Goal: Task Accomplishment & Management: Manage account settings

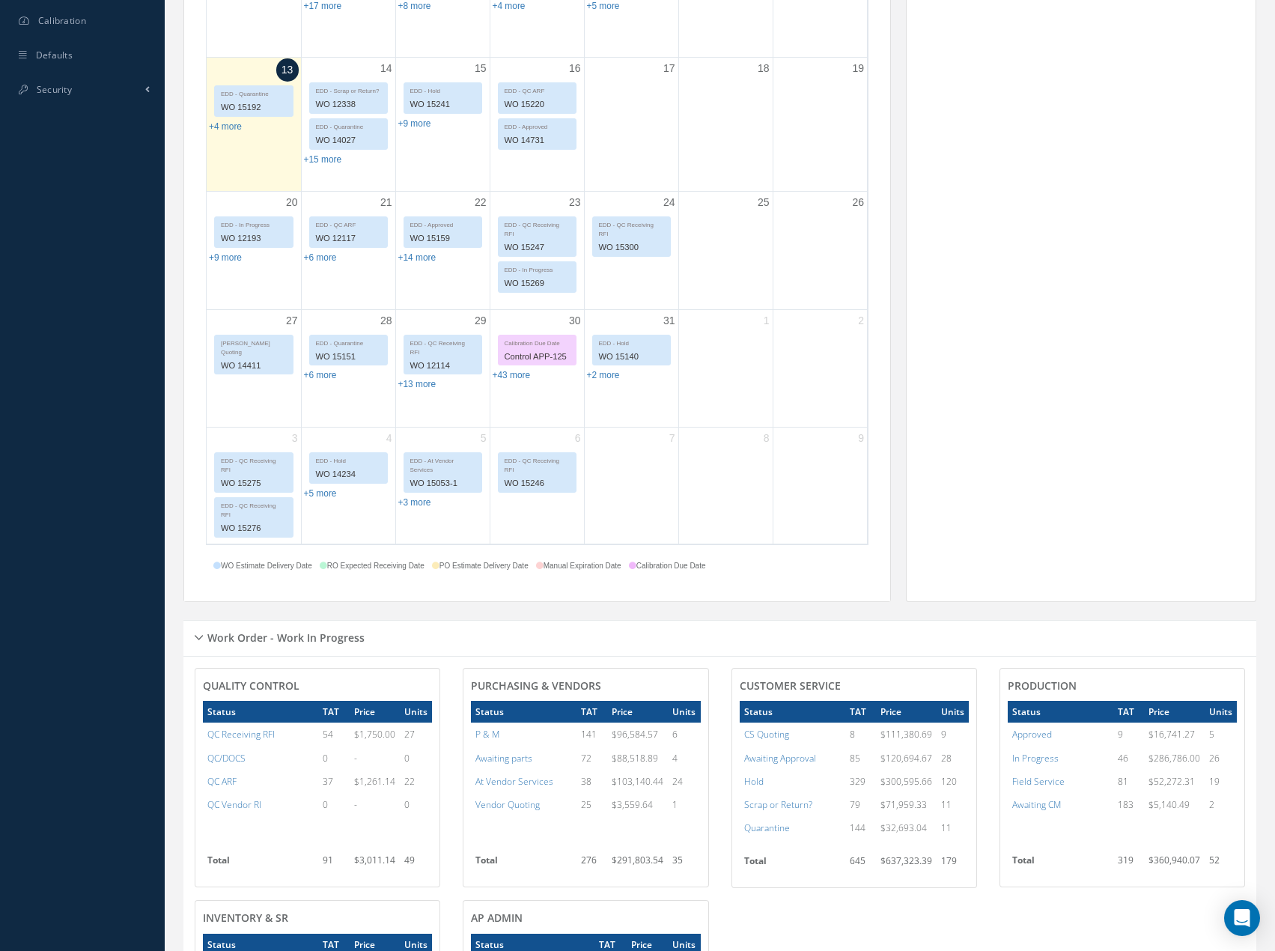
scroll to position [798, 0]
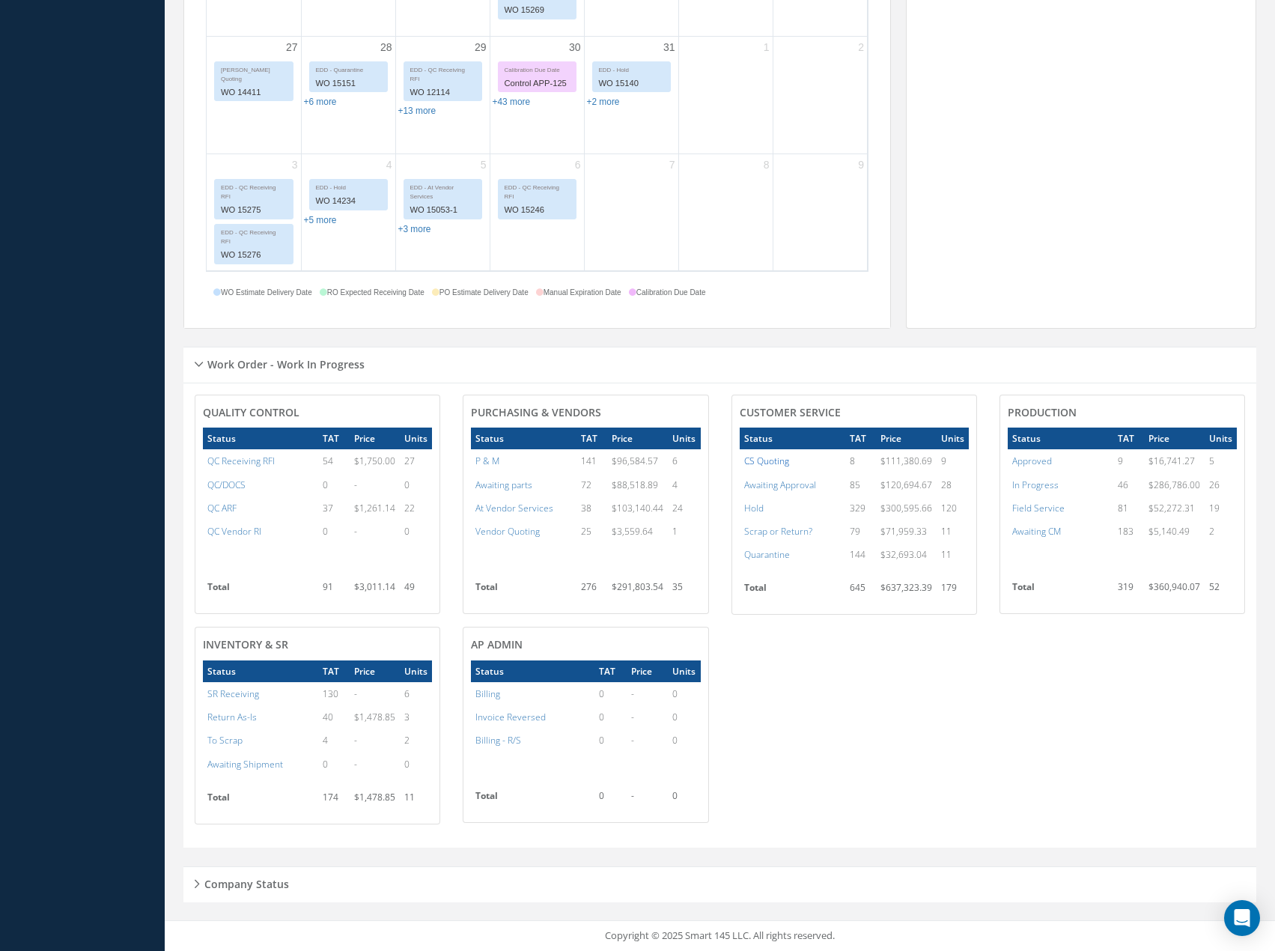
click at [777, 463] on a=4&excludeInternalCustomer=false&excludeInvoicedOrClosed=true&&filtersHidded"] "CS Quoting" at bounding box center [766, 461] width 45 height 13
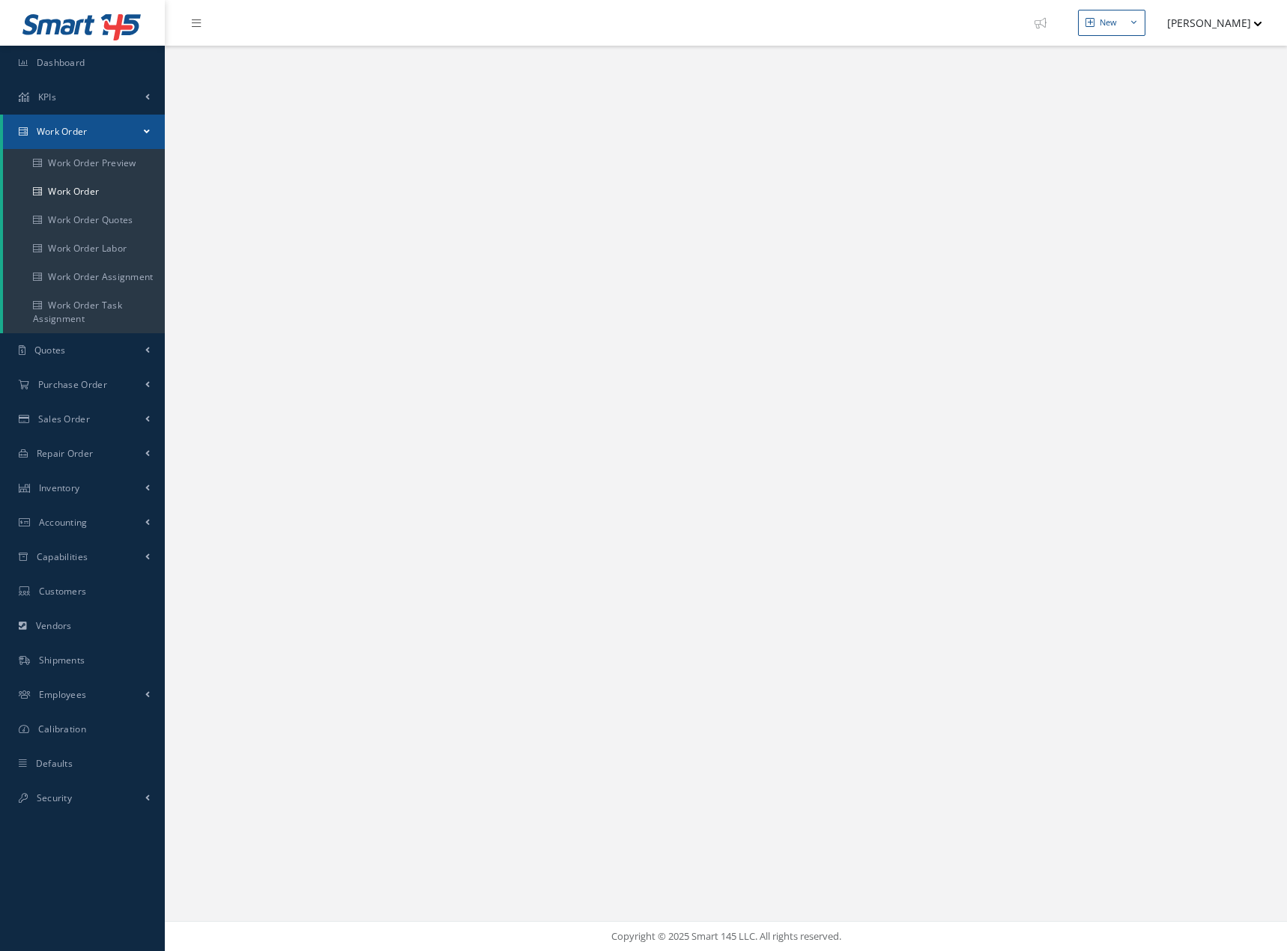
select select "25"
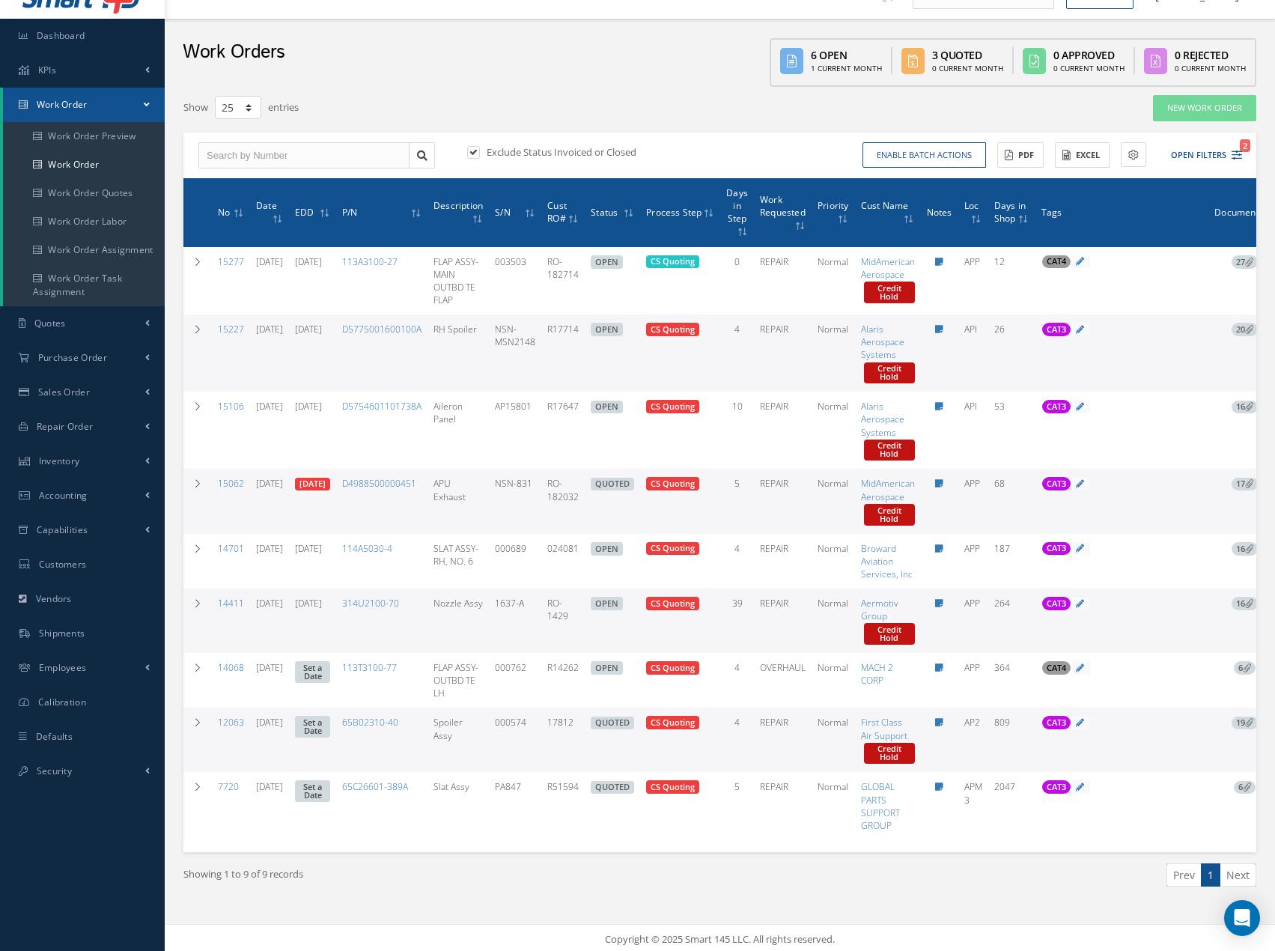
scroll to position [42, 0]
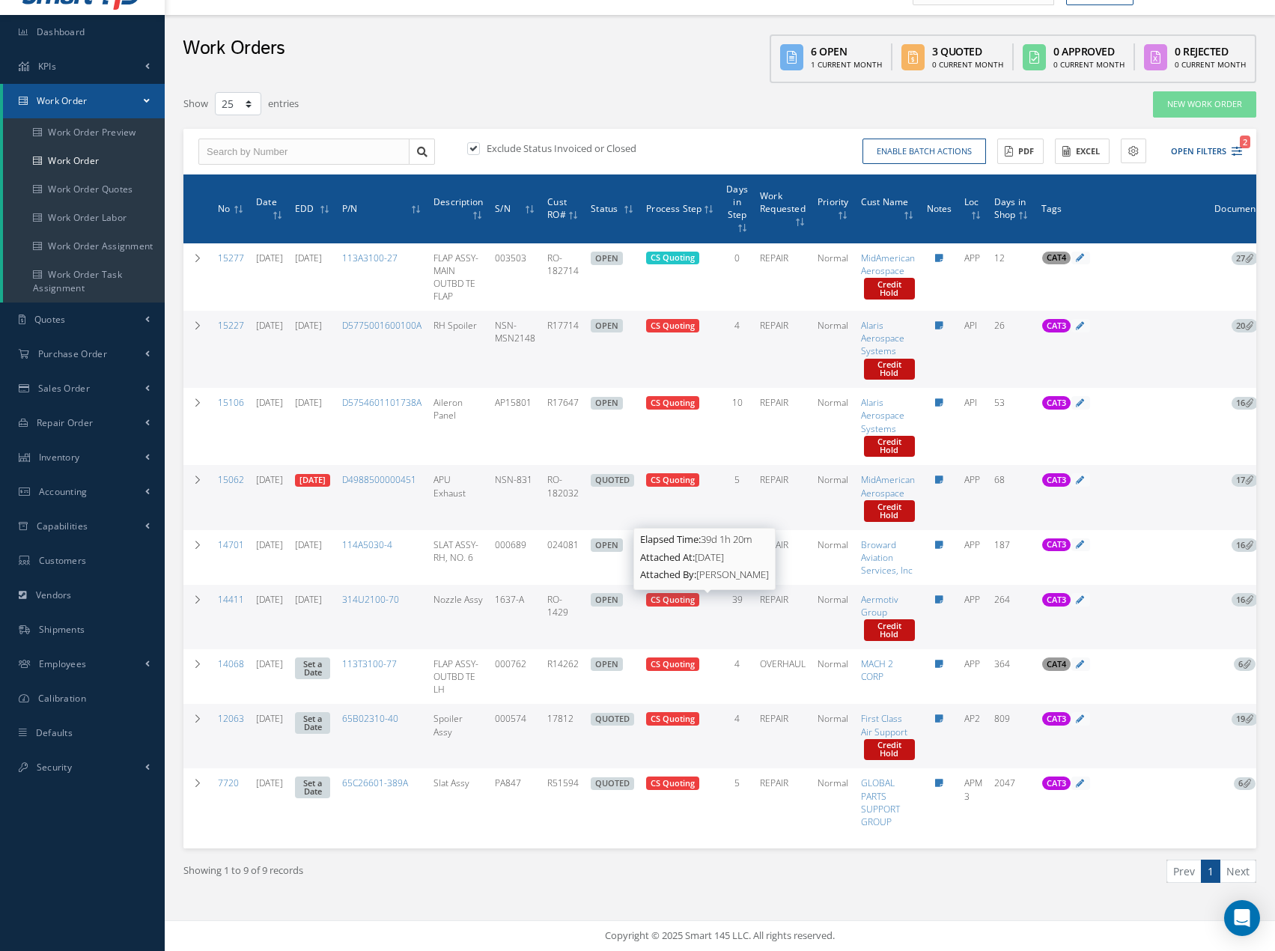
click at [695, 594] on span "CS Quoting" at bounding box center [673, 599] width 44 height 11
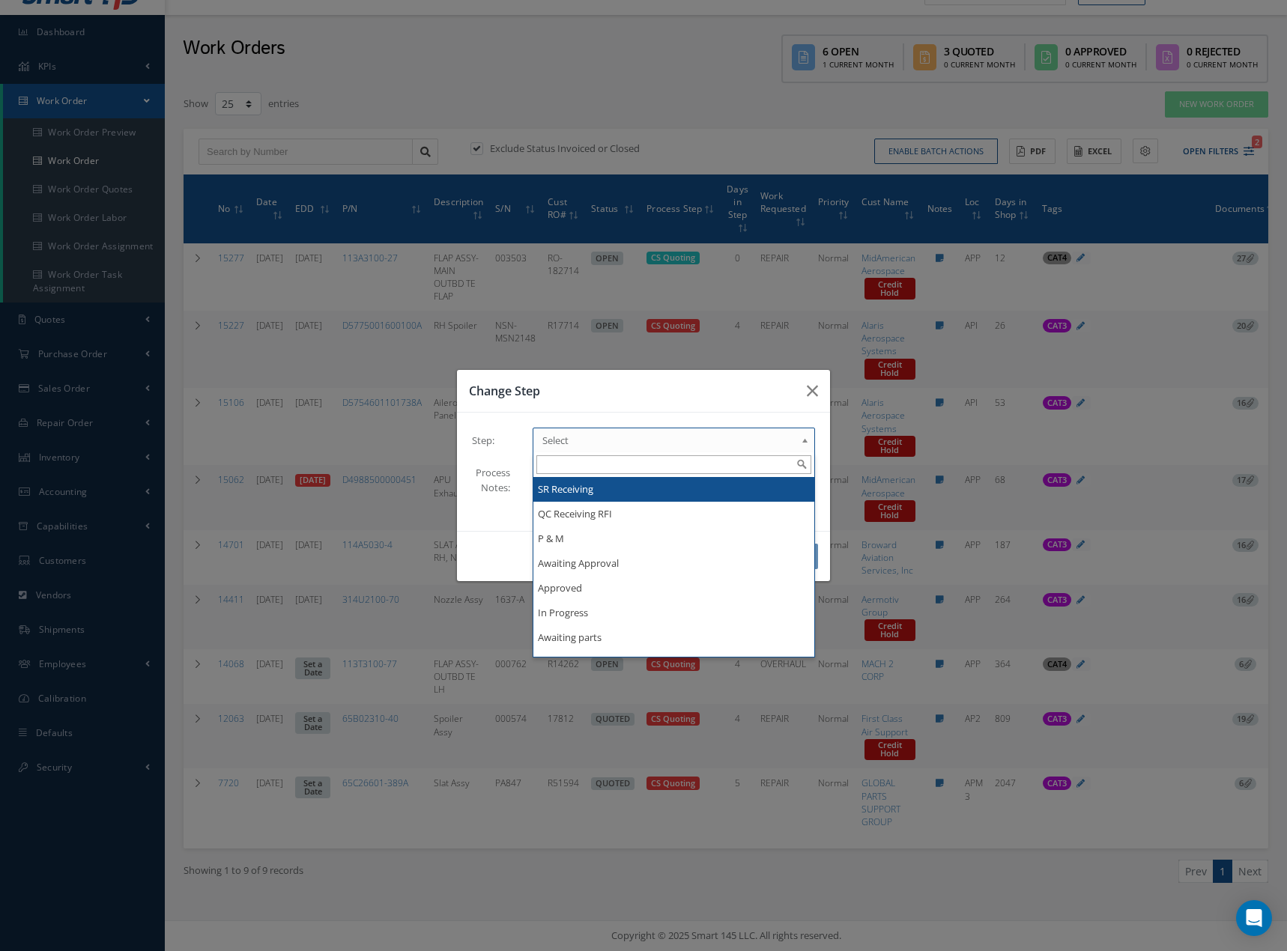
click at [792, 439] on span "Select" at bounding box center [668, 440] width 253 height 18
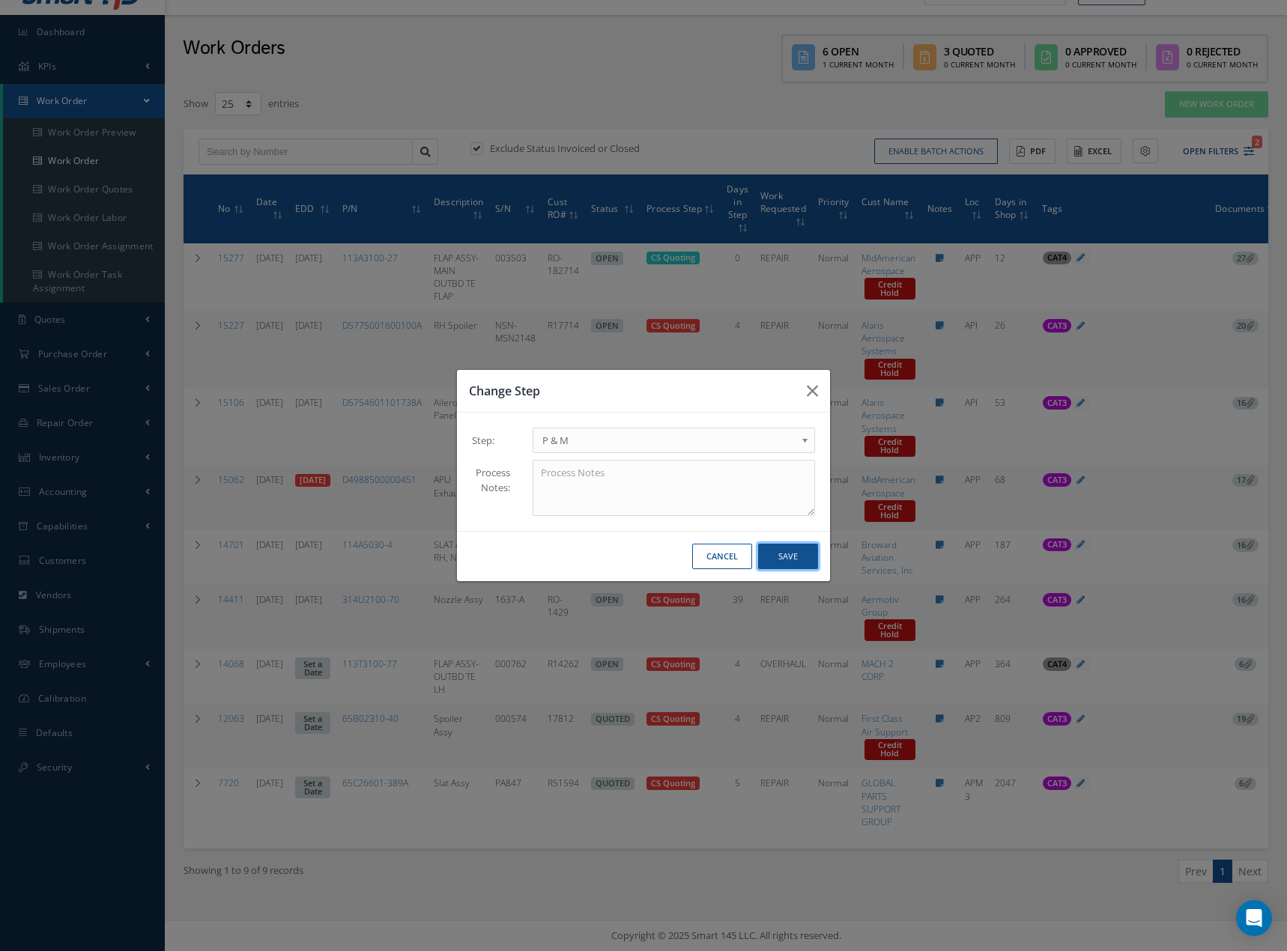
click at [797, 557] on button "Save" at bounding box center [788, 557] width 60 height 26
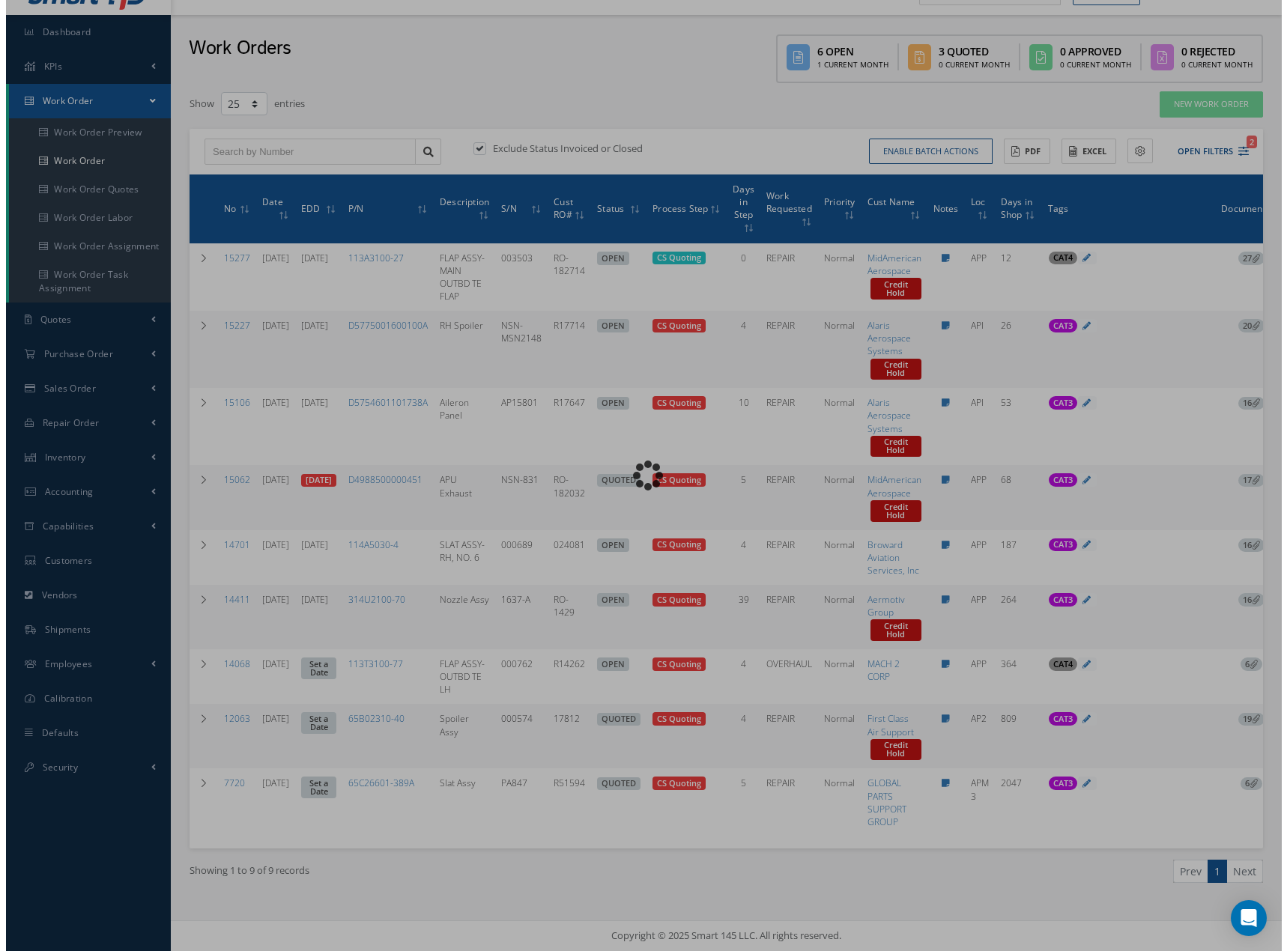
scroll to position [0, 0]
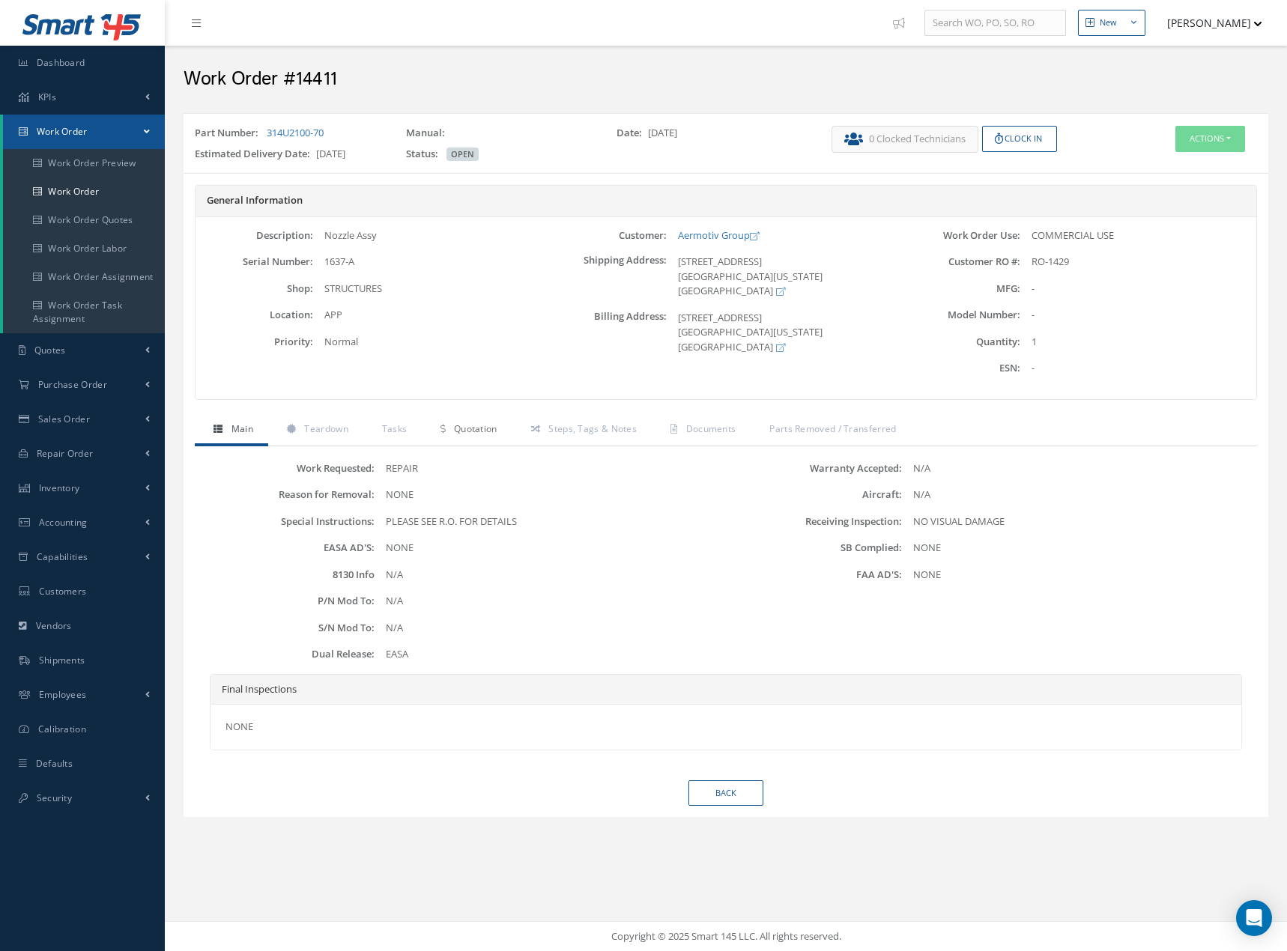
click at [483, 434] on span "Quotation" at bounding box center [475, 428] width 43 height 13
click at [490, 431] on span "Quotation" at bounding box center [475, 428] width 43 height 13
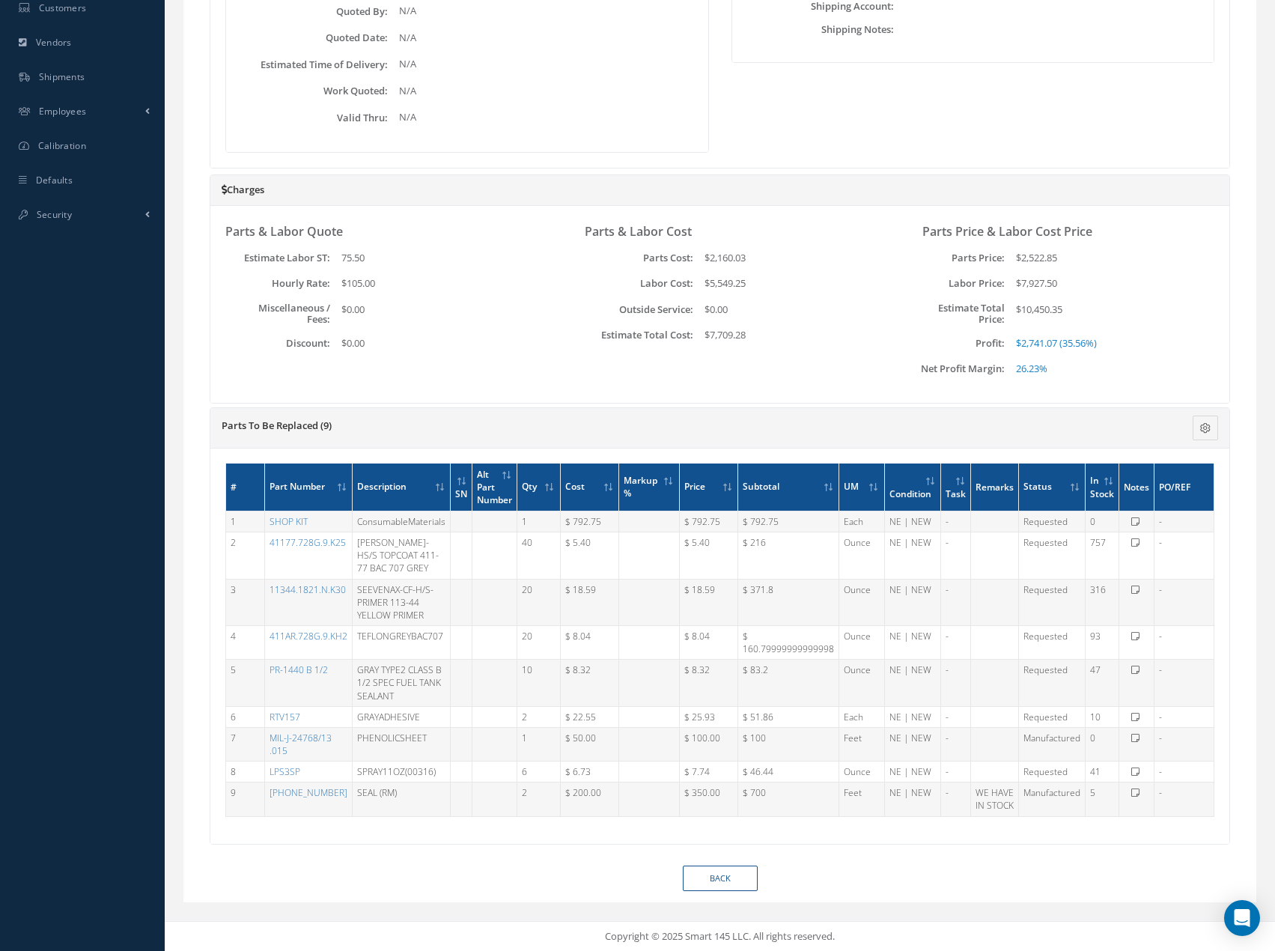
scroll to position [596, 0]
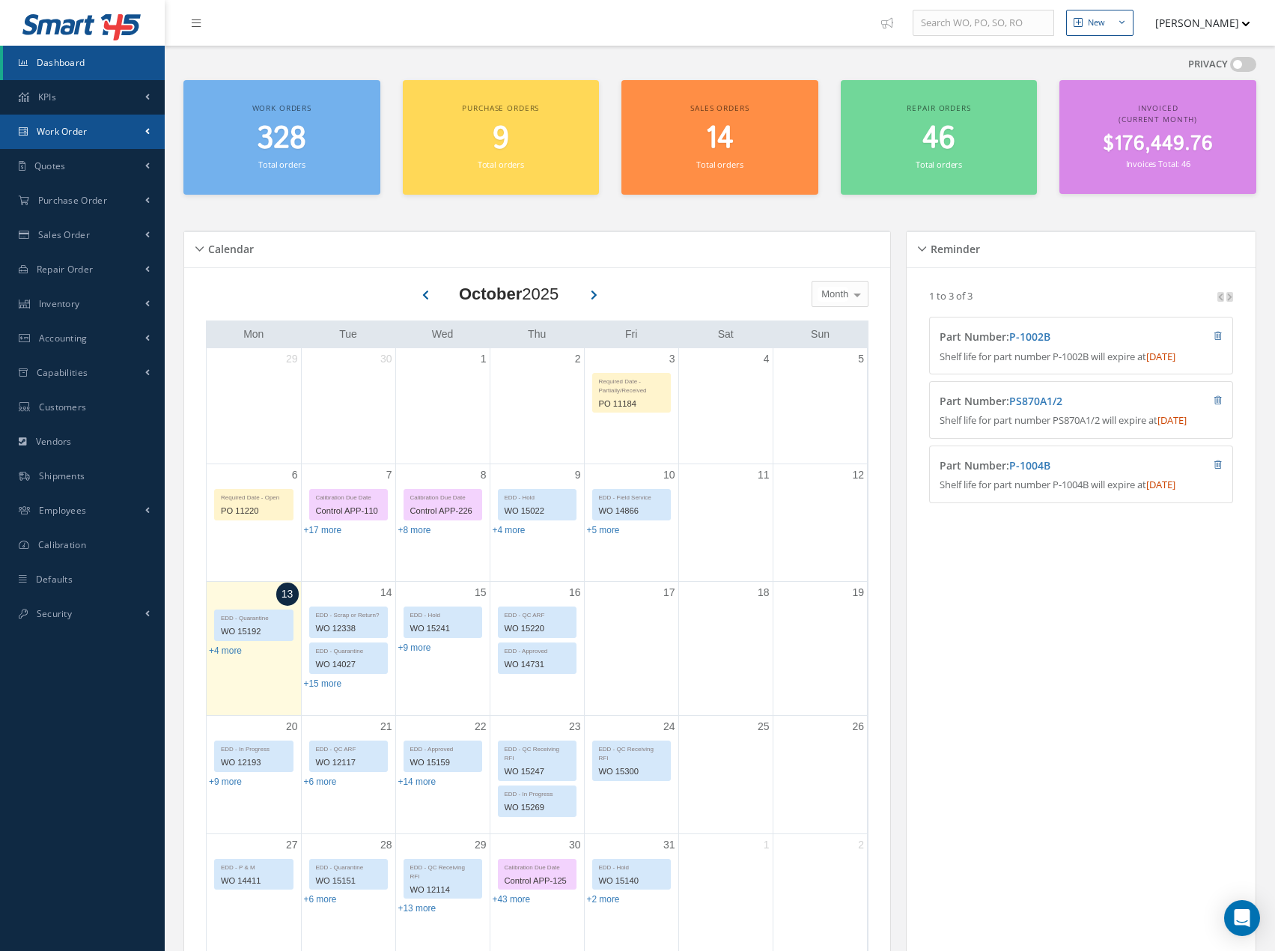
click at [118, 126] on link "Work Order" at bounding box center [82, 132] width 165 height 34
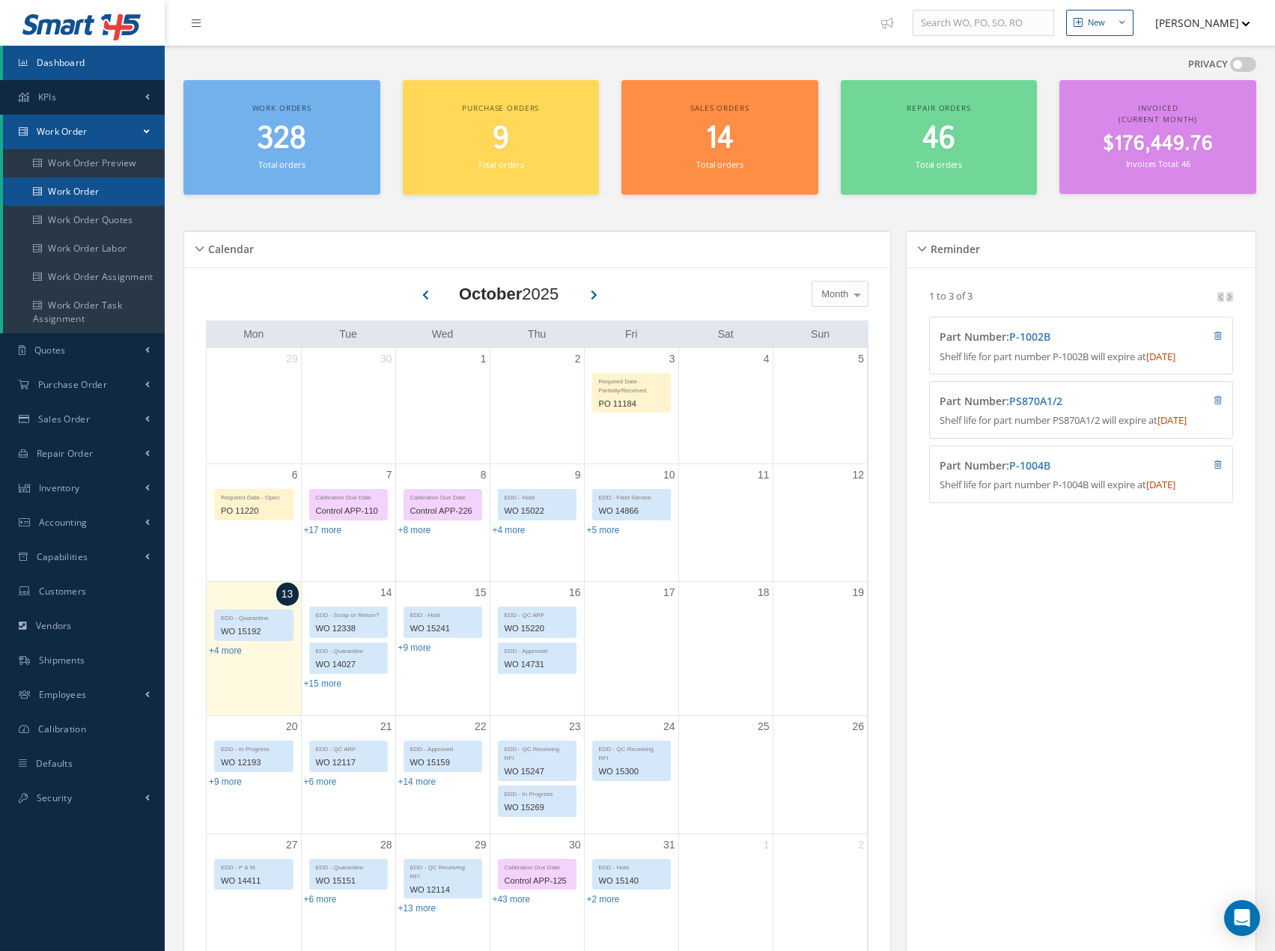
click at [116, 189] on link "Work Order" at bounding box center [84, 191] width 162 height 28
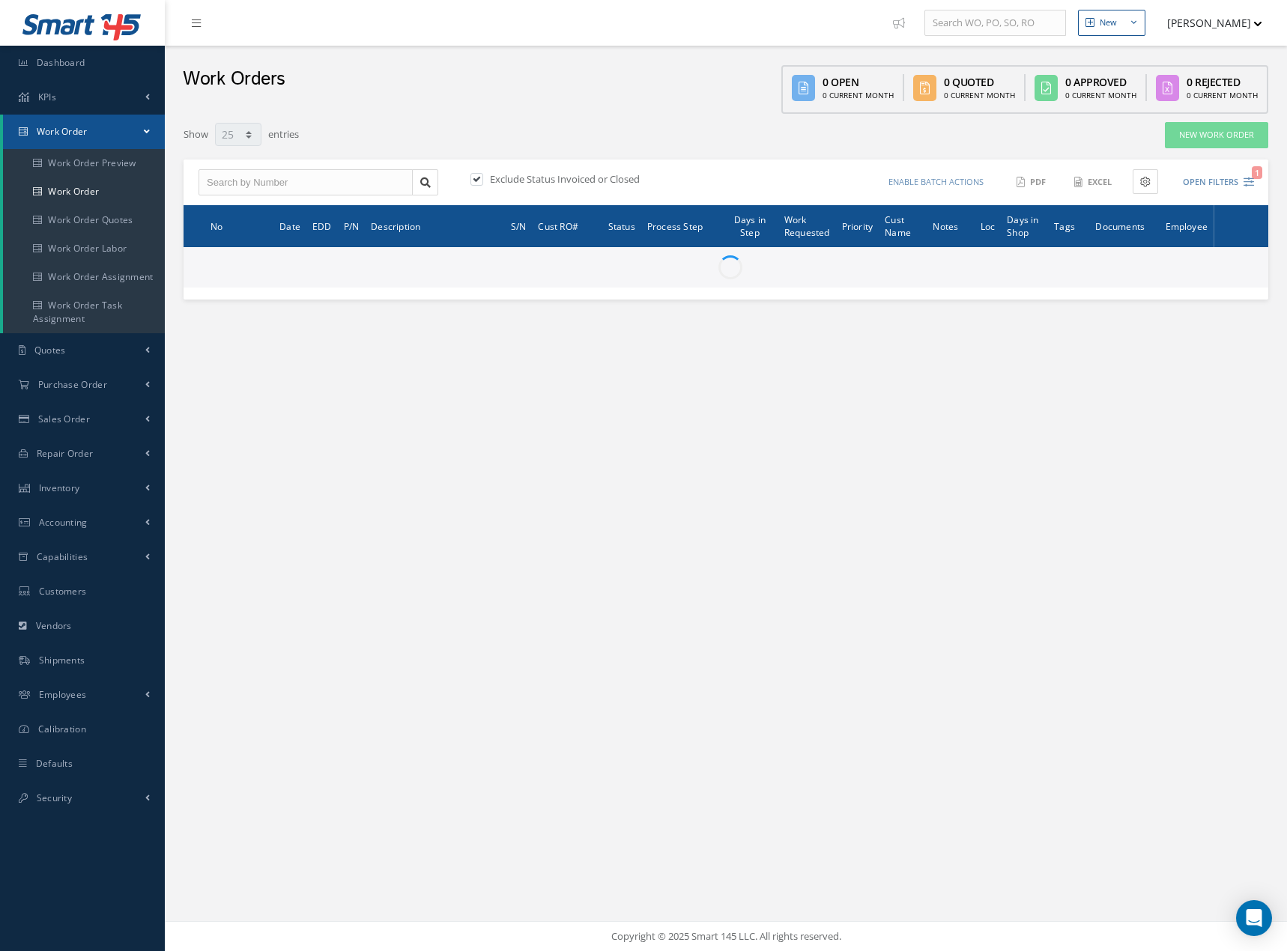
select select "25"
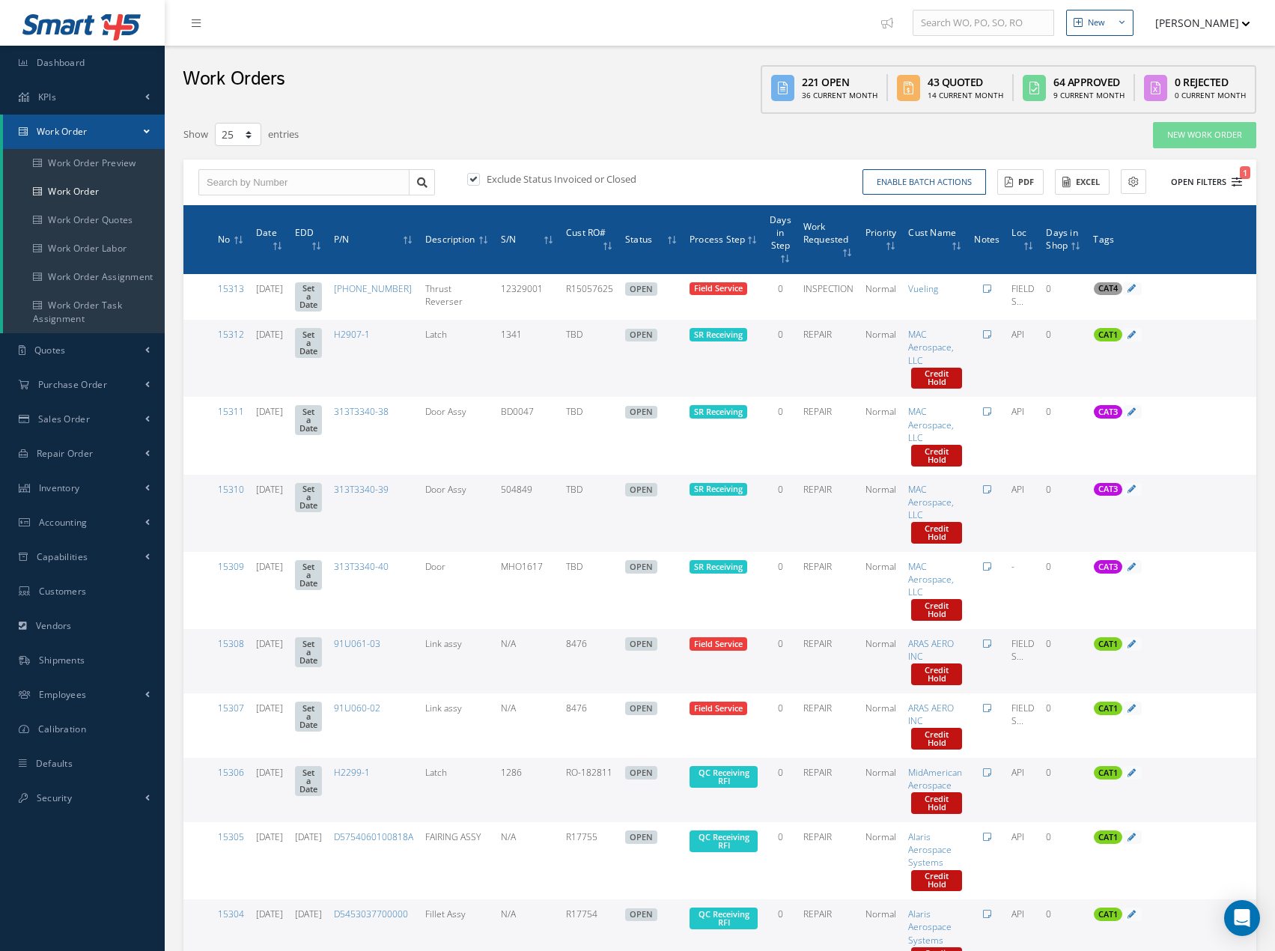
click at [1212, 184] on button "Open Filters 1" at bounding box center [1200, 182] width 85 height 25
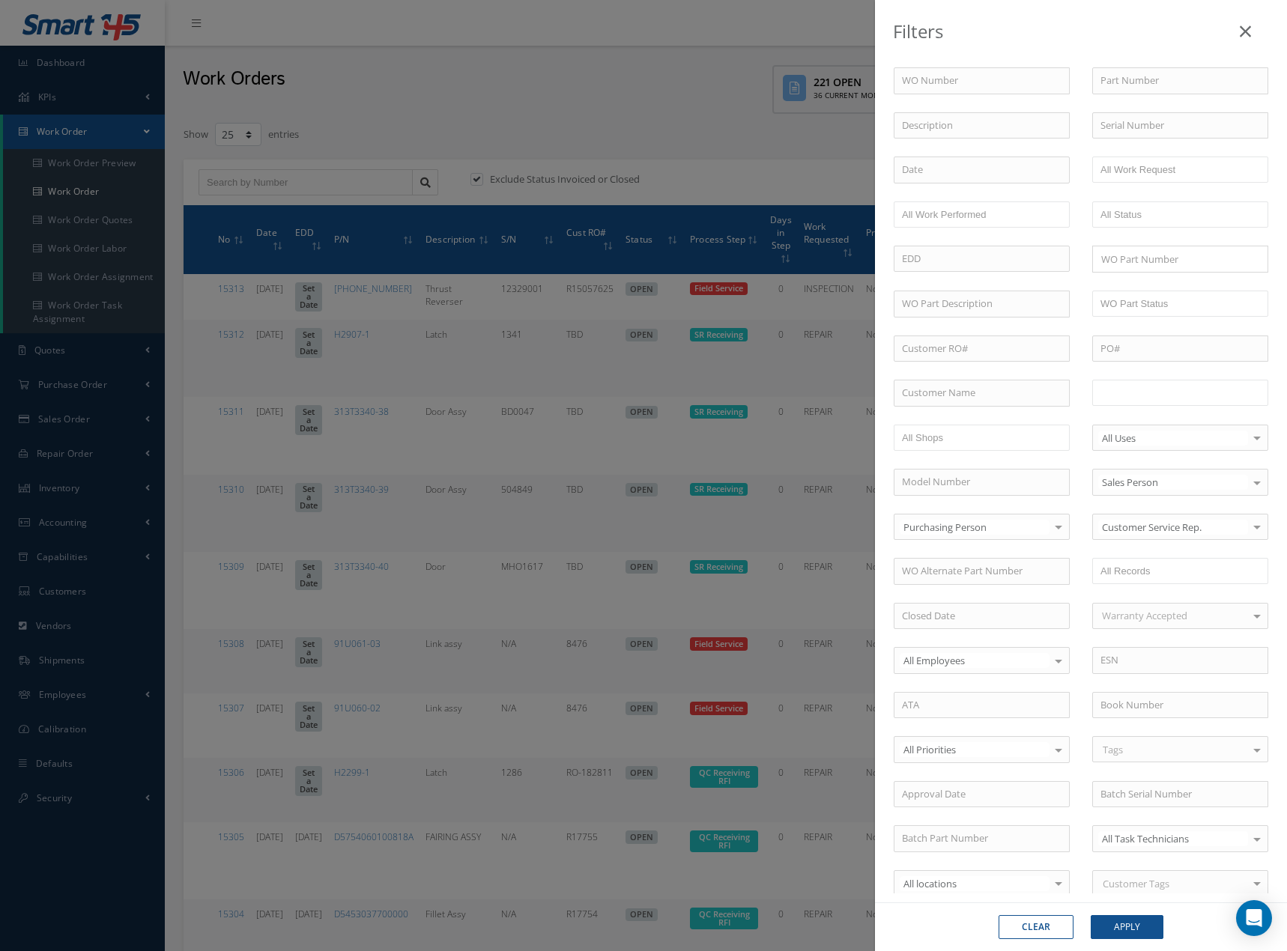
click at [1181, 395] on input "text" at bounding box center [1147, 392] width 95 height 19
click at [1134, 923] on button "Apply" at bounding box center [1126, 927] width 73 height 24
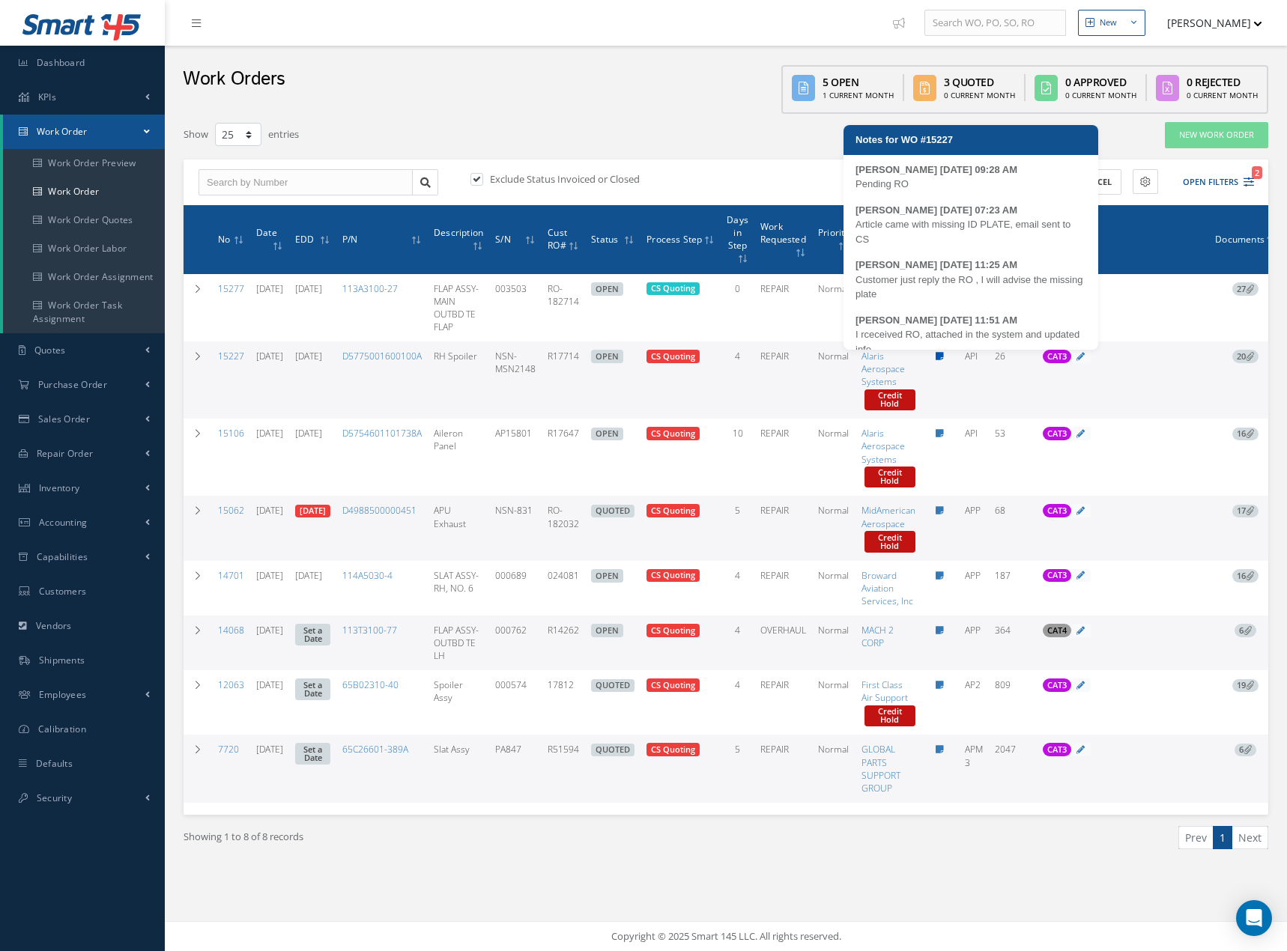
click at [944, 353] on icon at bounding box center [939, 356] width 8 height 9
type textarea "Pending RO -- [PERSON_NAME] [DATE] 09:28AM Article came with missing ID PLATE, …"
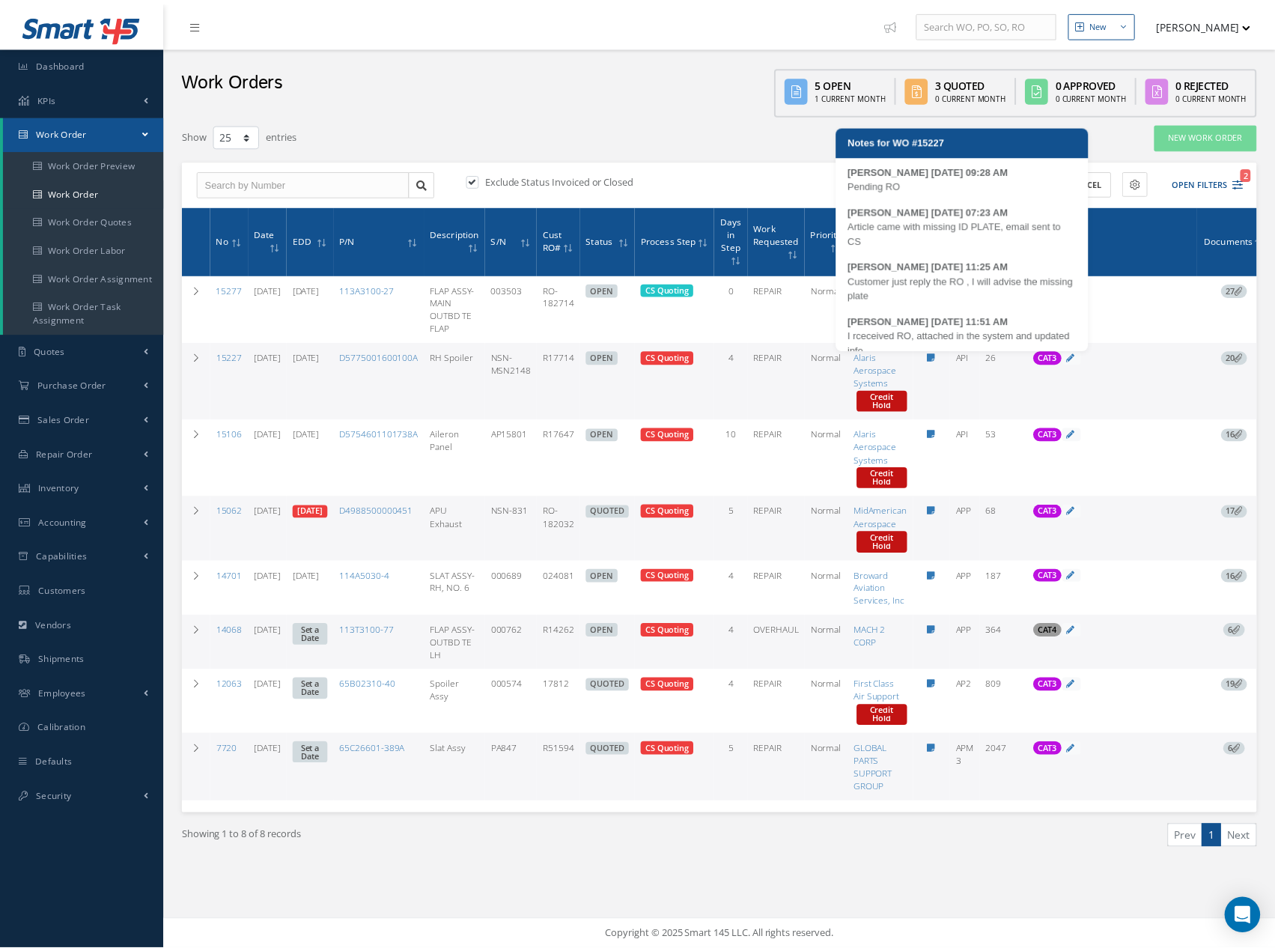
scroll to position [219, 0]
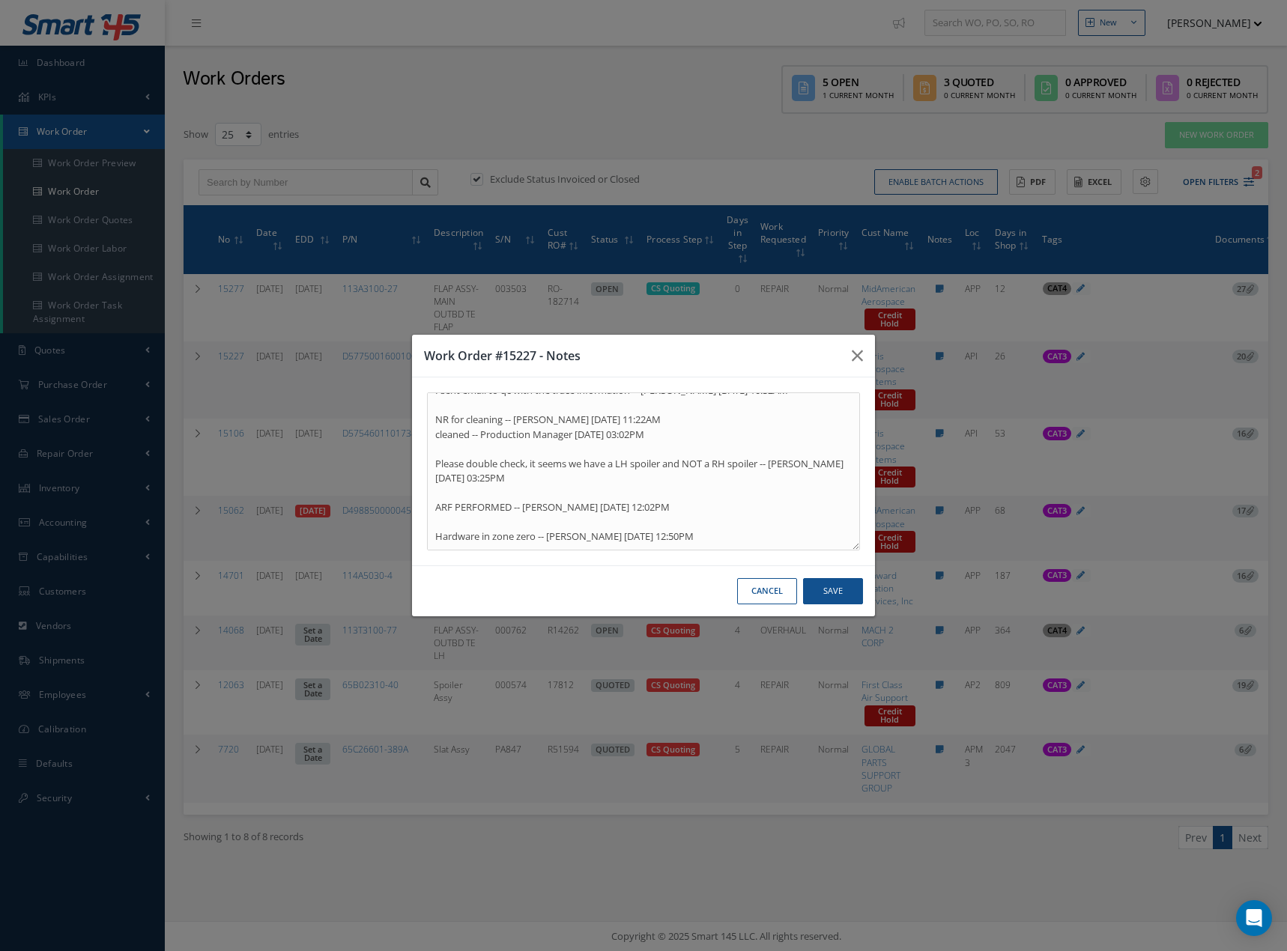
drag, startPoint x: 772, startPoint y: 588, endPoint x: 680, endPoint y: 529, distance: 109.1
click at [771, 588] on button "Cancel" at bounding box center [767, 591] width 60 height 26
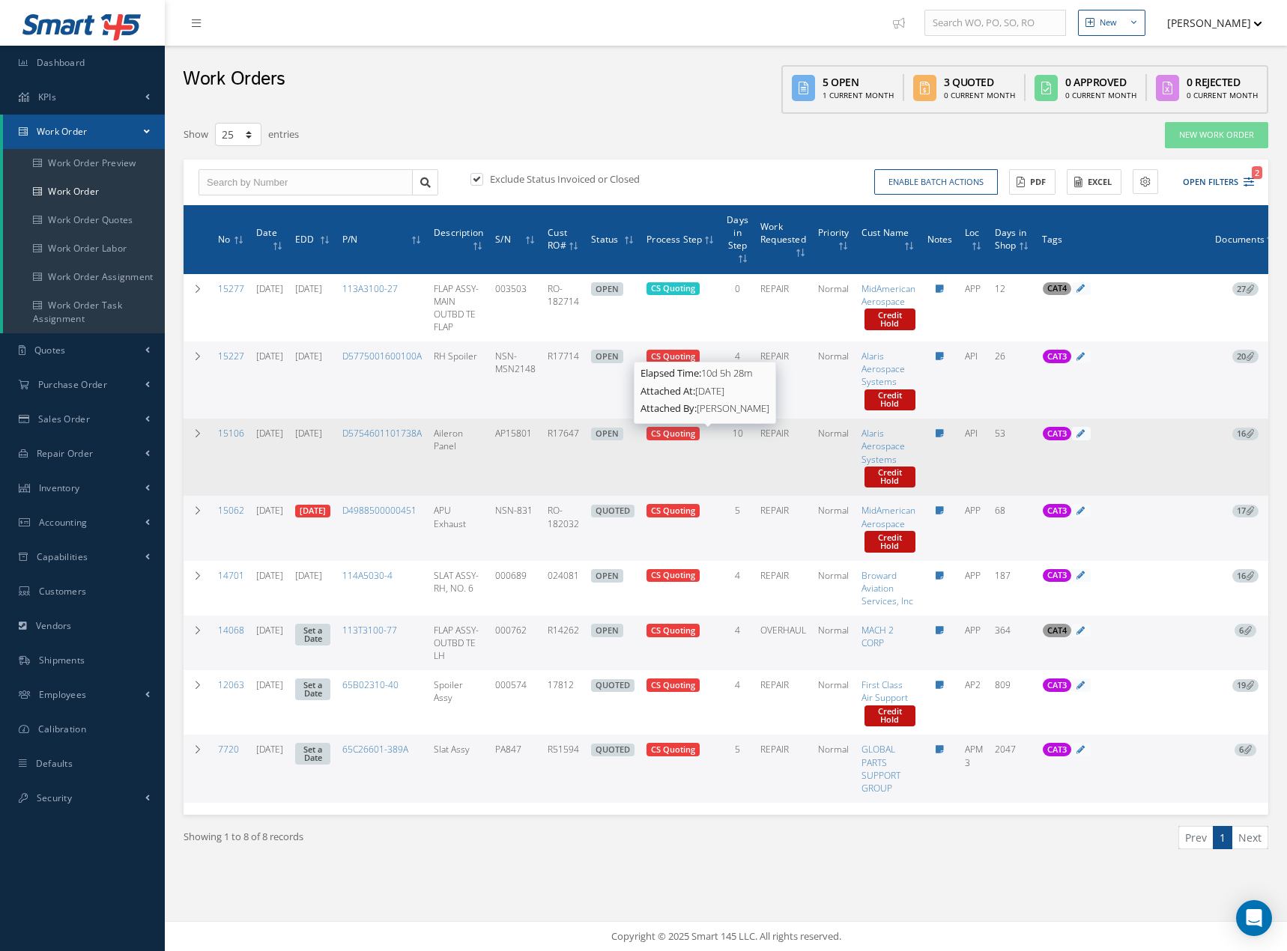
click at [695, 433] on span "CS Quoting" at bounding box center [673, 433] width 44 height 11
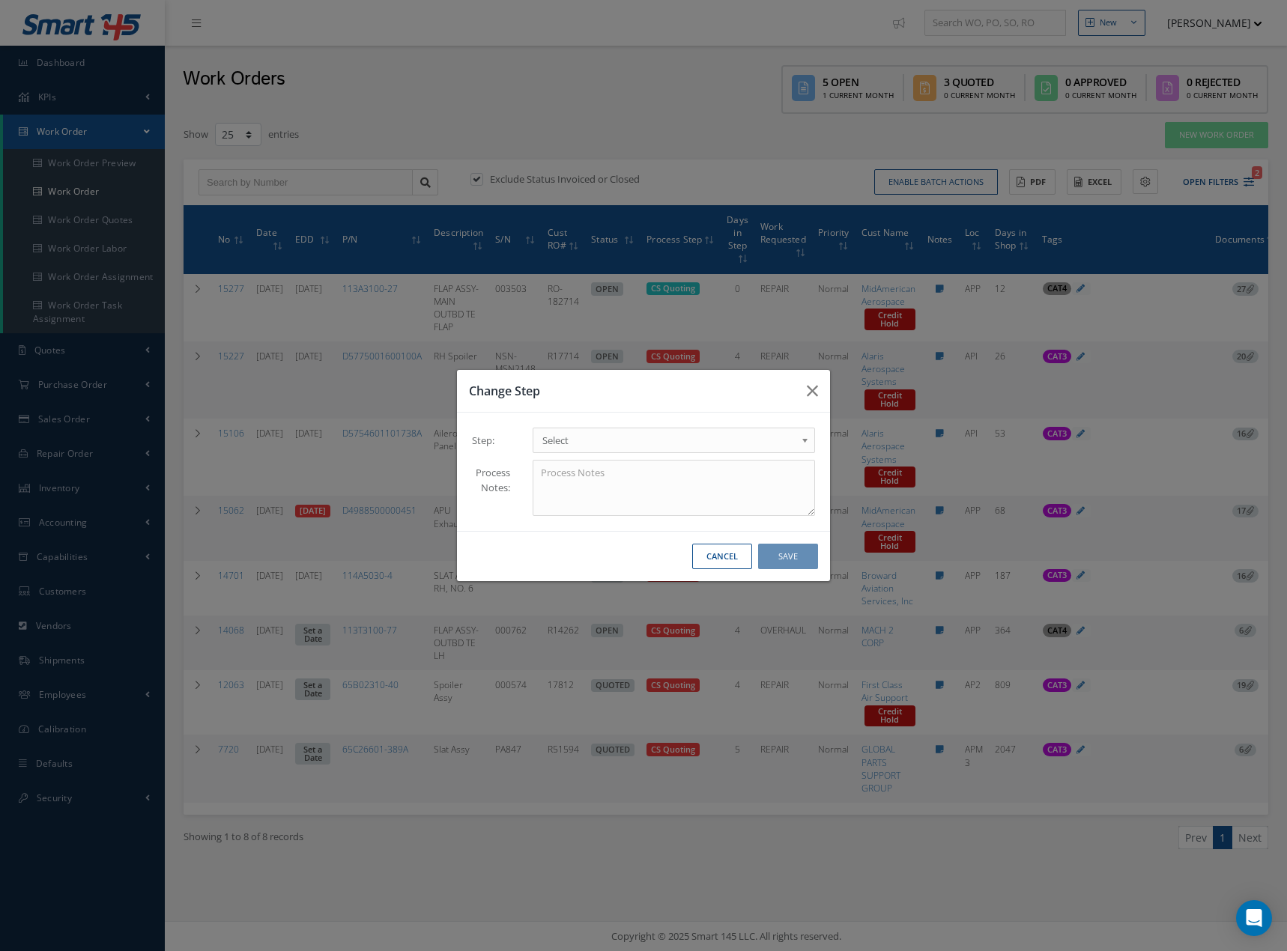
click at [787, 441] on span "Select" at bounding box center [668, 440] width 253 height 18
click at [785, 564] on button "Save" at bounding box center [788, 557] width 60 height 26
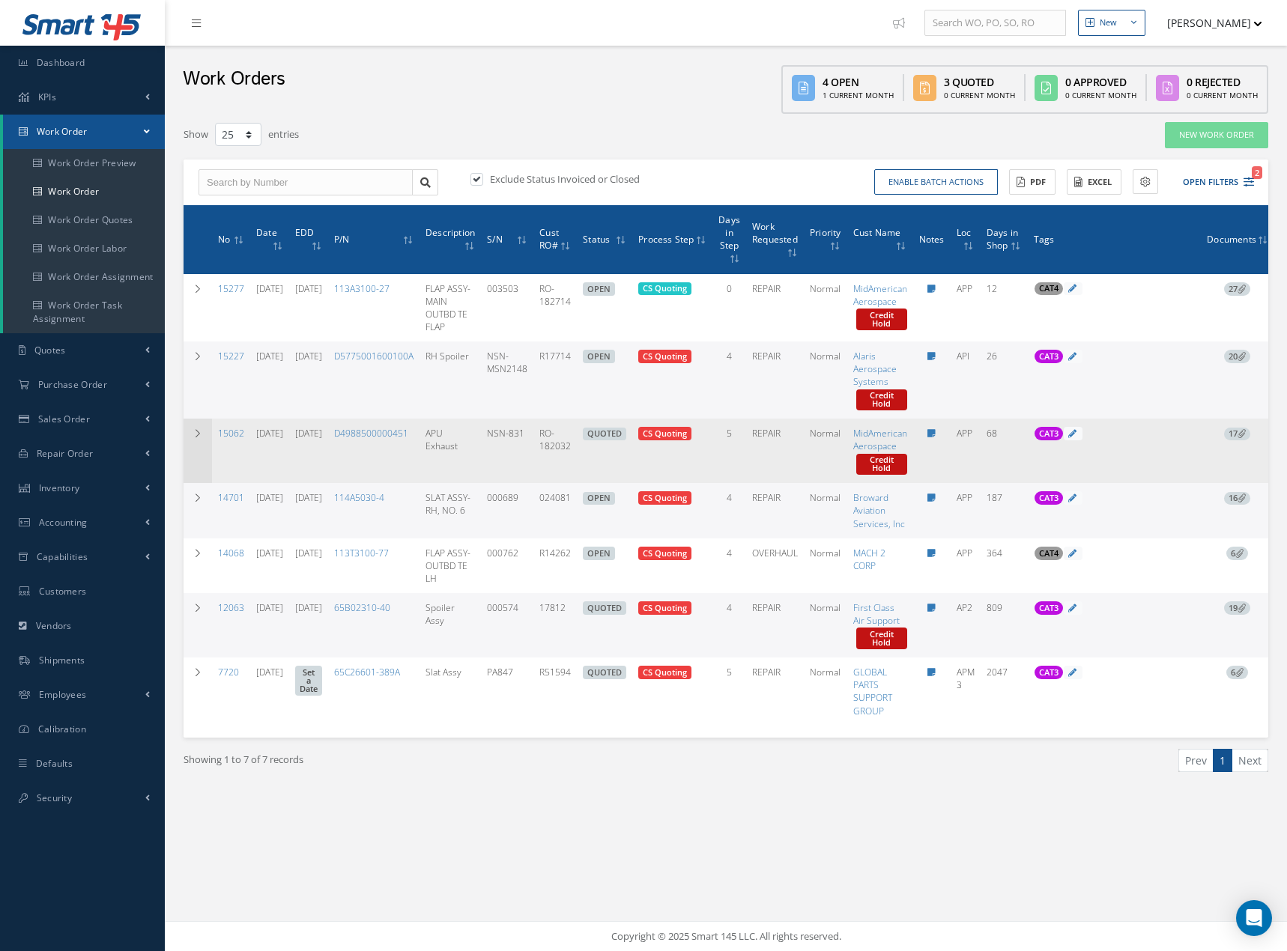
click at [187, 434] on td at bounding box center [197, 451] width 28 height 64
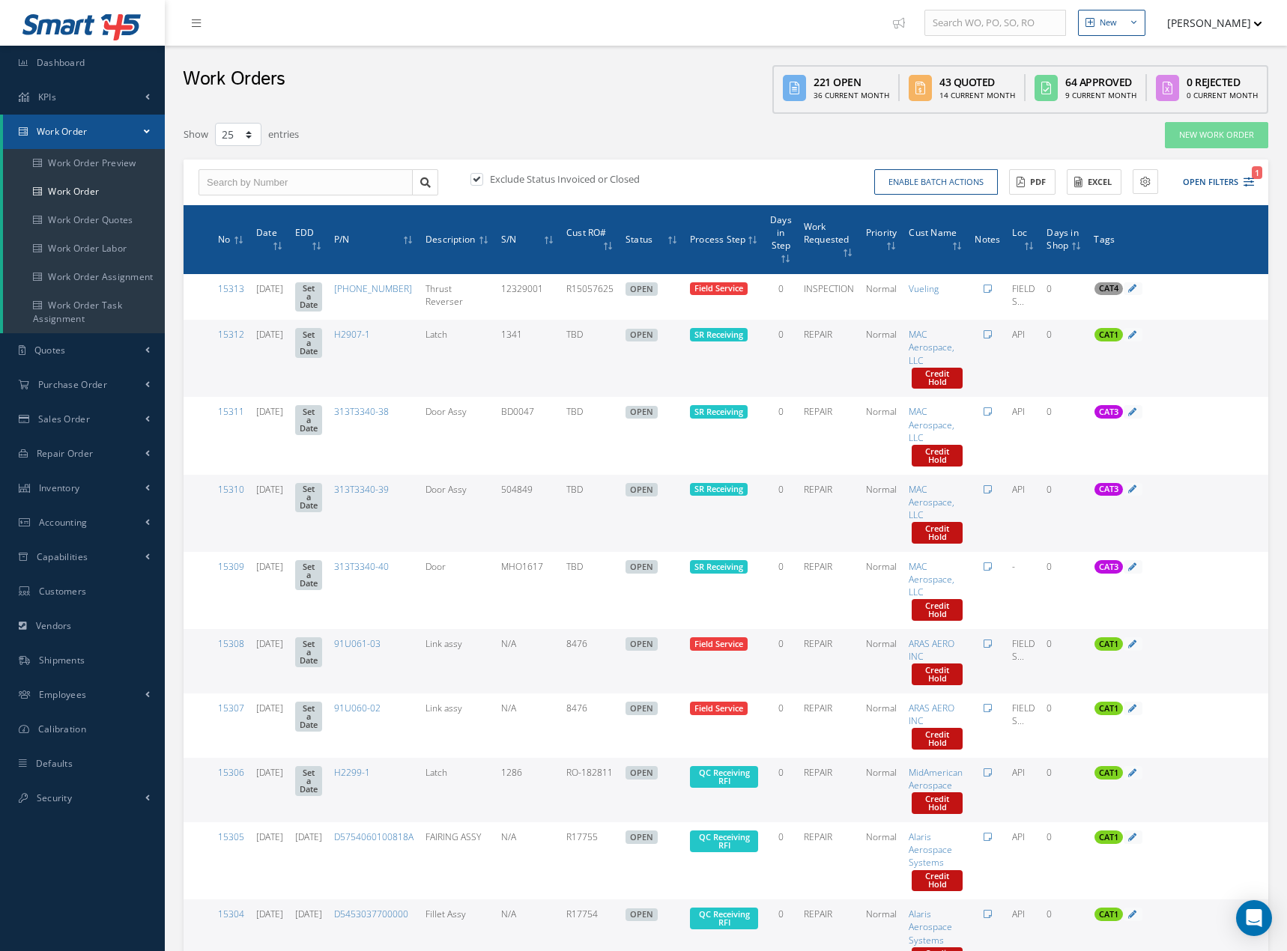
select select "25"
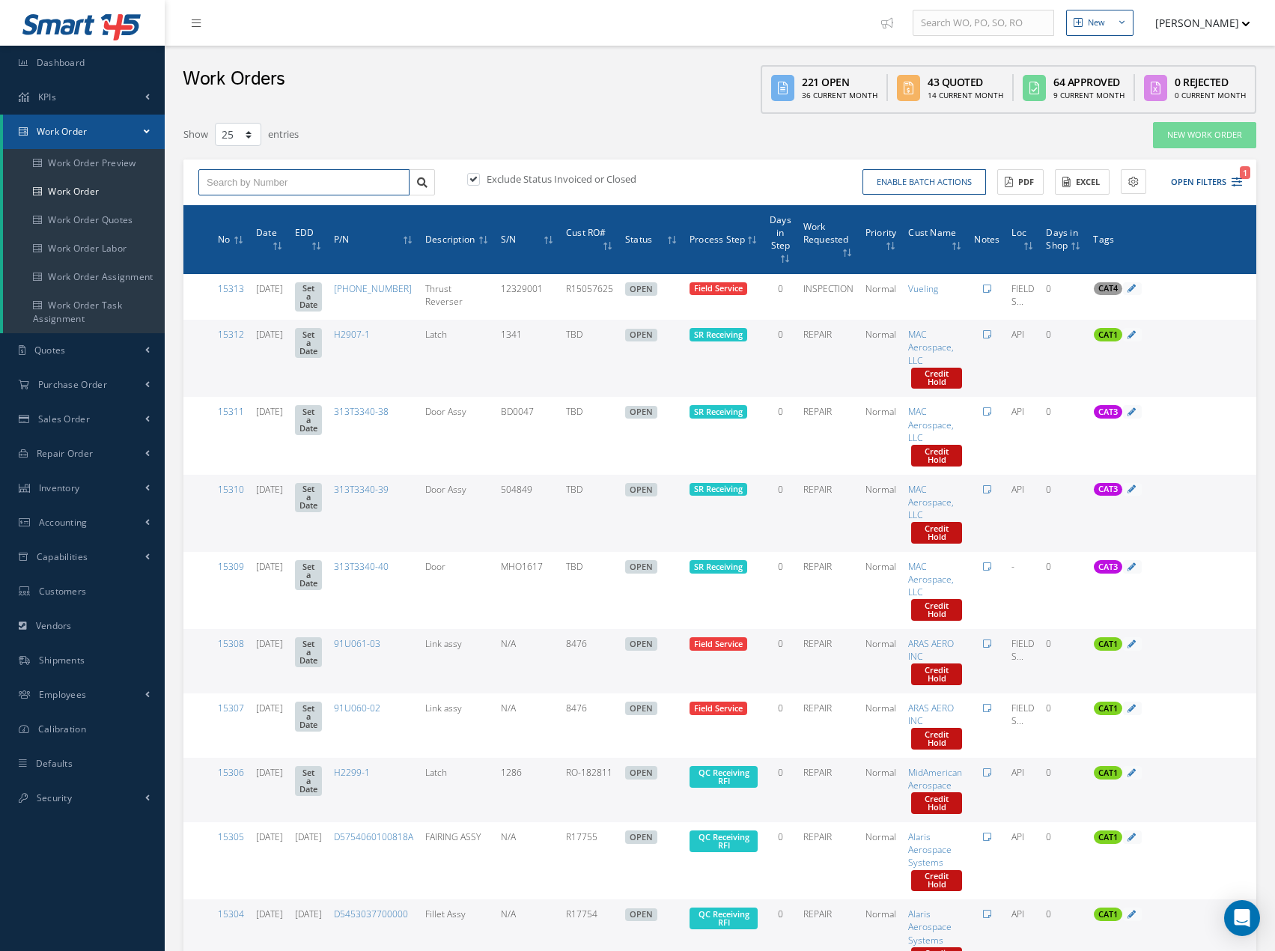
click at [245, 179] on input "text" at bounding box center [303, 182] width 211 height 27
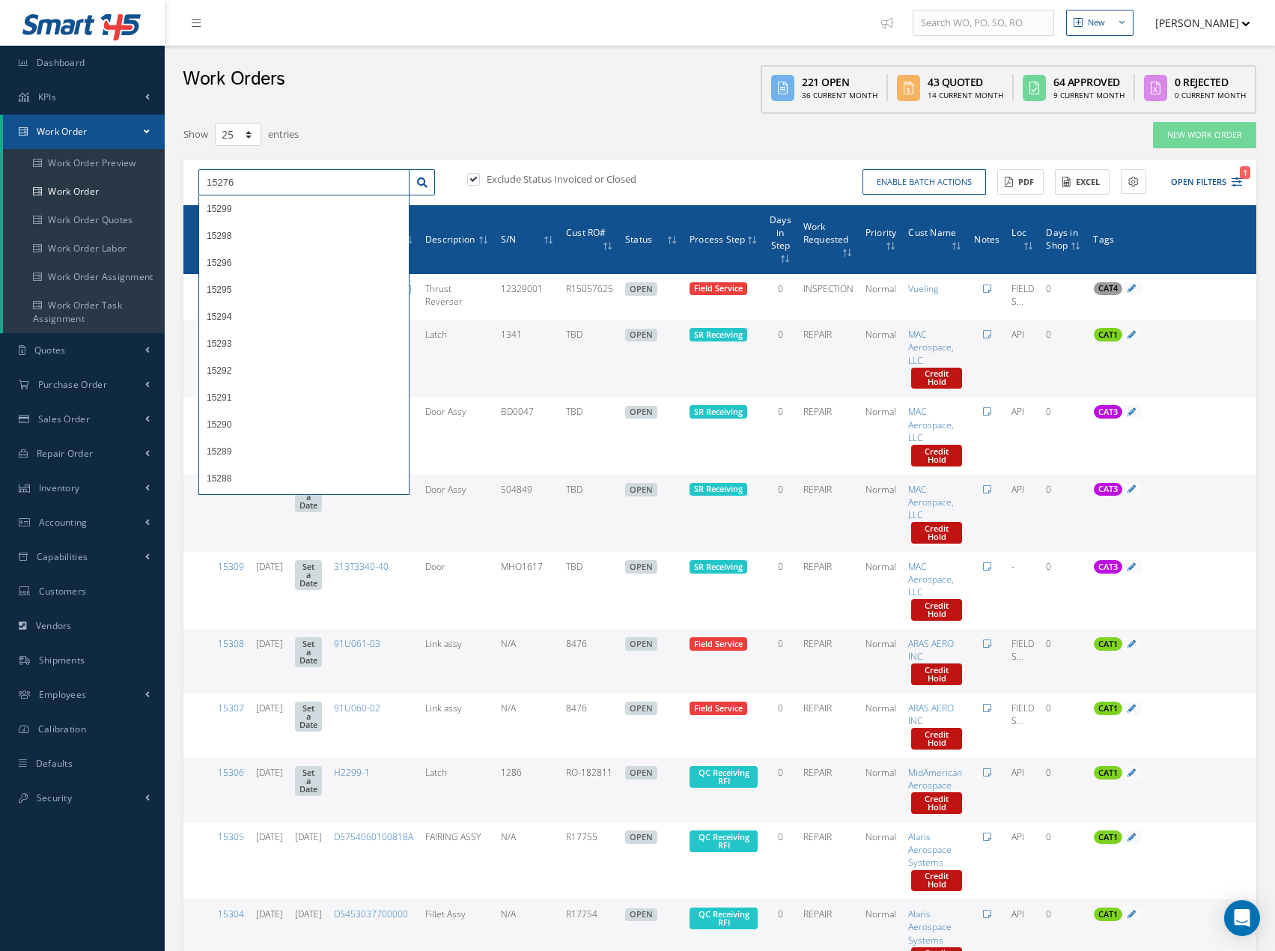
type input "15276"
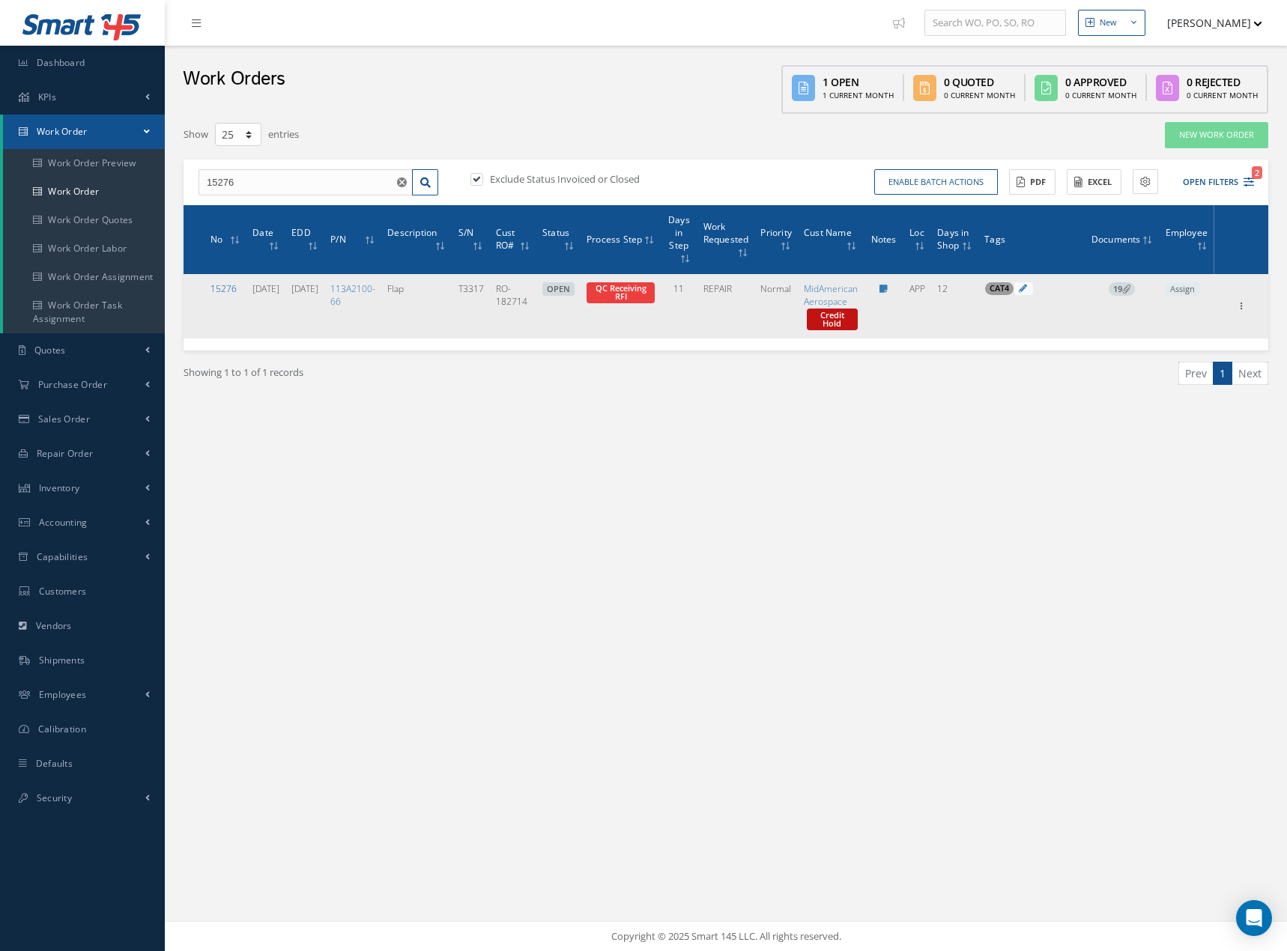
click at [228, 292] on link "15276" at bounding box center [223, 288] width 26 height 13
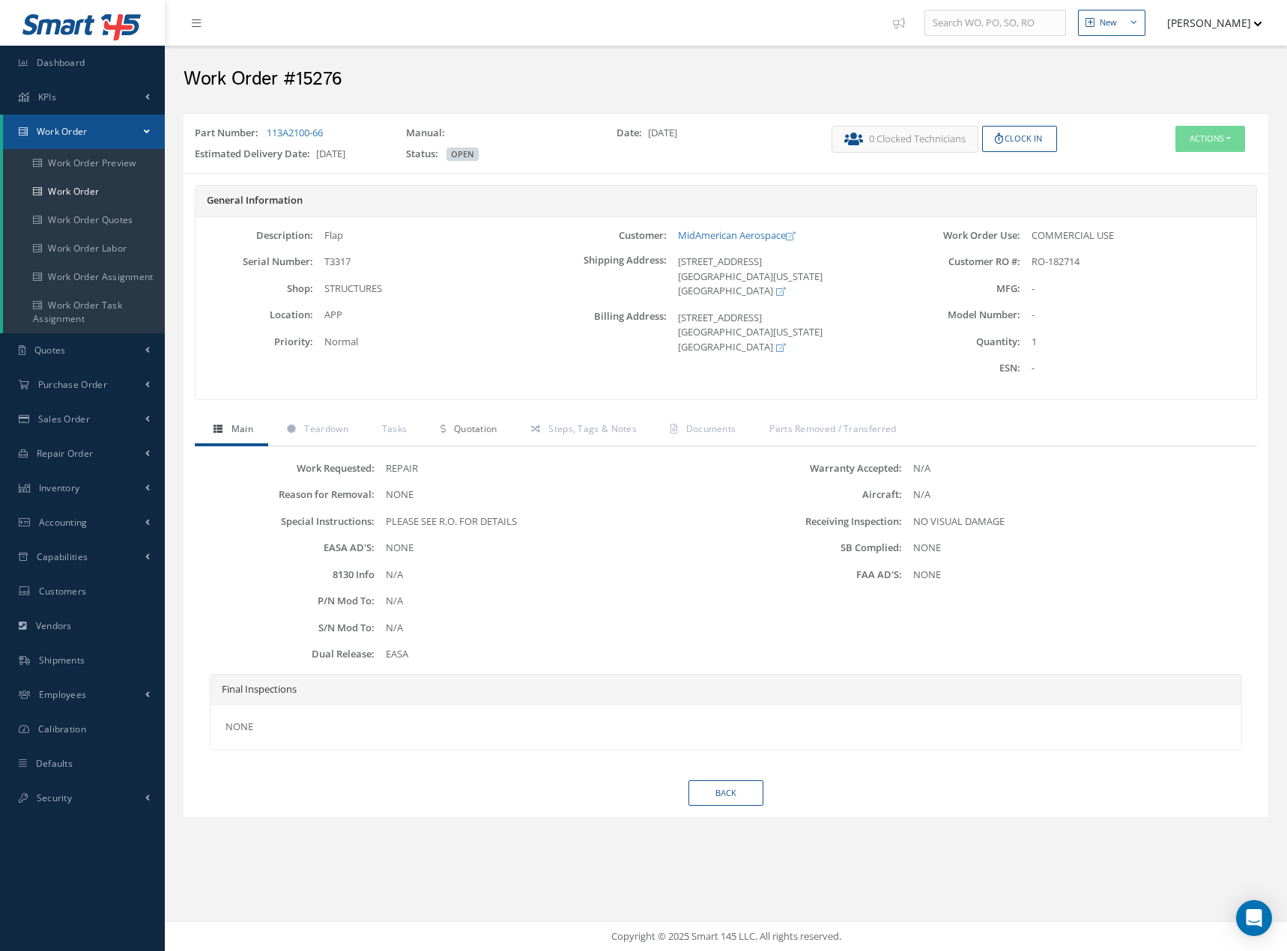
click at [483, 425] on span "Quotation" at bounding box center [475, 428] width 43 height 13
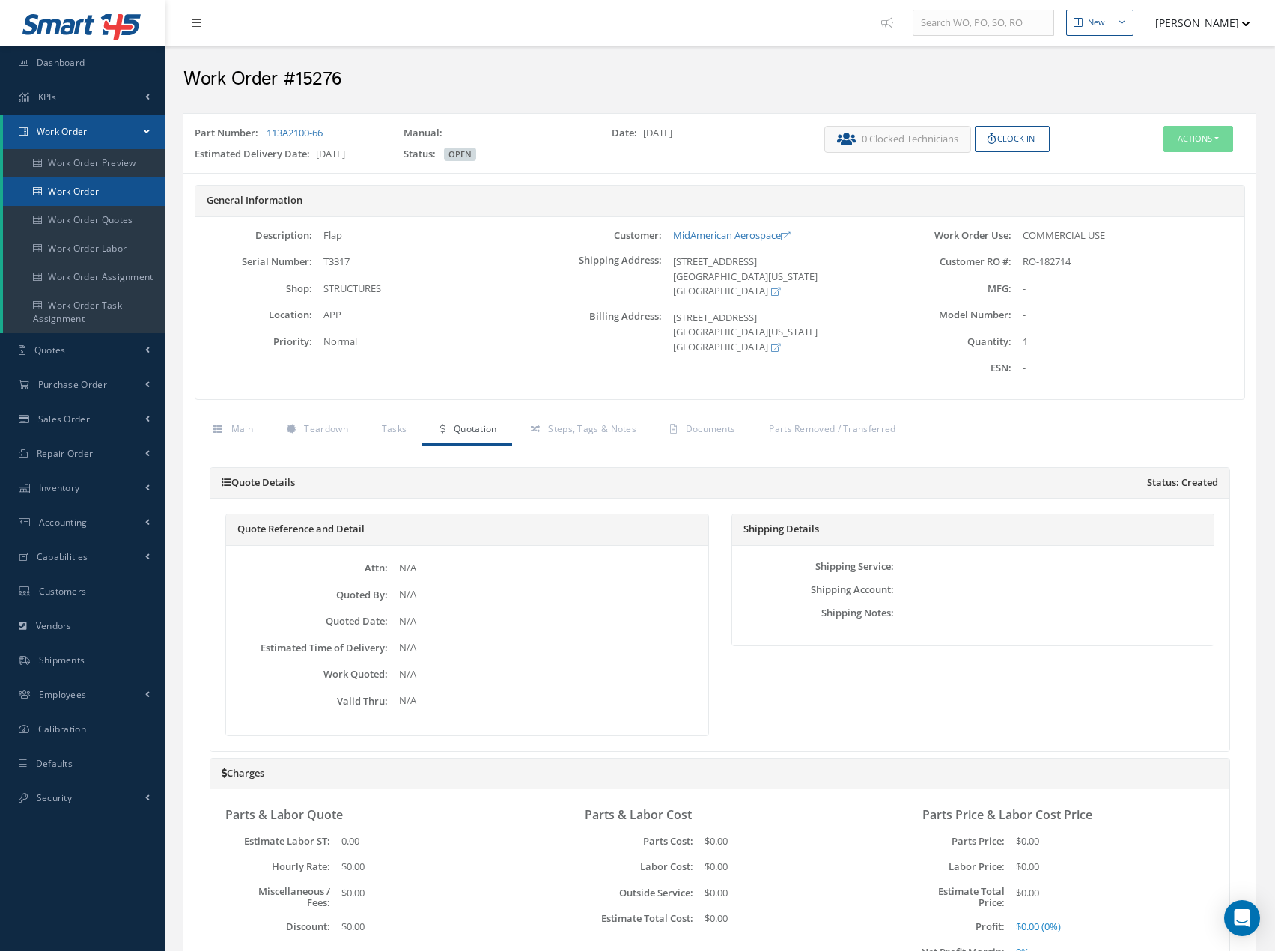
click at [110, 192] on link "Work Order" at bounding box center [84, 191] width 162 height 28
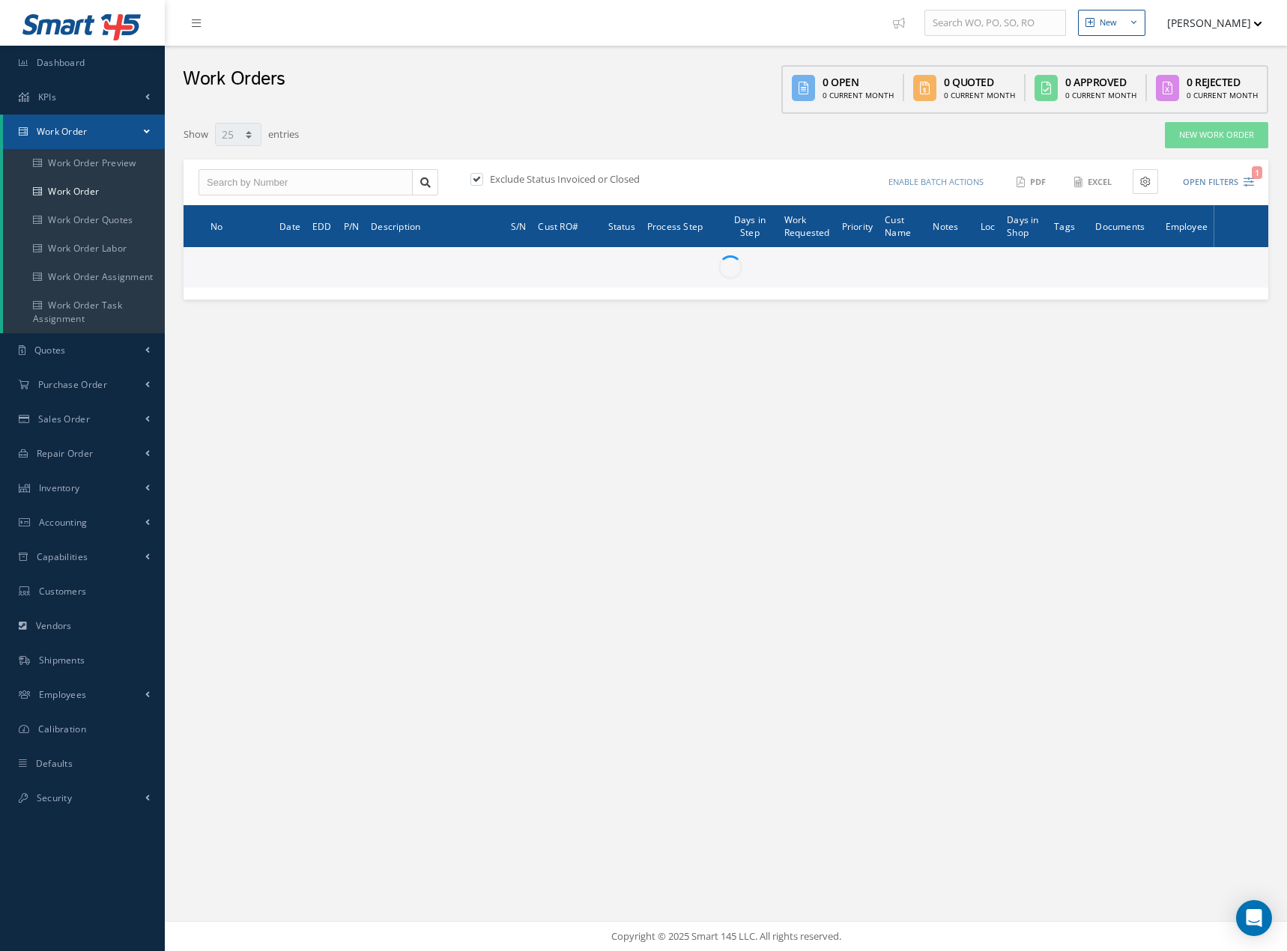
select select "25"
click at [277, 180] on input "text" at bounding box center [305, 182] width 214 height 27
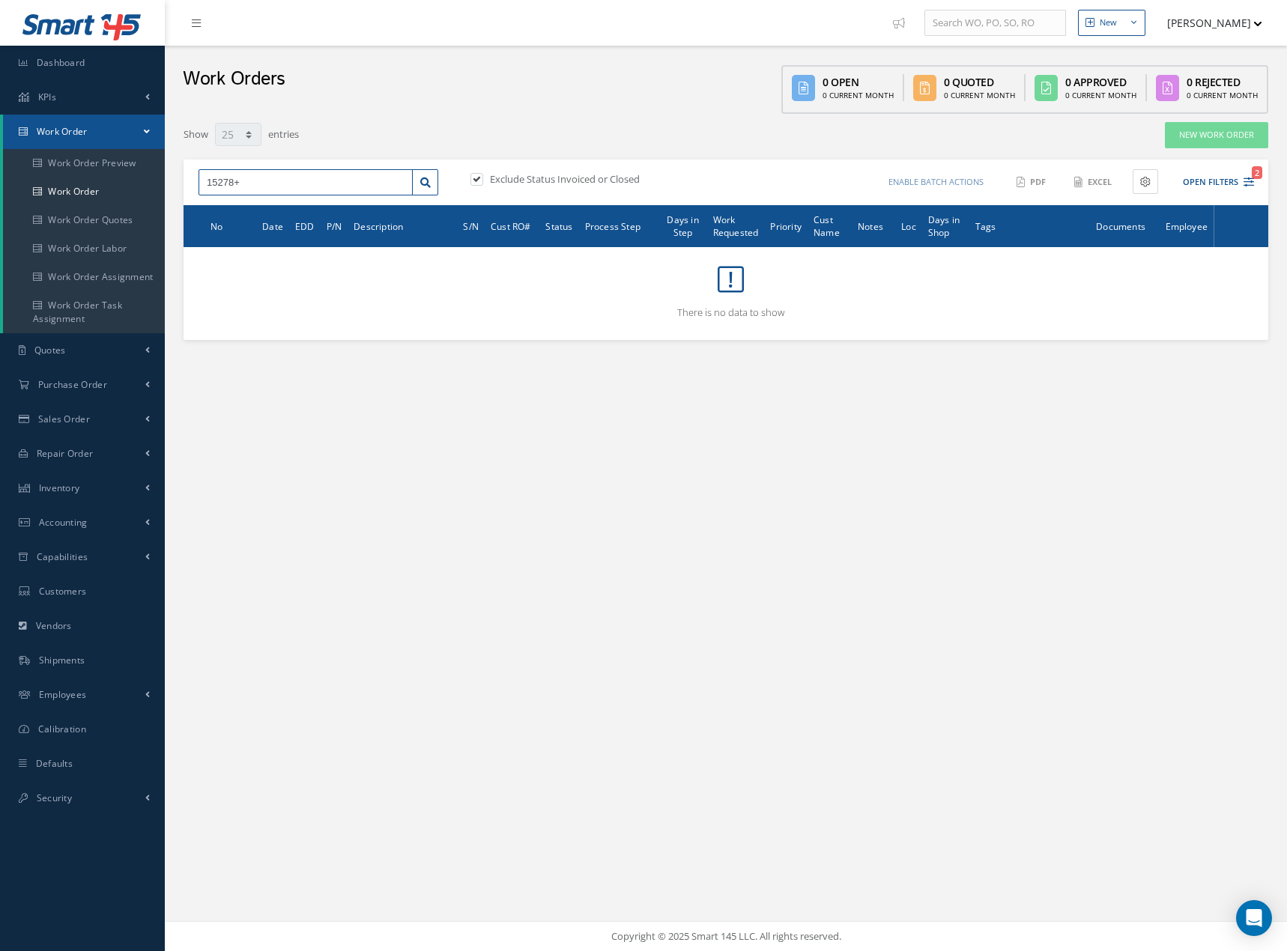
type input "15278"
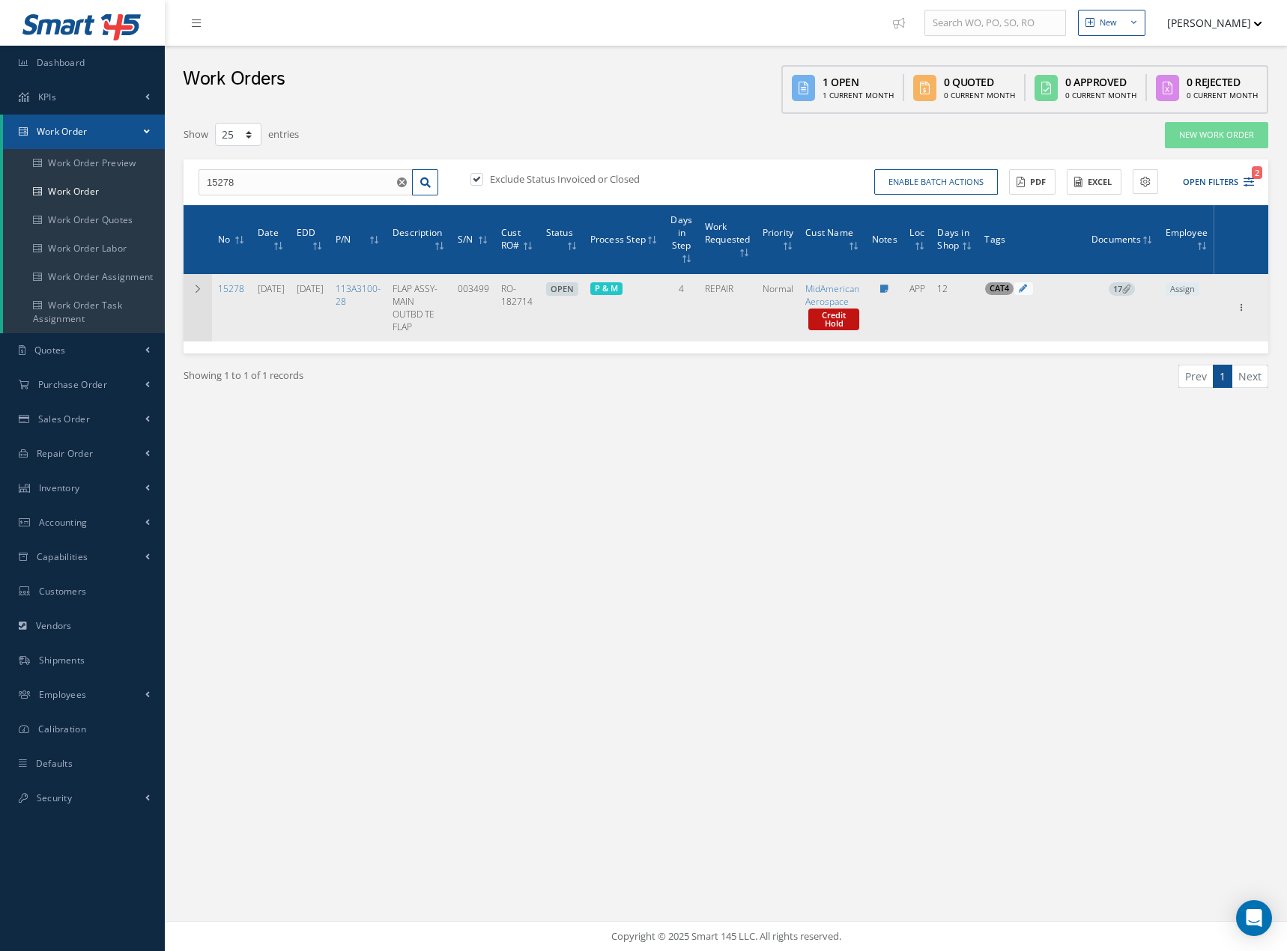
click at [198, 286] on icon at bounding box center [197, 289] width 10 height 9
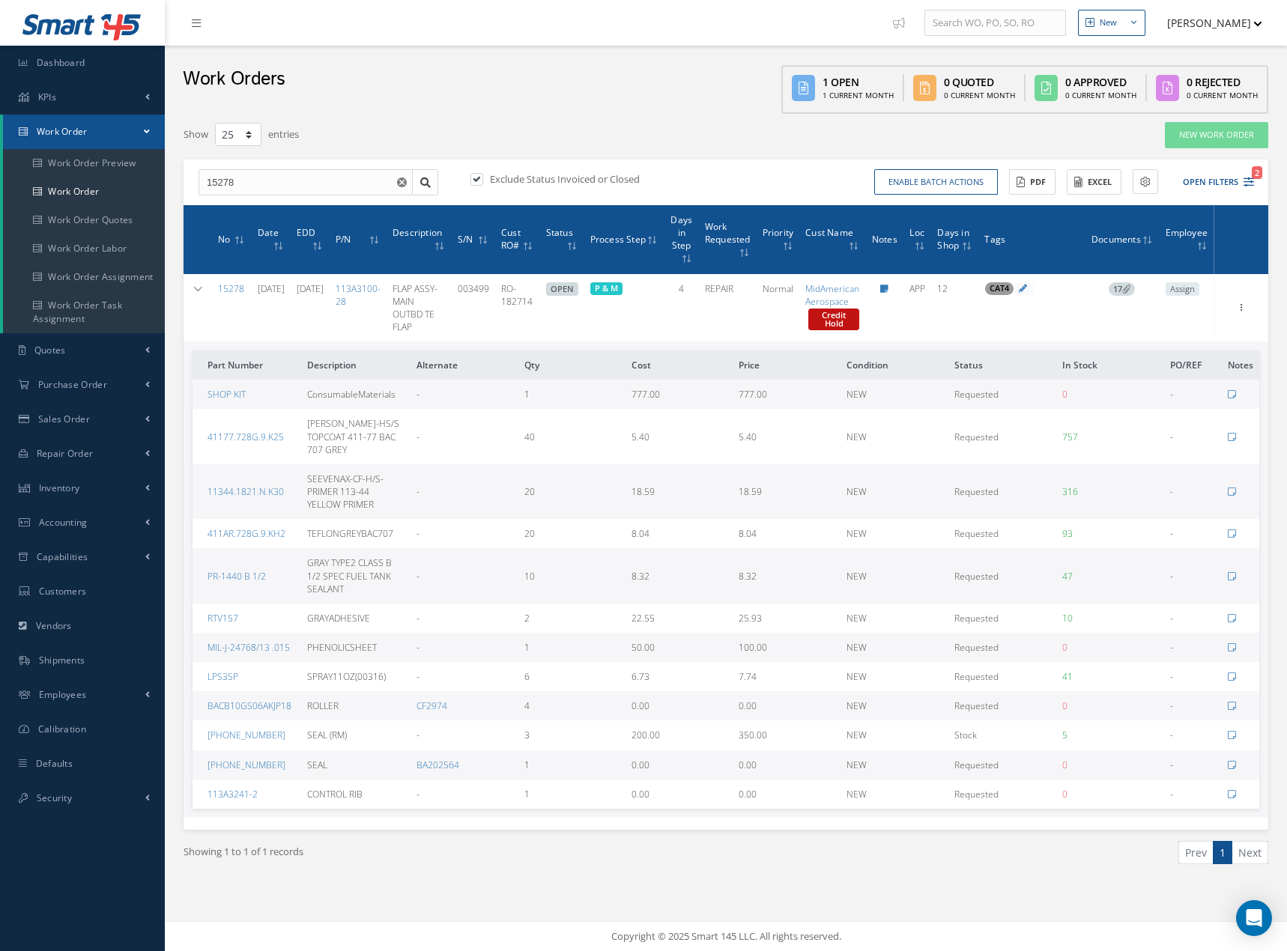
click at [1130, 289] on icon at bounding box center [1126, 289] width 8 height 8
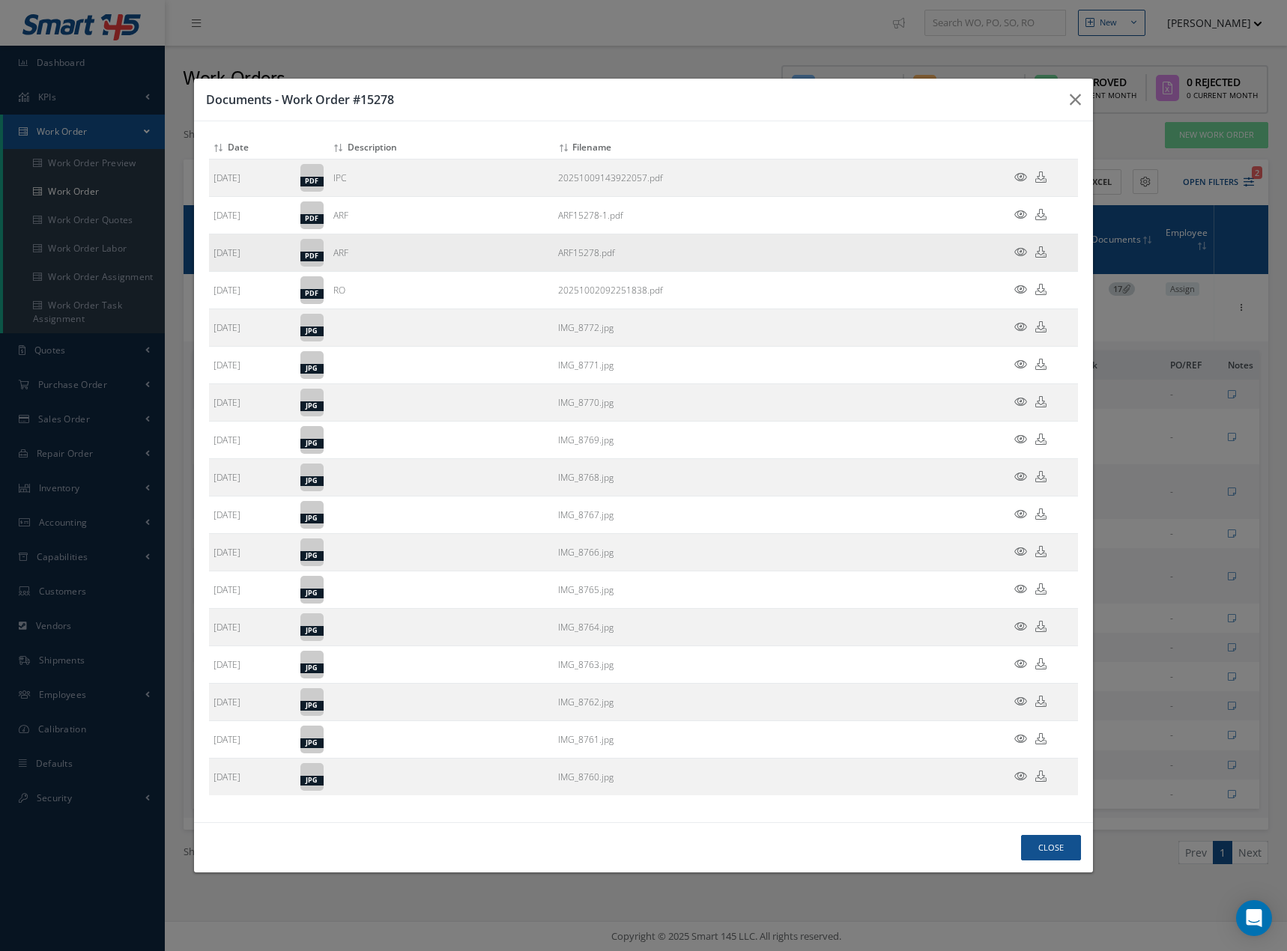
click at [1021, 248] on icon at bounding box center [1020, 251] width 13 height 11
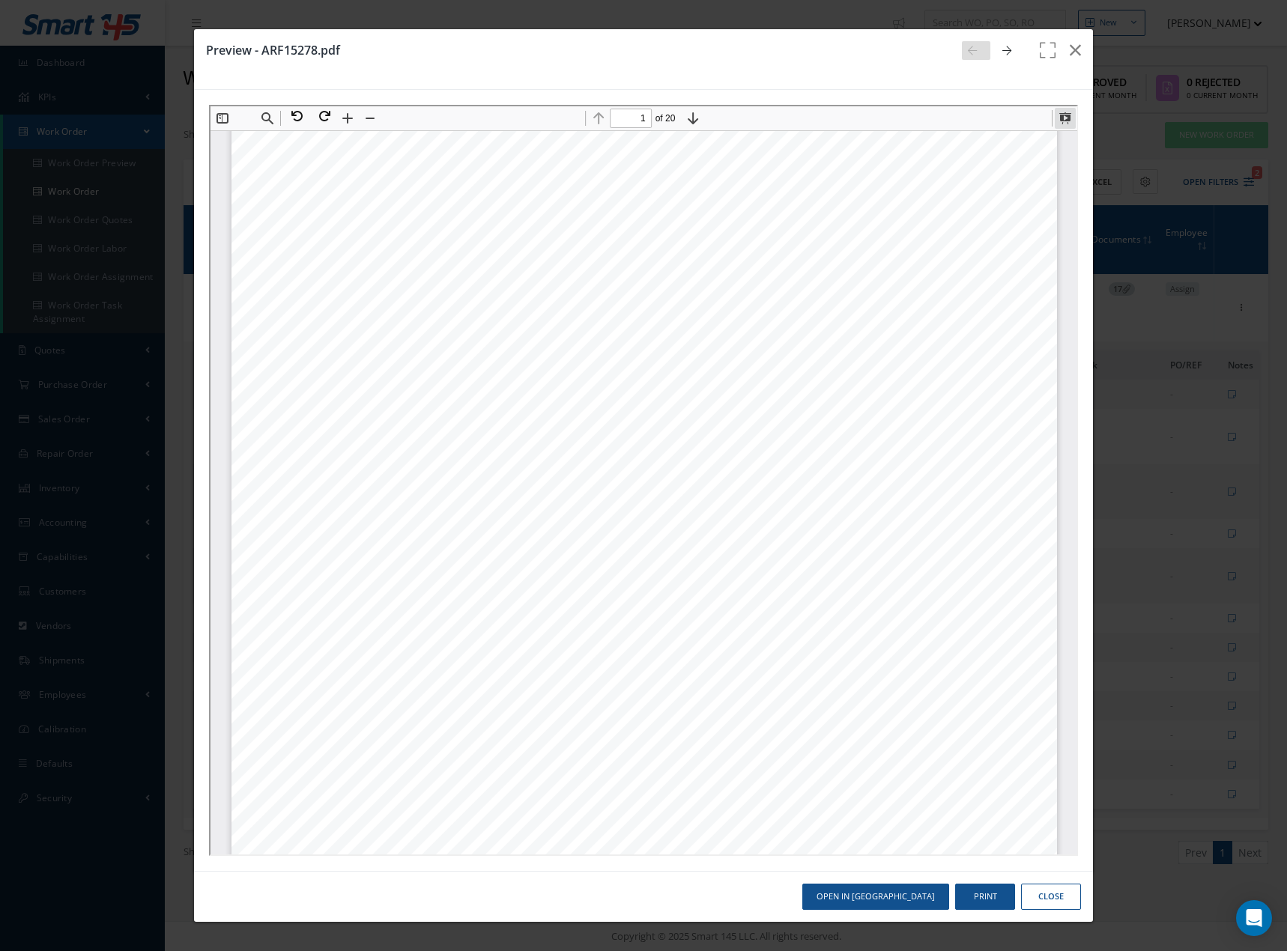
click at [1062, 113] on button at bounding box center [1062, 116] width 21 height 21
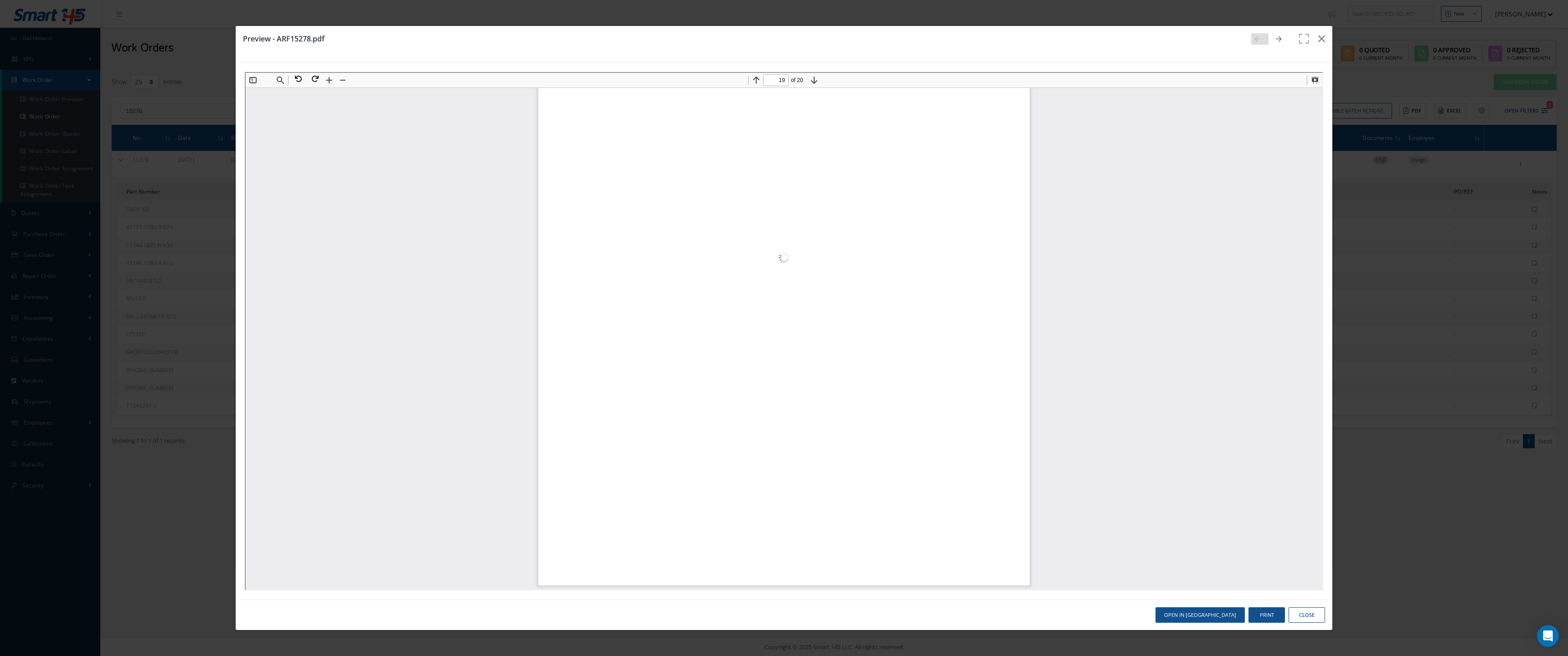
scroll to position [40012, 0]
type input "20"
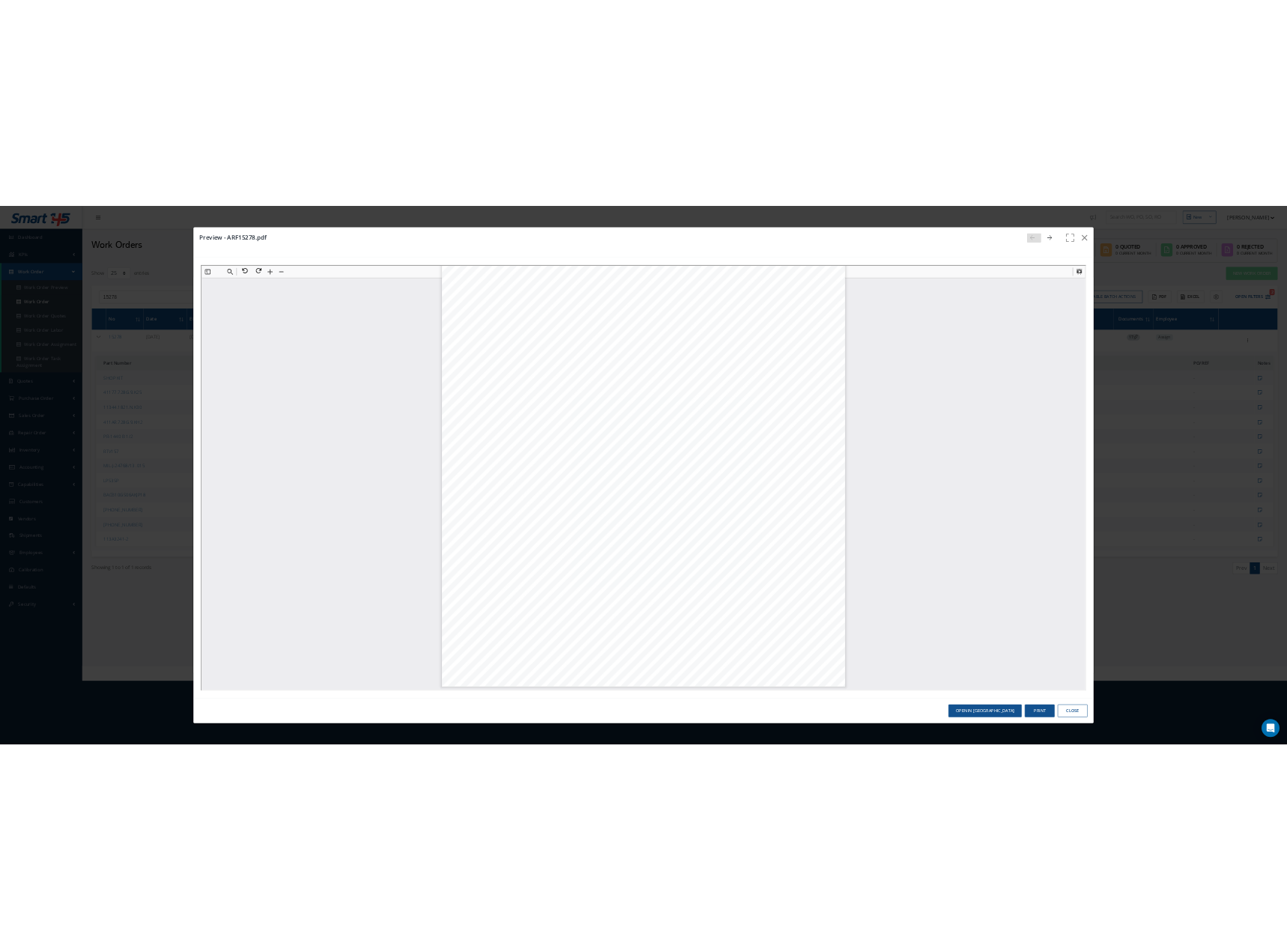
scroll to position [21065, 0]
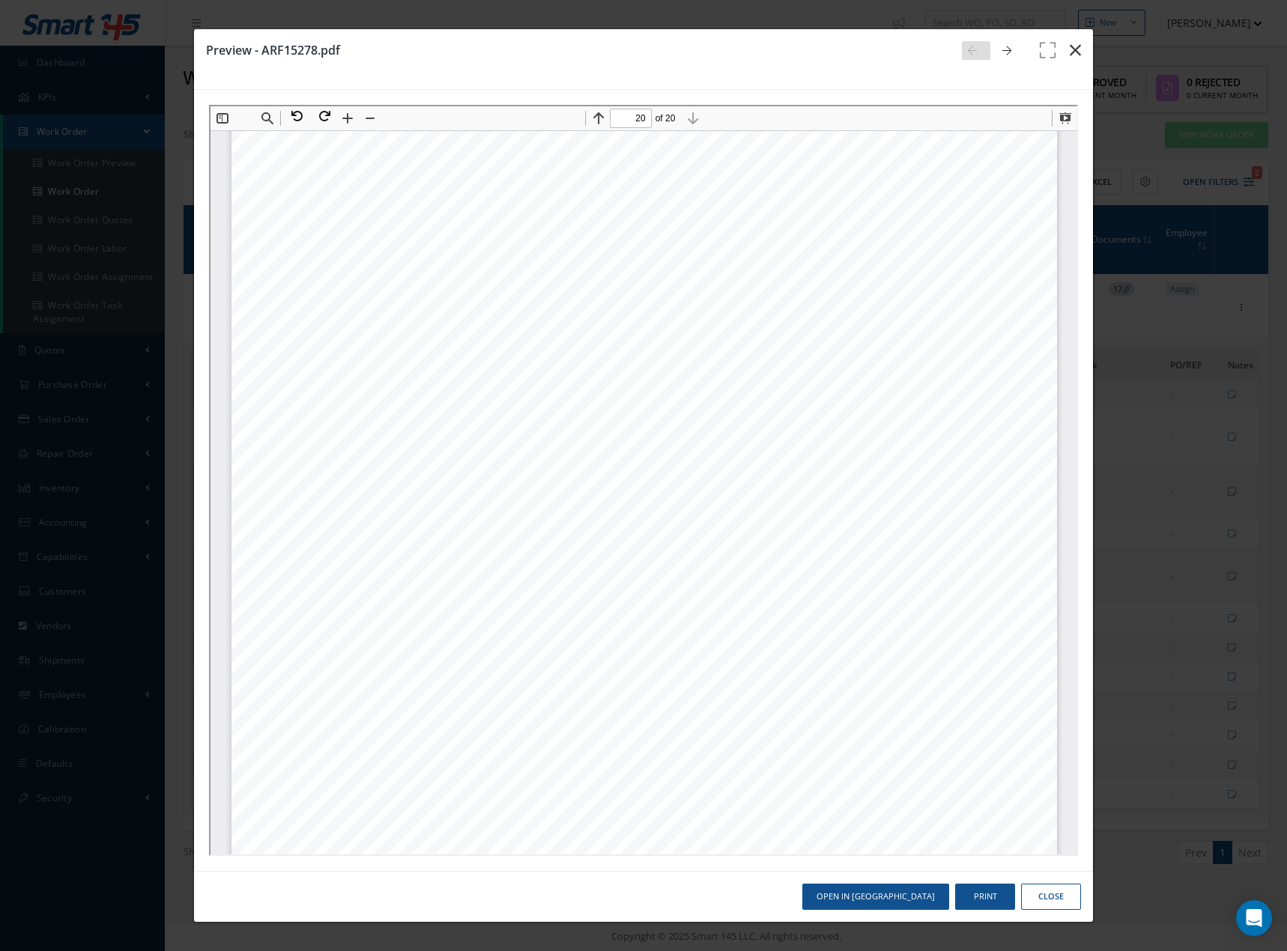
click at [1081, 49] on button "button" at bounding box center [1074, 50] width 35 height 42
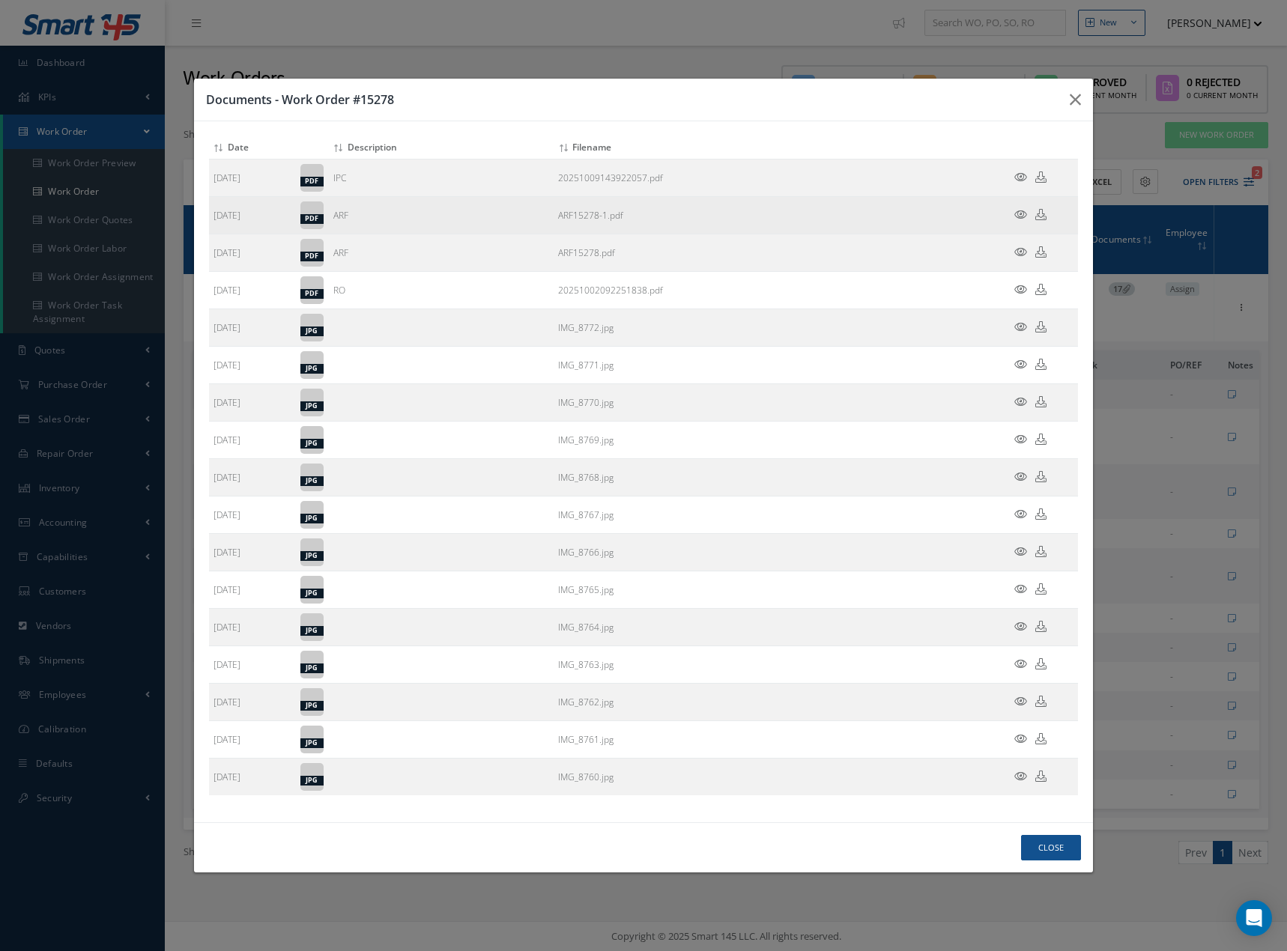
click at [1017, 210] on icon at bounding box center [1020, 214] width 13 height 11
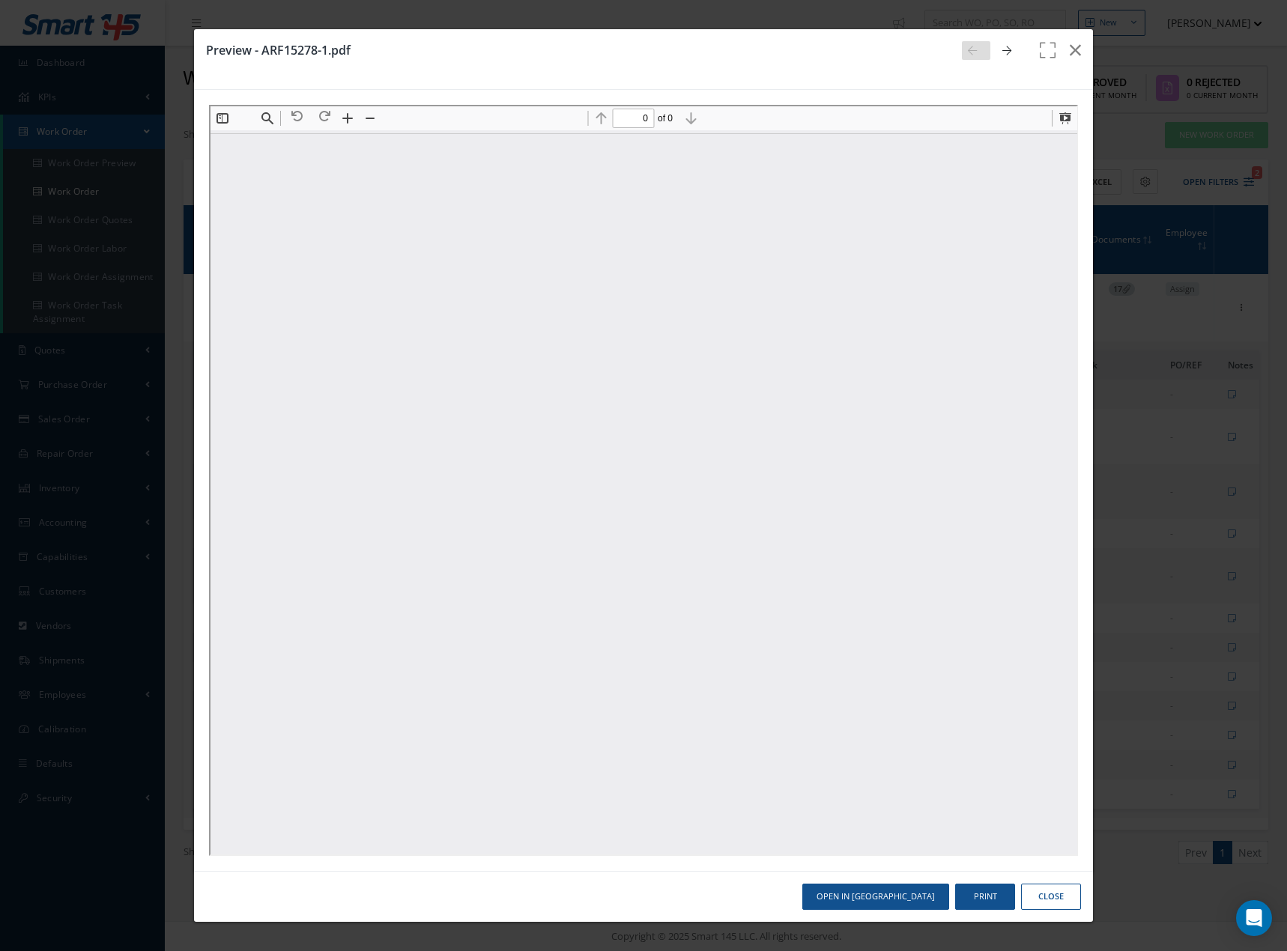
scroll to position [0, 0]
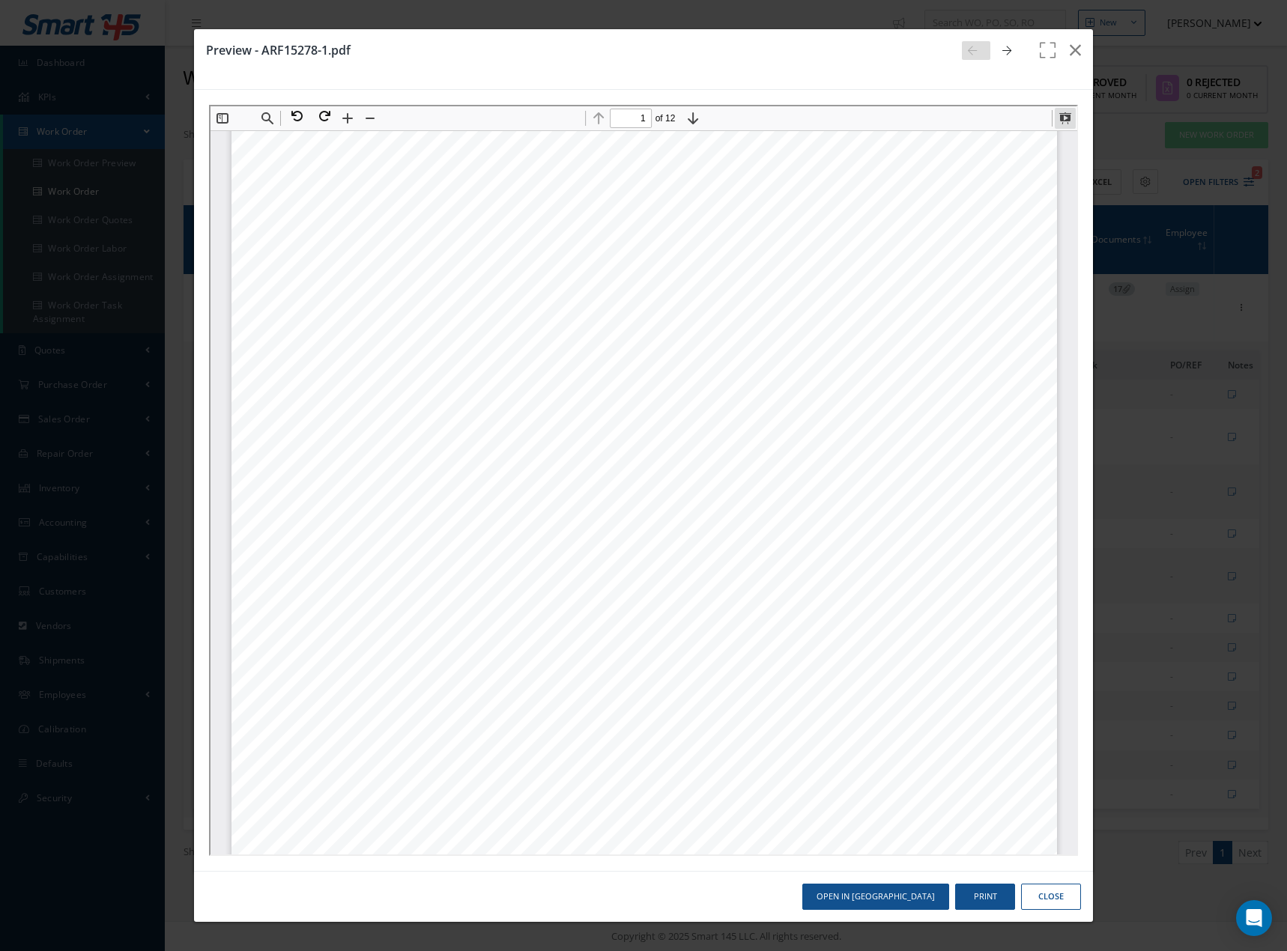
drag, startPoint x: 1066, startPoint y: 115, endPoint x: 1277, endPoint y: 313, distance: 289.8
click at [1066, 115] on button at bounding box center [1062, 116] width 21 height 21
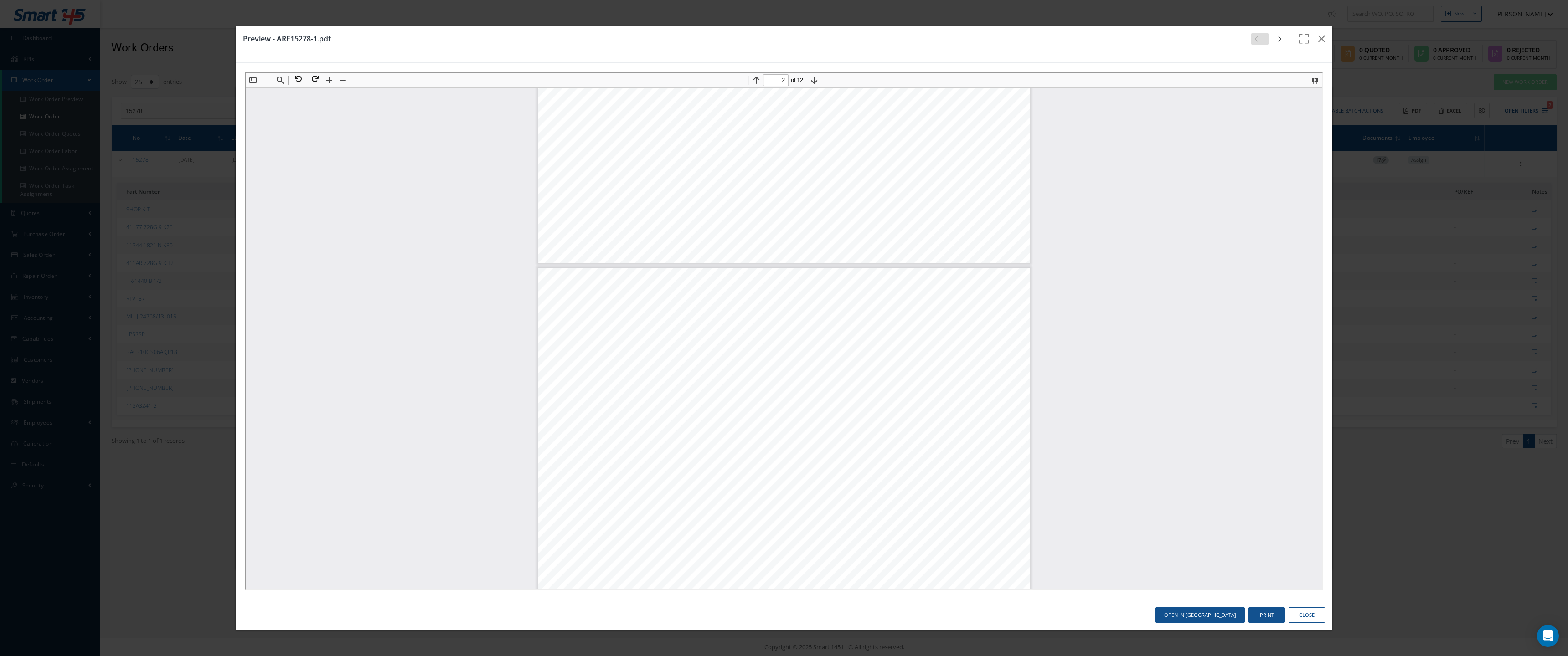
scroll to position [2224, 0]
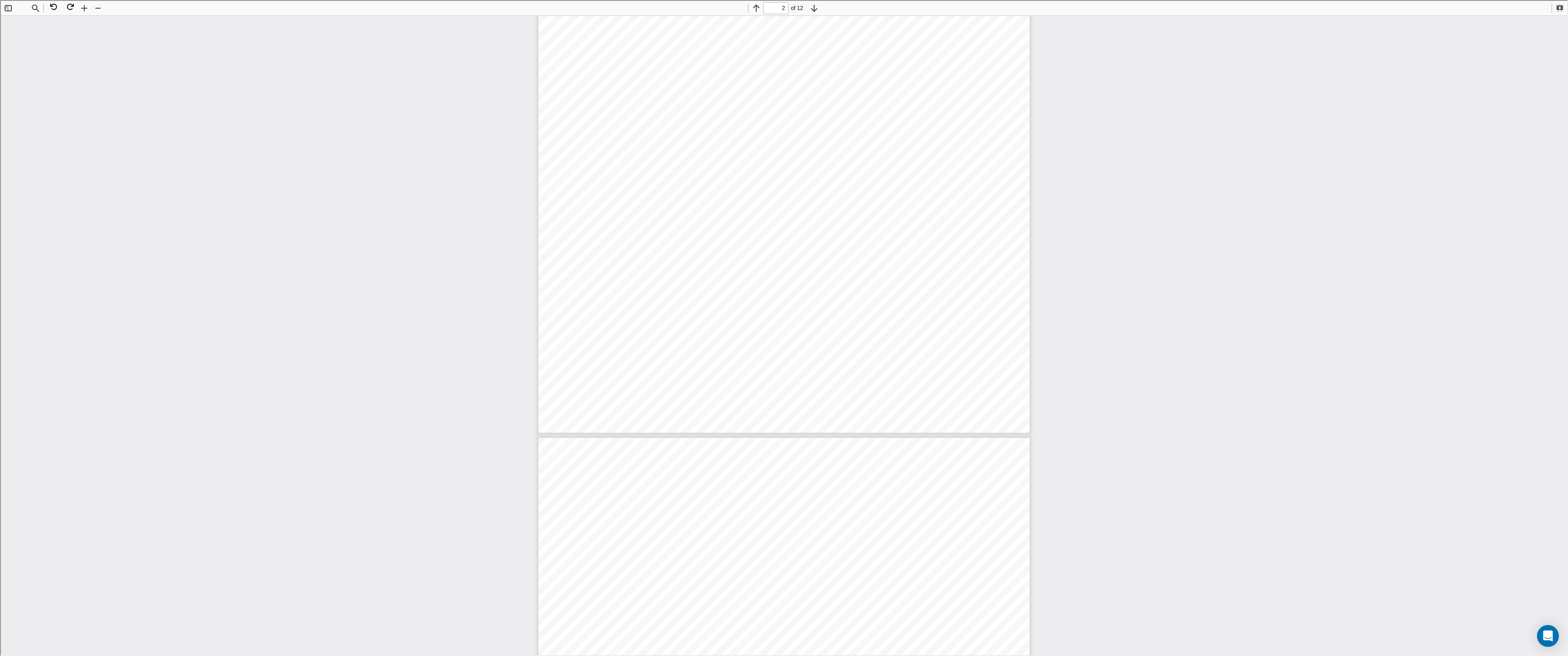
type input "1"
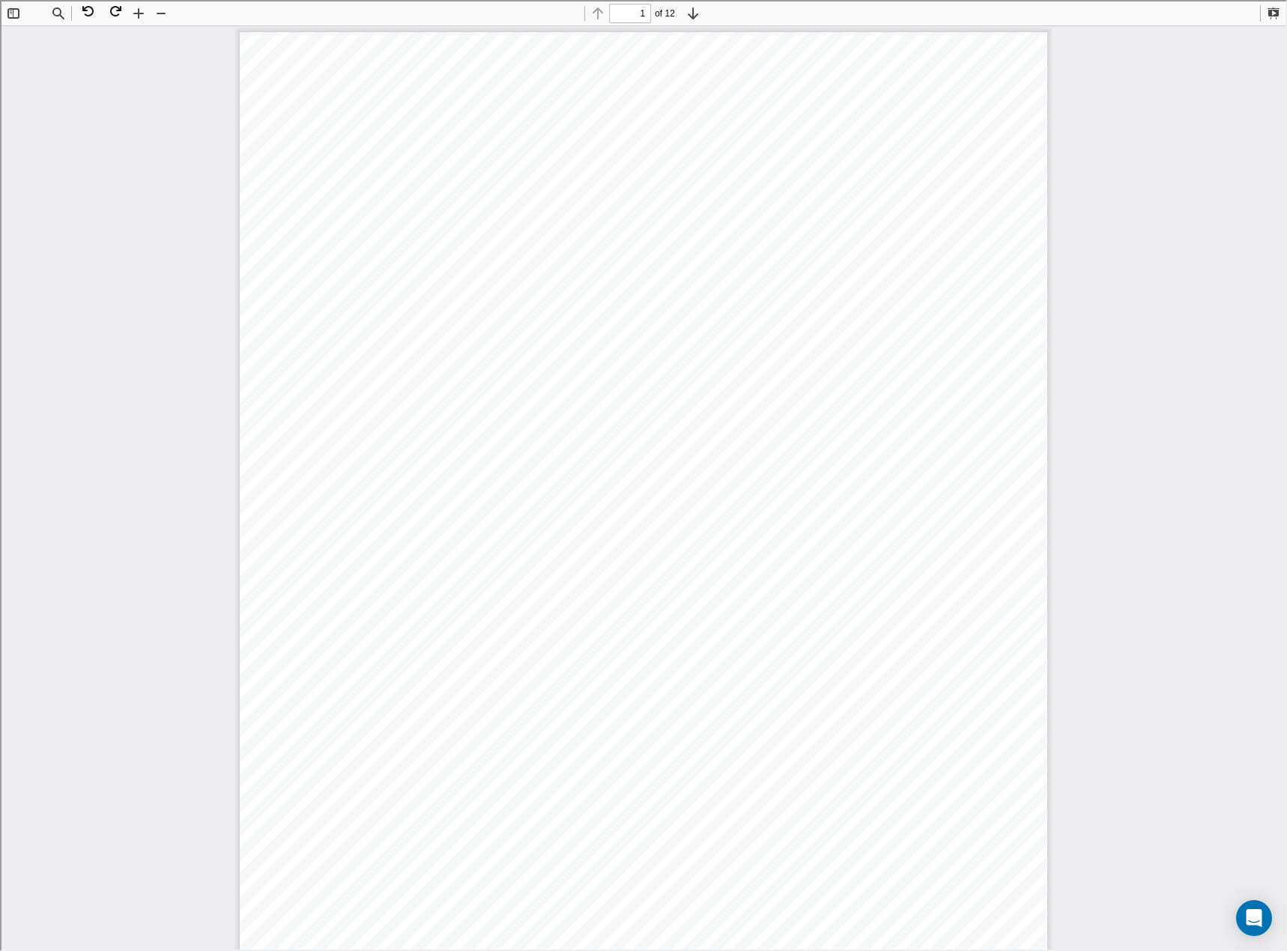
scroll to position [7, 0]
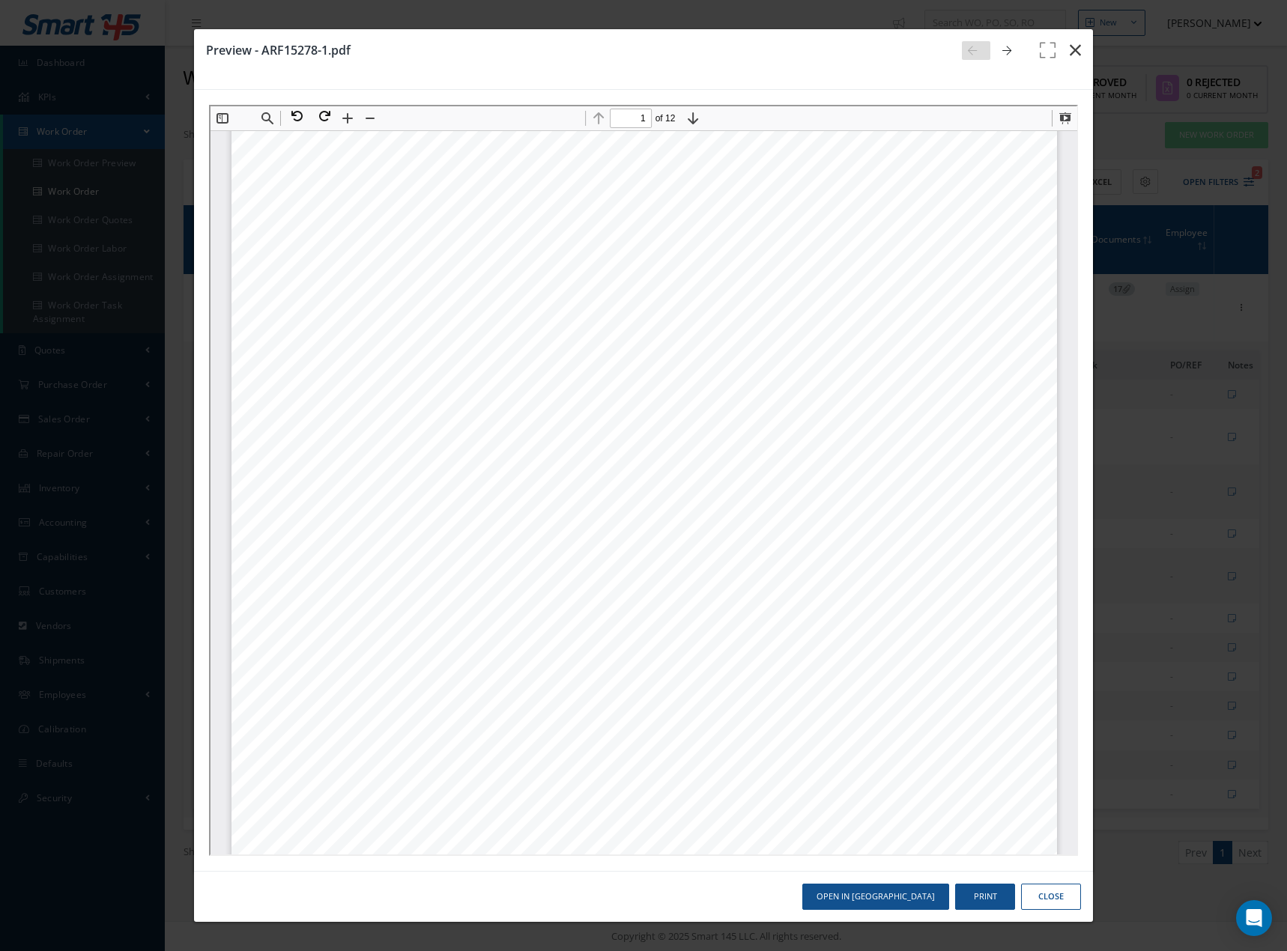
drag, startPoint x: 1078, startPoint y: 52, endPoint x: 1113, endPoint y: 71, distance: 40.2
click at [1078, 52] on icon "button" at bounding box center [1074, 50] width 11 height 18
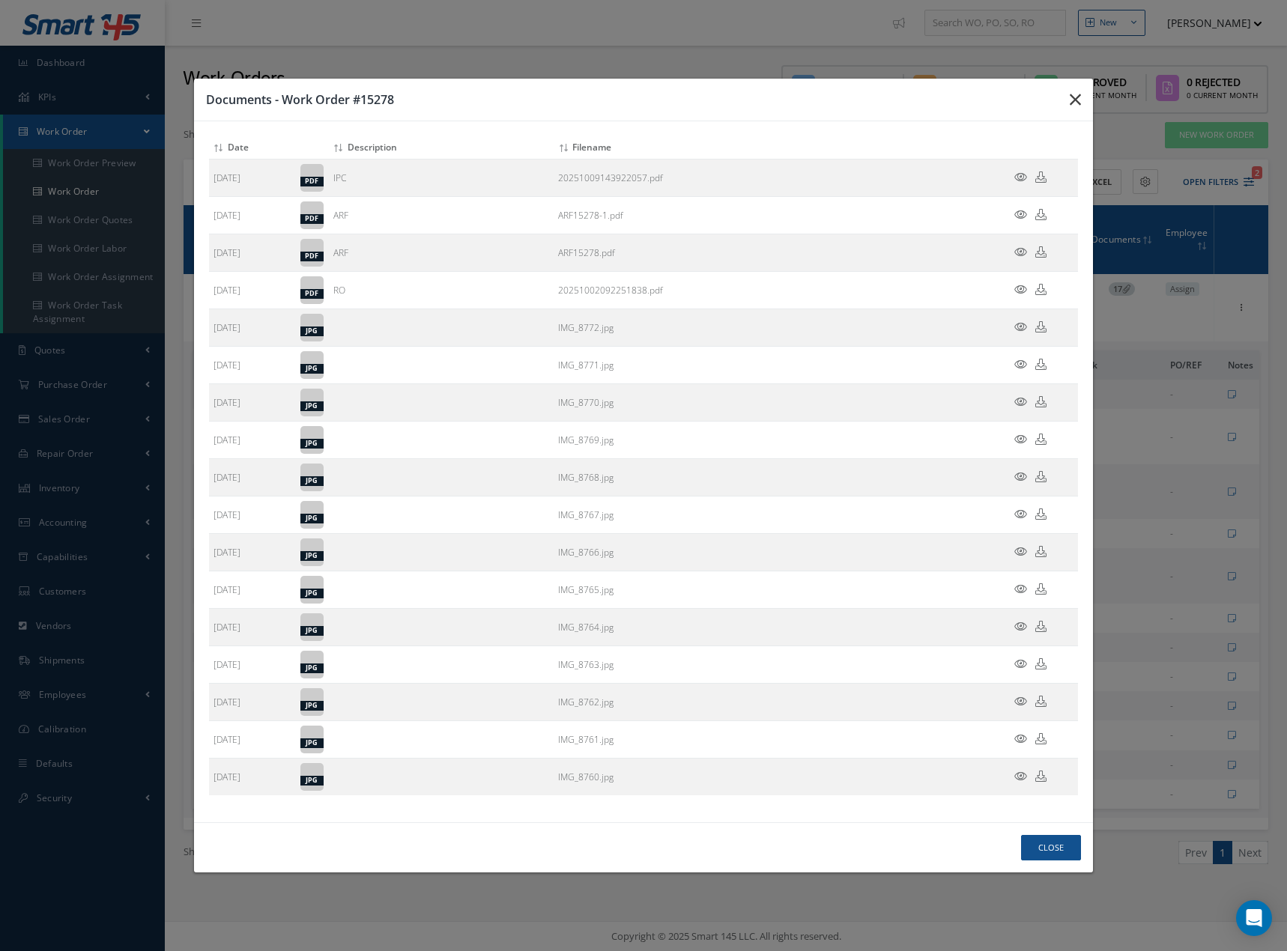
click at [1066, 94] on button "button" at bounding box center [1074, 100] width 35 height 42
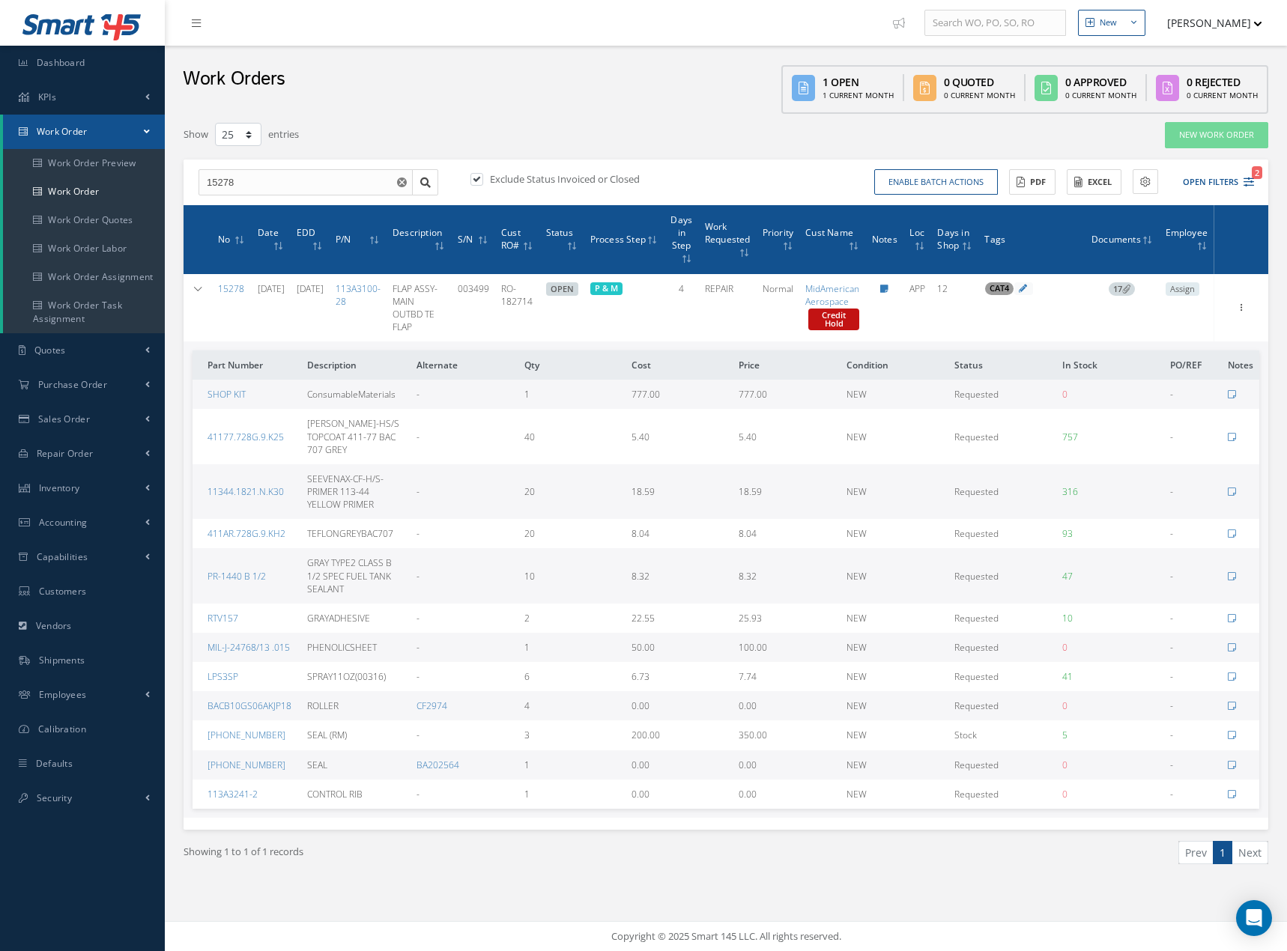
drag, startPoint x: 198, startPoint y: 286, endPoint x: 208, endPoint y: 246, distance: 40.9
click at [199, 285] on icon at bounding box center [197, 289] width 10 height 9
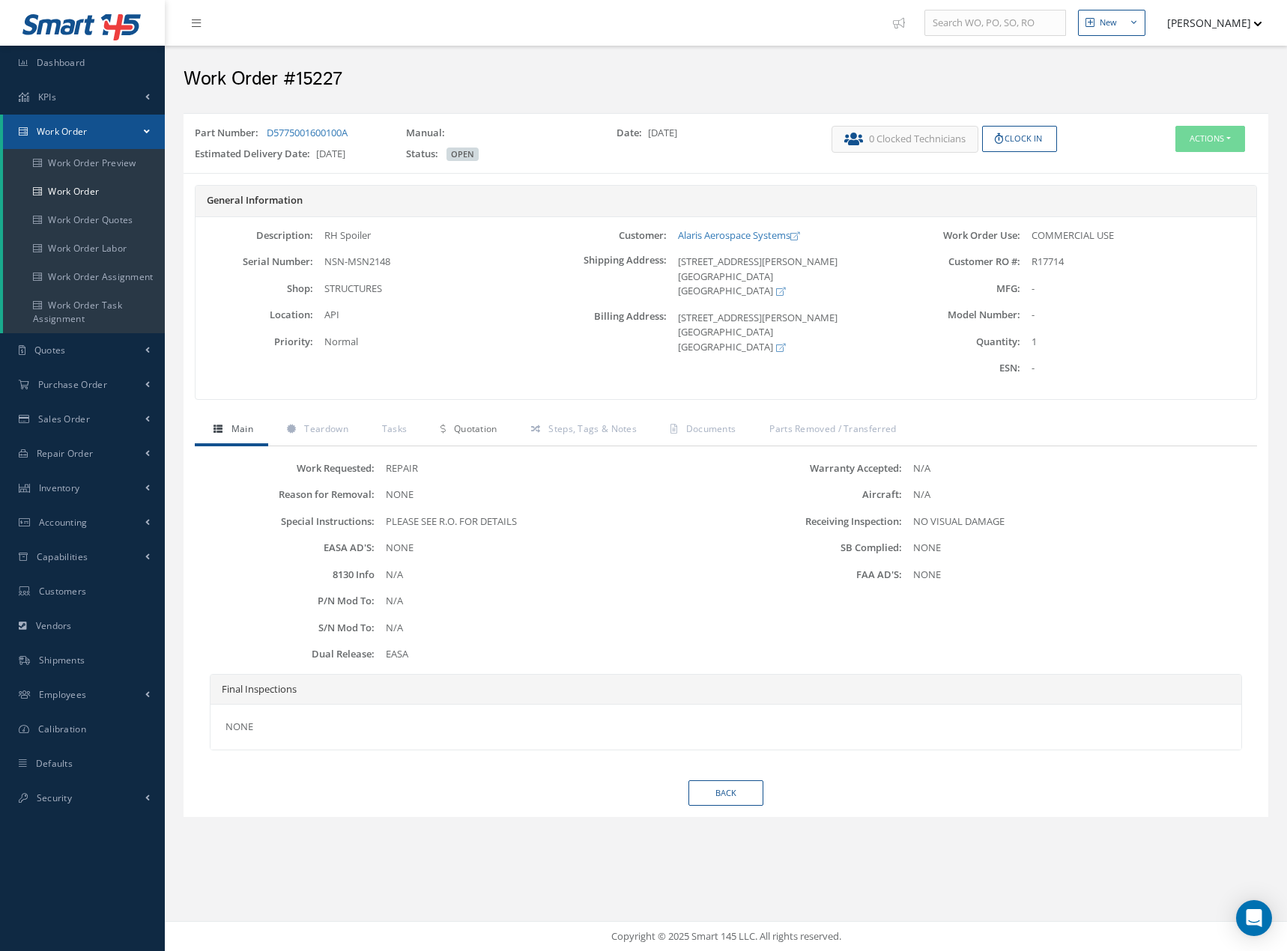
click at [488, 432] on span "Quotation" at bounding box center [475, 428] width 43 height 13
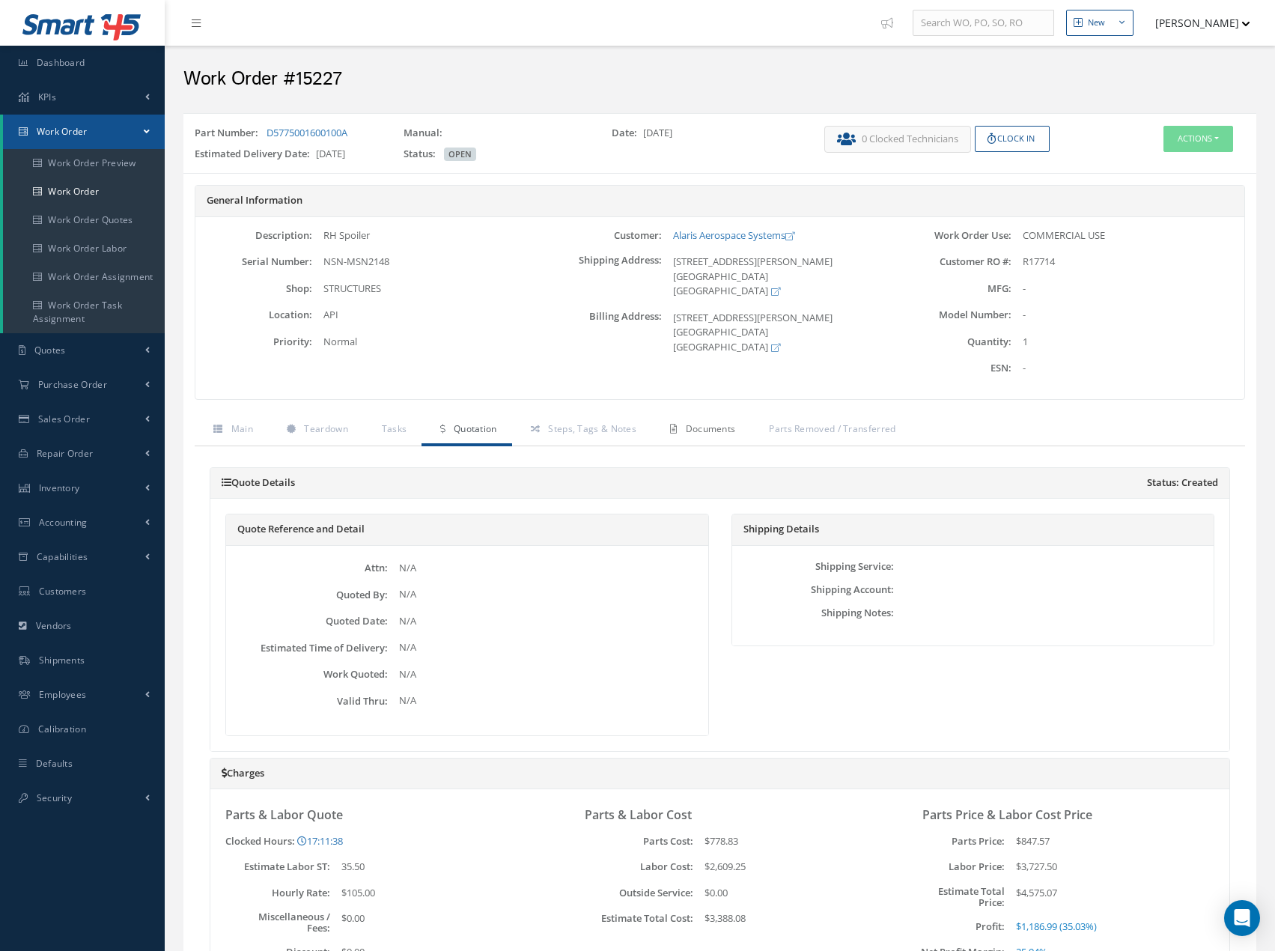
click at [690, 432] on span "Documents" at bounding box center [711, 428] width 50 height 13
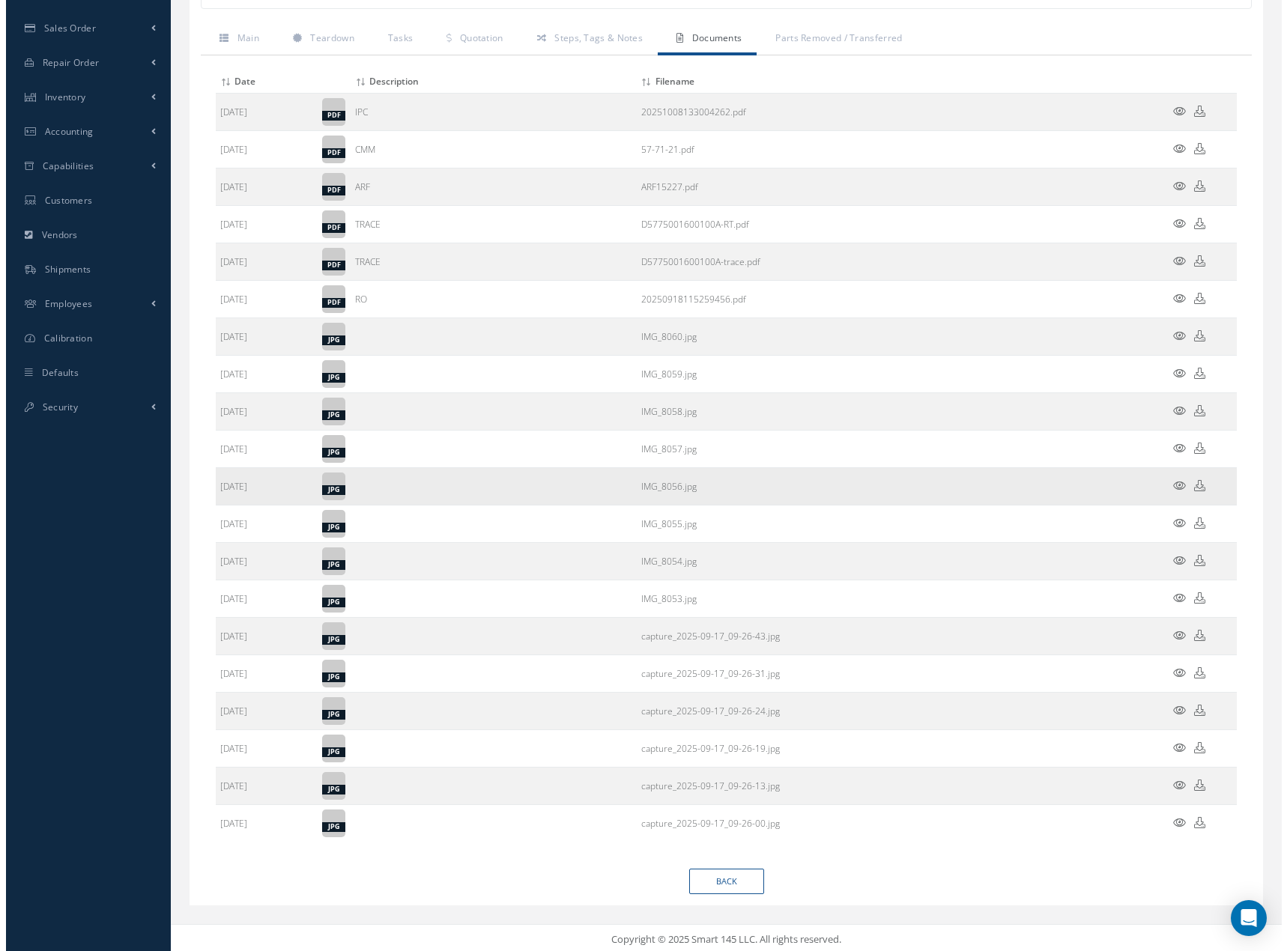
scroll to position [394, 0]
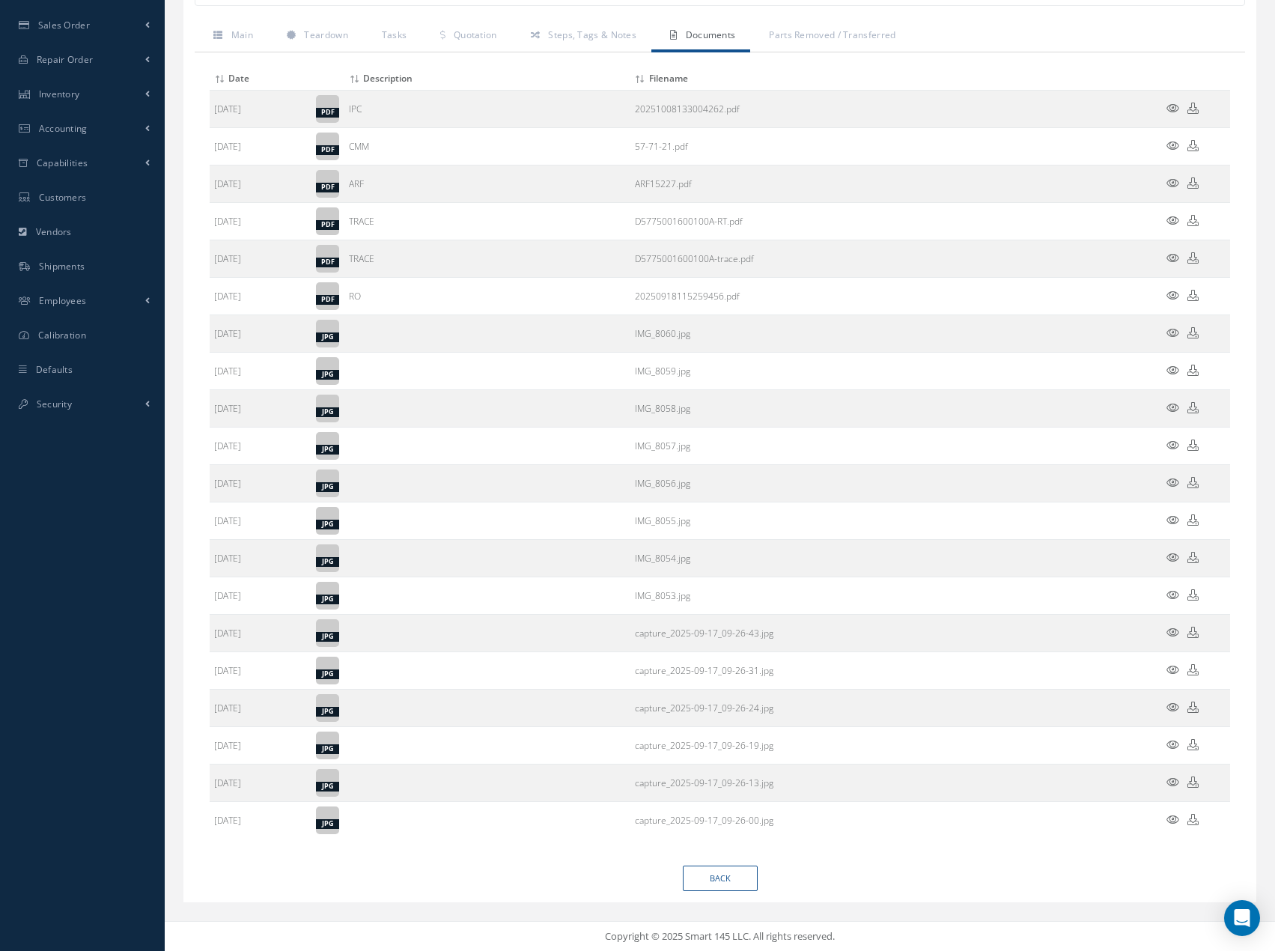
click at [1168, 185] on icon at bounding box center [1173, 182] width 13 height 11
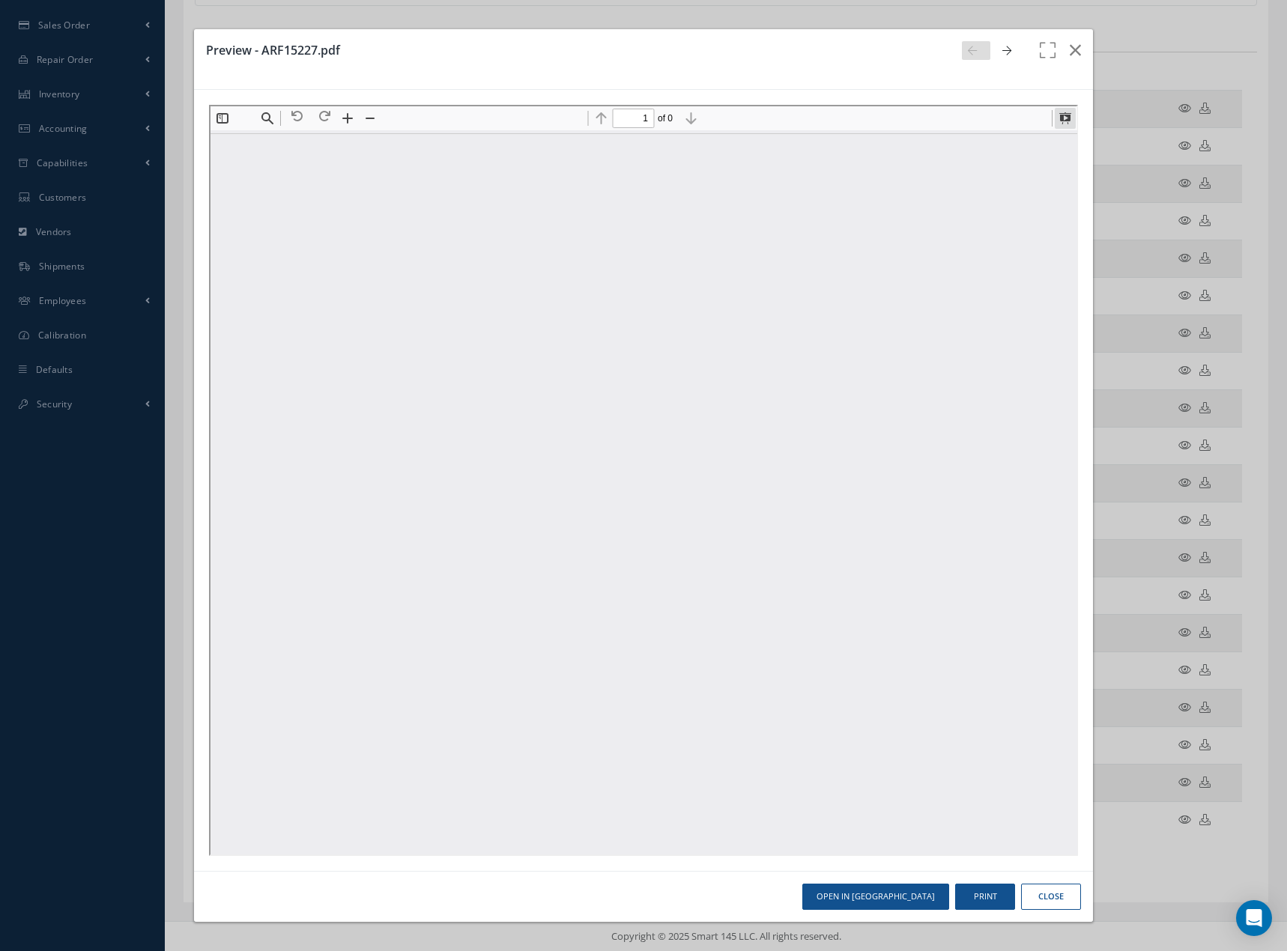
scroll to position [7, 0]
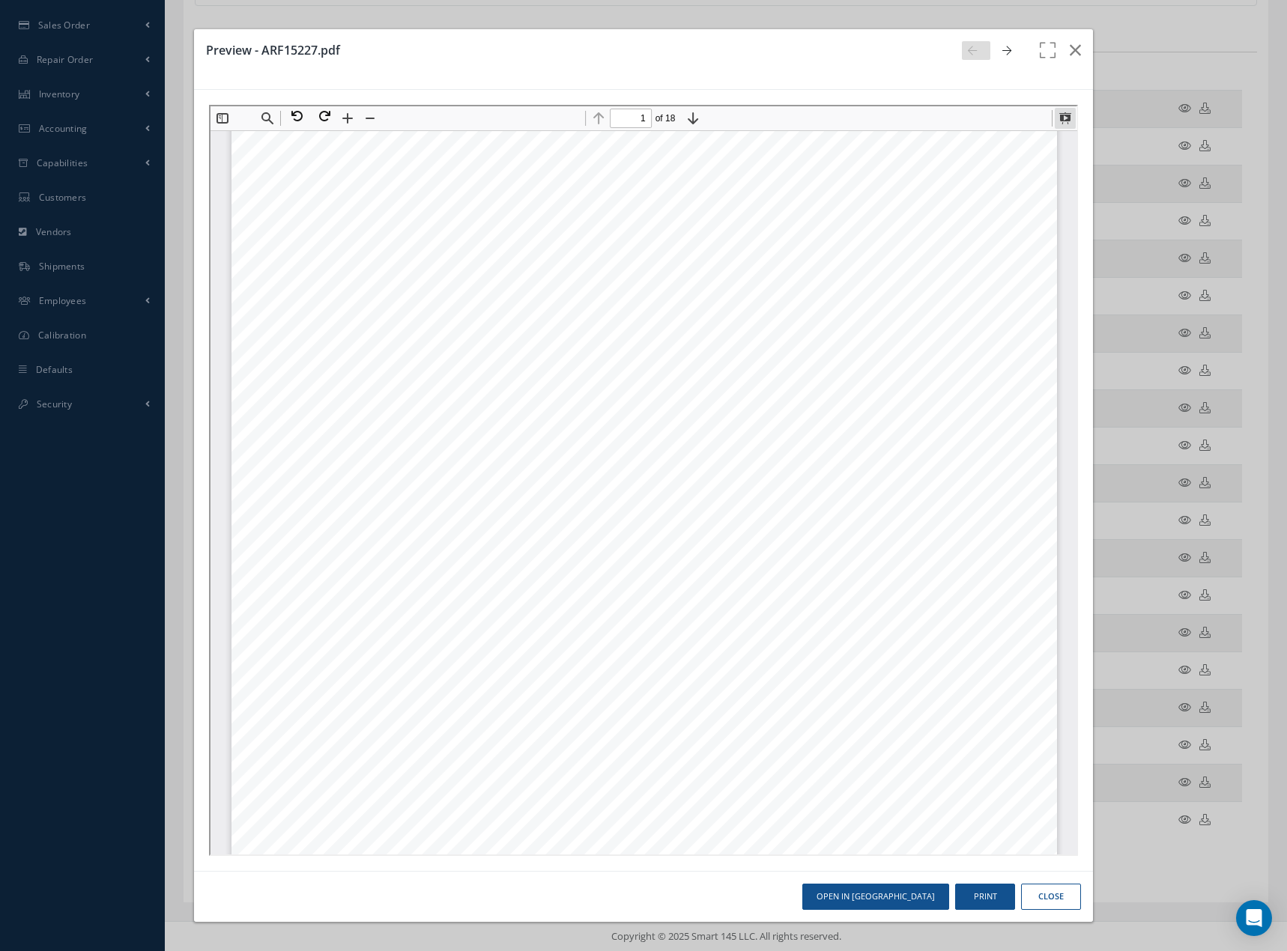
click at [1061, 115] on button at bounding box center [1062, 116] width 21 height 21
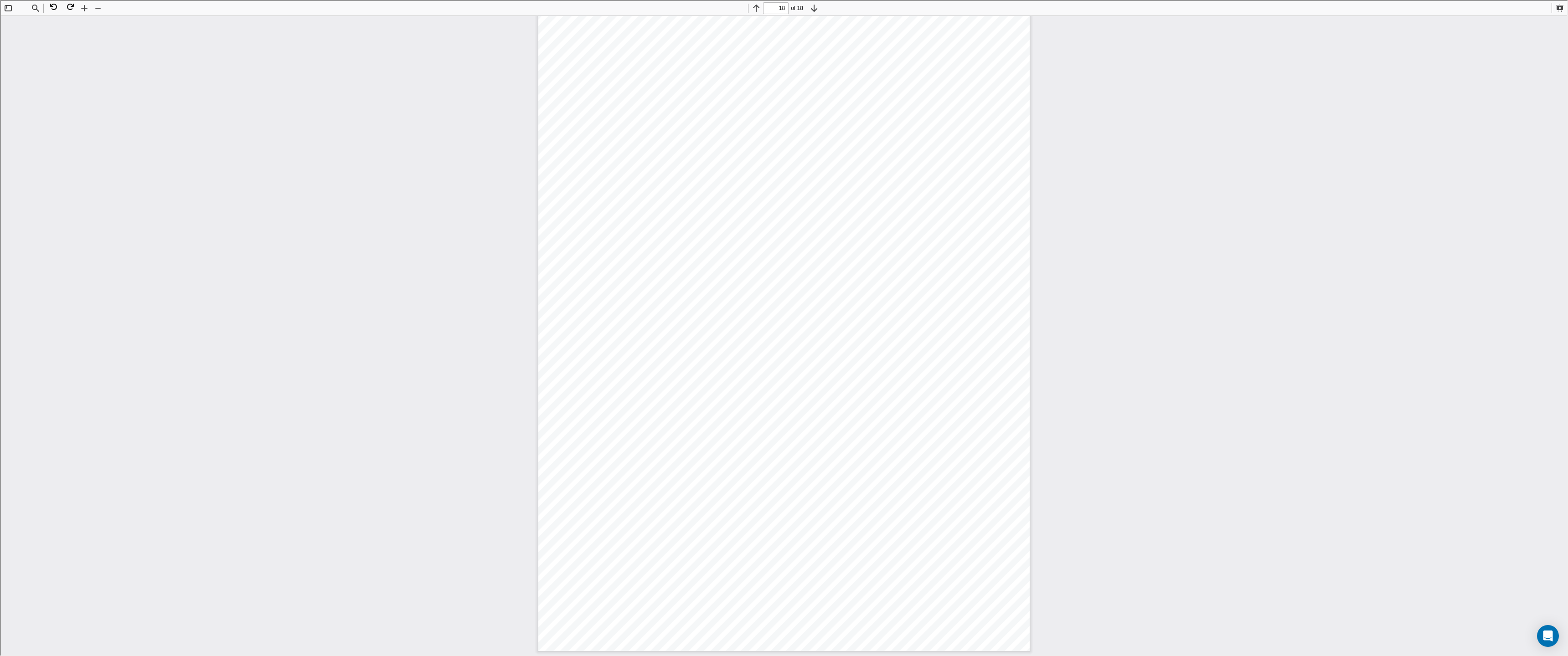
scroll to position [37789, 0]
type input "16"
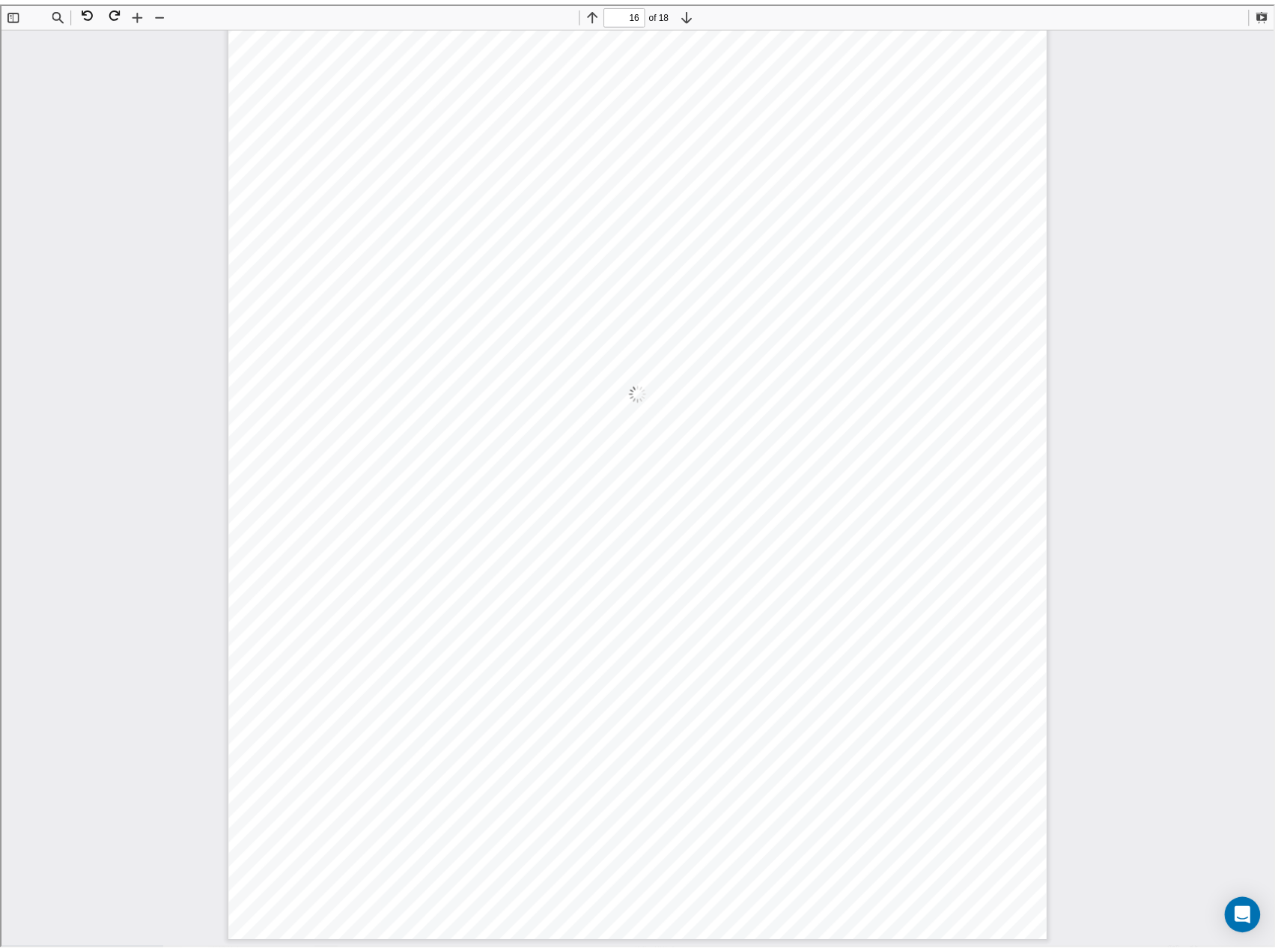
scroll to position [16632, 0]
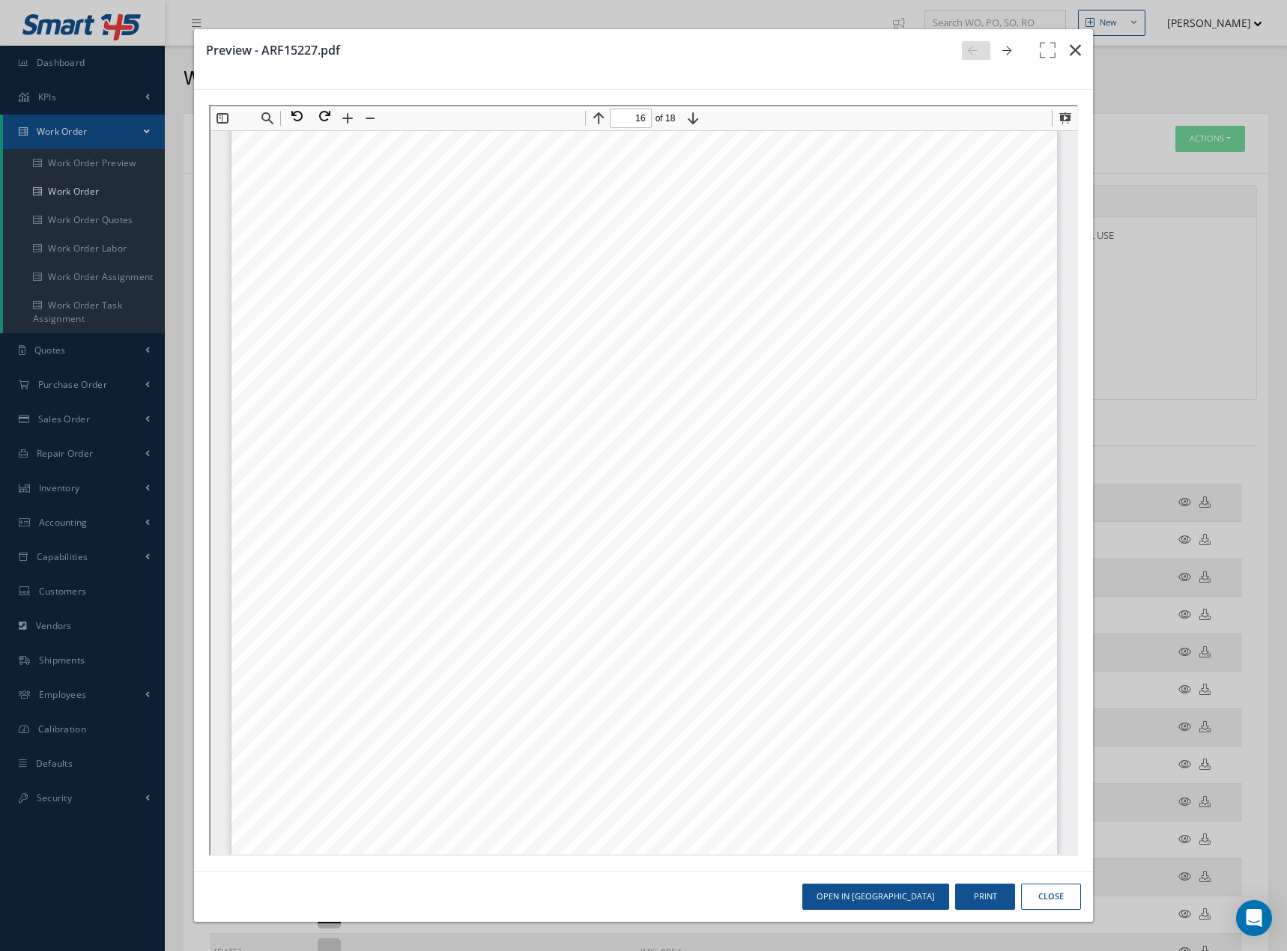
click at [1074, 50] on icon "button" at bounding box center [1074, 50] width 11 height 18
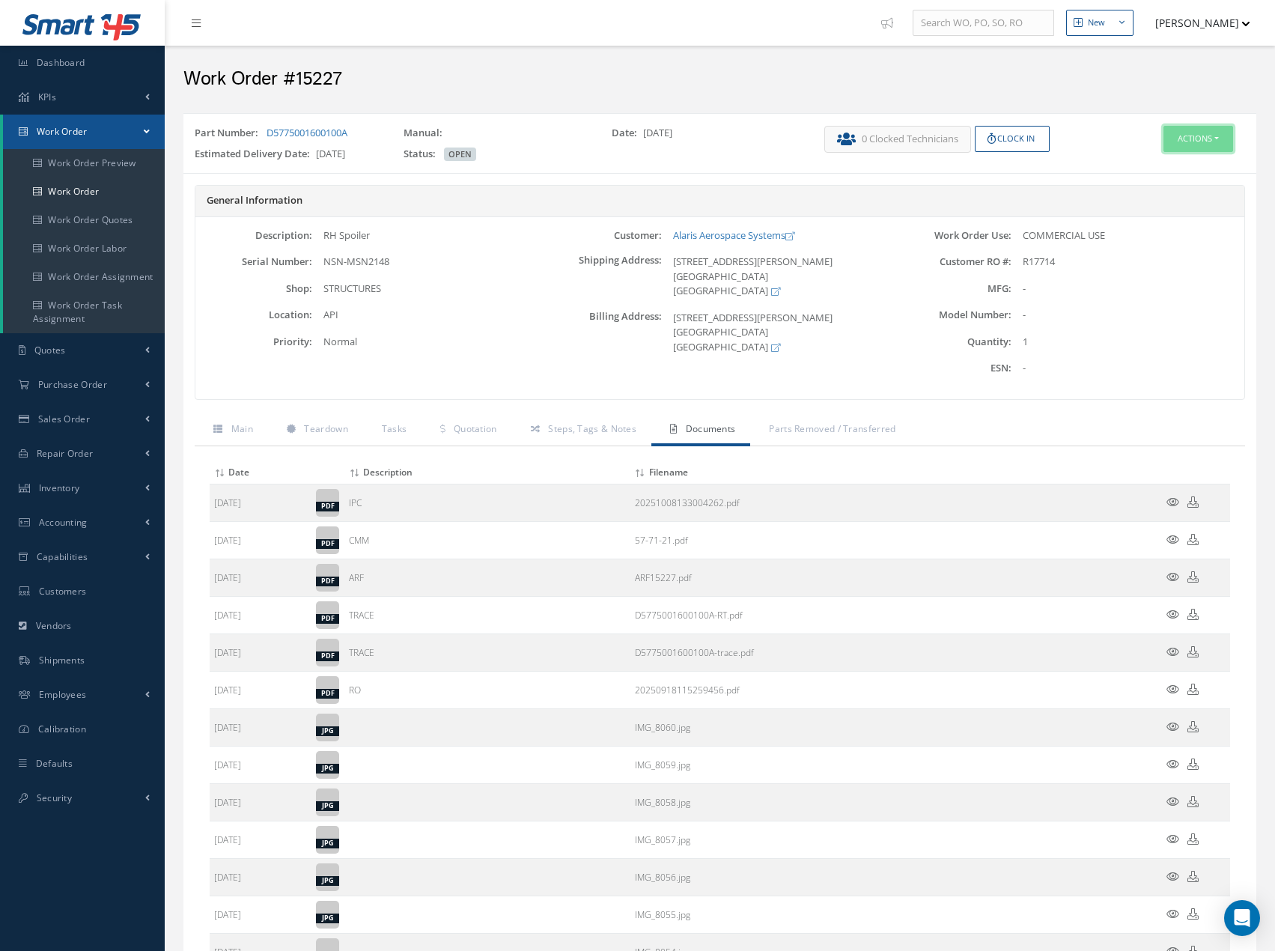
drag, startPoint x: 1208, startPoint y: 130, endPoint x: 1204, endPoint y: 140, distance: 11.1
click at [1208, 133] on button "Actions" at bounding box center [1199, 139] width 70 height 26
click at [1173, 166] on link "Edit" at bounding box center [1176, 167] width 120 height 20
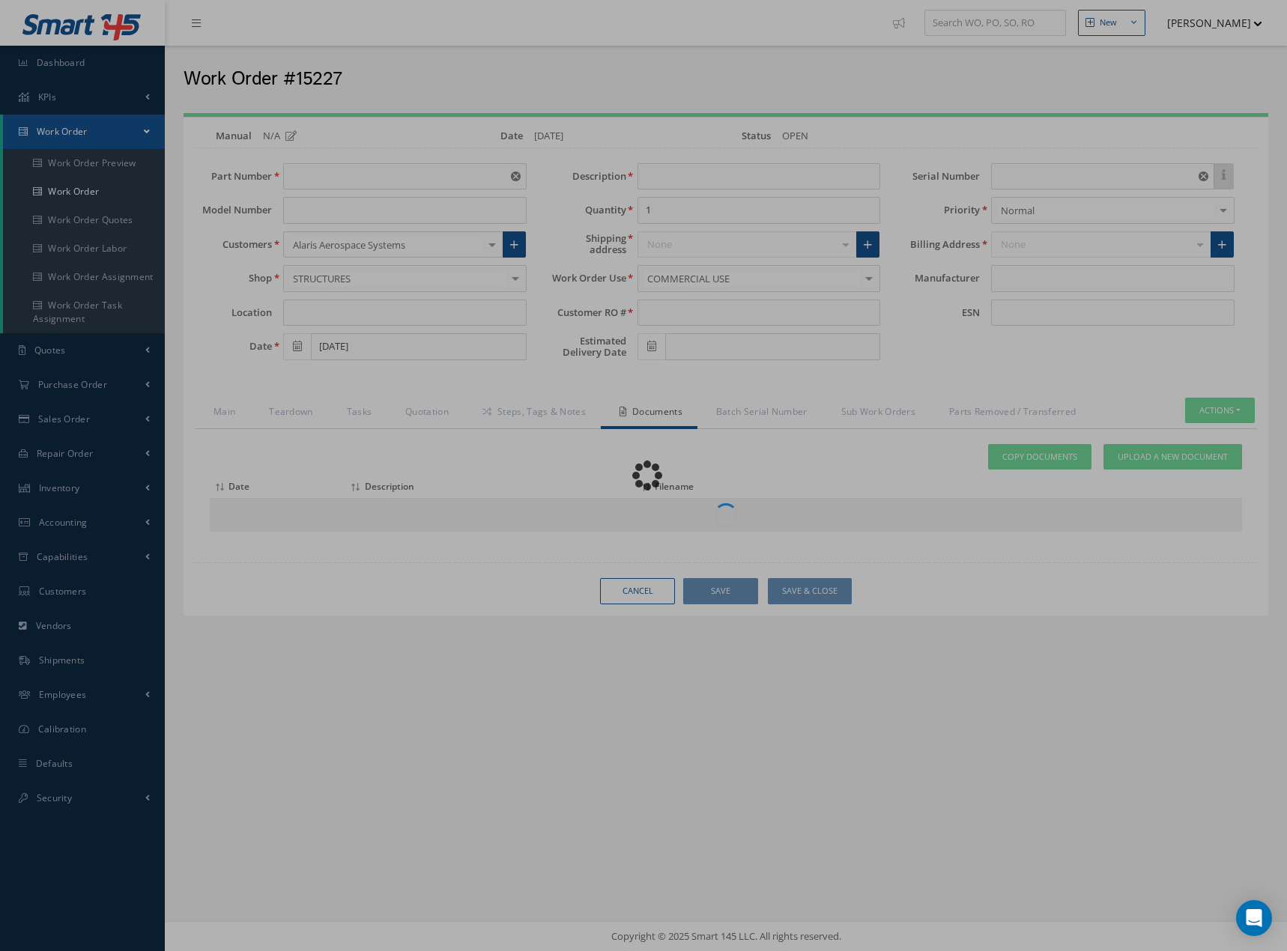
type input "D5775001600100A"
type input "API"
type input "09/17/2025"
type input "RH Spoiler"
type input "R17714"
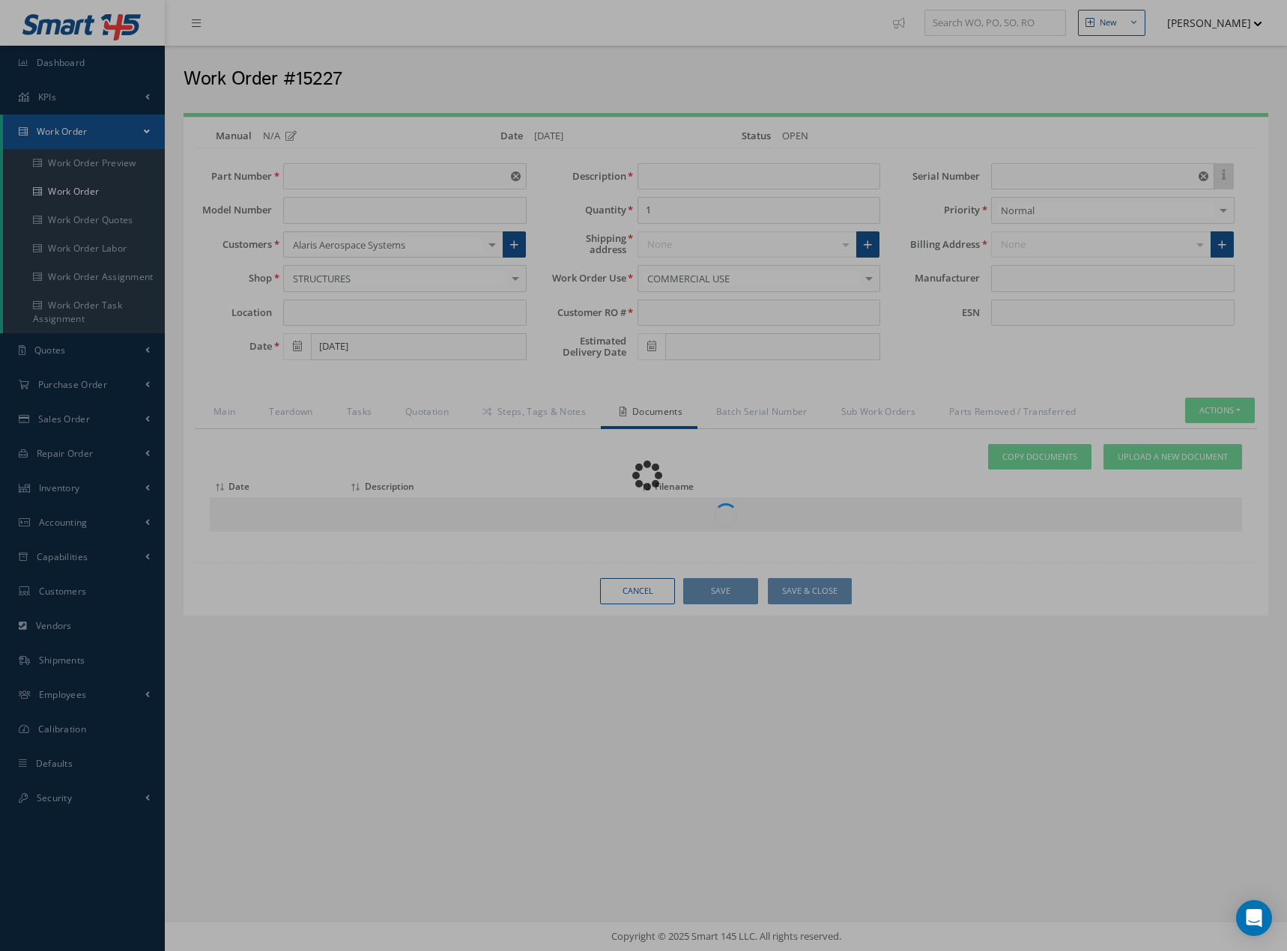
type input "10/21/2025"
type input "NSN-MSN2148"
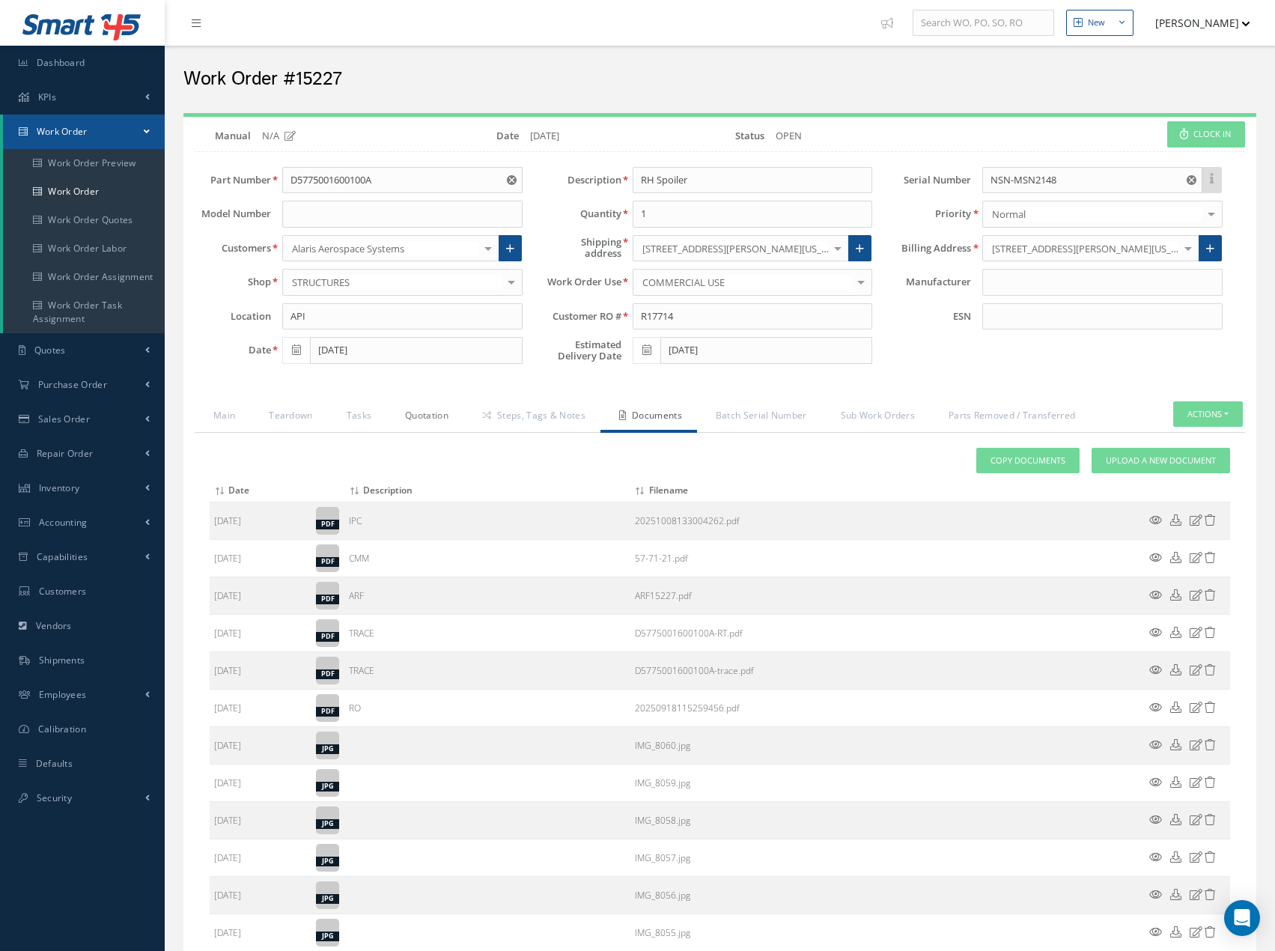
click at [436, 419] on link "Quotation" at bounding box center [424, 416] width 77 height 31
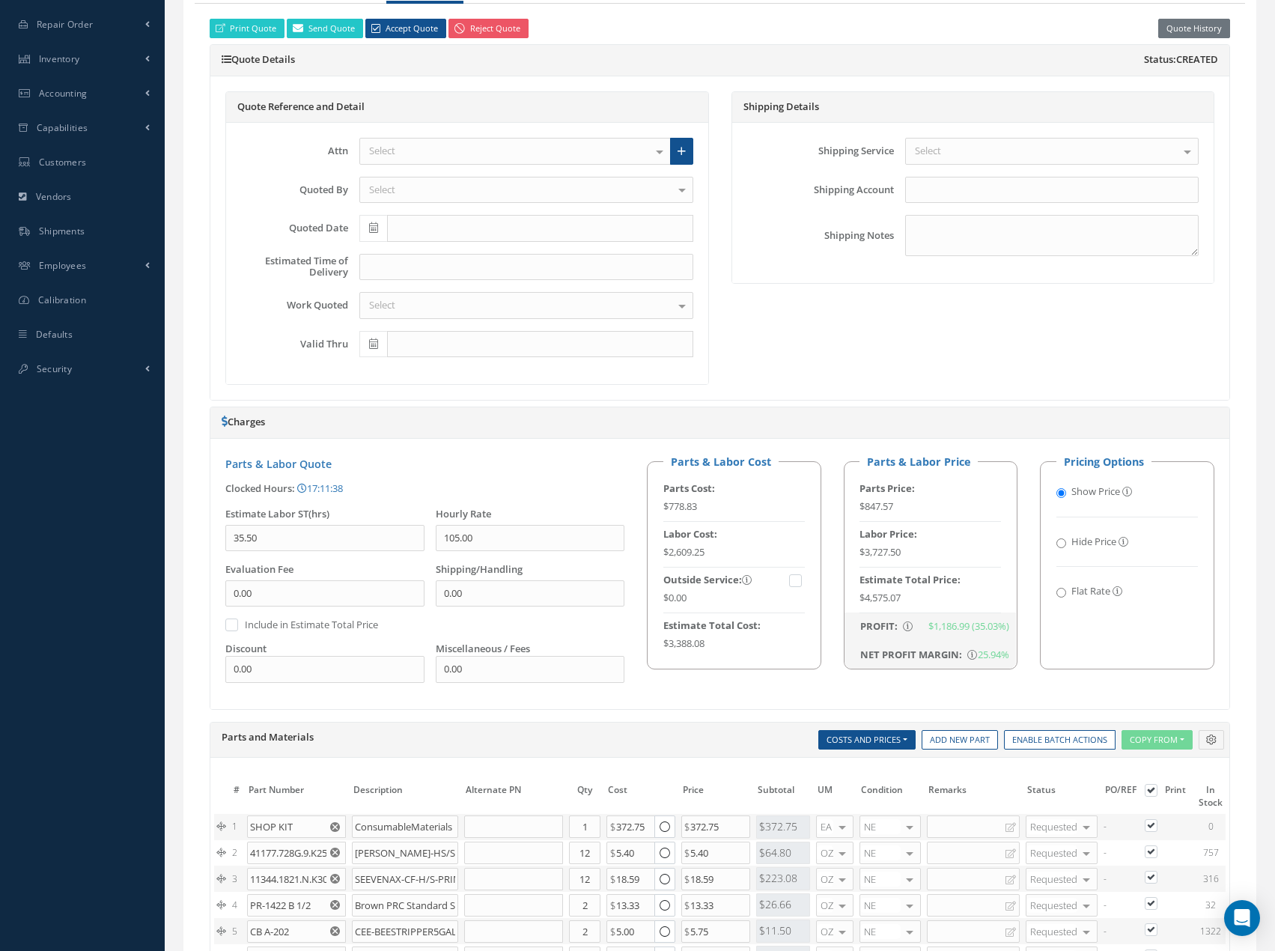
scroll to position [449, 0]
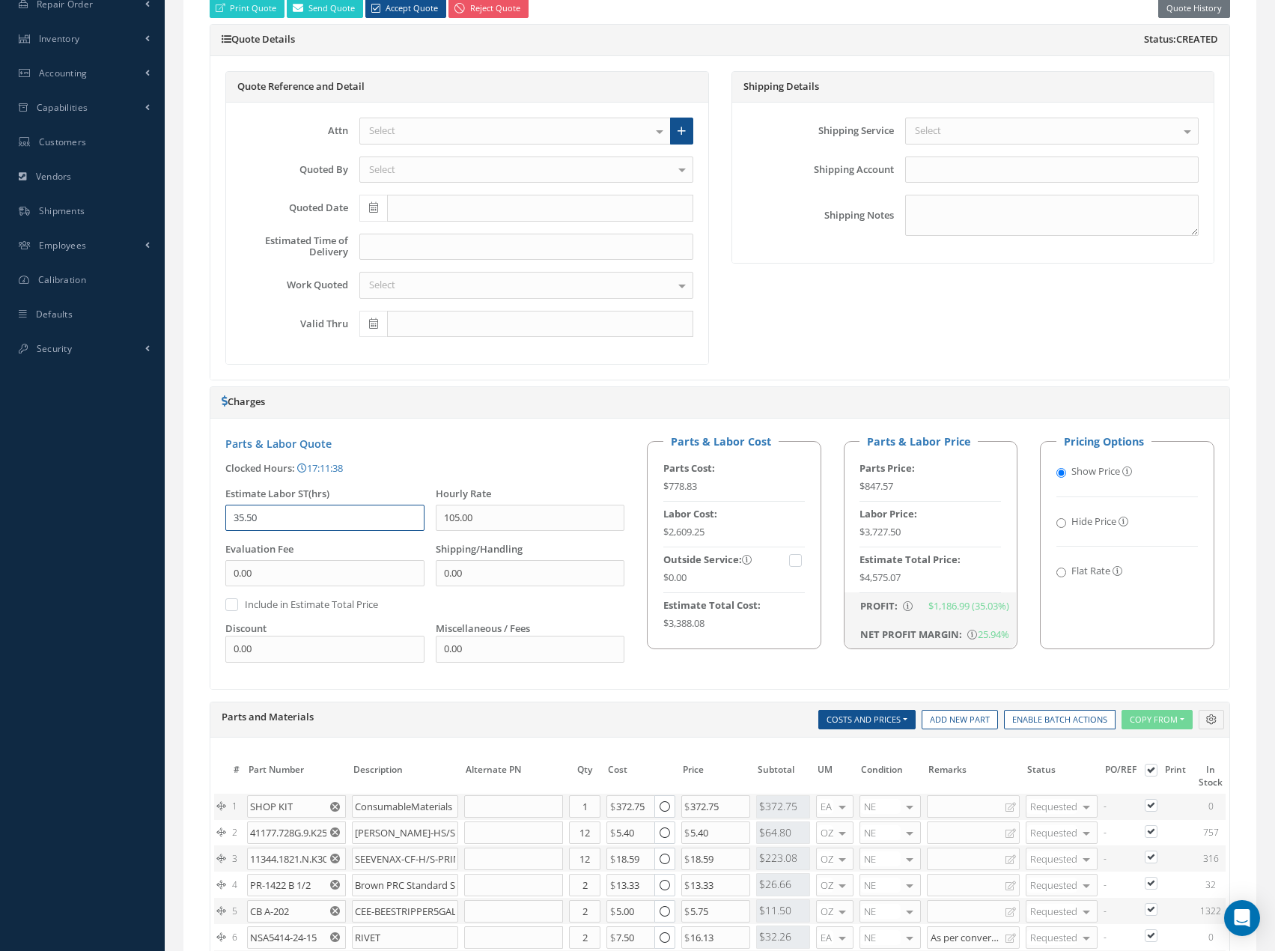
drag, startPoint x: 277, startPoint y: 520, endPoint x: 201, endPoint y: 524, distance: 75.7
click at [204, 525] on div "Print Quote Send Quote Accept Quote Reject Quote Quote History Quote Details St…" at bounding box center [720, 623] width 1051 height 1278
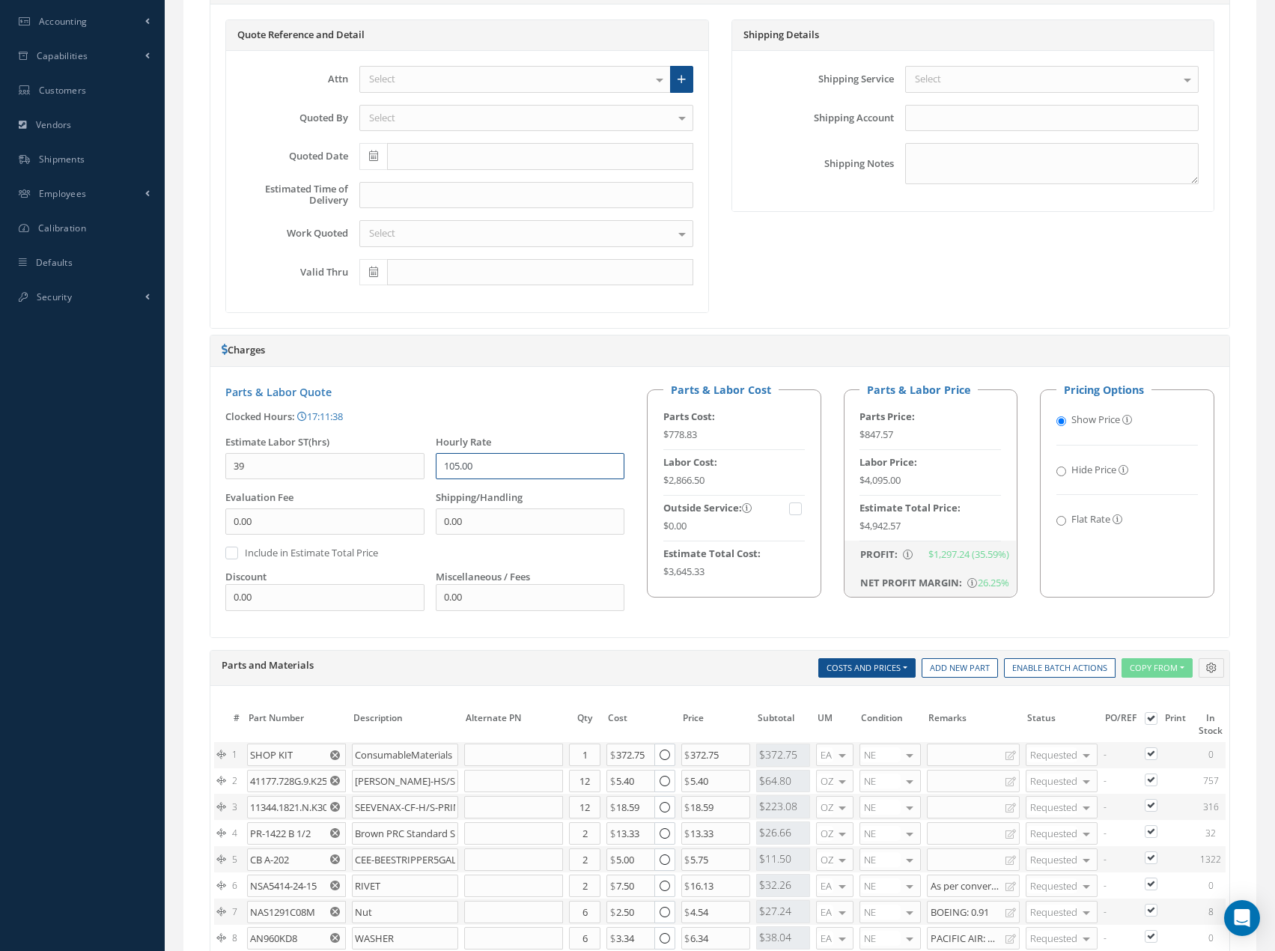
scroll to position [599, 0]
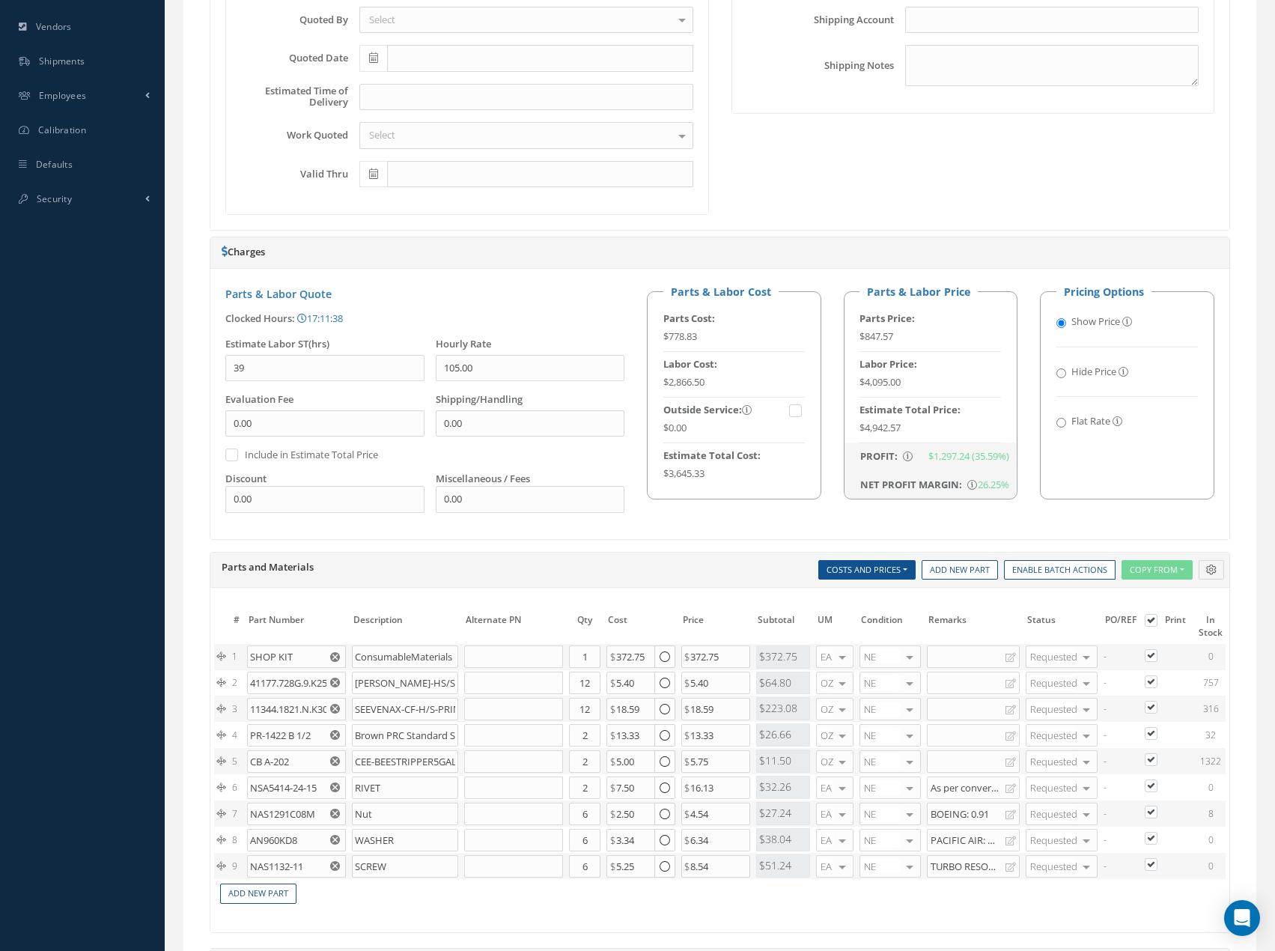
click at [985, 178] on div "Shipping Details Shipping Service Select Airborne COURIER CUST PICKUP DELIVERY …" at bounding box center [973, 68] width 506 height 294
click at [279, 370] on input "39" at bounding box center [324, 368] width 199 height 27
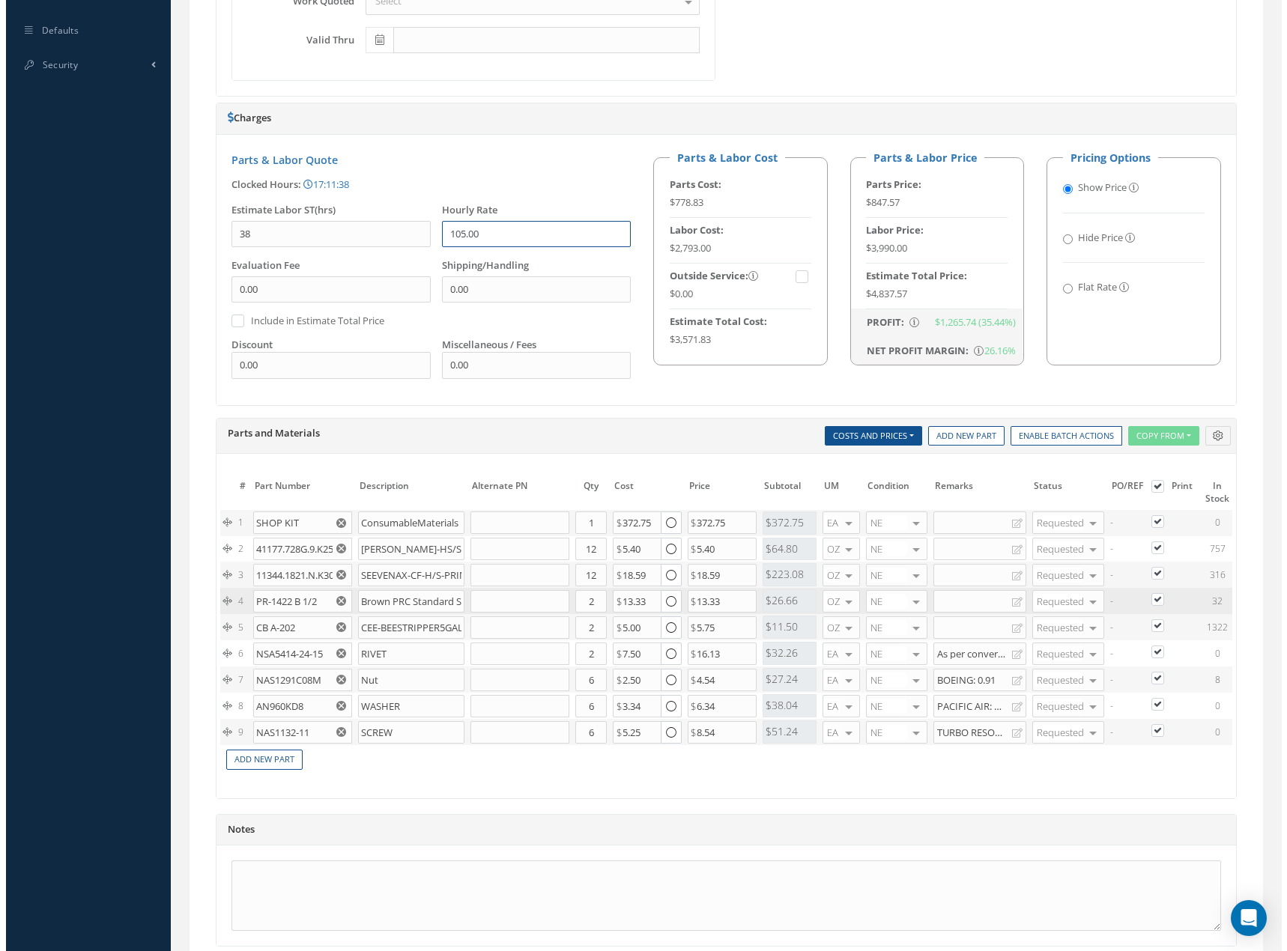
scroll to position [875, 0]
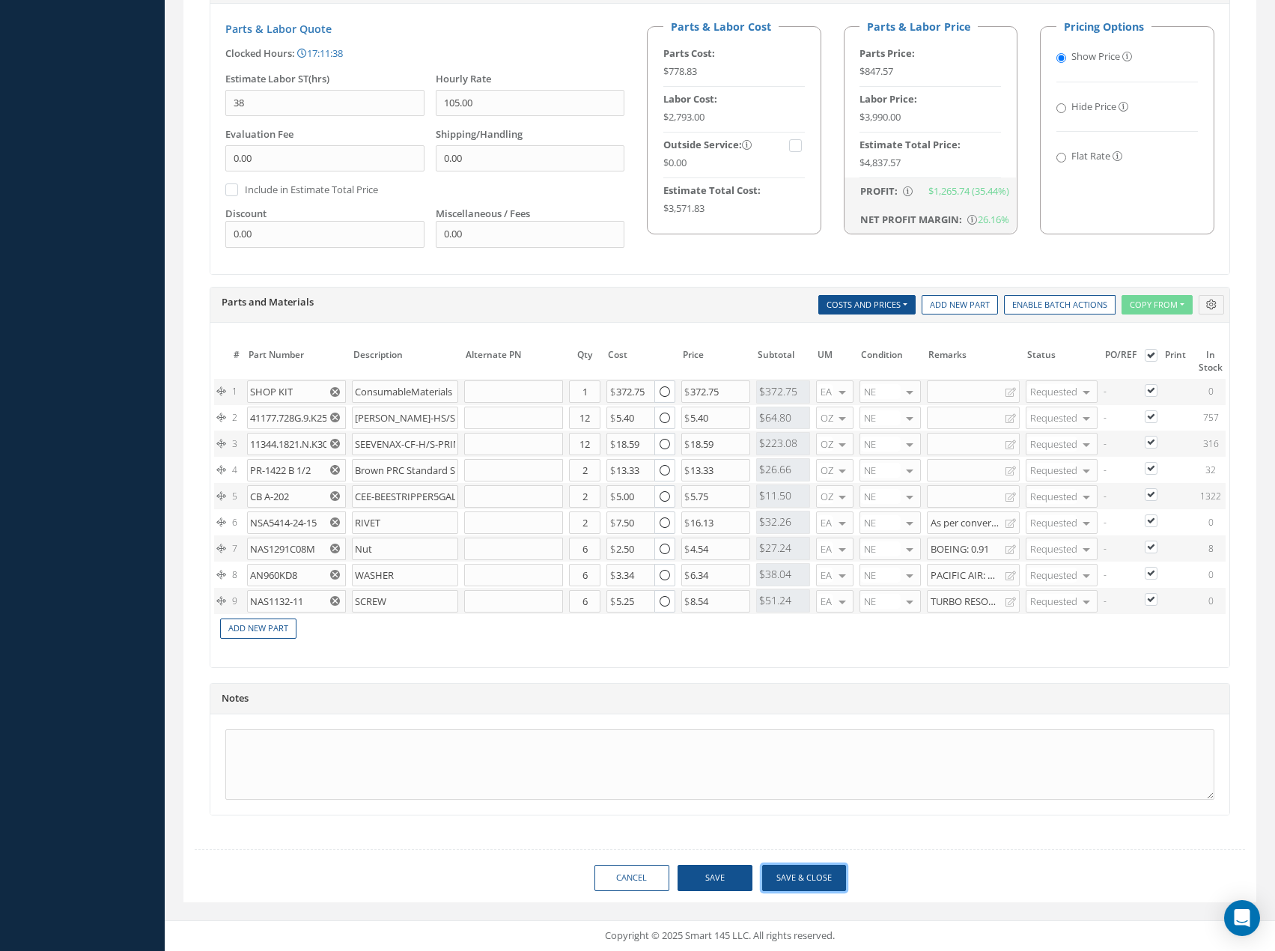
click at [800, 880] on button "Save & Close" at bounding box center [804, 878] width 84 height 26
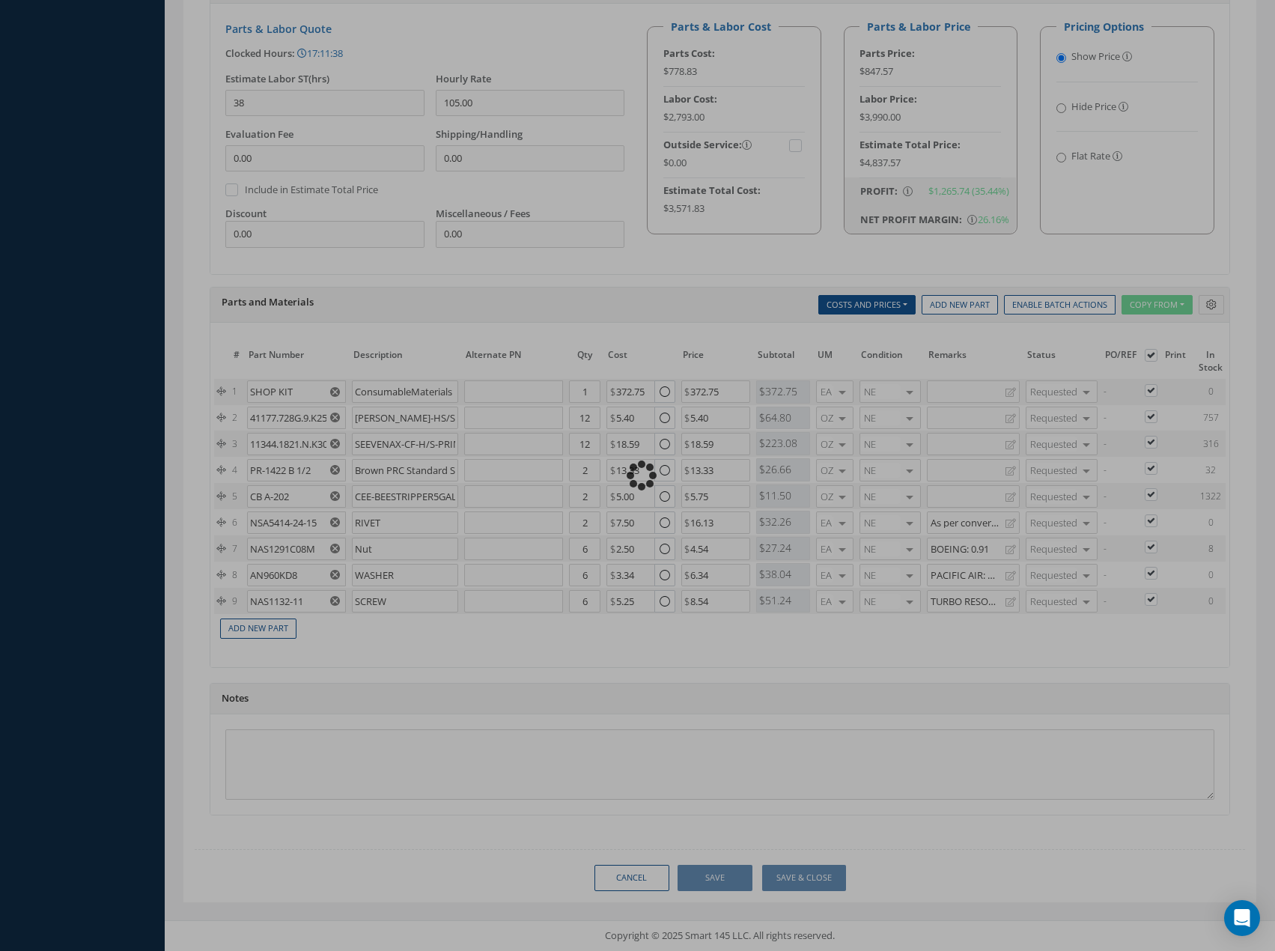
type input "38.00"
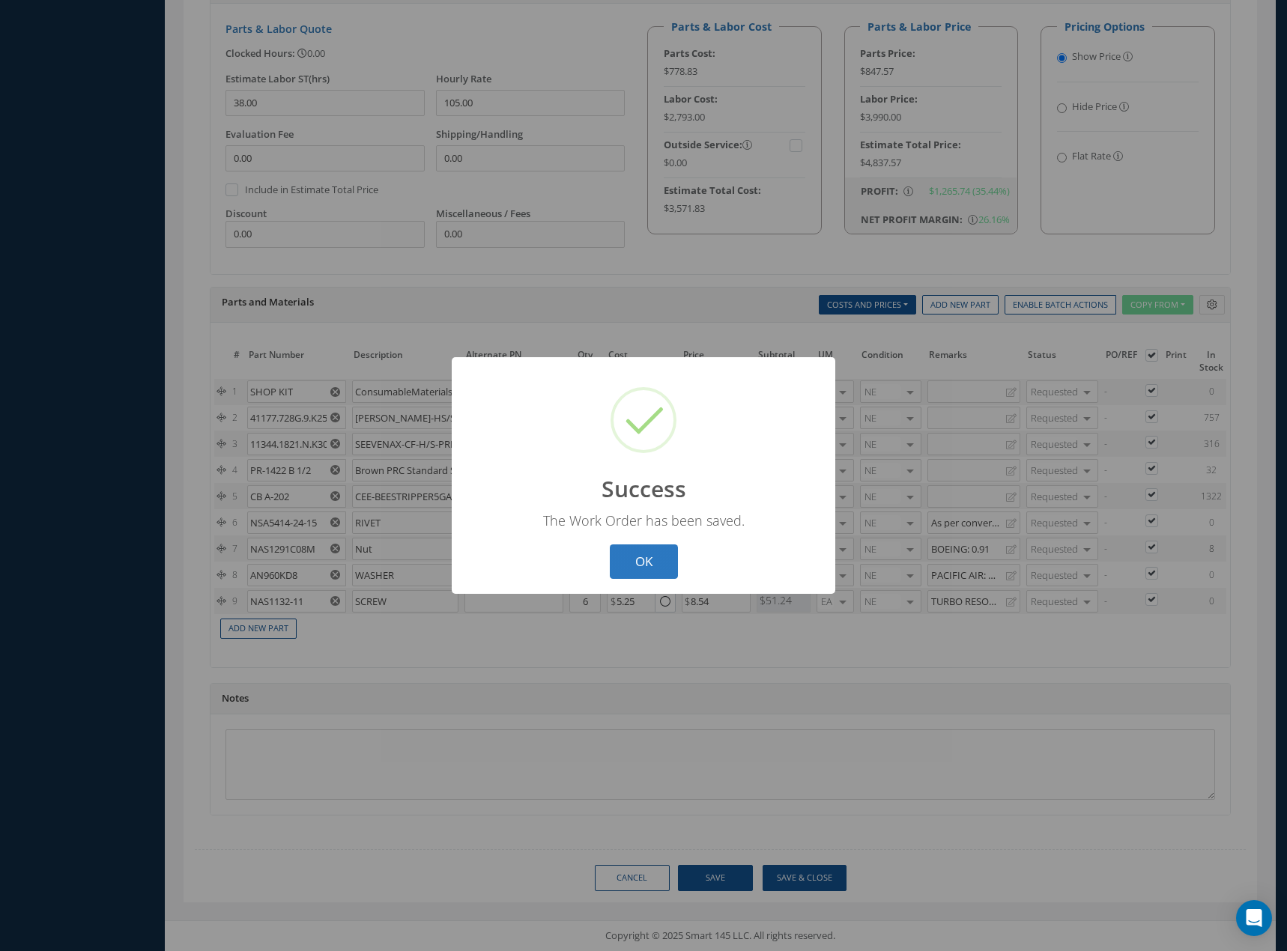
click at [627, 562] on button "OK" at bounding box center [644, 561] width 68 height 35
select select "25"
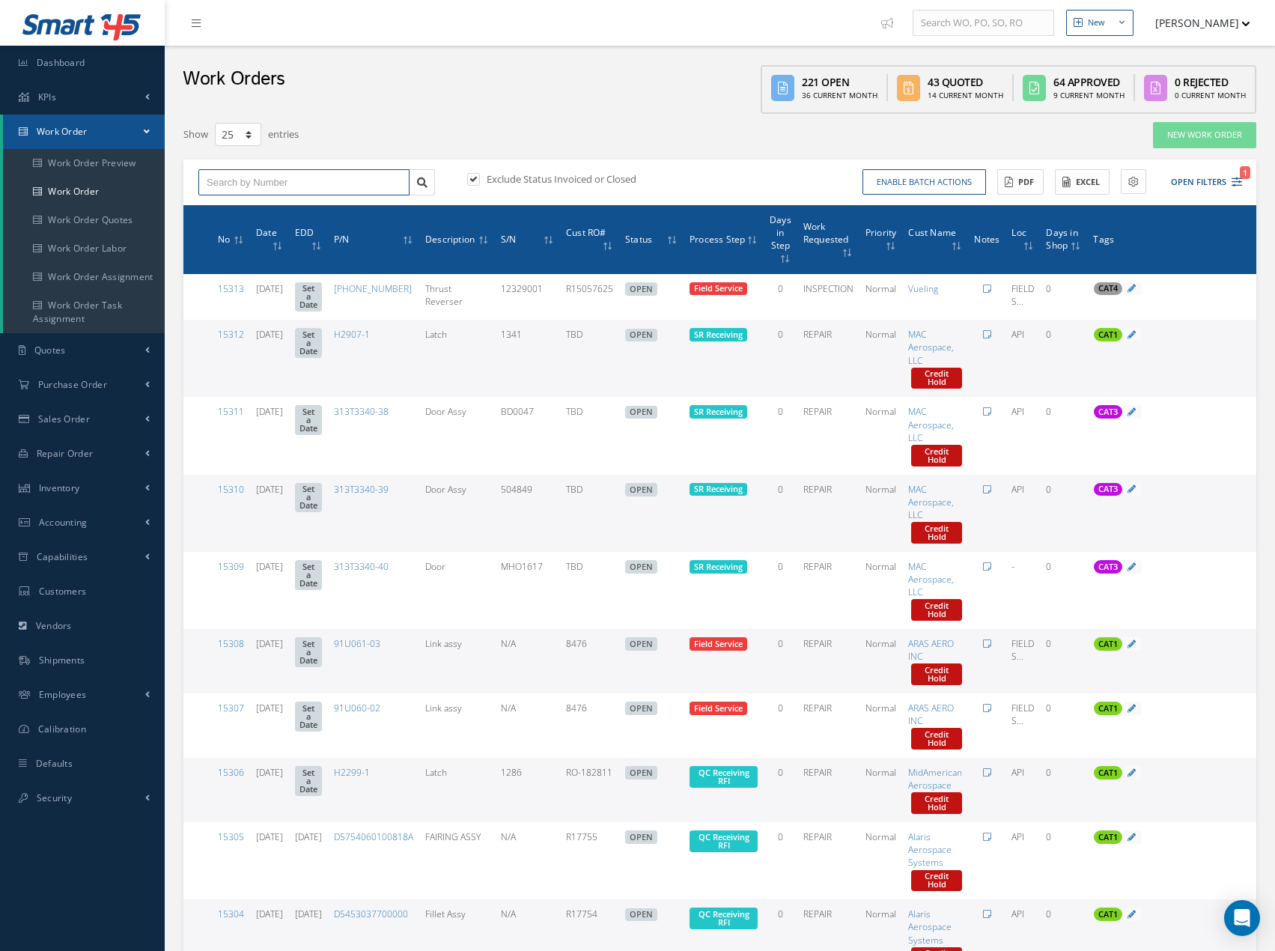
click at [295, 189] on input "text" at bounding box center [303, 182] width 211 height 27
type input "15278"
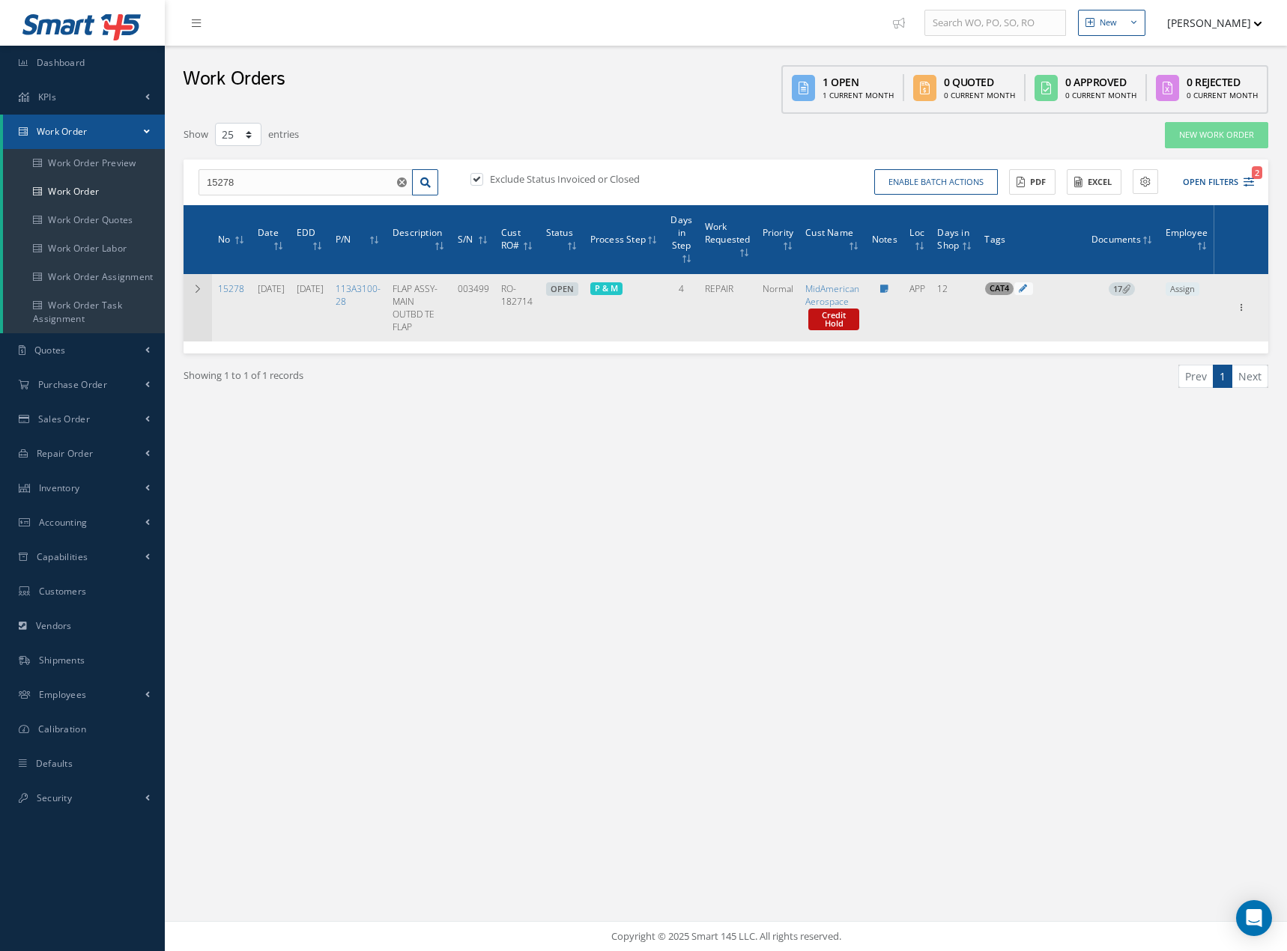
click at [198, 291] on icon at bounding box center [197, 289] width 10 height 9
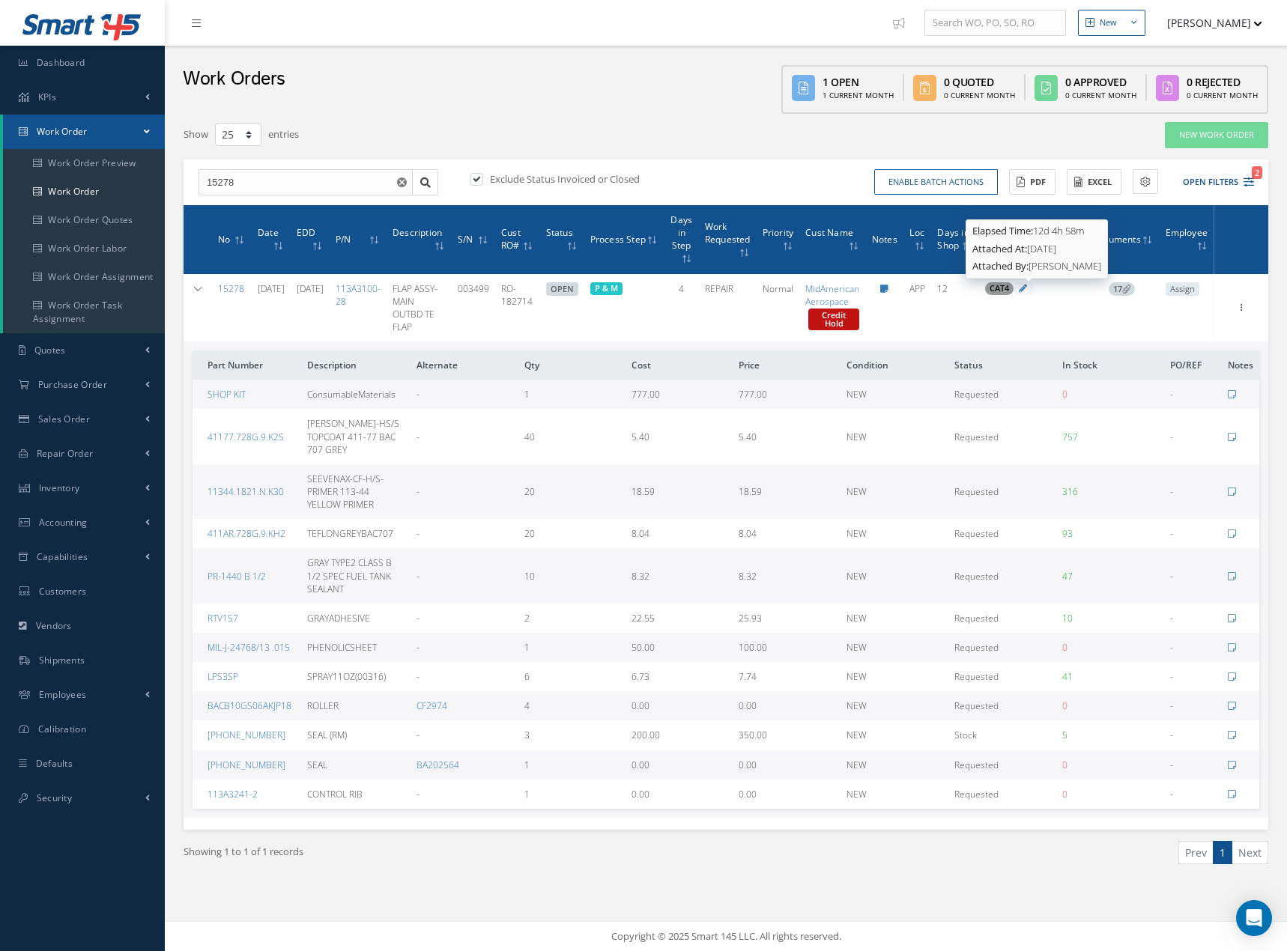
click at [1009, 290] on span "CAT4" at bounding box center [998, 287] width 19 height 11
click at [1130, 288] on icon at bounding box center [1126, 289] width 8 height 8
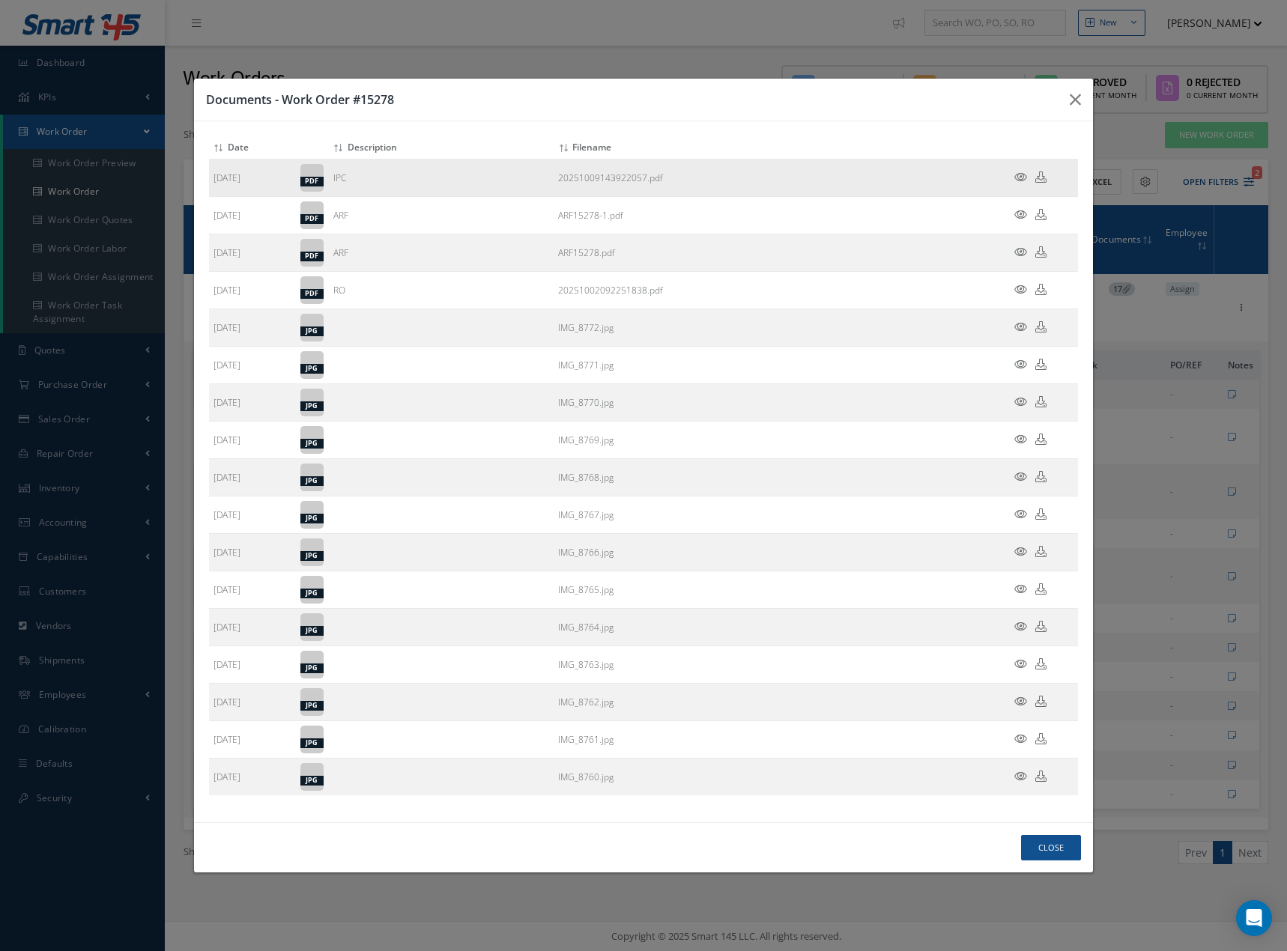
click at [1019, 175] on icon at bounding box center [1020, 176] width 13 height 11
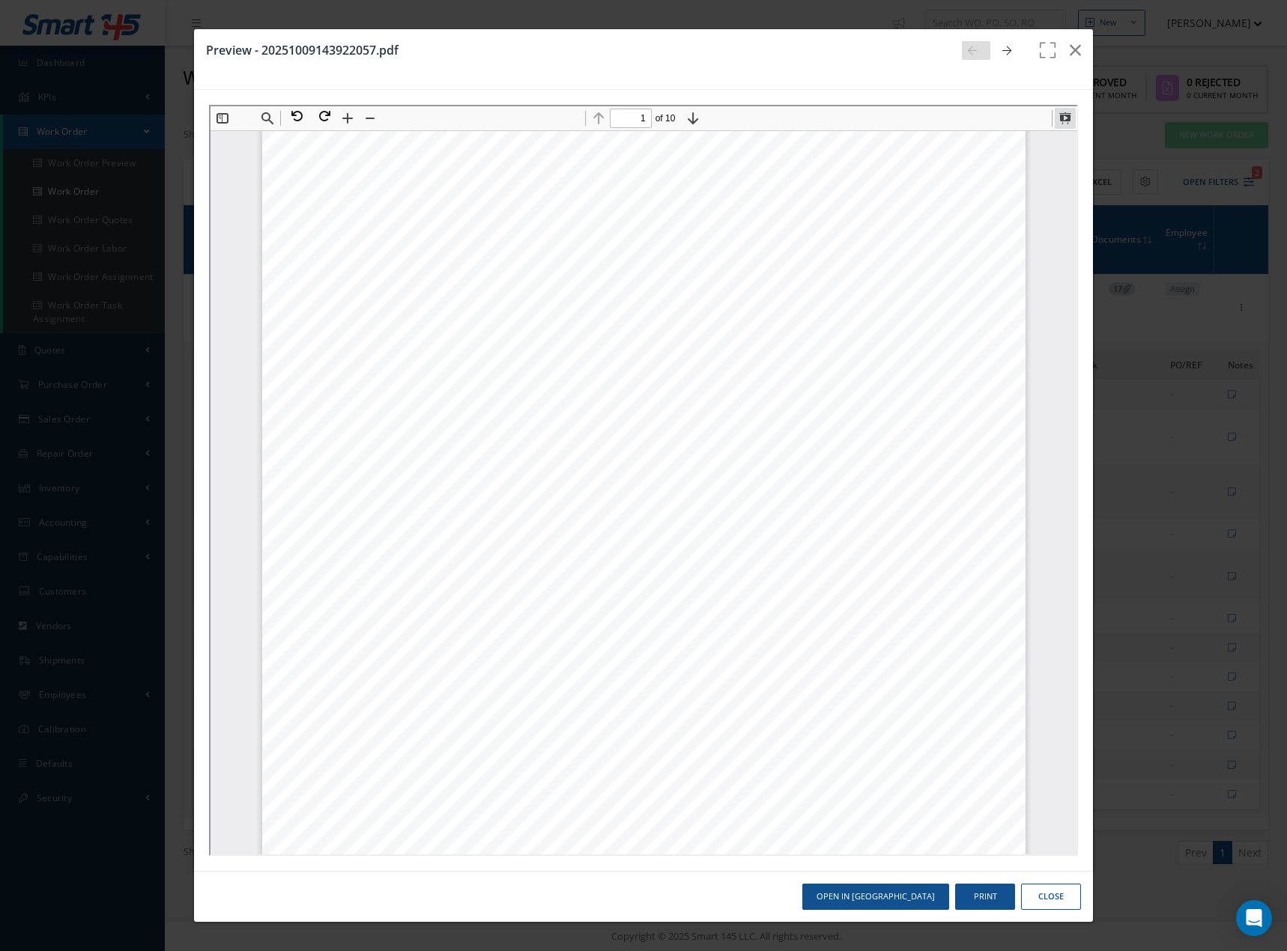
click at [1063, 118] on button at bounding box center [1062, 116] width 21 height 21
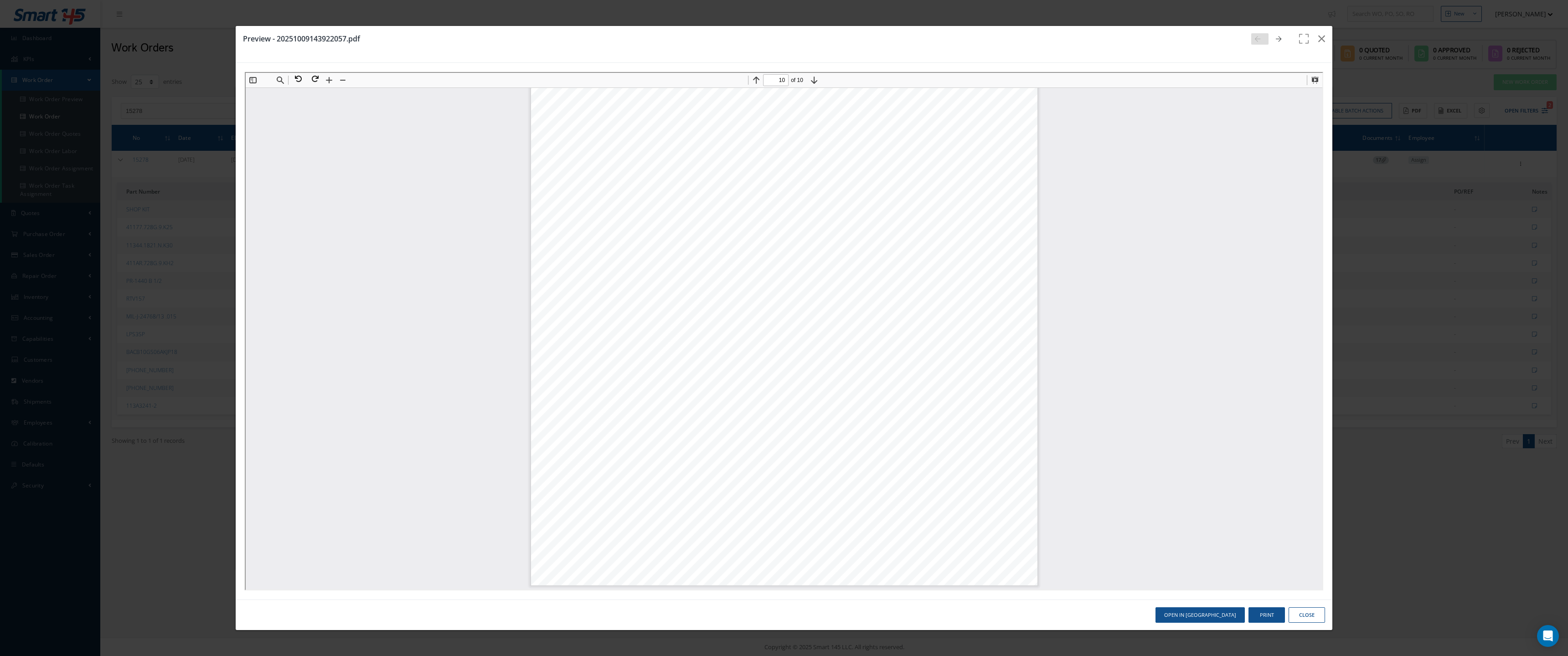
scroll to position [20006, 0]
type input "9"
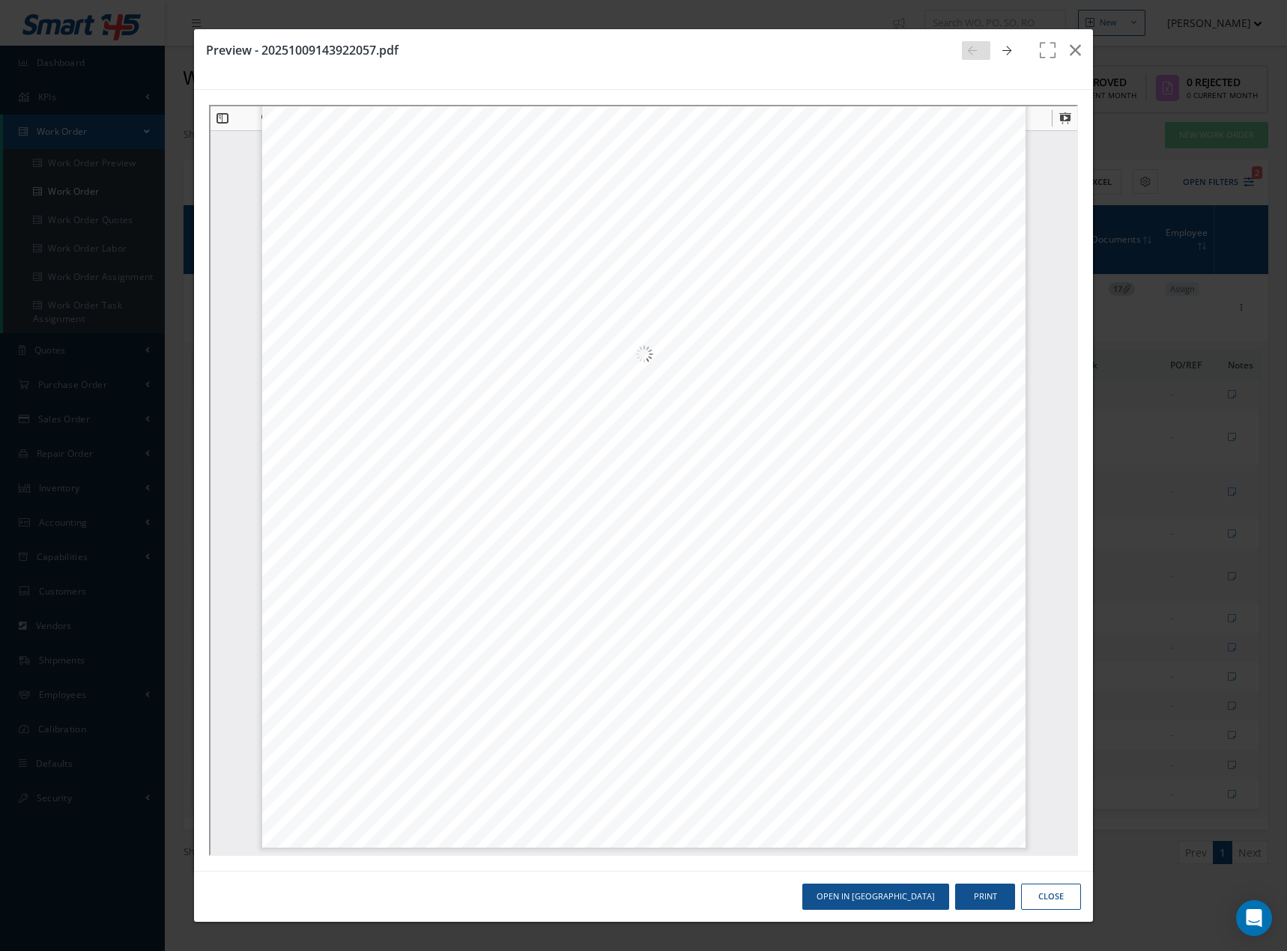
scroll to position [7975, 0]
click at [1069, 46] on icon "button" at bounding box center [1074, 50] width 11 height 18
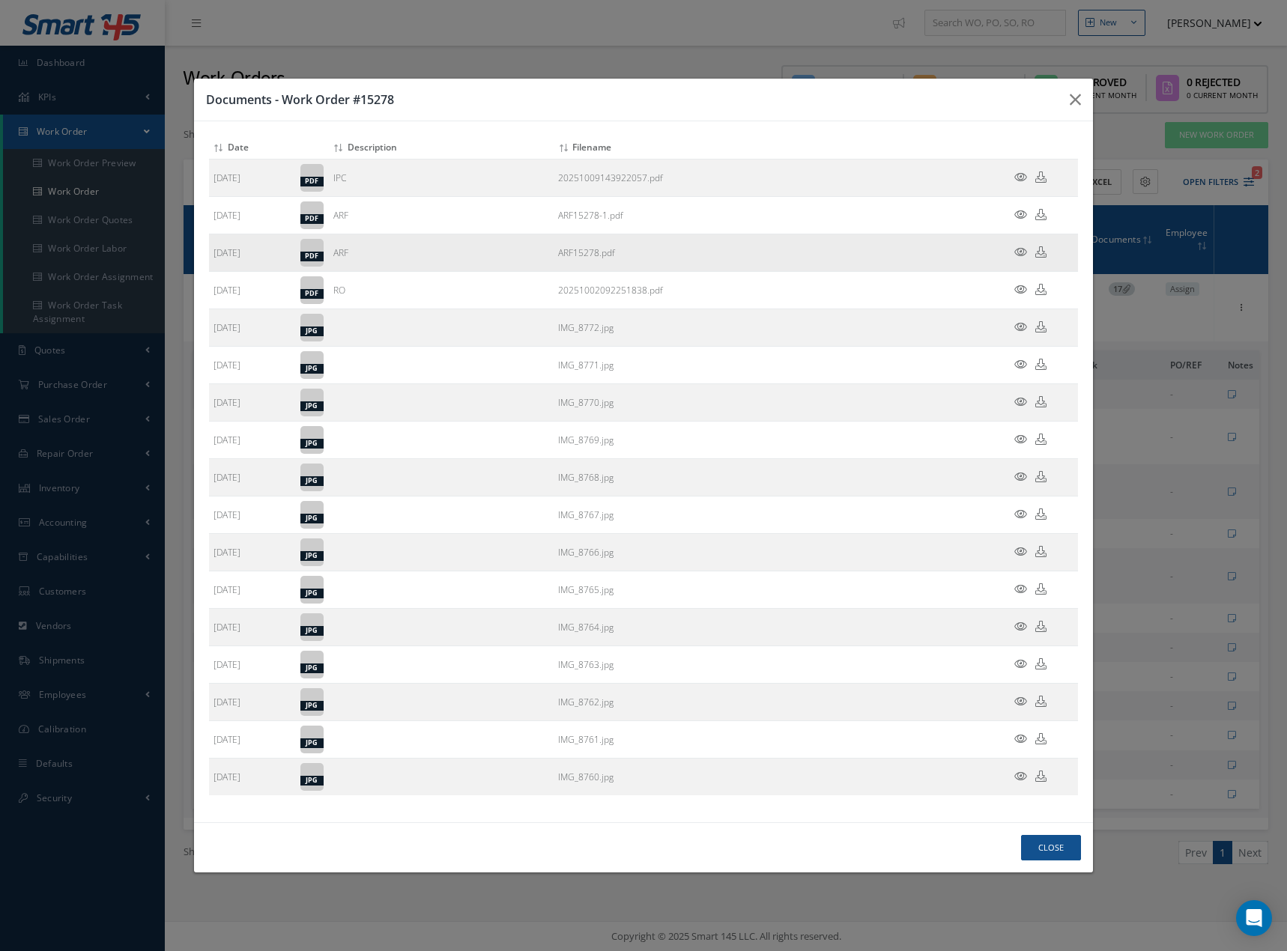
click at [1018, 252] on icon at bounding box center [1020, 251] width 13 height 11
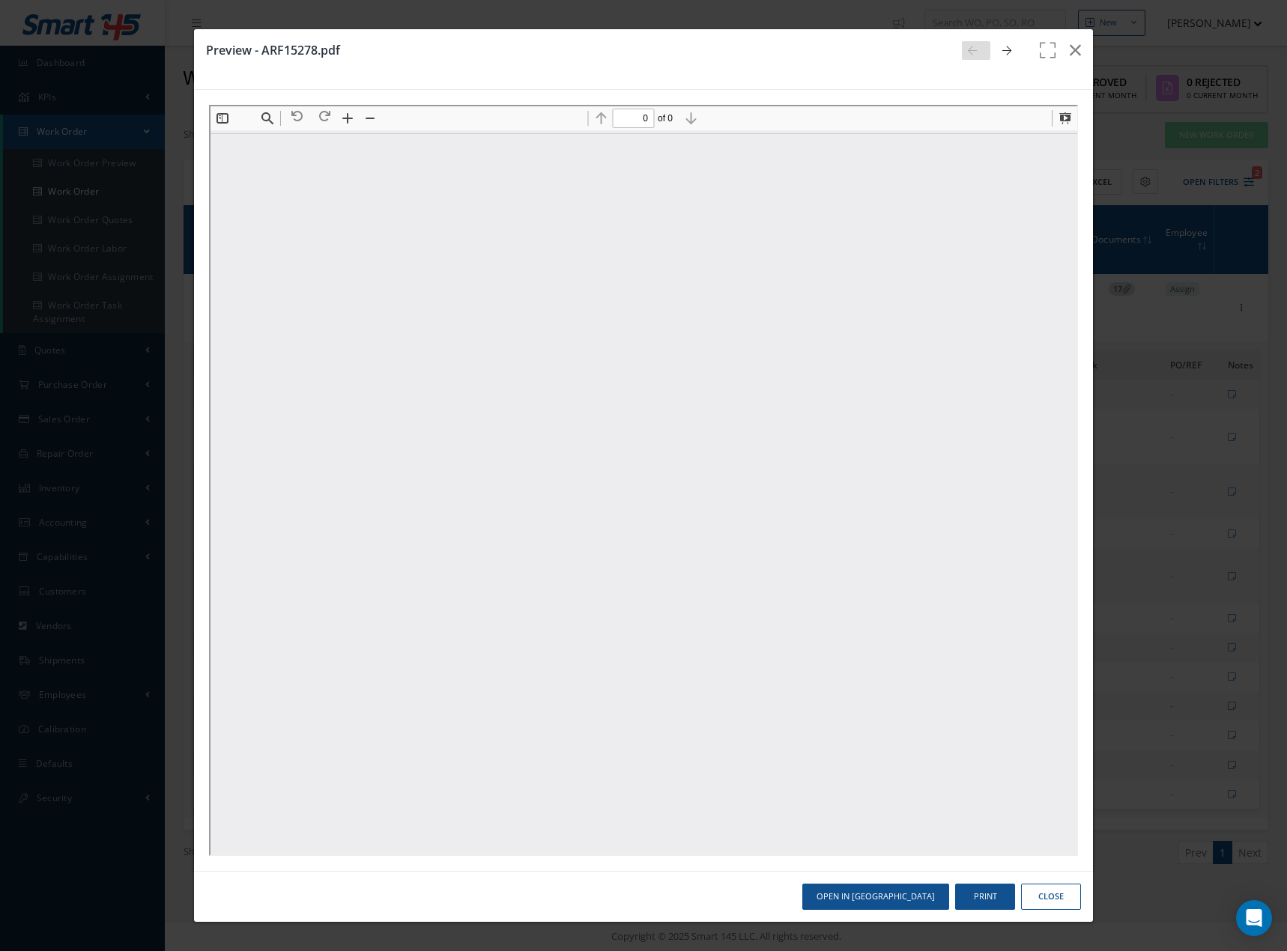
scroll to position [0, 0]
drag, startPoint x: 1055, startPoint y: 118, endPoint x: 1057, endPoint y: 209, distance: 90.6
click at [1056, 118] on button at bounding box center [1062, 116] width 21 height 21
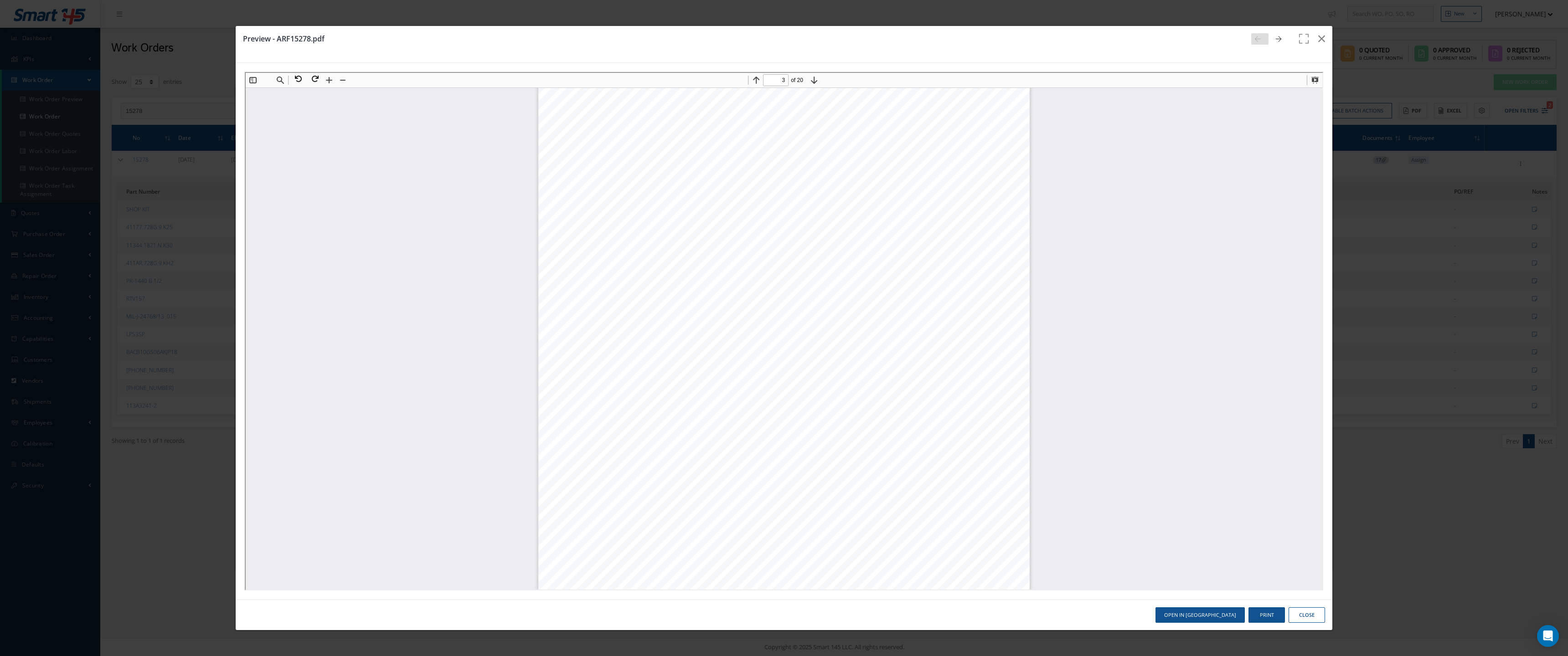
scroll to position [4446, 0]
type input "2"
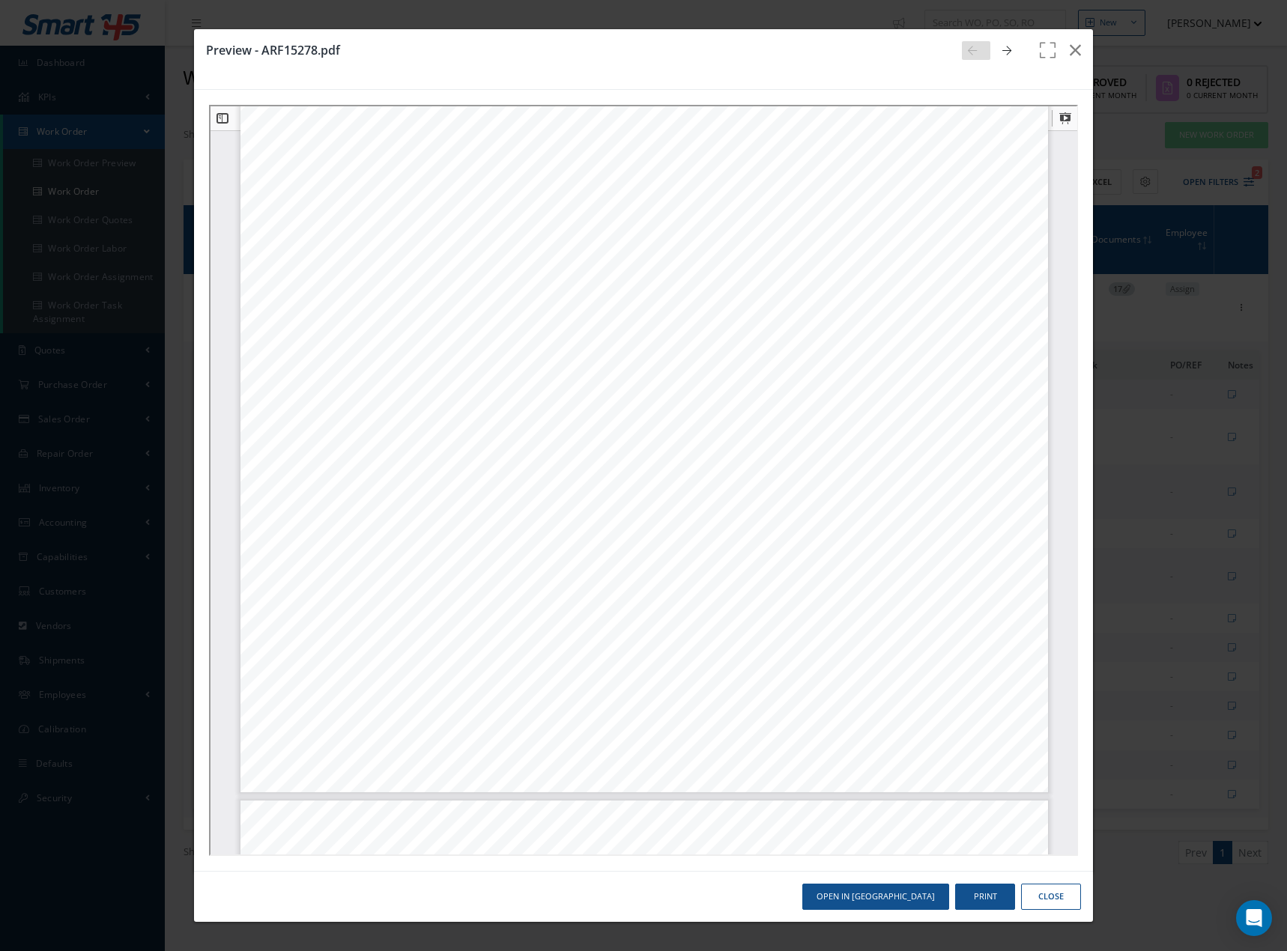
scroll to position [1116, 0]
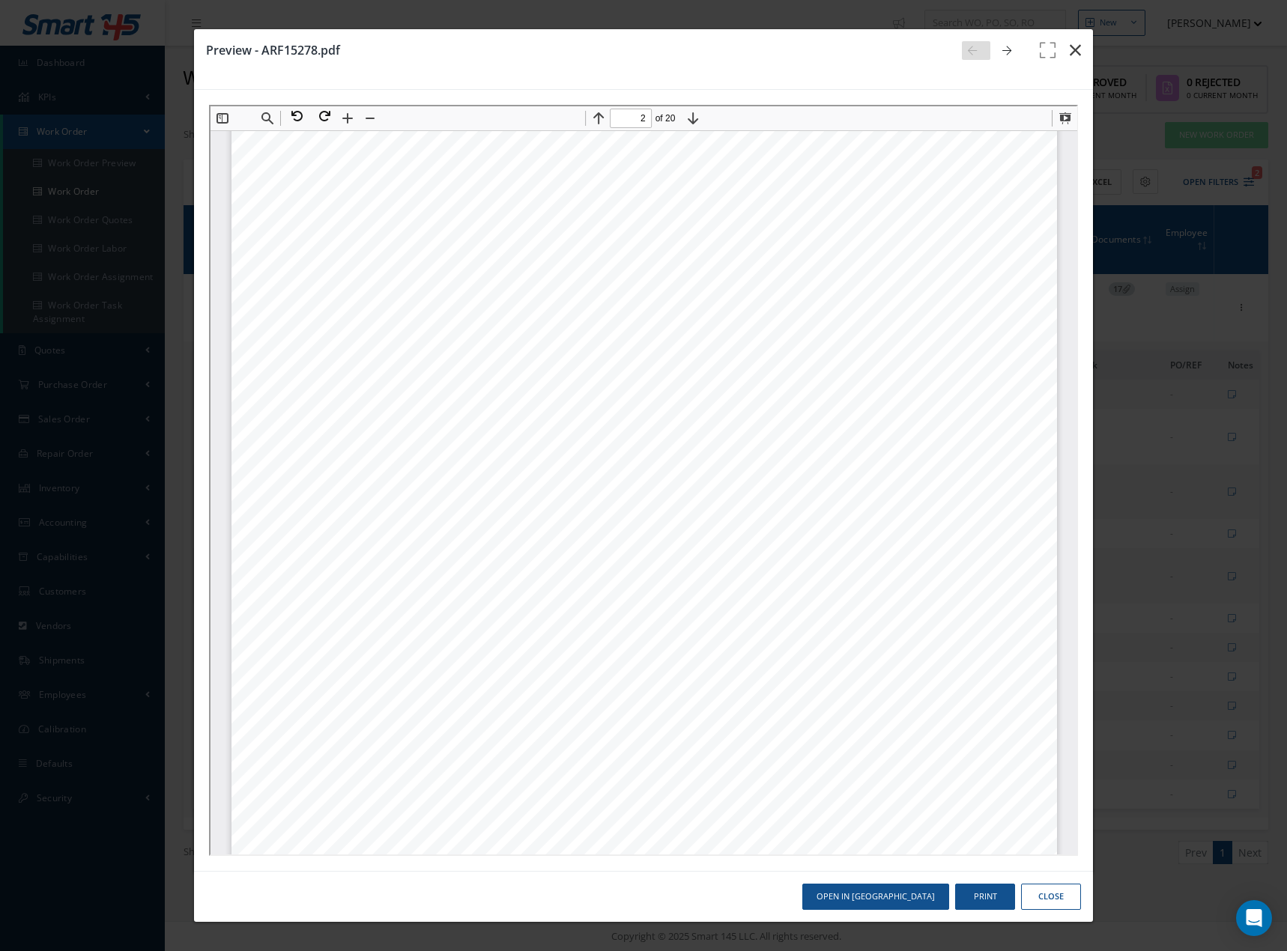
click at [1078, 48] on icon "button" at bounding box center [1074, 50] width 11 height 18
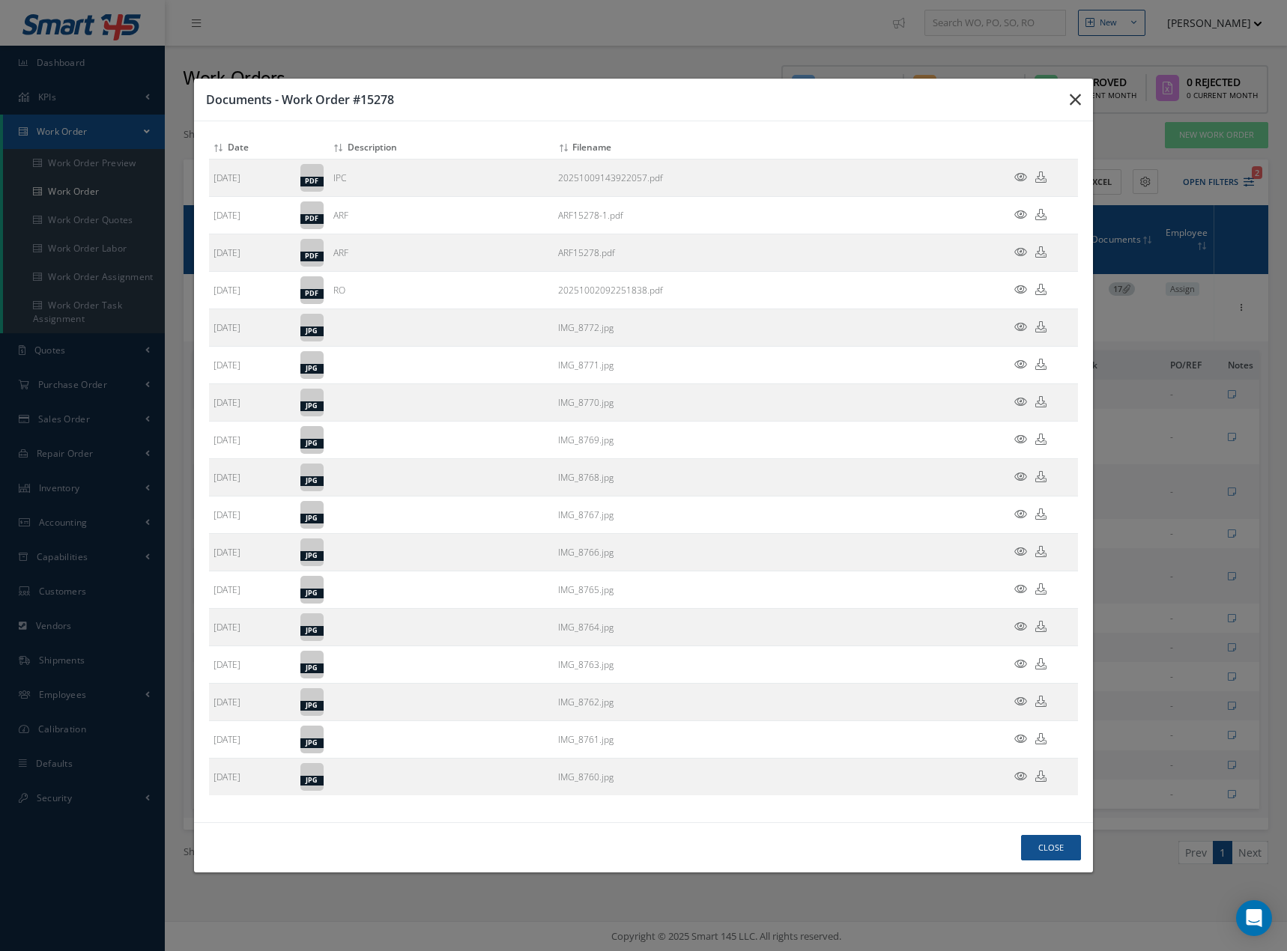
drag, startPoint x: 1072, startPoint y: 100, endPoint x: 845, endPoint y: 201, distance: 248.4
click at [1071, 103] on icon "button" at bounding box center [1074, 100] width 11 height 18
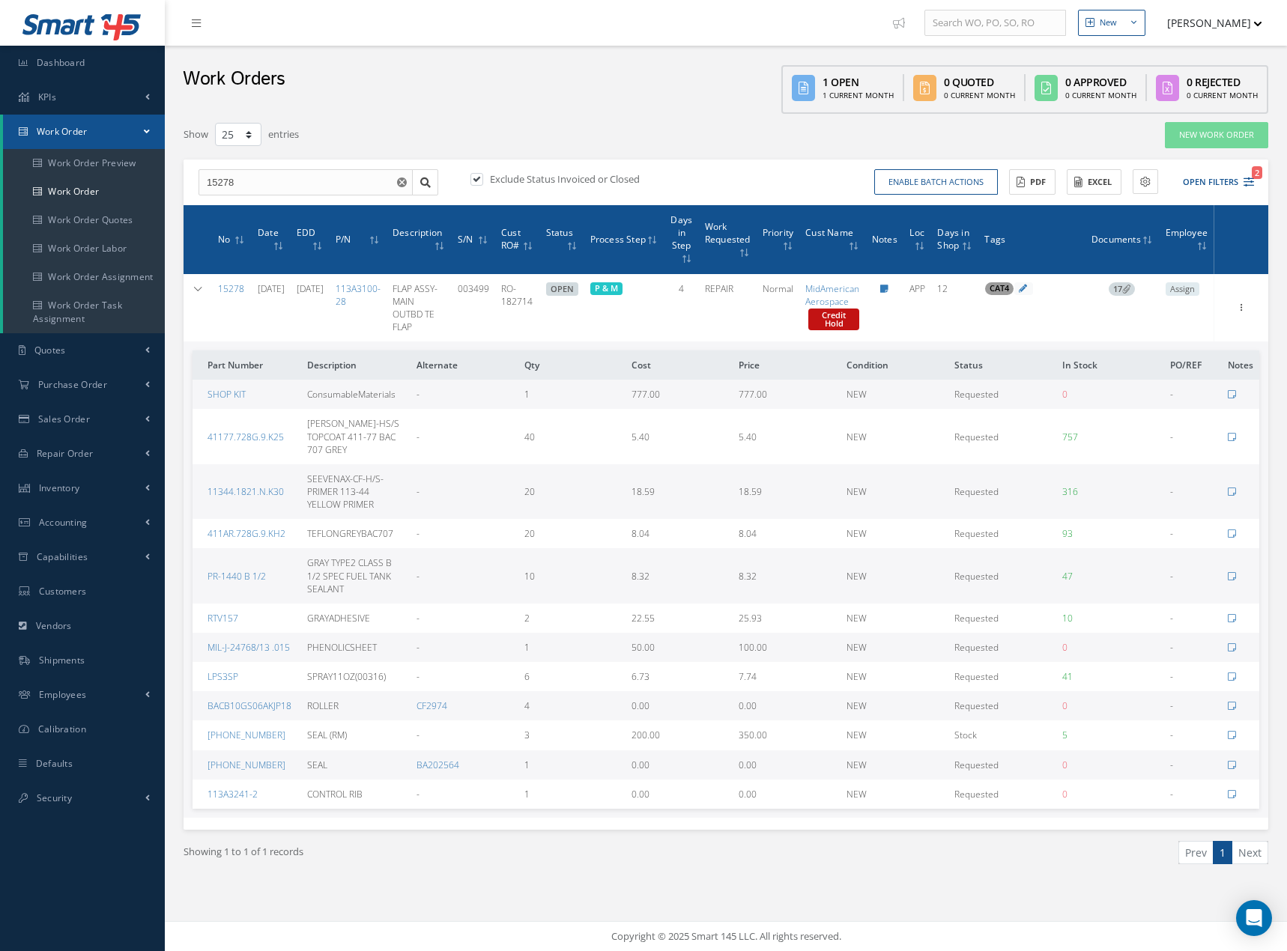
click at [1134, 290] on span "17" at bounding box center [1121, 288] width 26 height 13
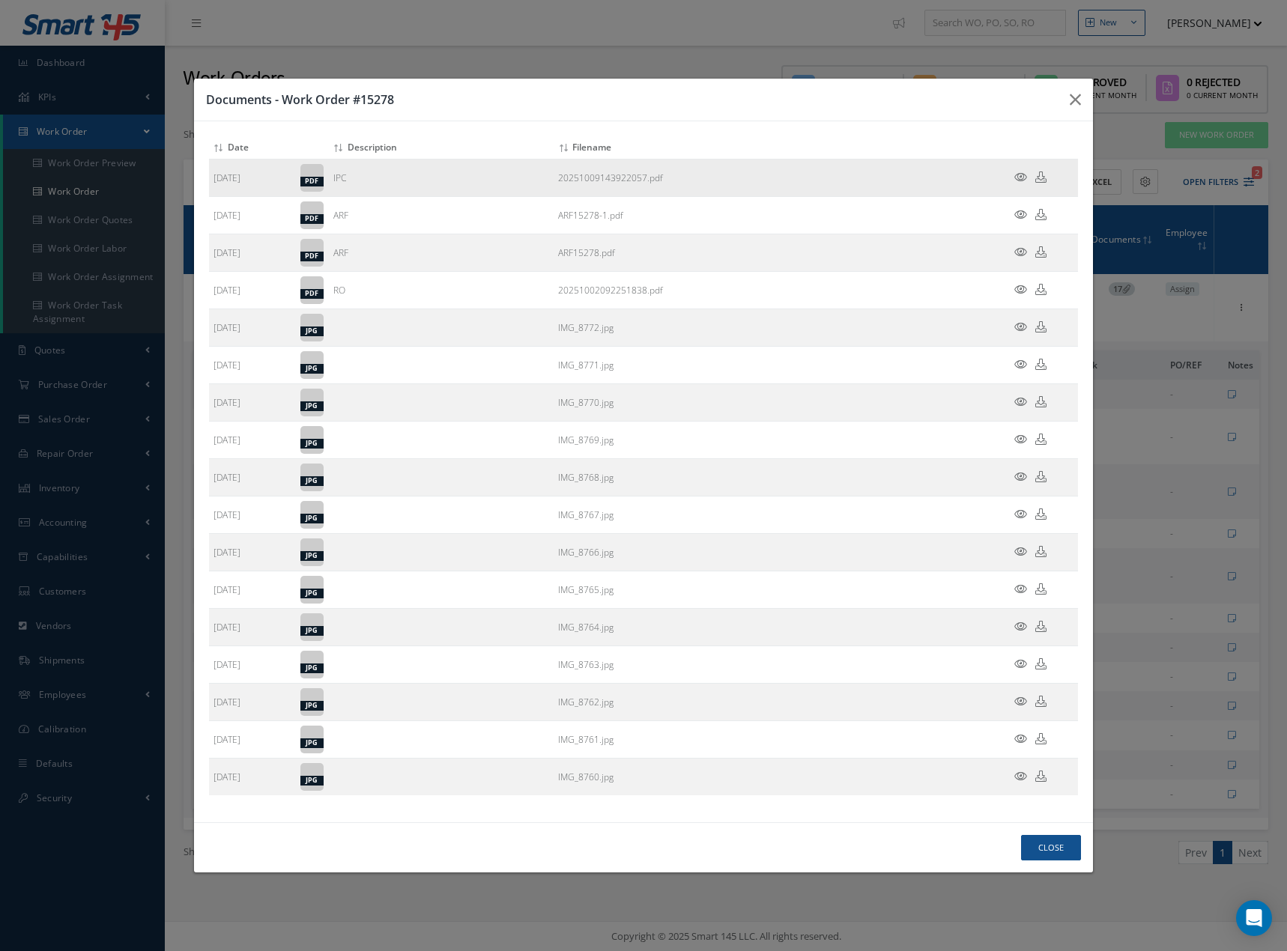
click at [1018, 175] on icon at bounding box center [1020, 176] width 13 height 11
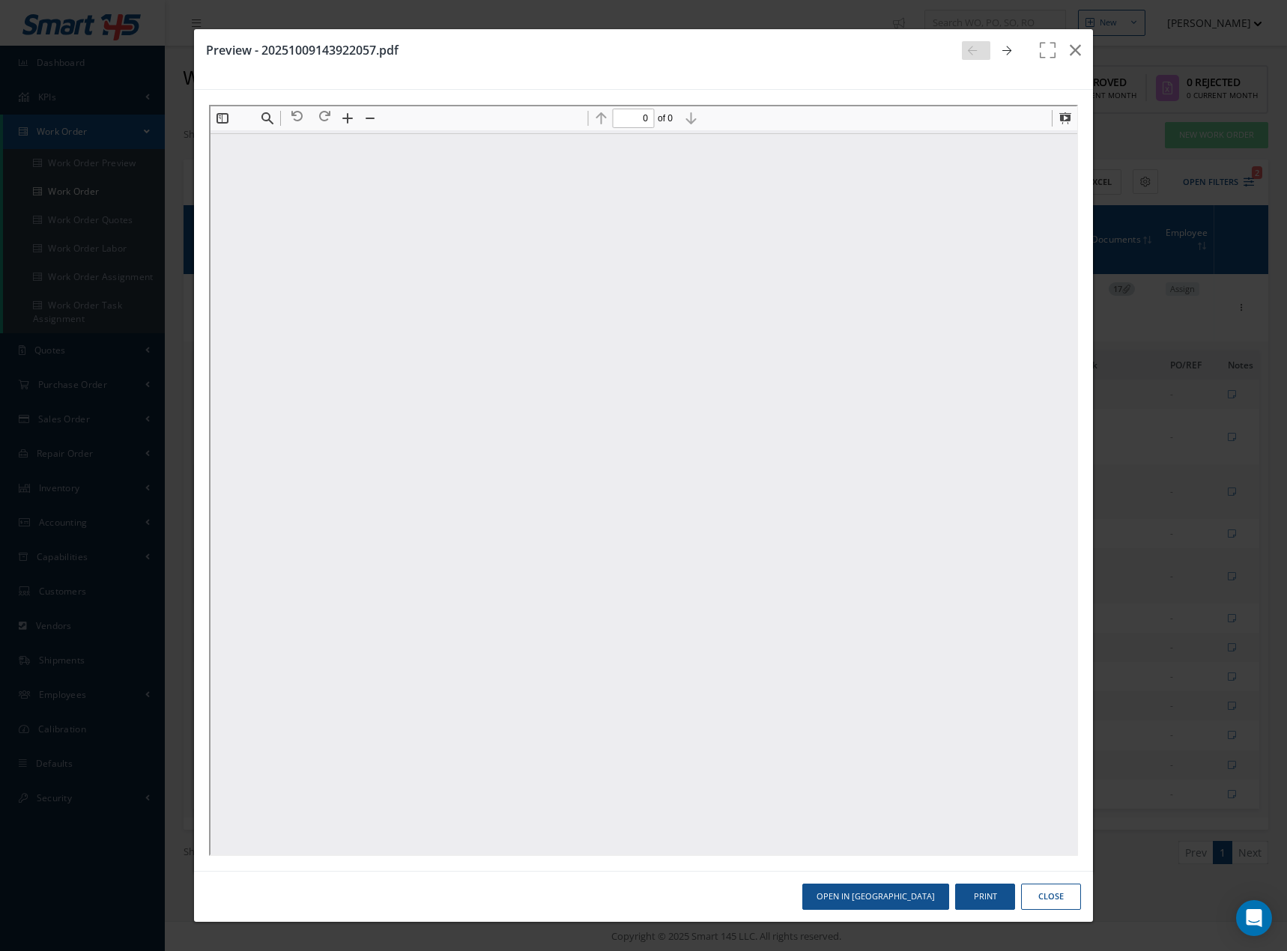
scroll to position [0, 0]
type input "9"
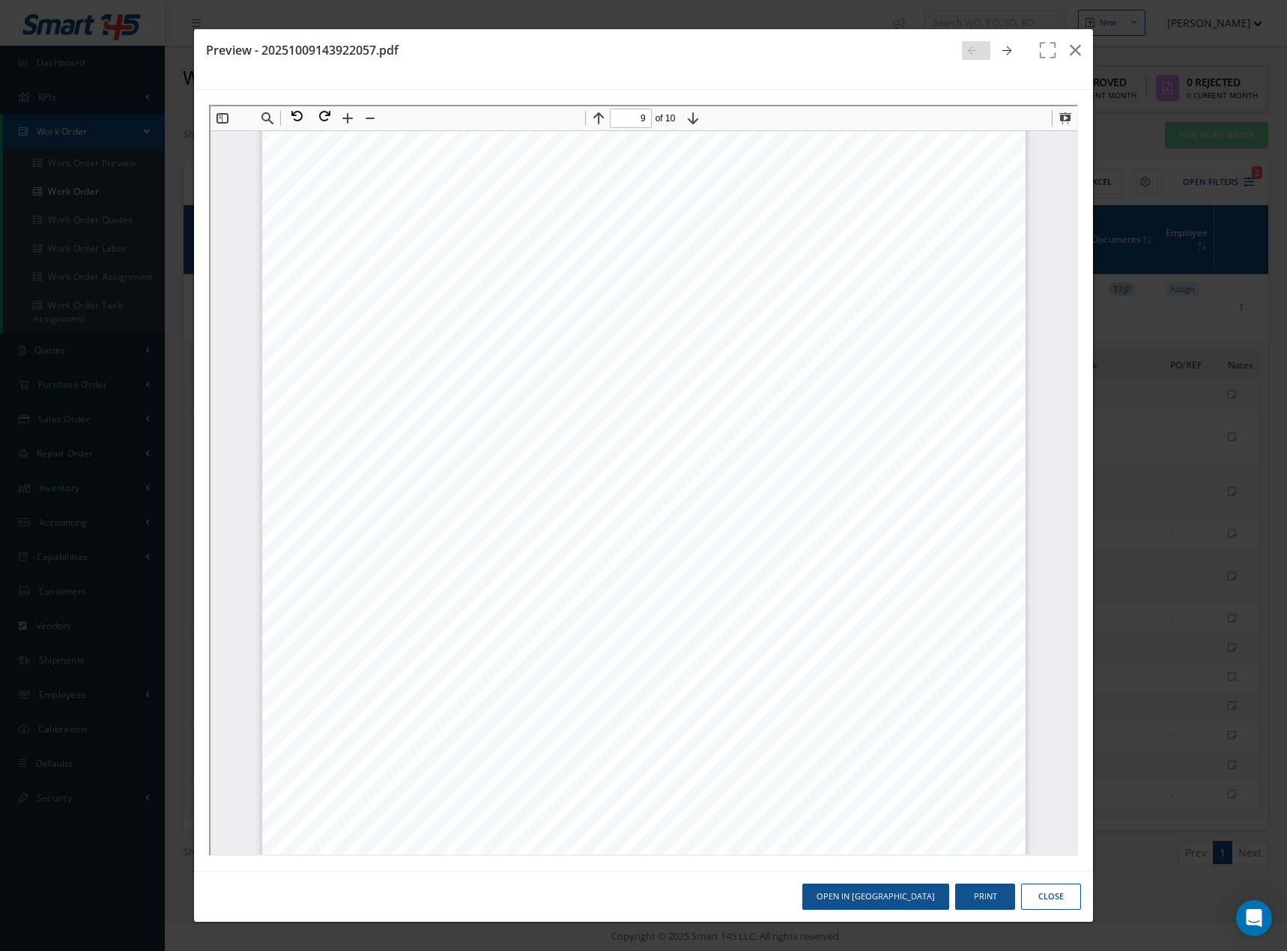
scroll to position [8050, 0]
click at [1178, 293] on div "Preview - 20251009143922057.pdf Open in New Tab Print Close" at bounding box center [643, 475] width 1287 height 951
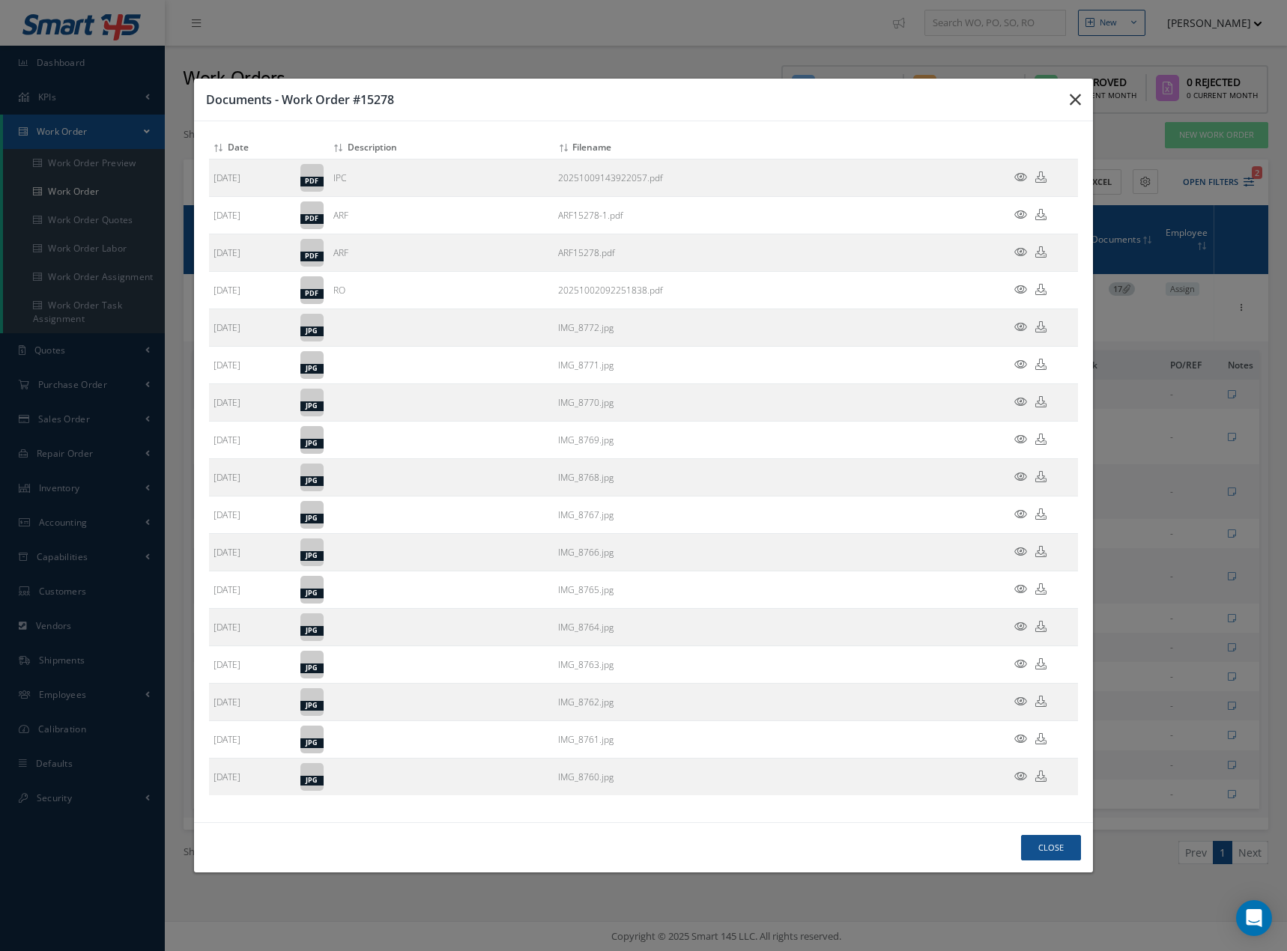
drag, startPoint x: 1072, startPoint y: 92, endPoint x: 1108, endPoint y: 127, distance: 49.2
click at [1072, 94] on button "button" at bounding box center [1074, 100] width 35 height 42
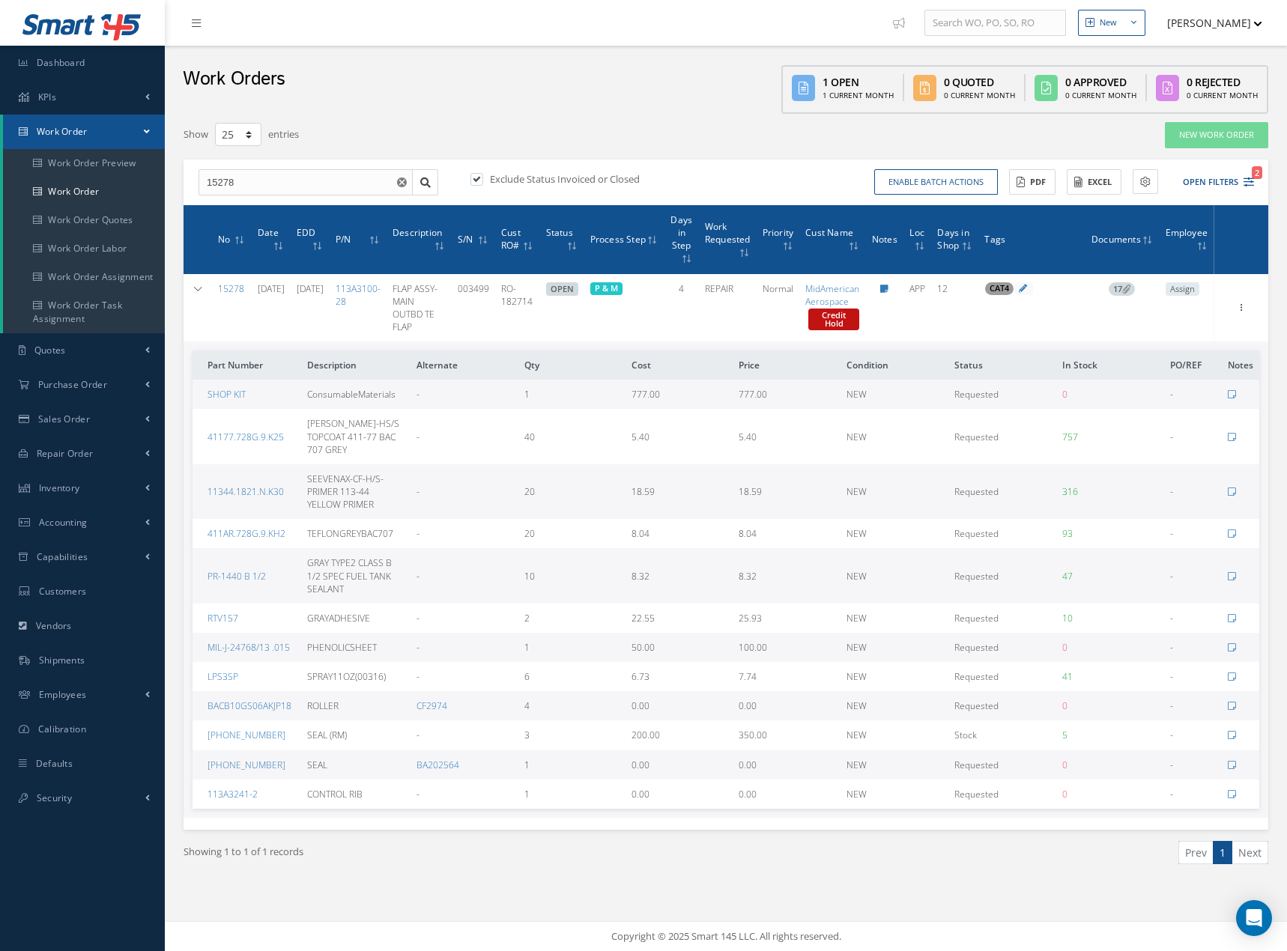
click at [1134, 288] on span "17" at bounding box center [1121, 288] width 26 height 13
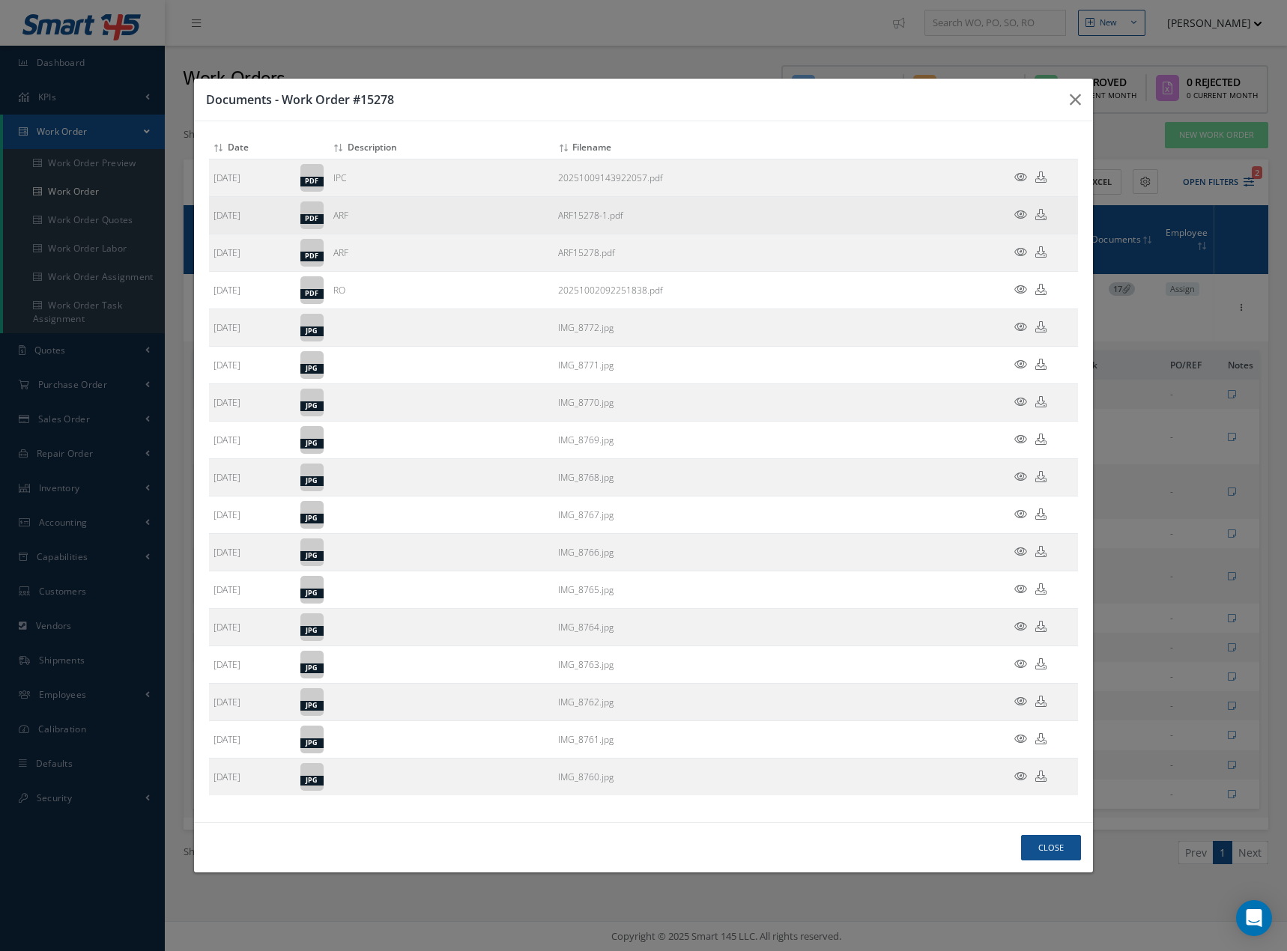
click at [1020, 216] on icon at bounding box center [1020, 214] width 13 height 11
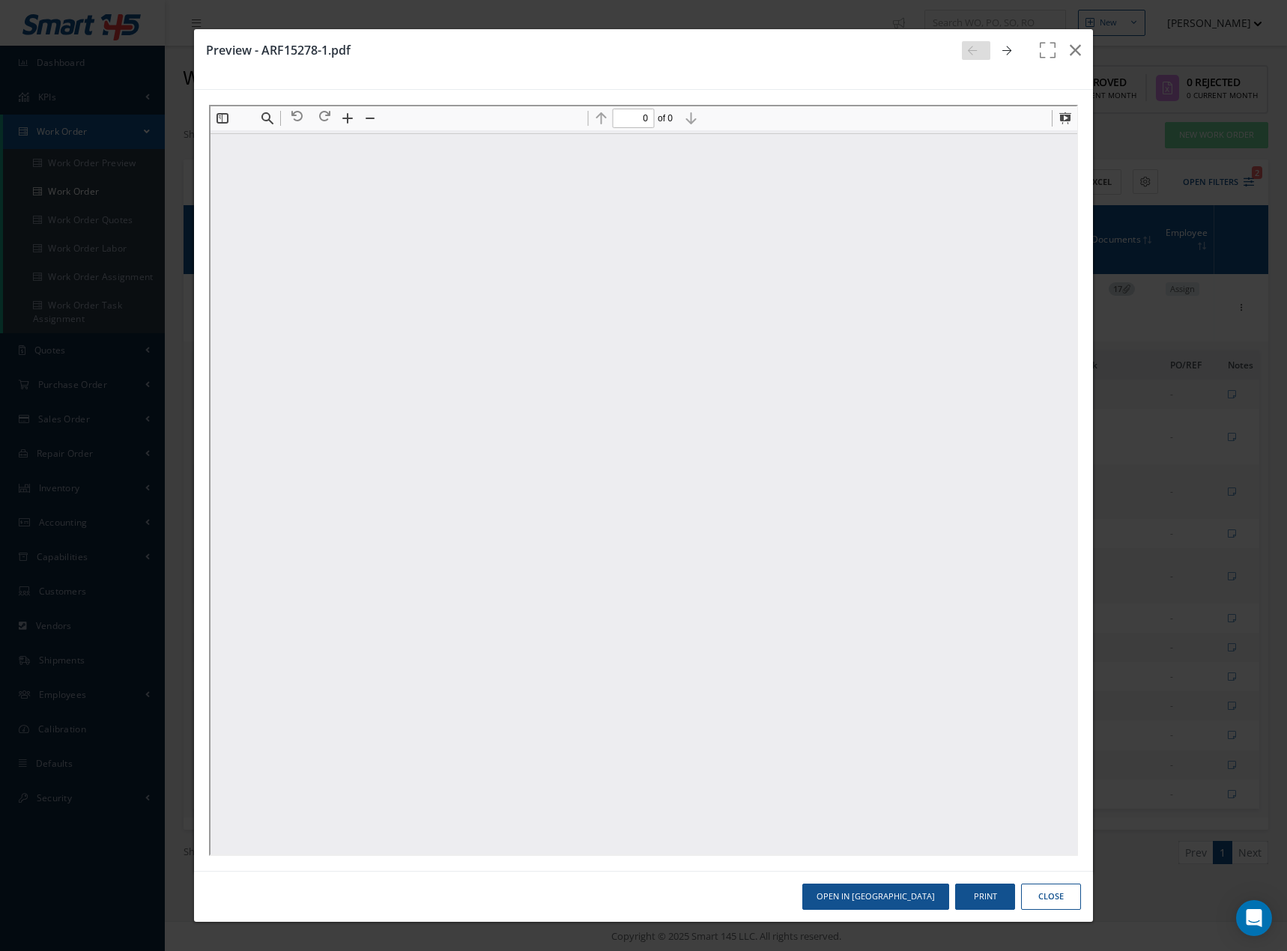
scroll to position [0, 0]
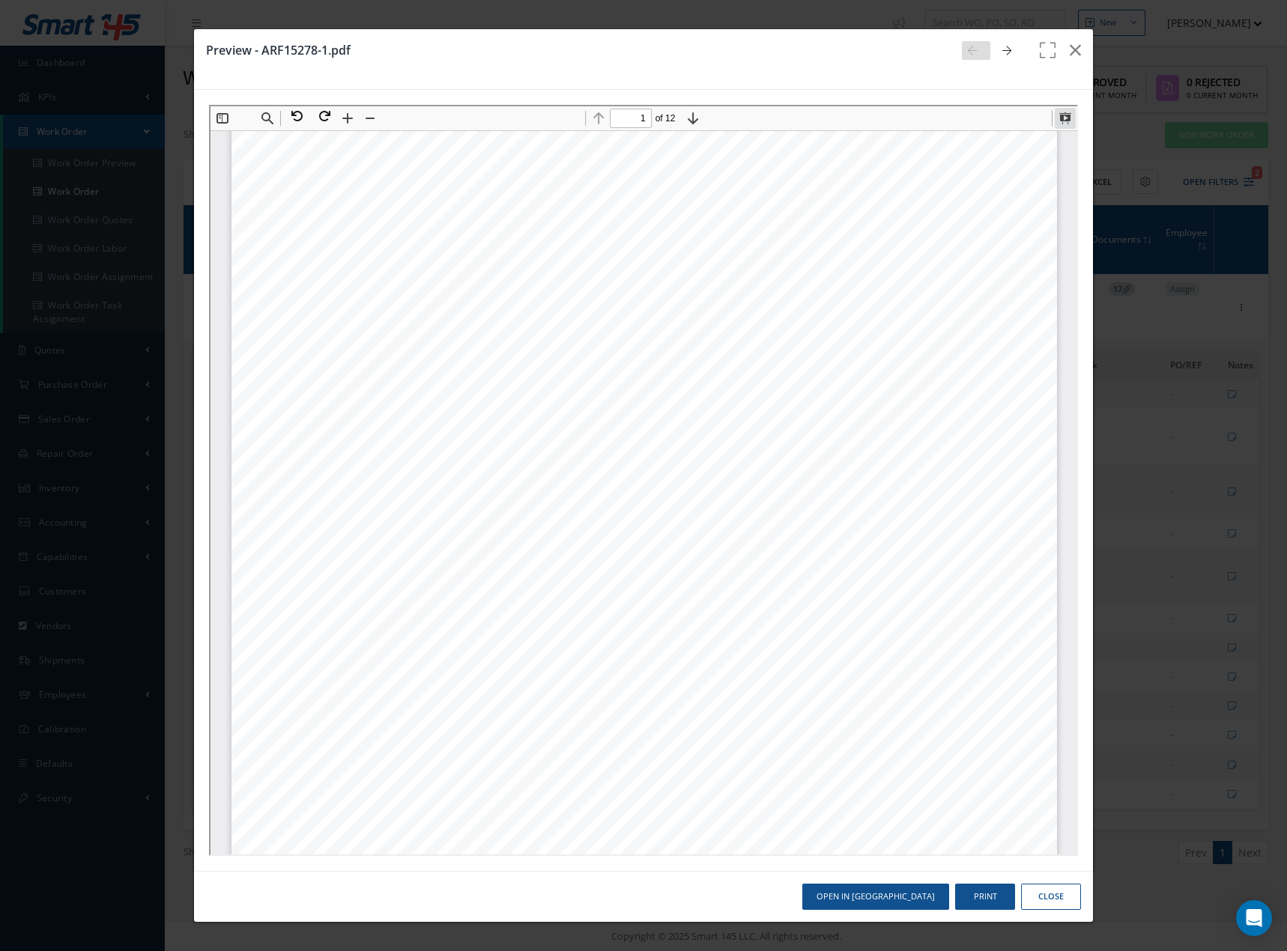
click at [1063, 118] on button at bounding box center [1062, 116] width 21 height 21
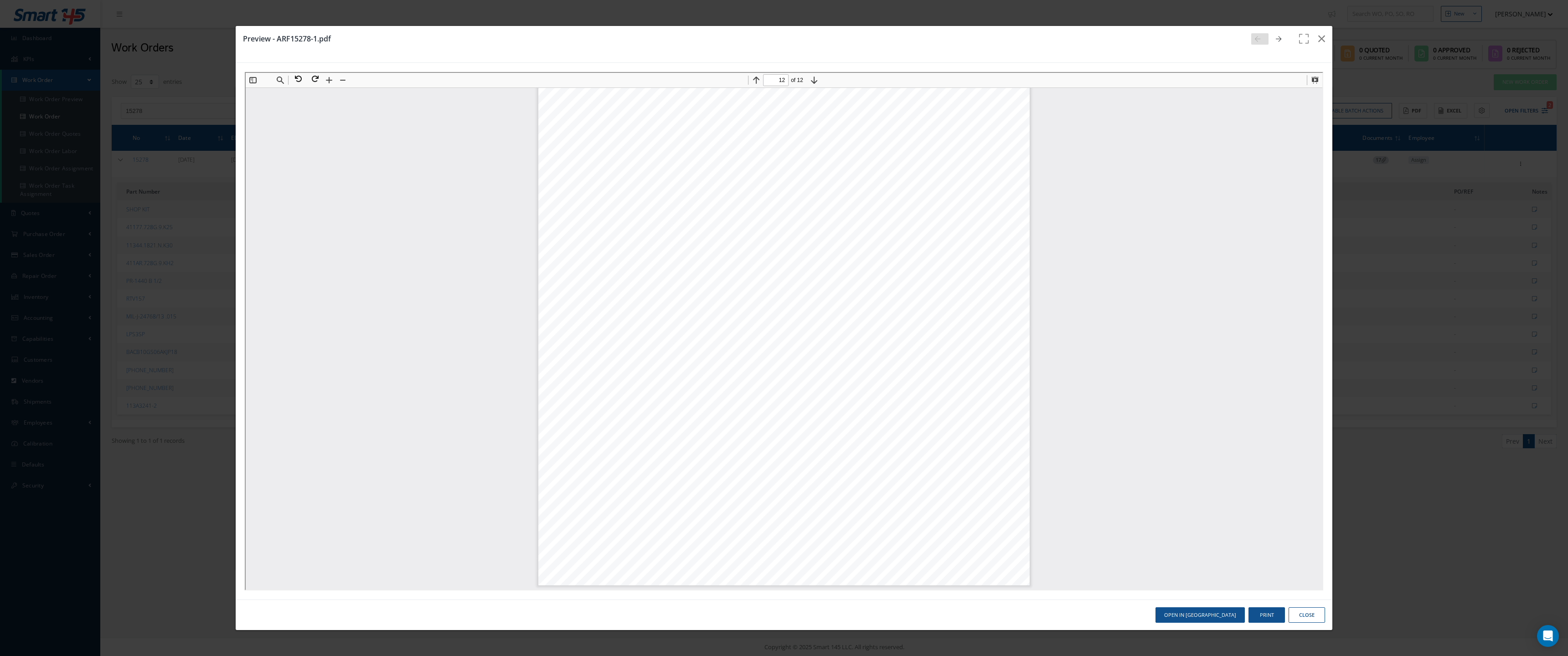
scroll to position [24452, 0]
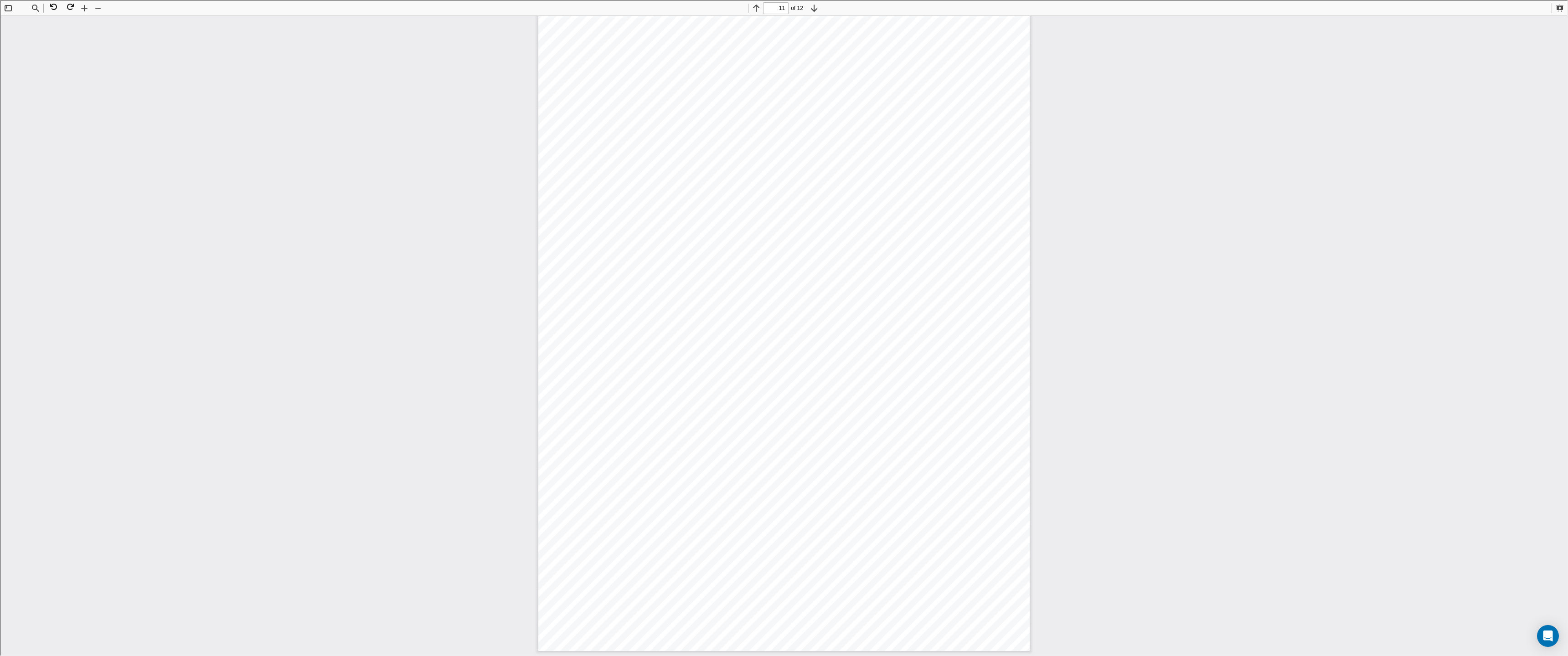
type input "12"
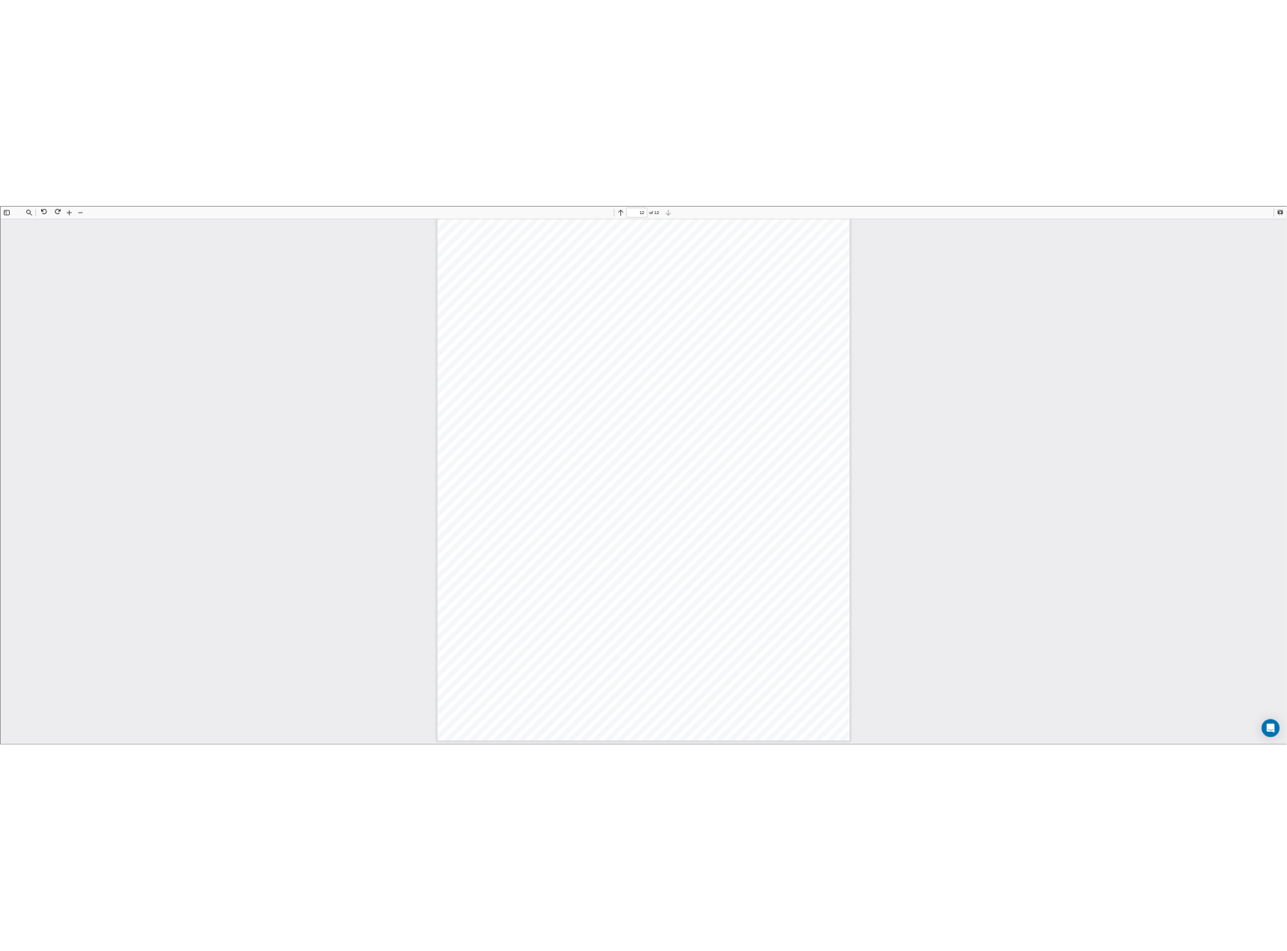
scroll to position [12199, 0]
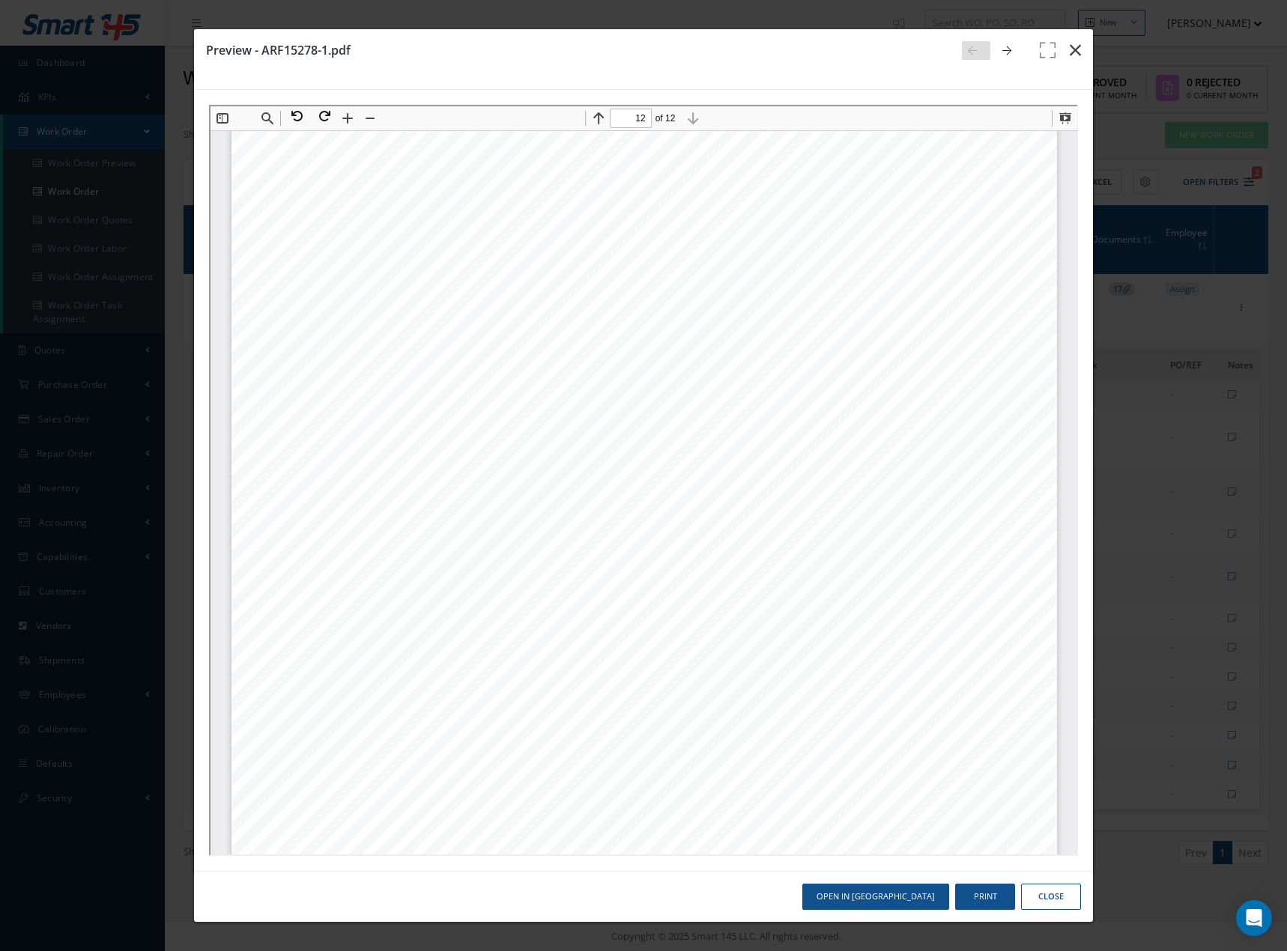
click at [1072, 52] on icon "button" at bounding box center [1074, 50] width 11 height 18
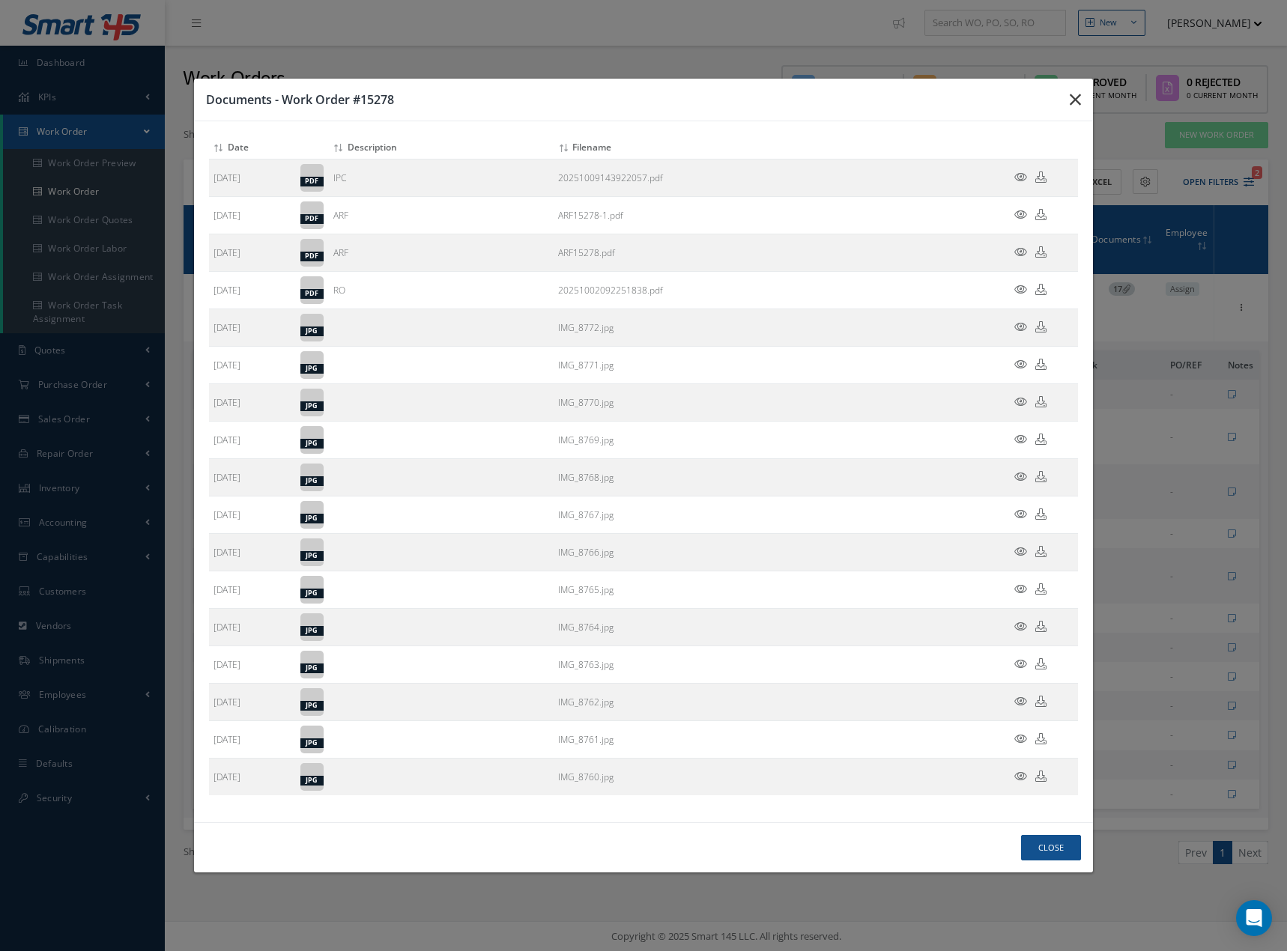
click at [1077, 95] on icon "button" at bounding box center [1074, 100] width 11 height 18
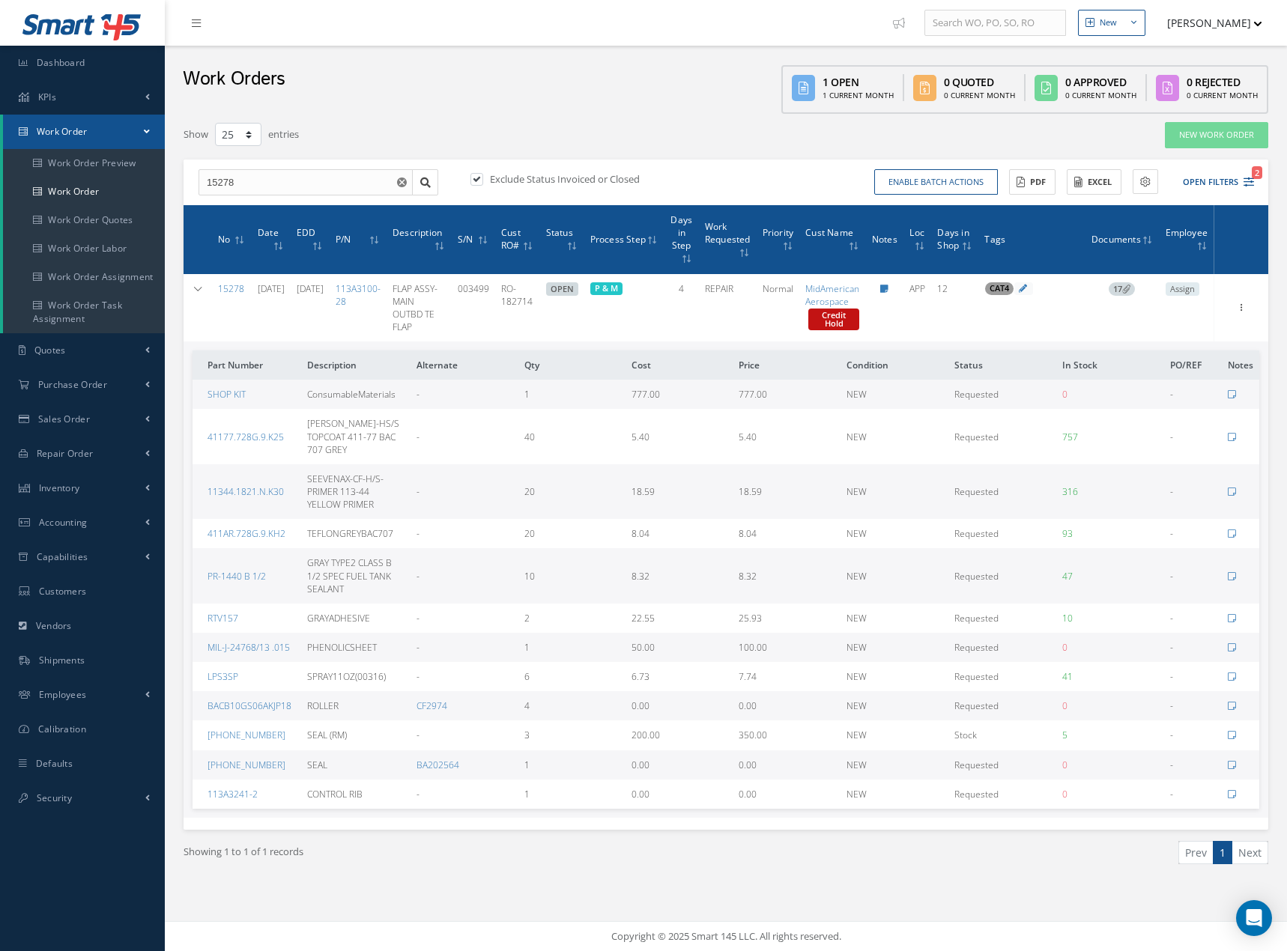
click at [1130, 288] on icon at bounding box center [1126, 289] width 8 height 8
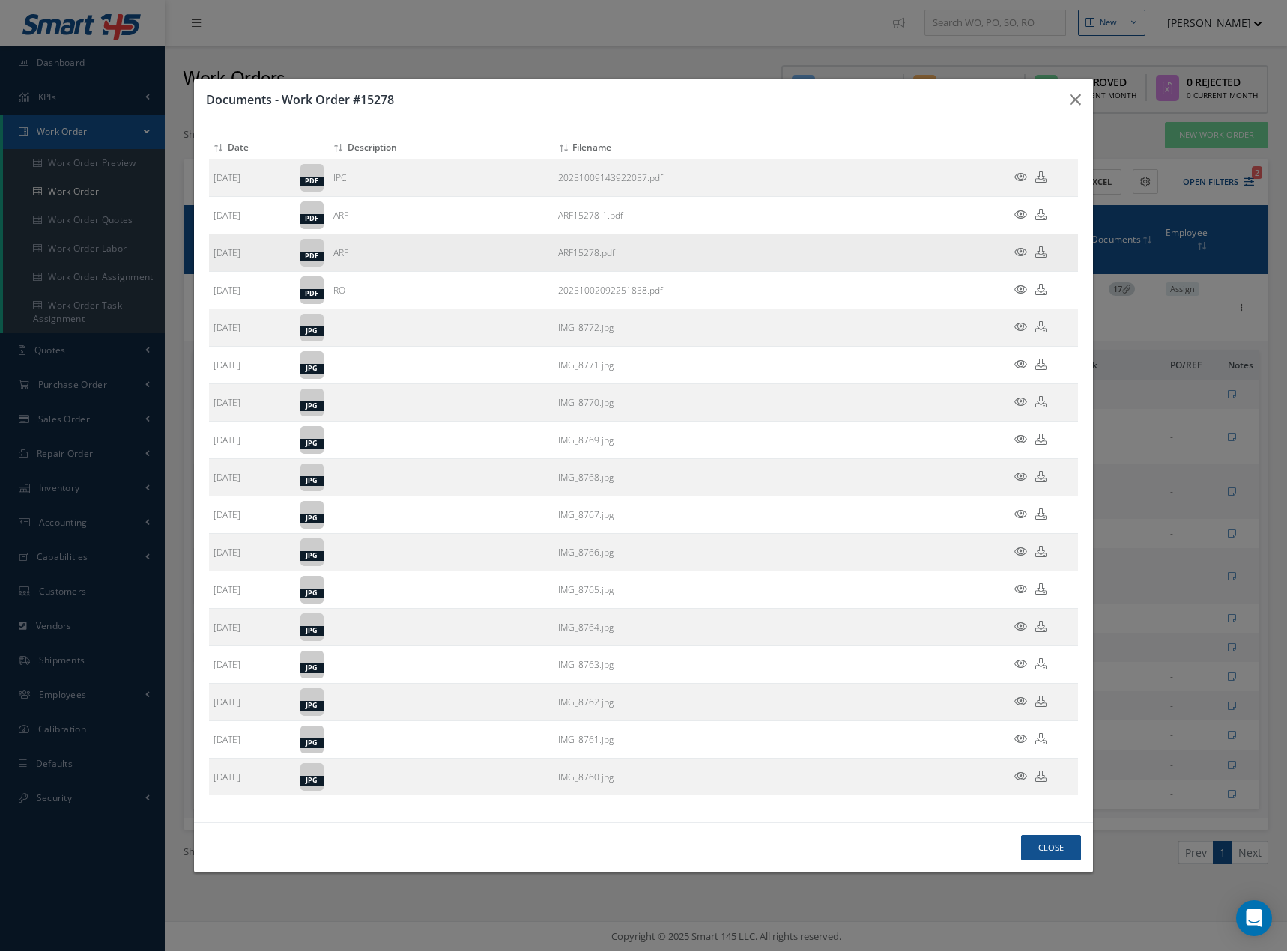
click at [1020, 246] on icon at bounding box center [1020, 251] width 13 height 11
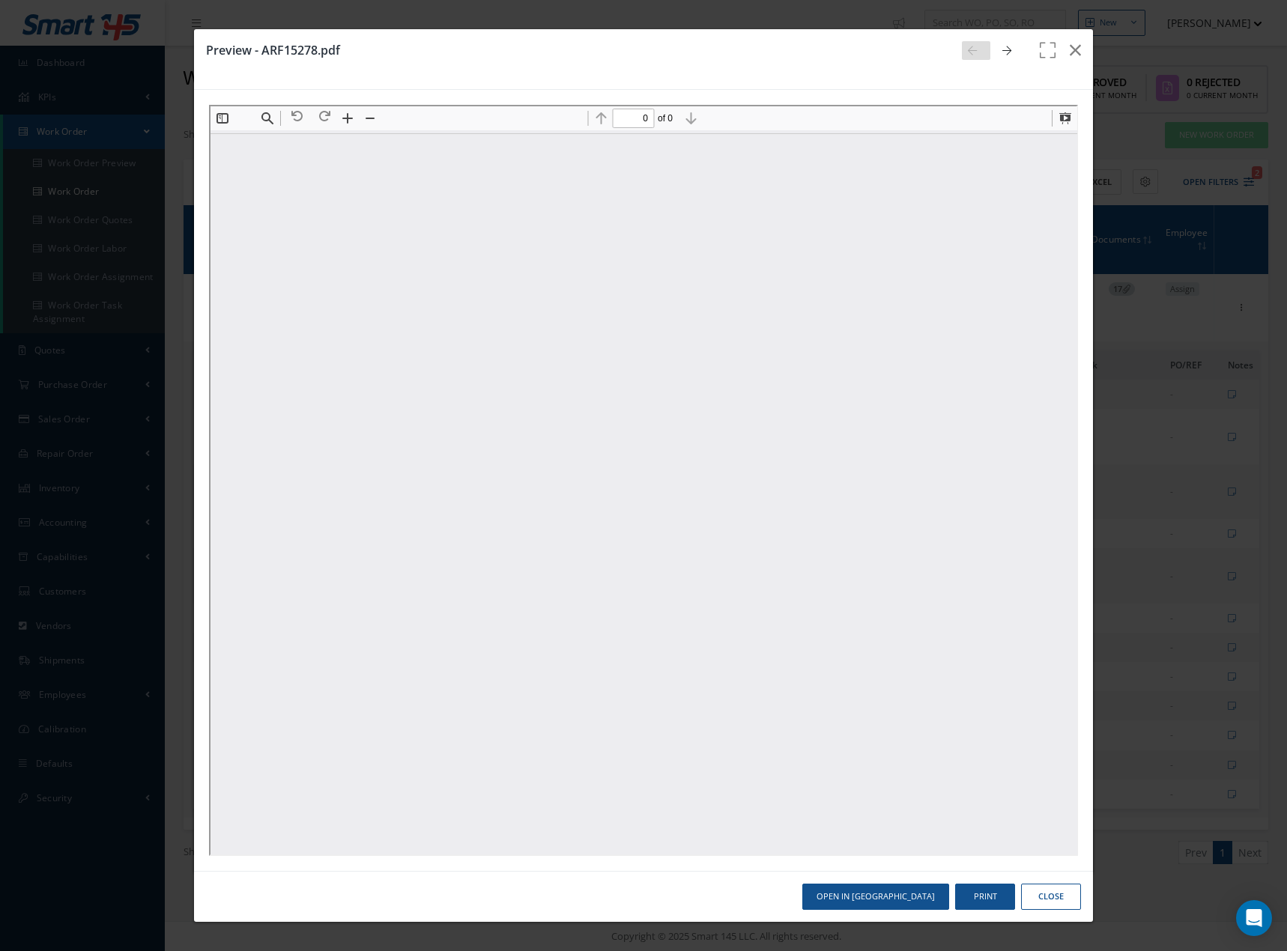
scroll to position [0, 0]
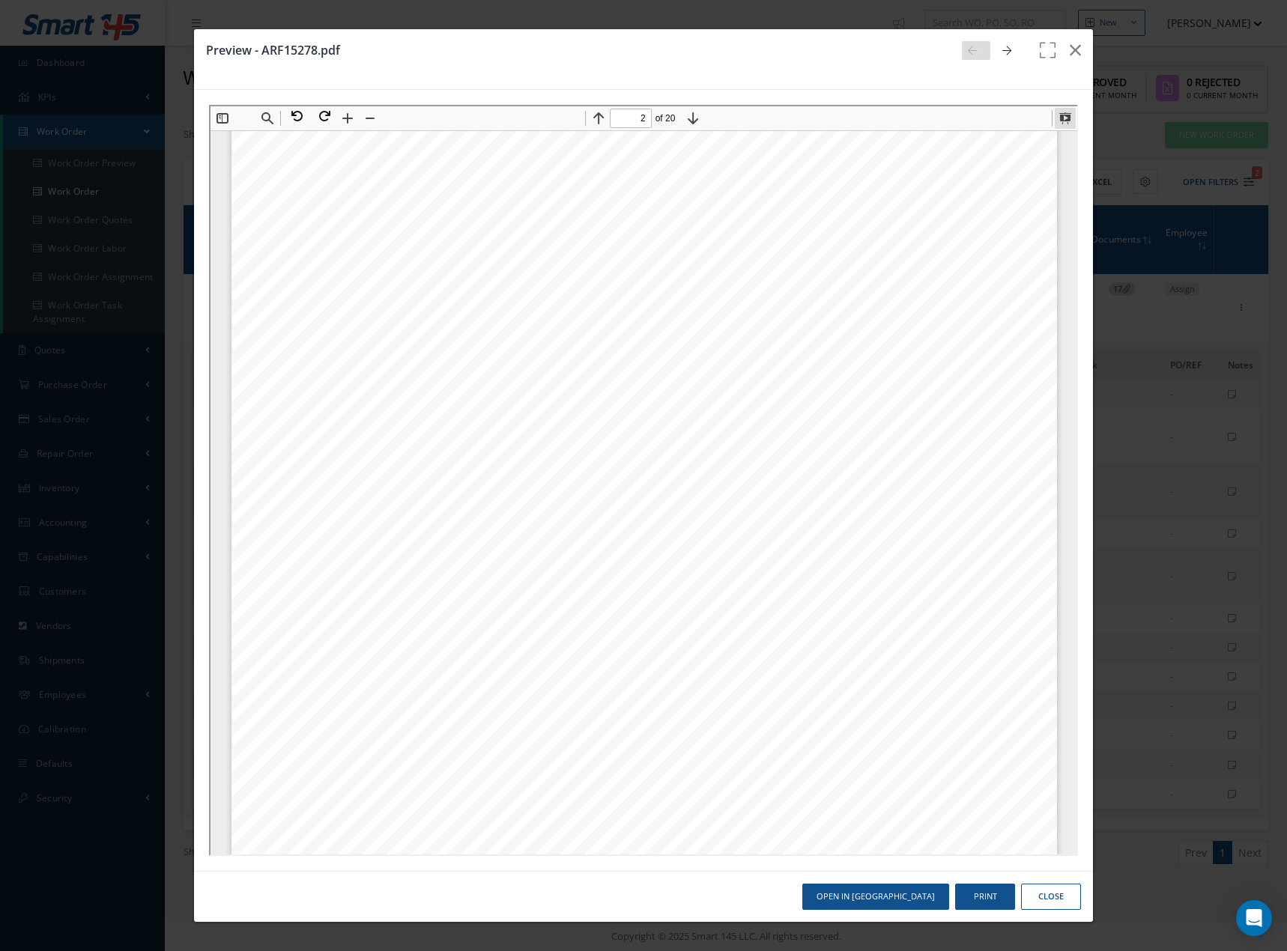
click at [1060, 115] on button at bounding box center [1062, 116] width 21 height 21
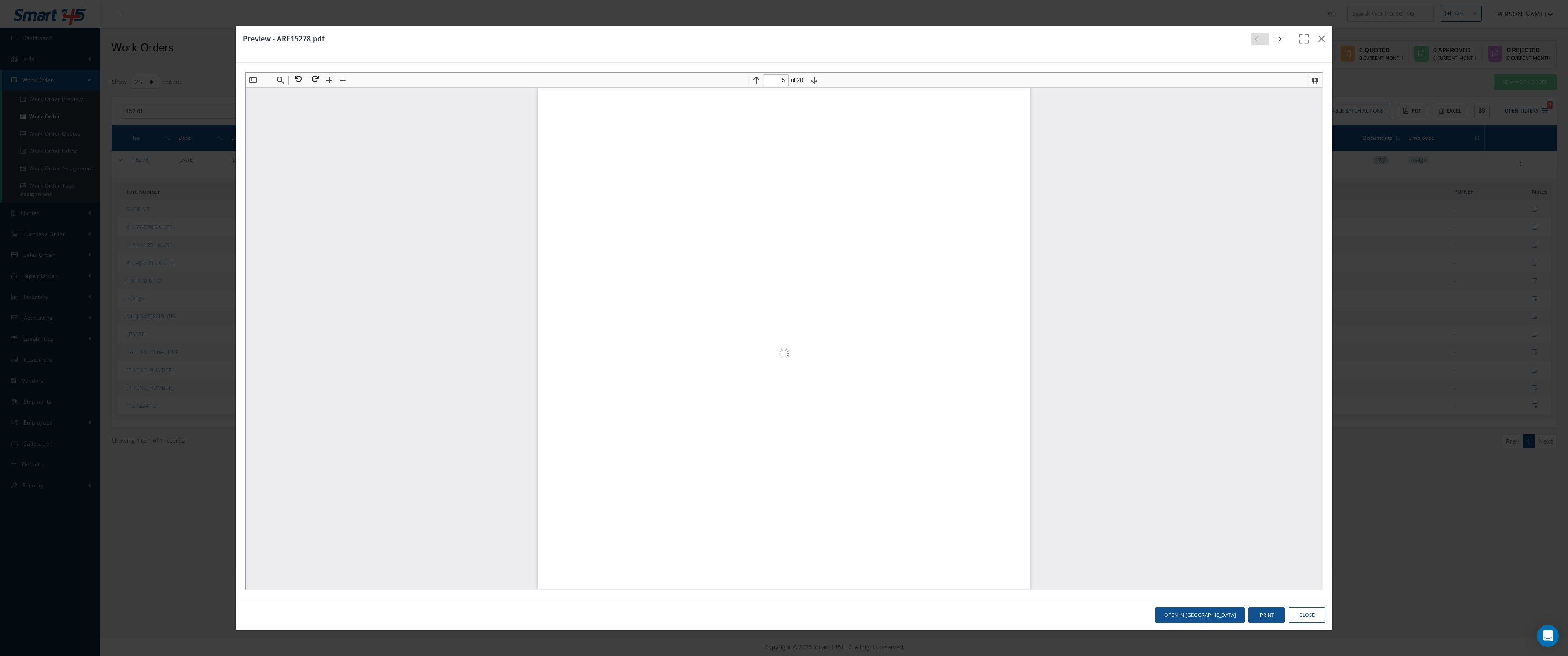
scroll to position [8892, 0]
type input "6"
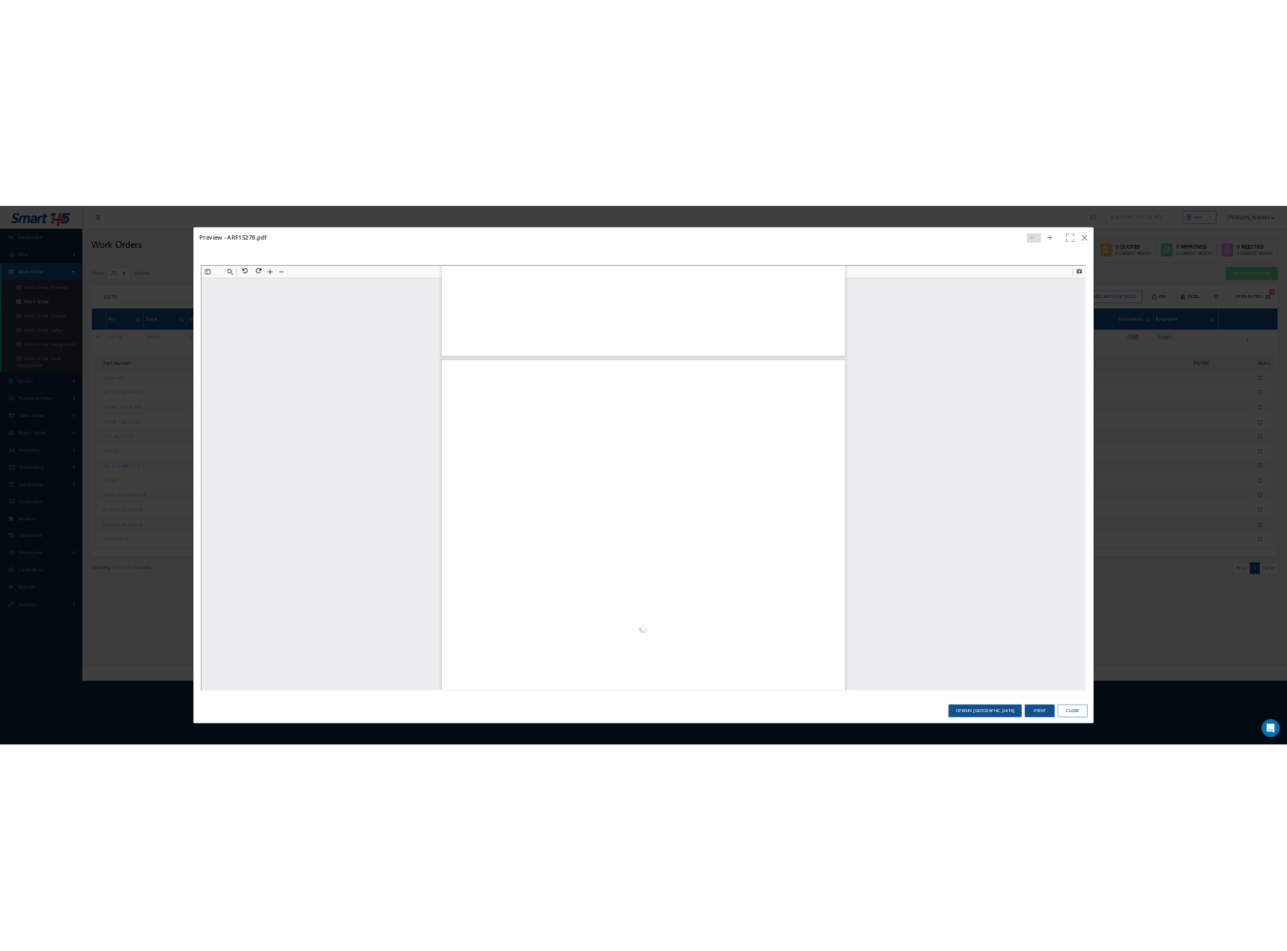
scroll to position [5549, 0]
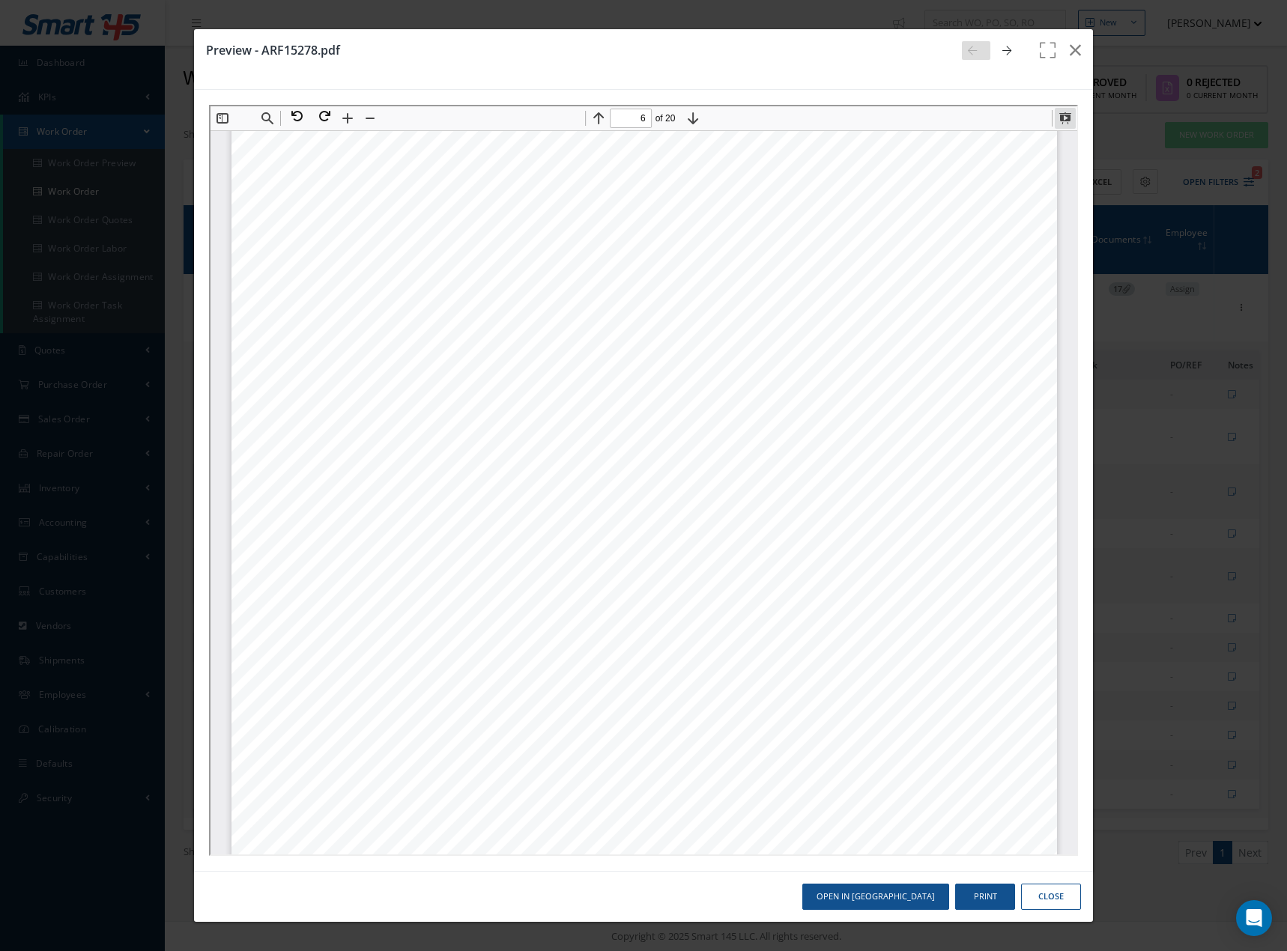
click at [1063, 116] on button at bounding box center [1062, 116] width 21 height 21
click at [1071, 44] on icon "button" at bounding box center [1074, 50] width 11 height 18
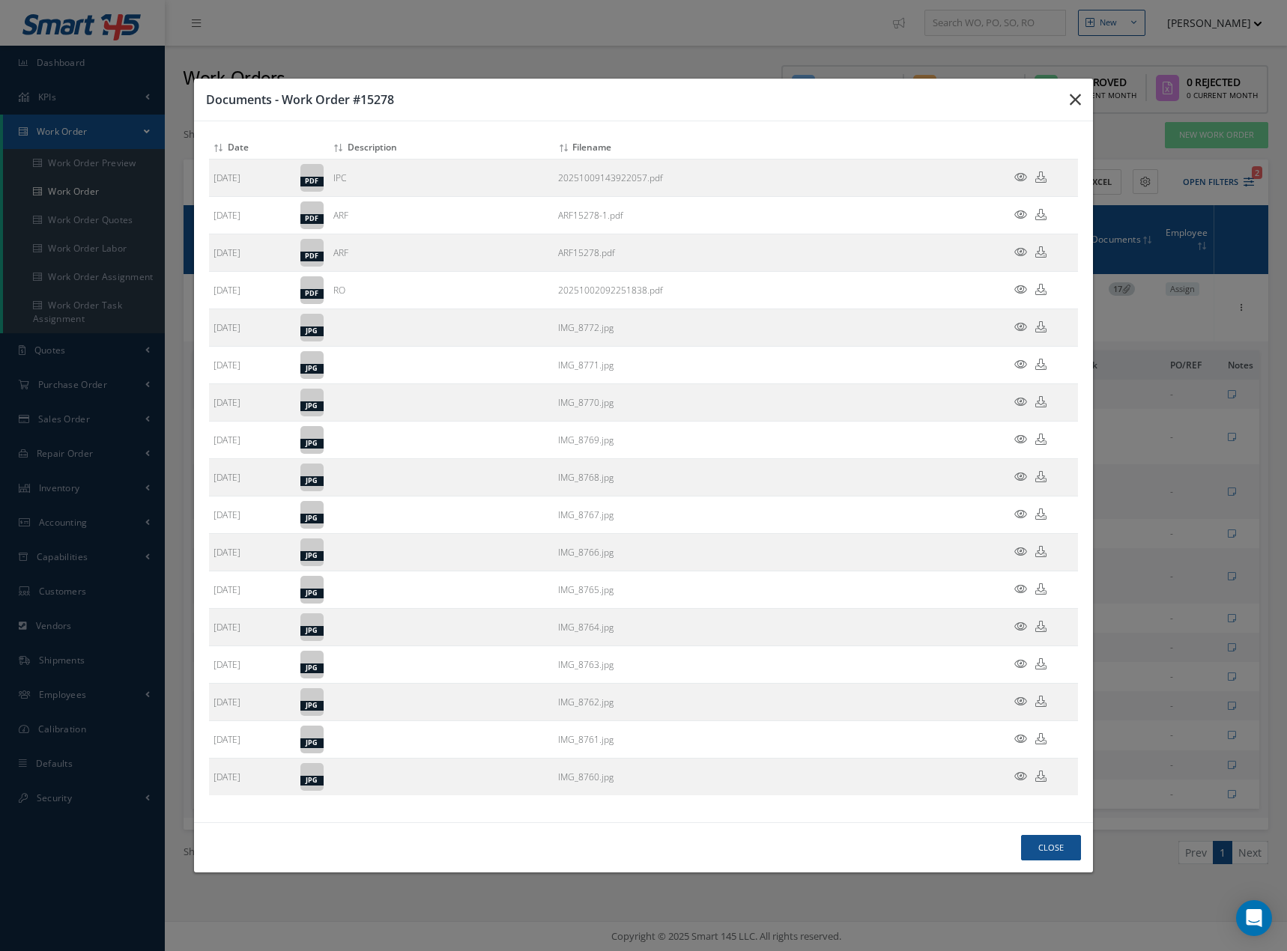
drag, startPoint x: 1072, startPoint y: 98, endPoint x: 1067, endPoint y: 109, distance: 12.4
click at [1072, 100] on icon "button" at bounding box center [1074, 100] width 11 height 18
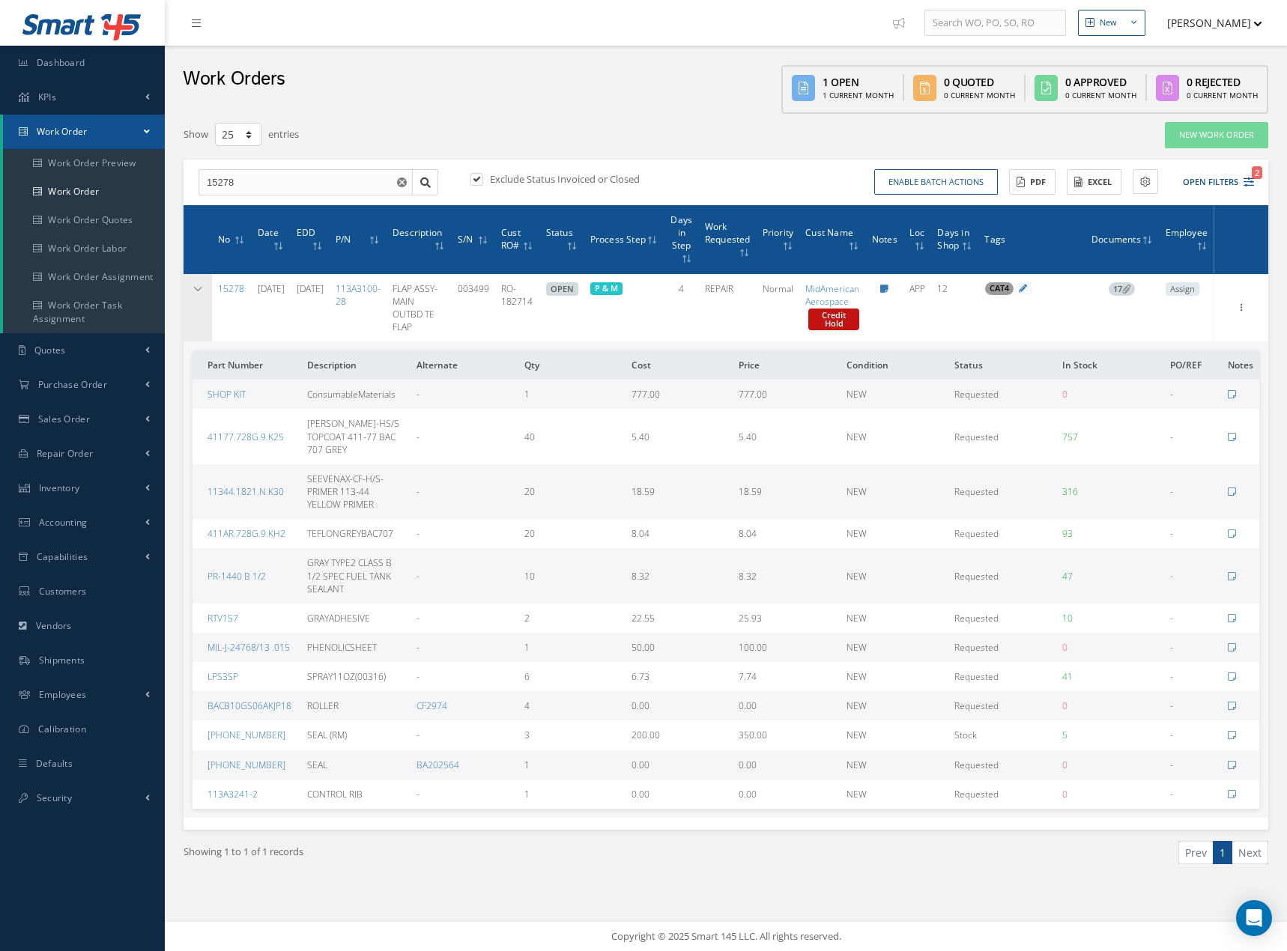
click at [192, 294] on td at bounding box center [197, 308] width 28 height 68
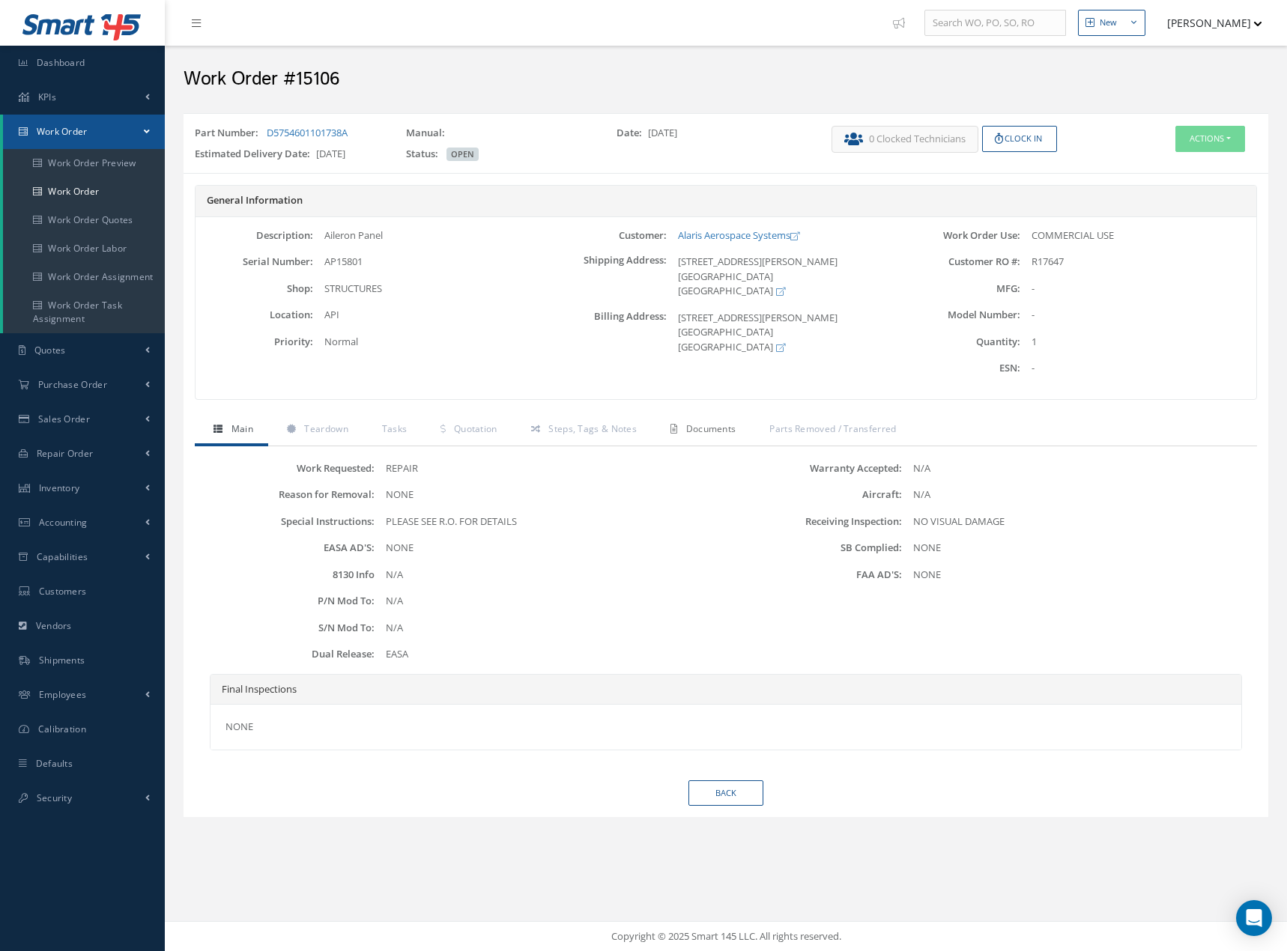
click at [708, 430] on span "Documents" at bounding box center [711, 428] width 50 height 13
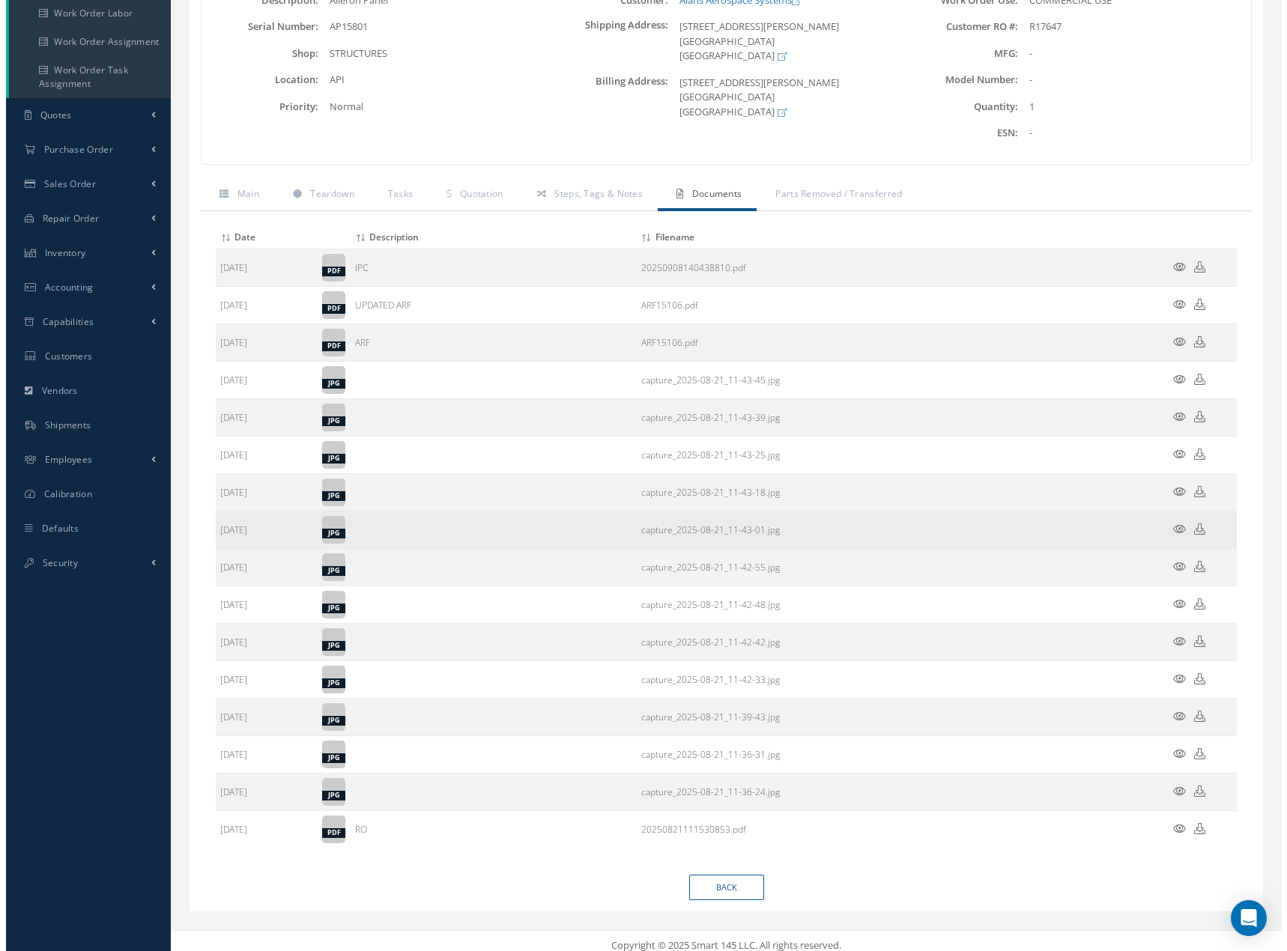
scroll to position [244, 0]
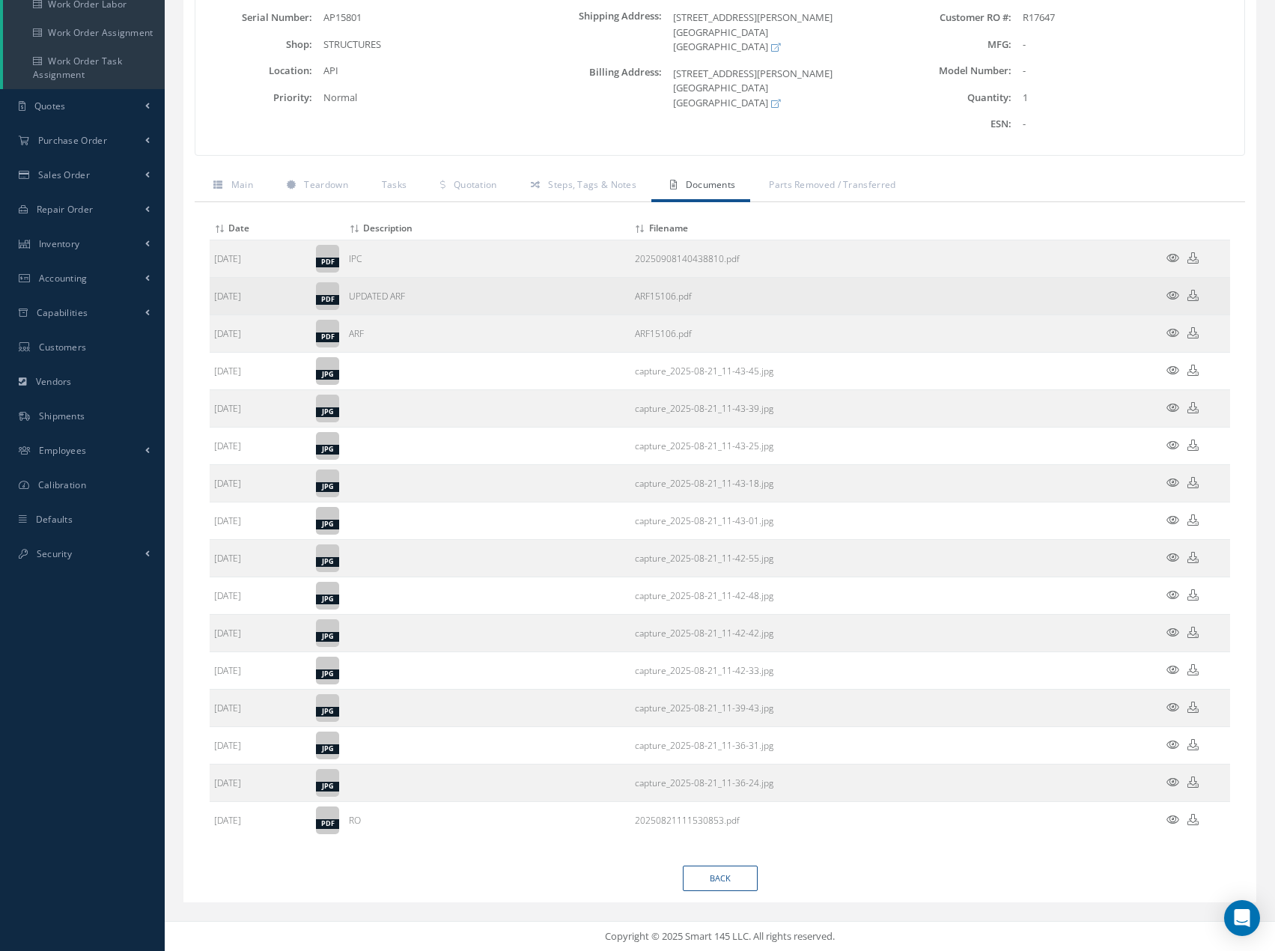
click at [1176, 296] on icon at bounding box center [1173, 295] width 13 height 11
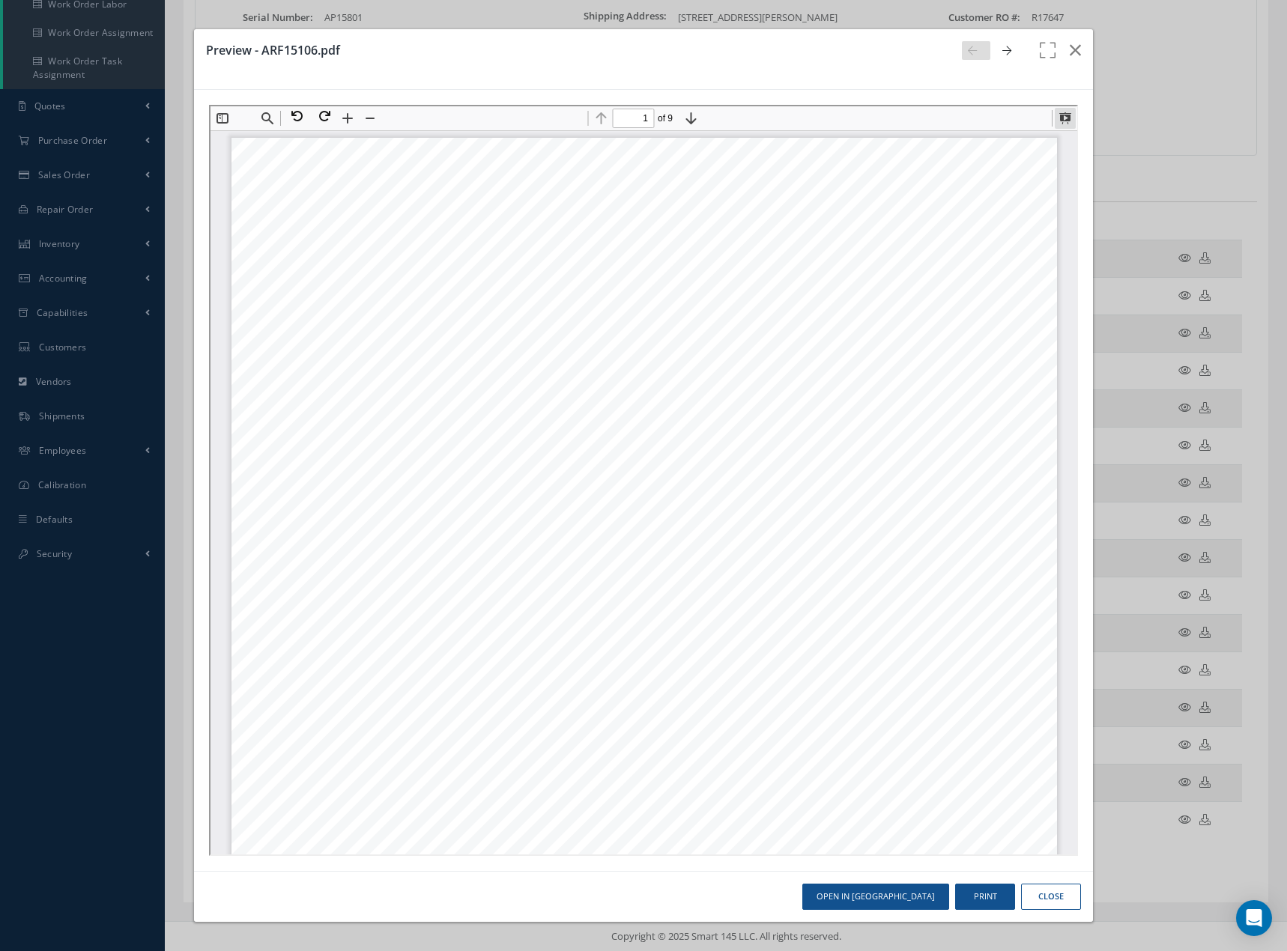
scroll to position [1, 0]
click at [1064, 118] on button at bounding box center [1062, 116] width 21 height 21
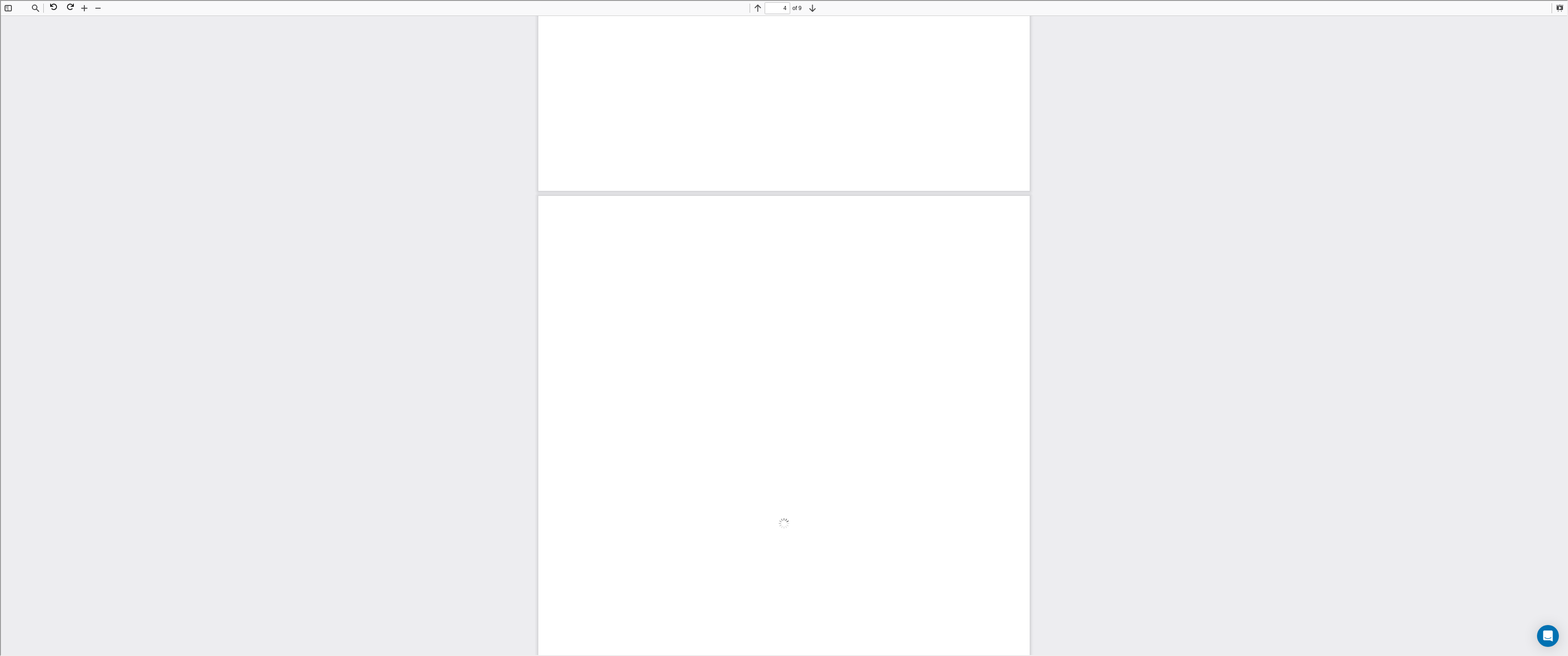
scroll to position [6669, 0]
type input "4"
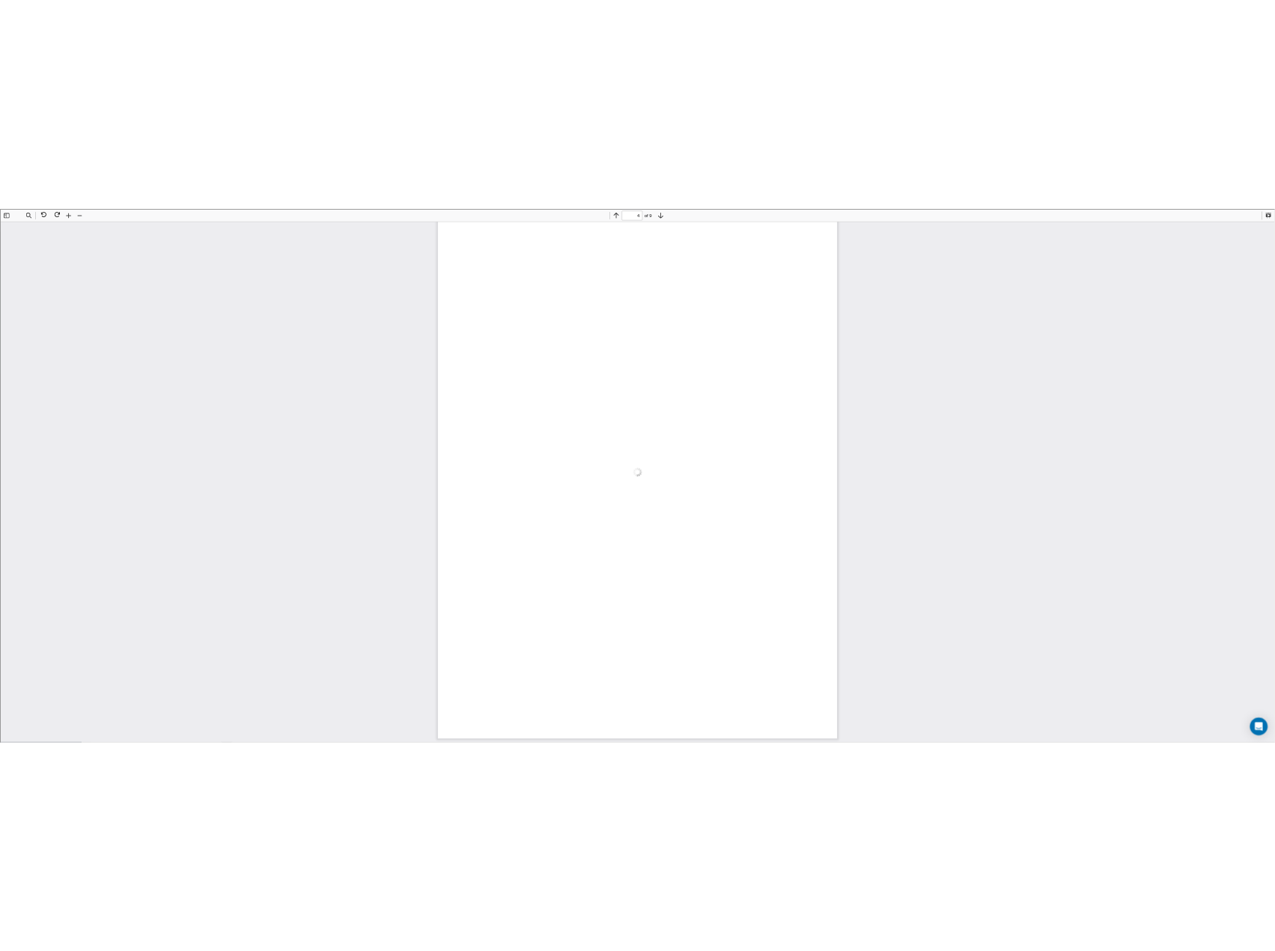
scroll to position [3332, 0]
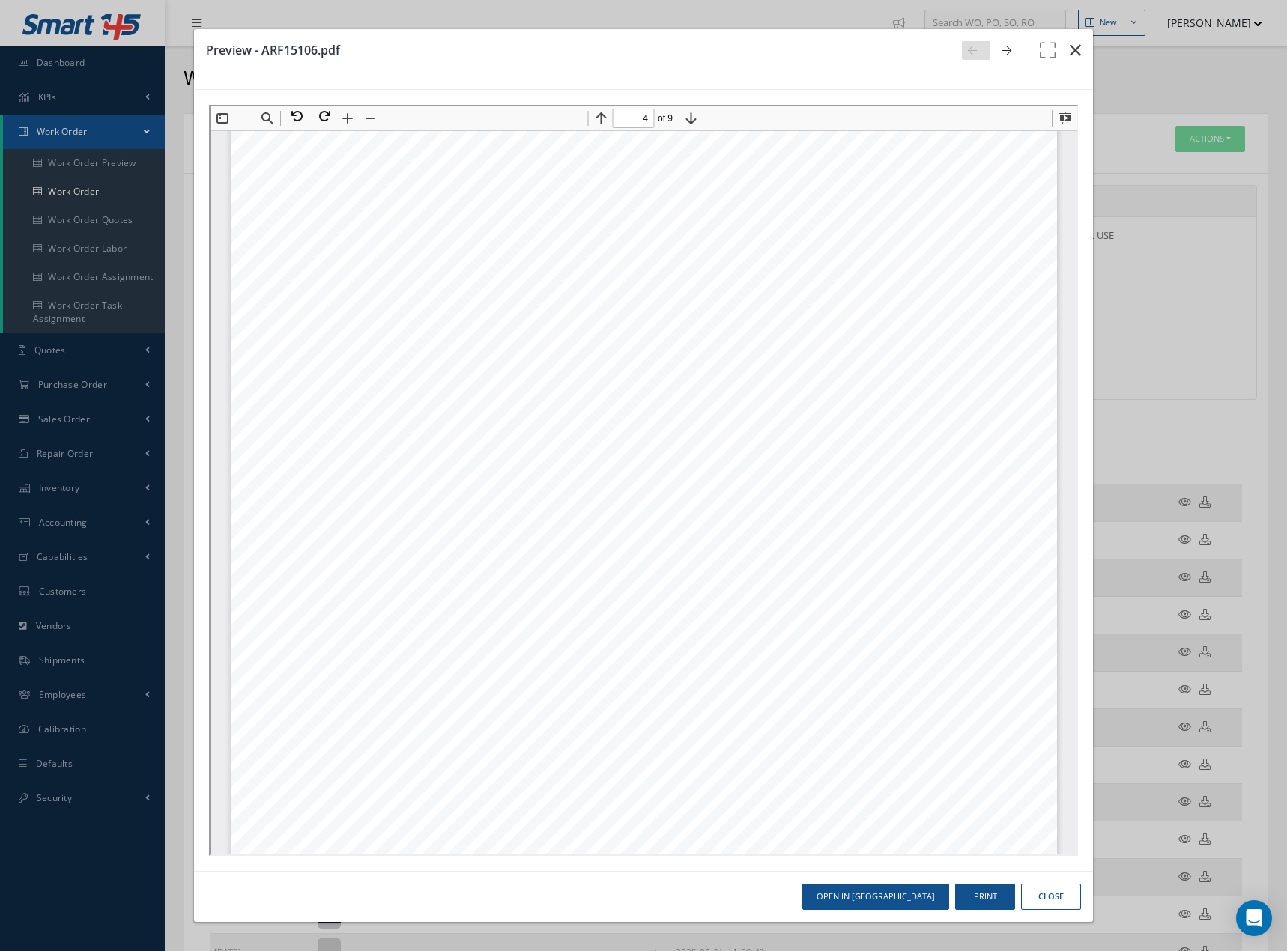
click at [1073, 57] on icon "button" at bounding box center [1074, 50] width 11 height 18
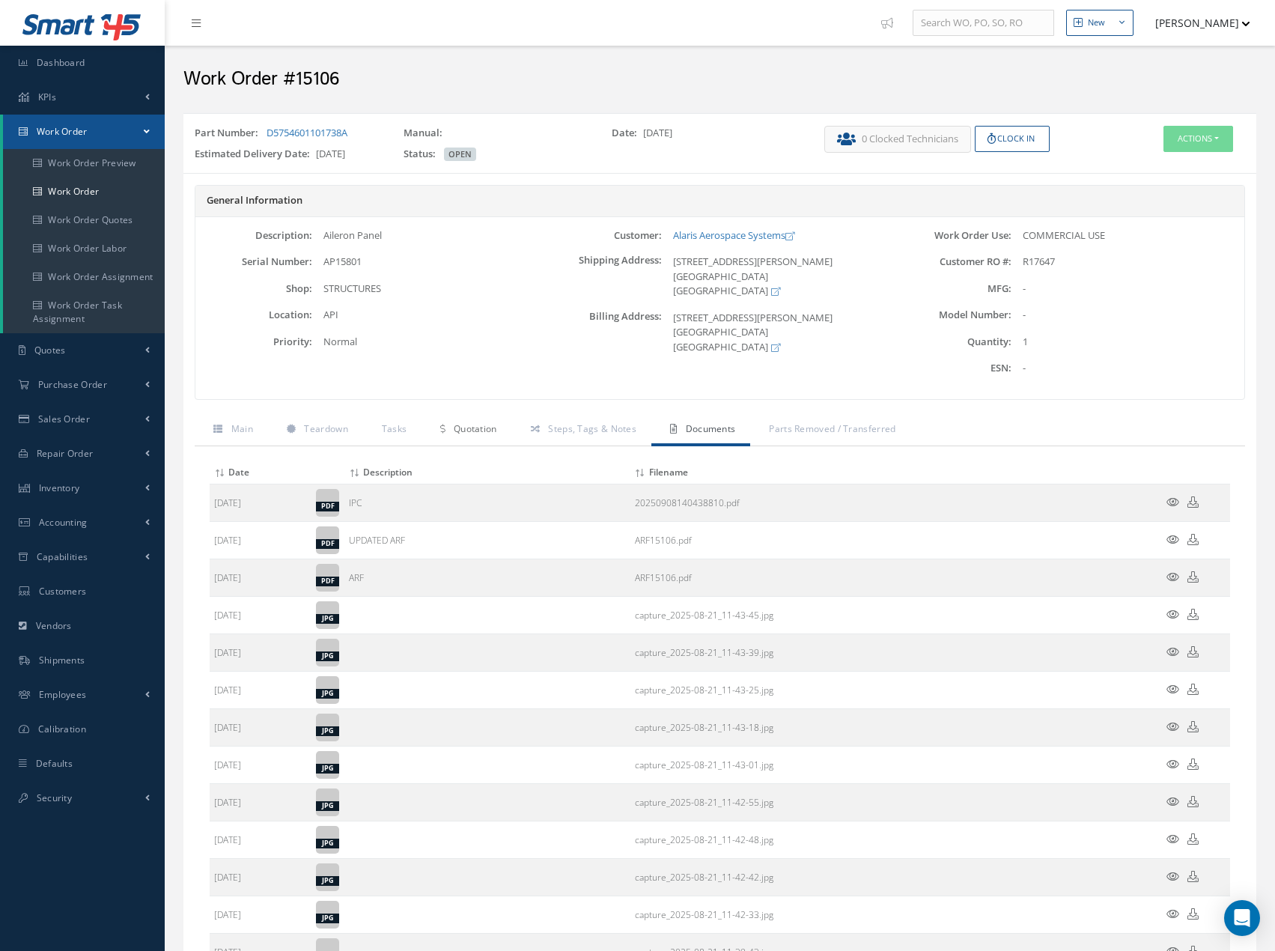
click at [473, 425] on span "Quotation" at bounding box center [475, 428] width 43 height 13
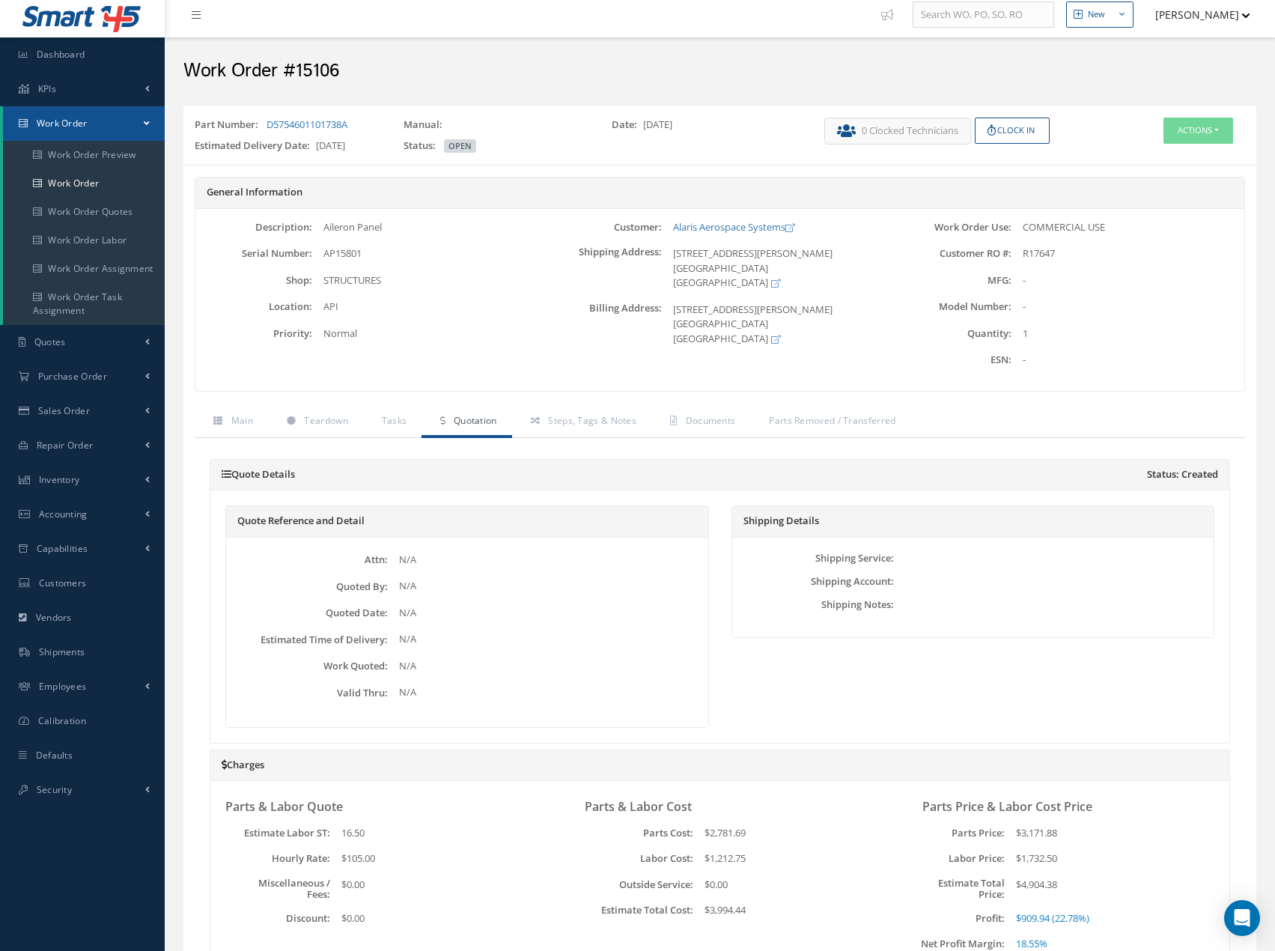
scroll to position [0, 0]
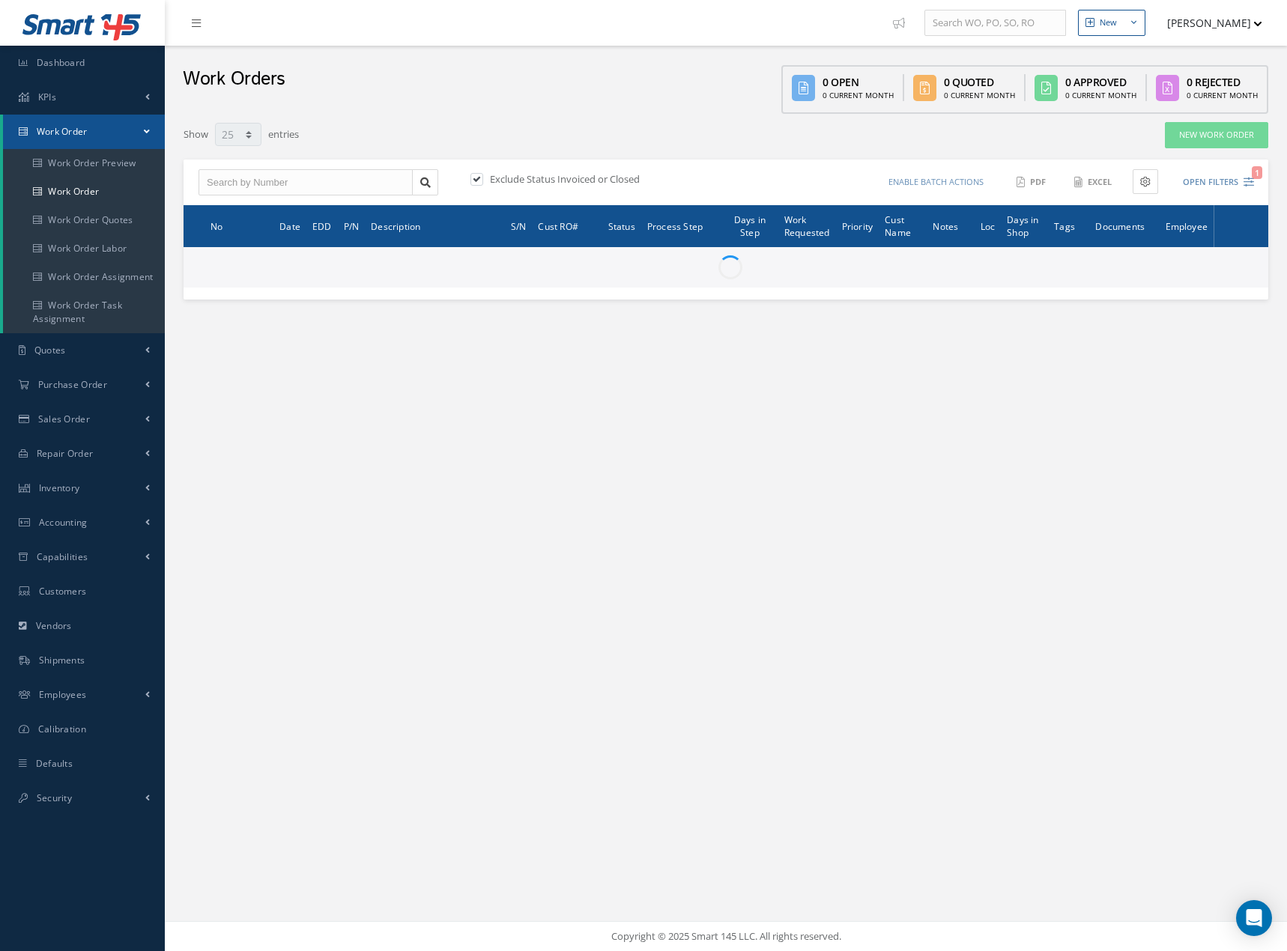
select select "25"
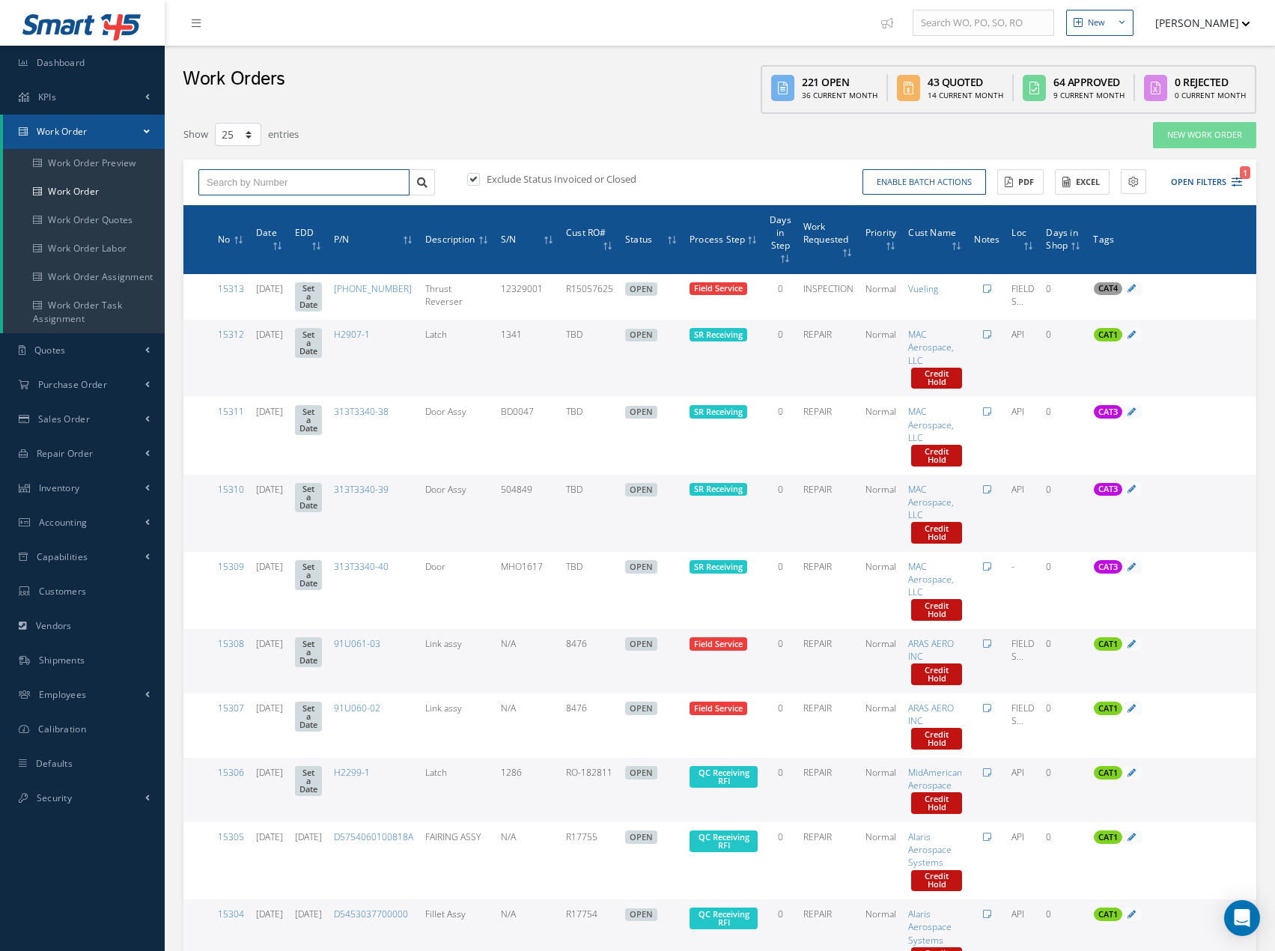
click at [344, 181] on input "text" at bounding box center [303, 182] width 211 height 27
type input "15106"
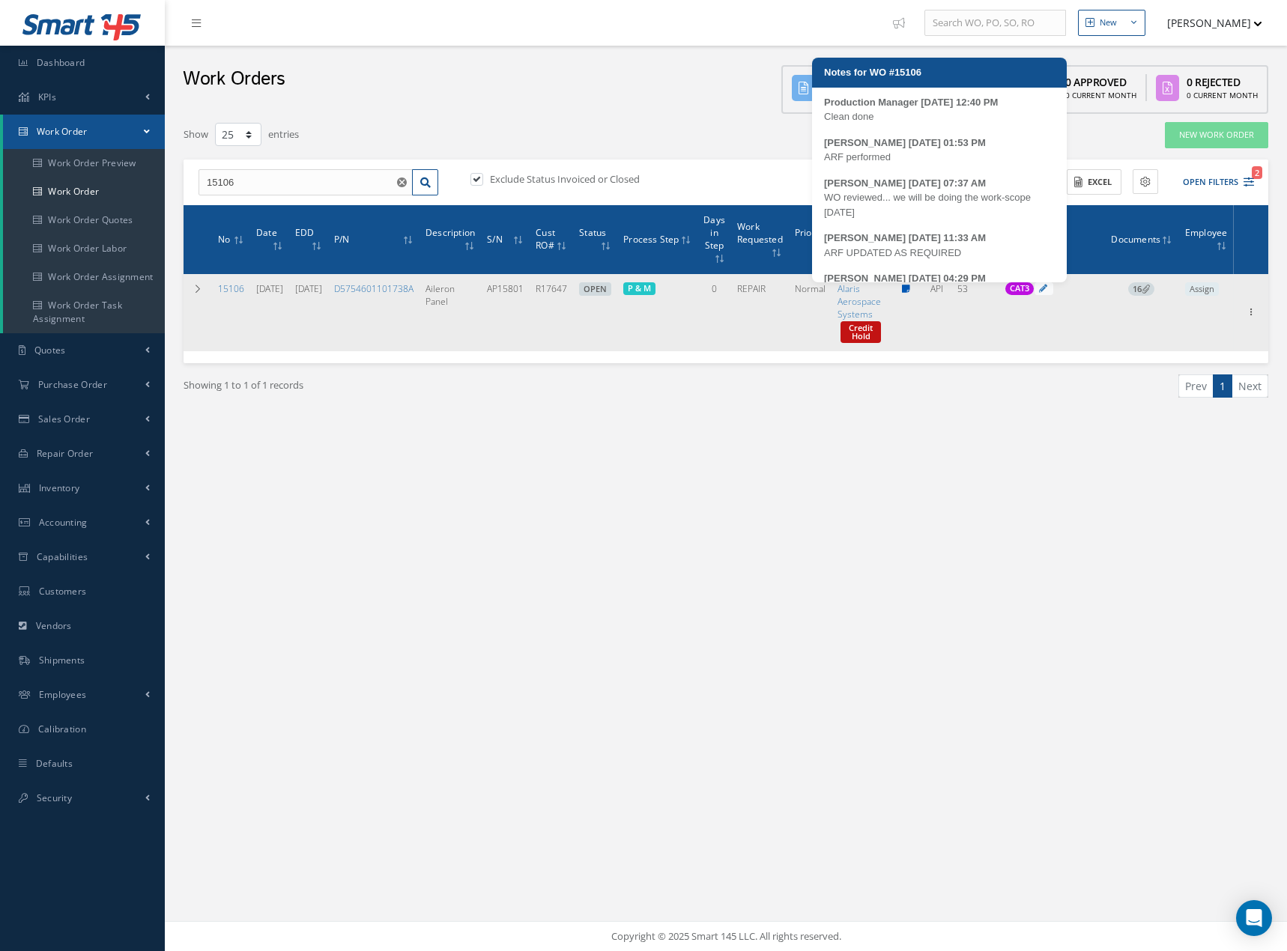
click at [910, 290] on icon at bounding box center [906, 289] width 8 height 9
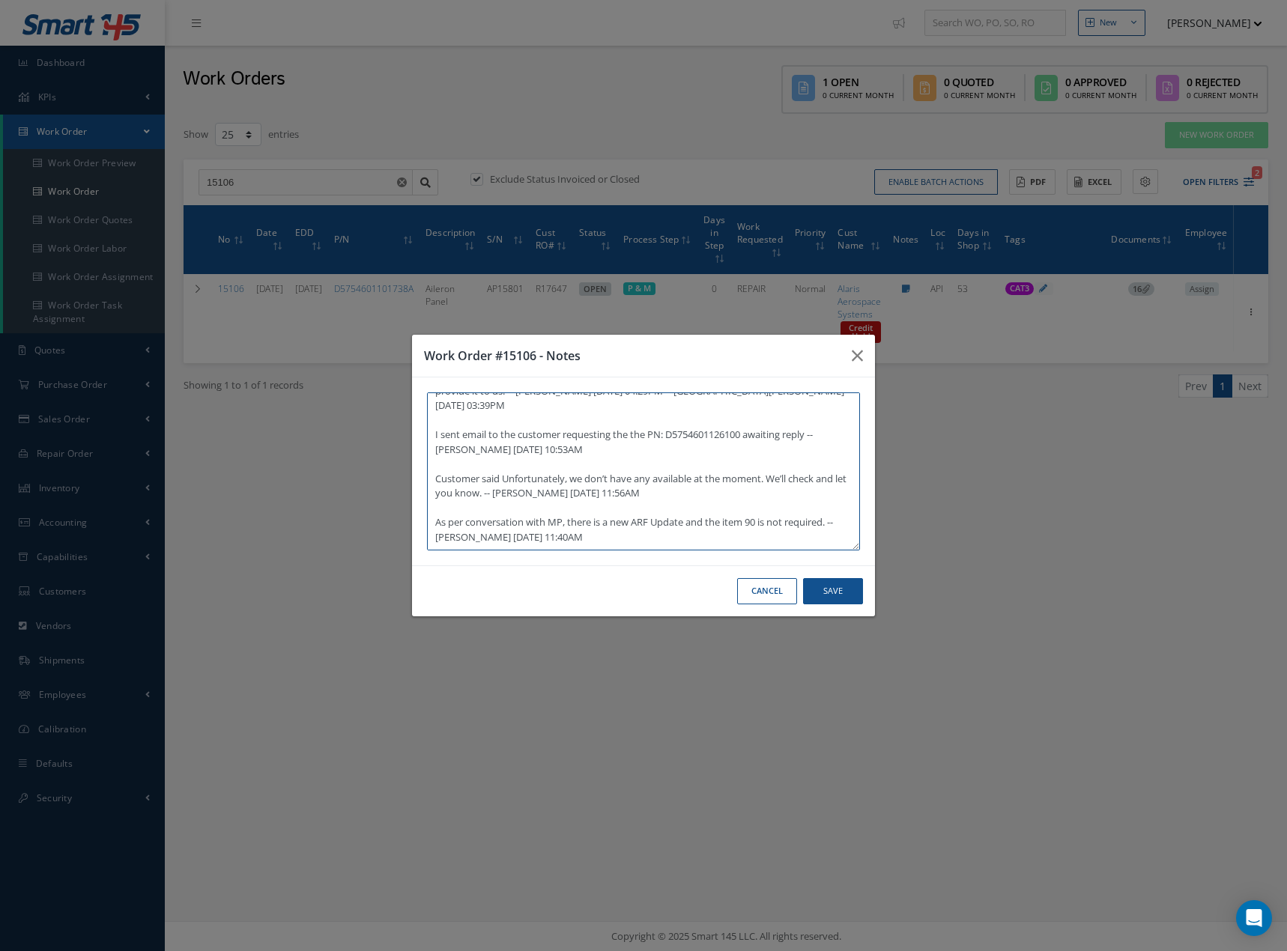
scroll to position [184, 0]
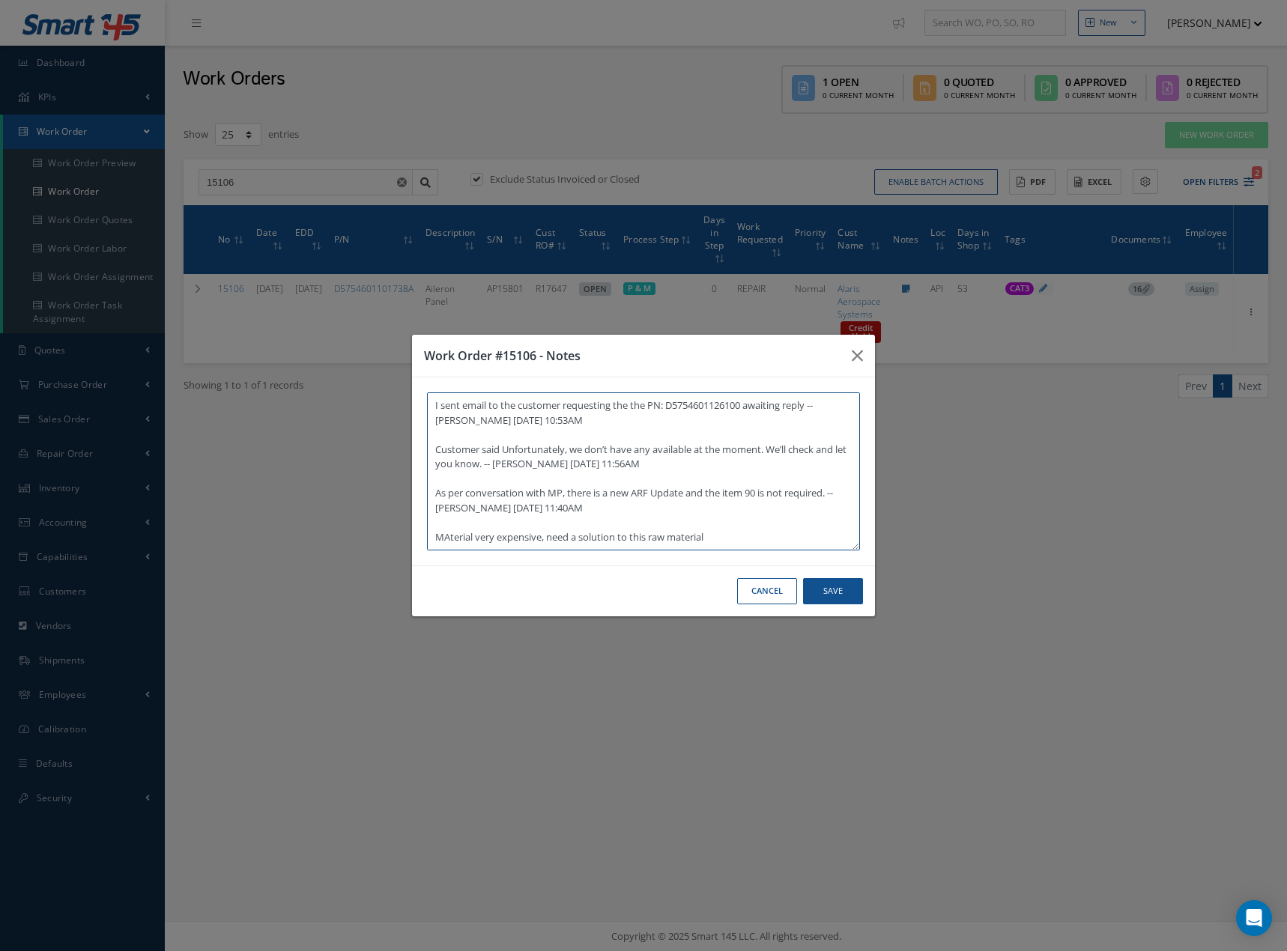
click at [448, 543] on textarea "Clean done -- Production Manager 08/21/2025 12:40PM ARF performed -- Esteban Ca…" at bounding box center [643, 471] width 433 height 158
drag, startPoint x: 837, startPoint y: 592, endPoint x: 675, endPoint y: 541, distance: 170.3
click at [837, 592] on button "Save" at bounding box center [833, 591] width 60 height 26
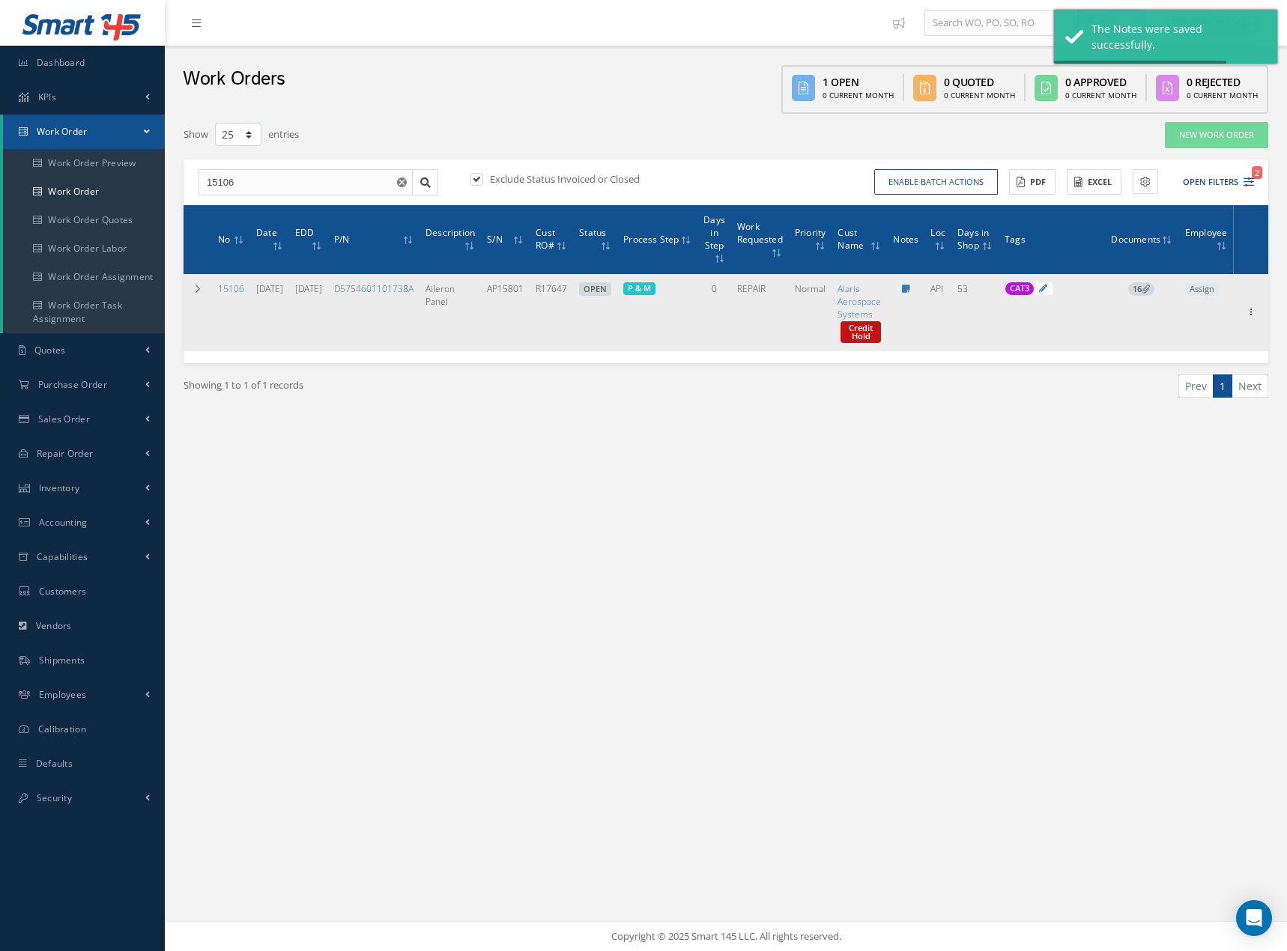
drag, startPoint x: 198, startPoint y: 287, endPoint x: 213, endPoint y: 305, distance: 23.9
click at [198, 287] on icon at bounding box center [197, 289] width 10 height 9
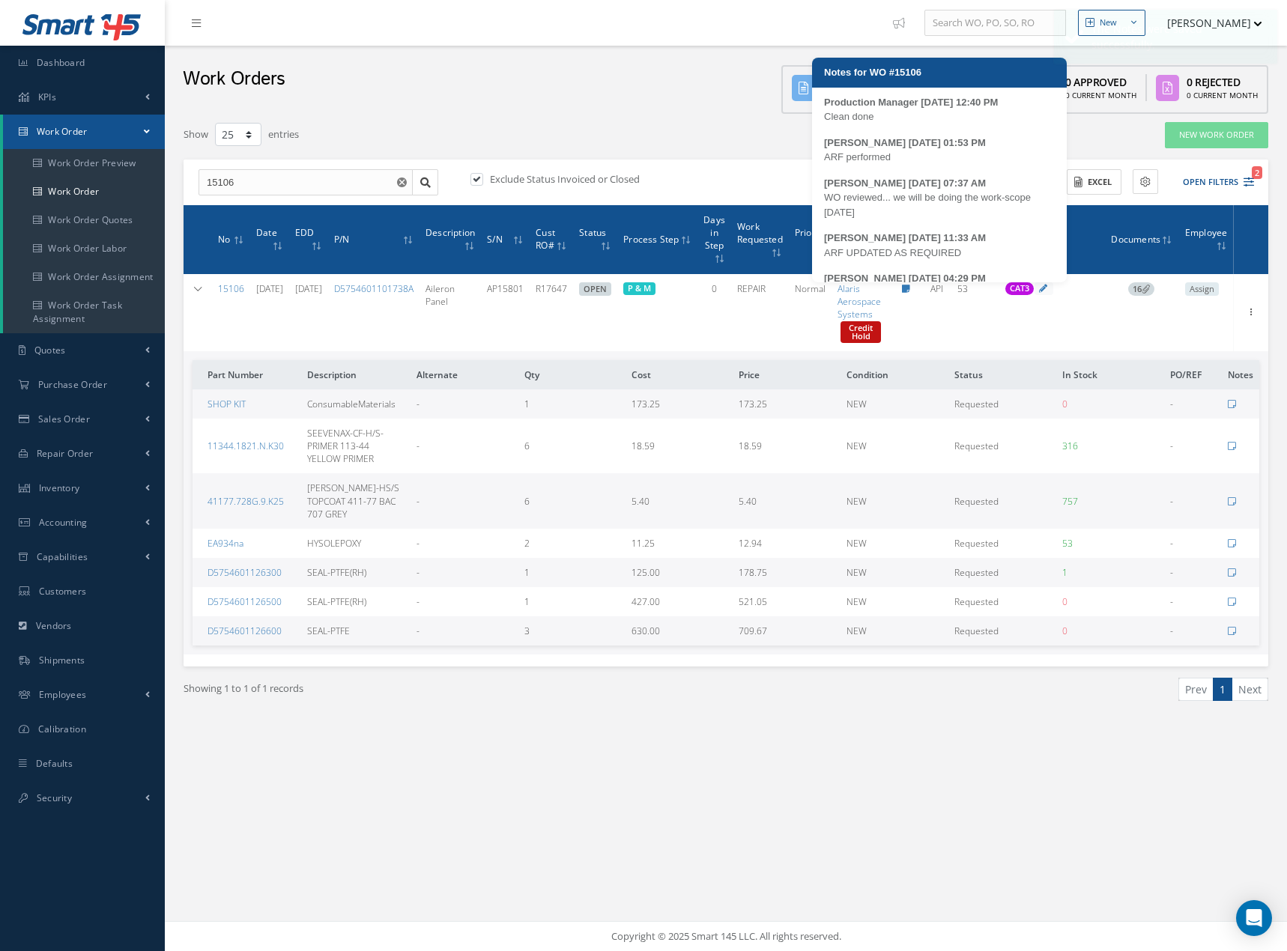
click at [918, 292] on div at bounding box center [905, 288] width 25 height 13
click at [910, 288] on icon at bounding box center [906, 289] width 8 height 9
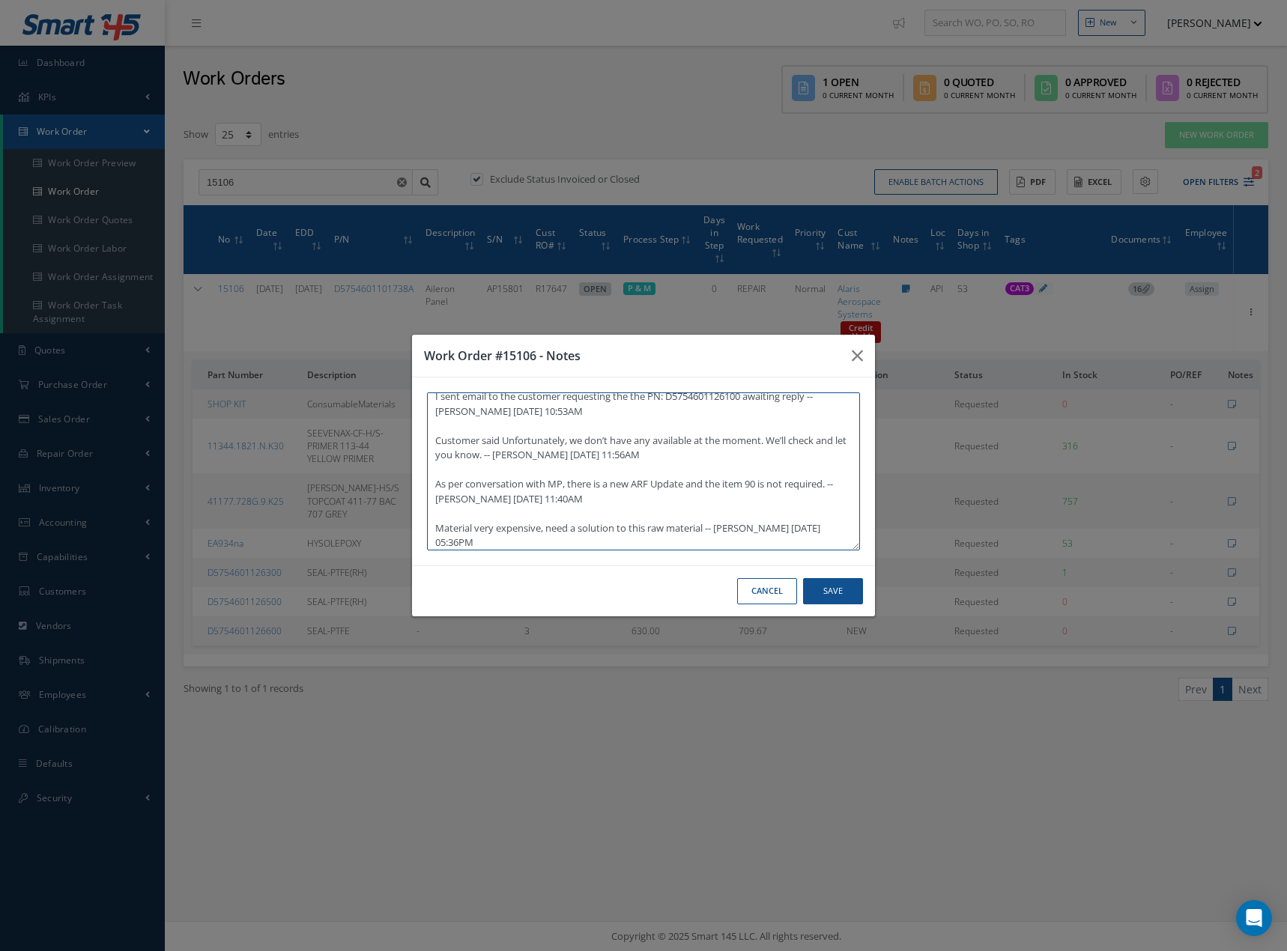
scroll to position [219, 0]
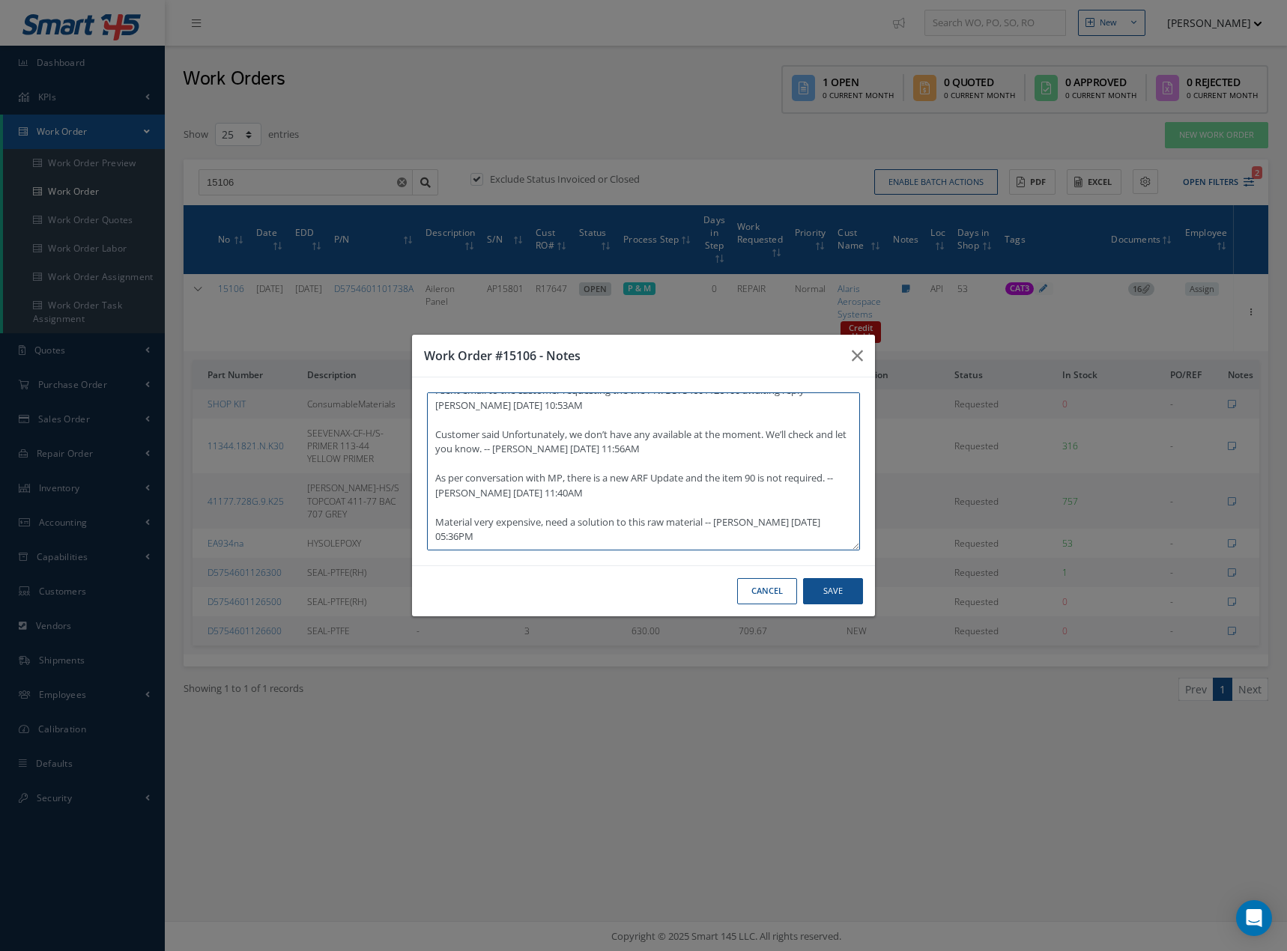
click at [670, 508] on textarea "Clean done -- Production Manager 08/21/2025 12:40PM ARF performed -- Esteban Ca…" at bounding box center [643, 471] width 433 height 158
drag, startPoint x: 720, startPoint y: 545, endPoint x: 729, endPoint y: 547, distance: 9.1
drag, startPoint x: 729, startPoint y: 547, endPoint x: 803, endPoint y: 546, distance: 73.4
click at [798, 535] on textarea "Clean done -- Production Manager 08/21/2025 12:40PM ARF performed -- Esteban Ca…" at bounding box center [643, 471] width 433 height 158
type textarea "Clean done -- Production Manager 08/21/2025 12:40PM ARF performed -- Esteban Ca…"
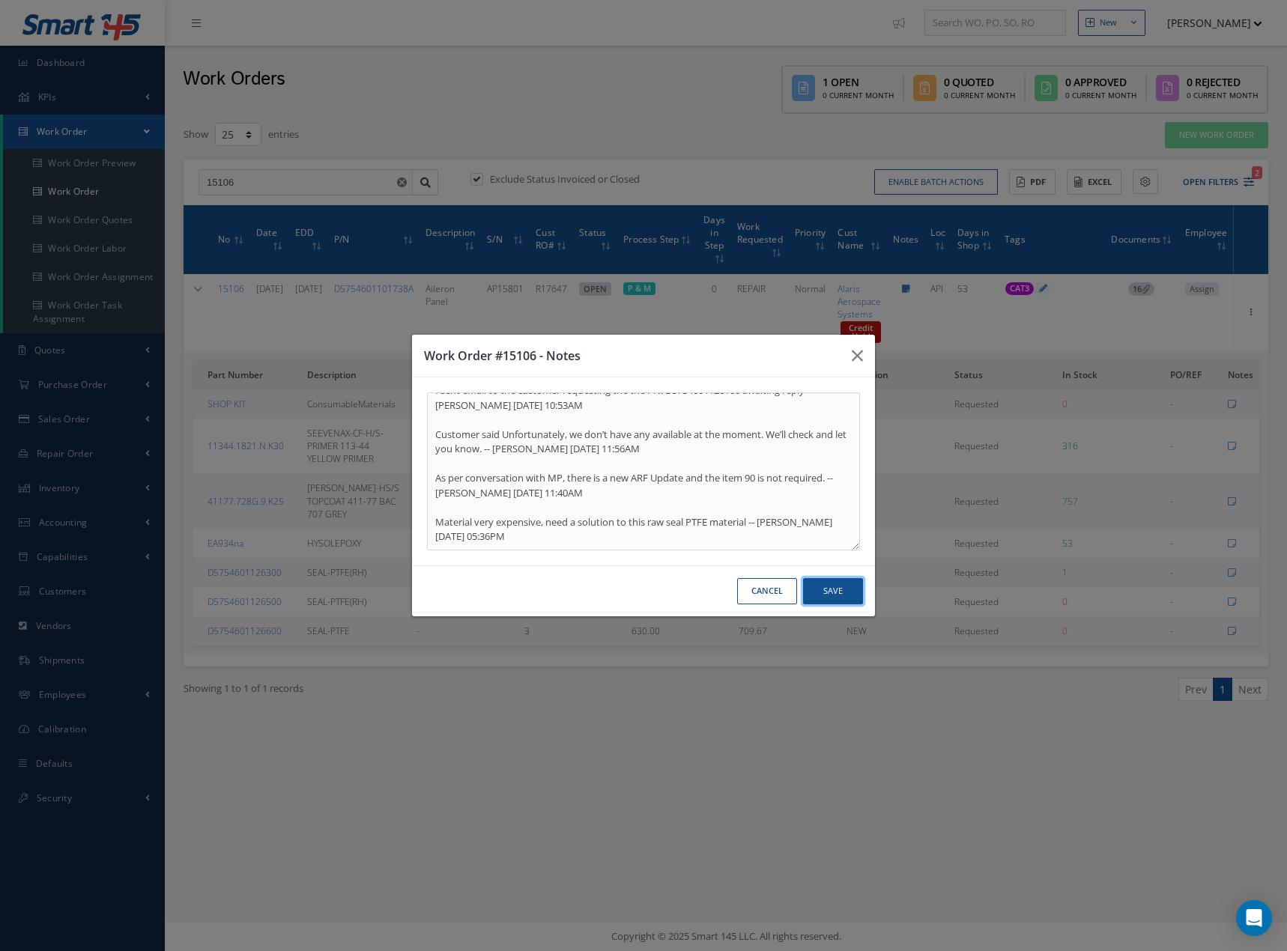
click at [834, 593] on button "Save" at bounding box center [833, 591] width 60 height 26
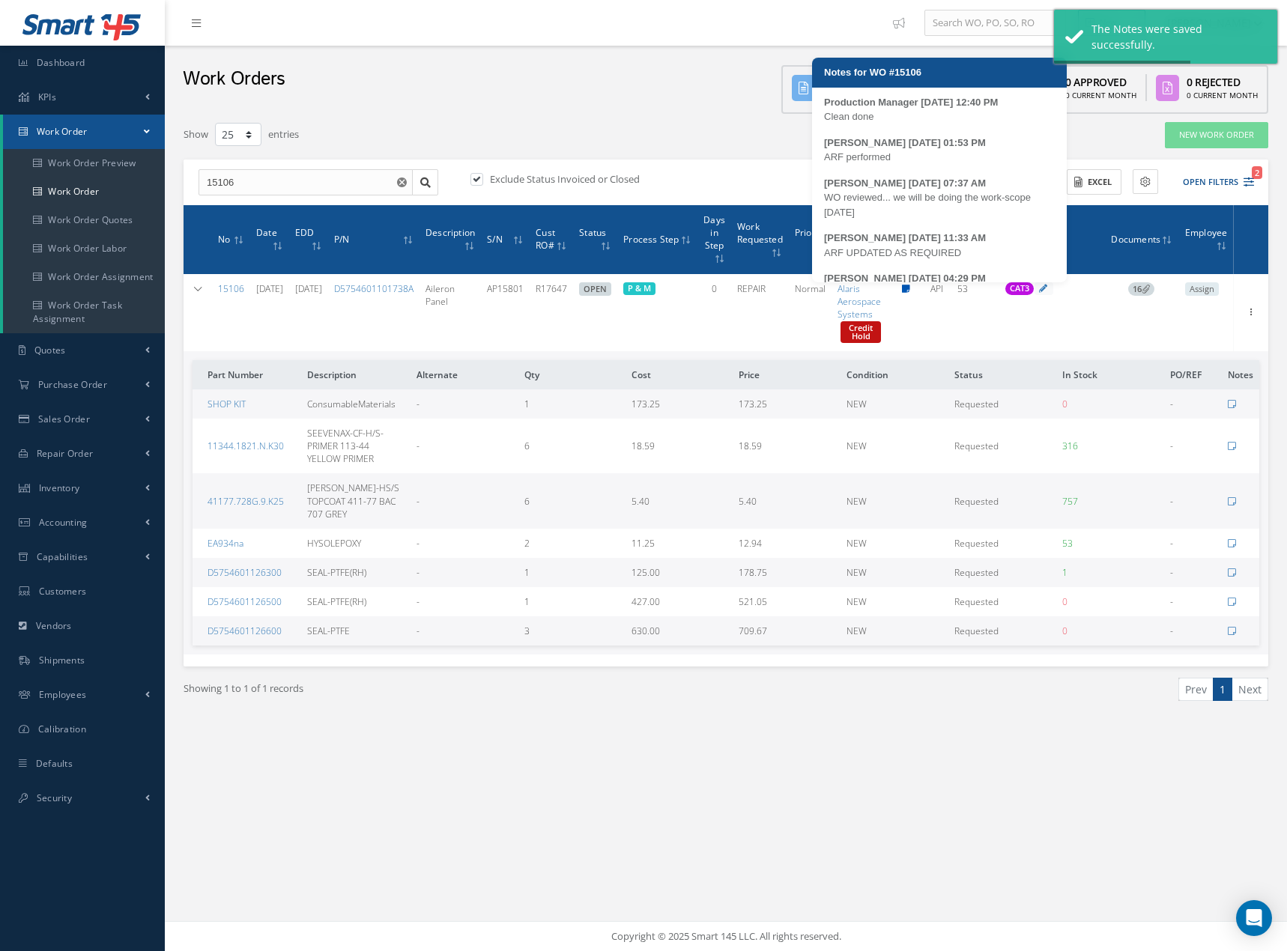
click at [910, 285] on icon at bounding box center [906, 289] width 8 height 9
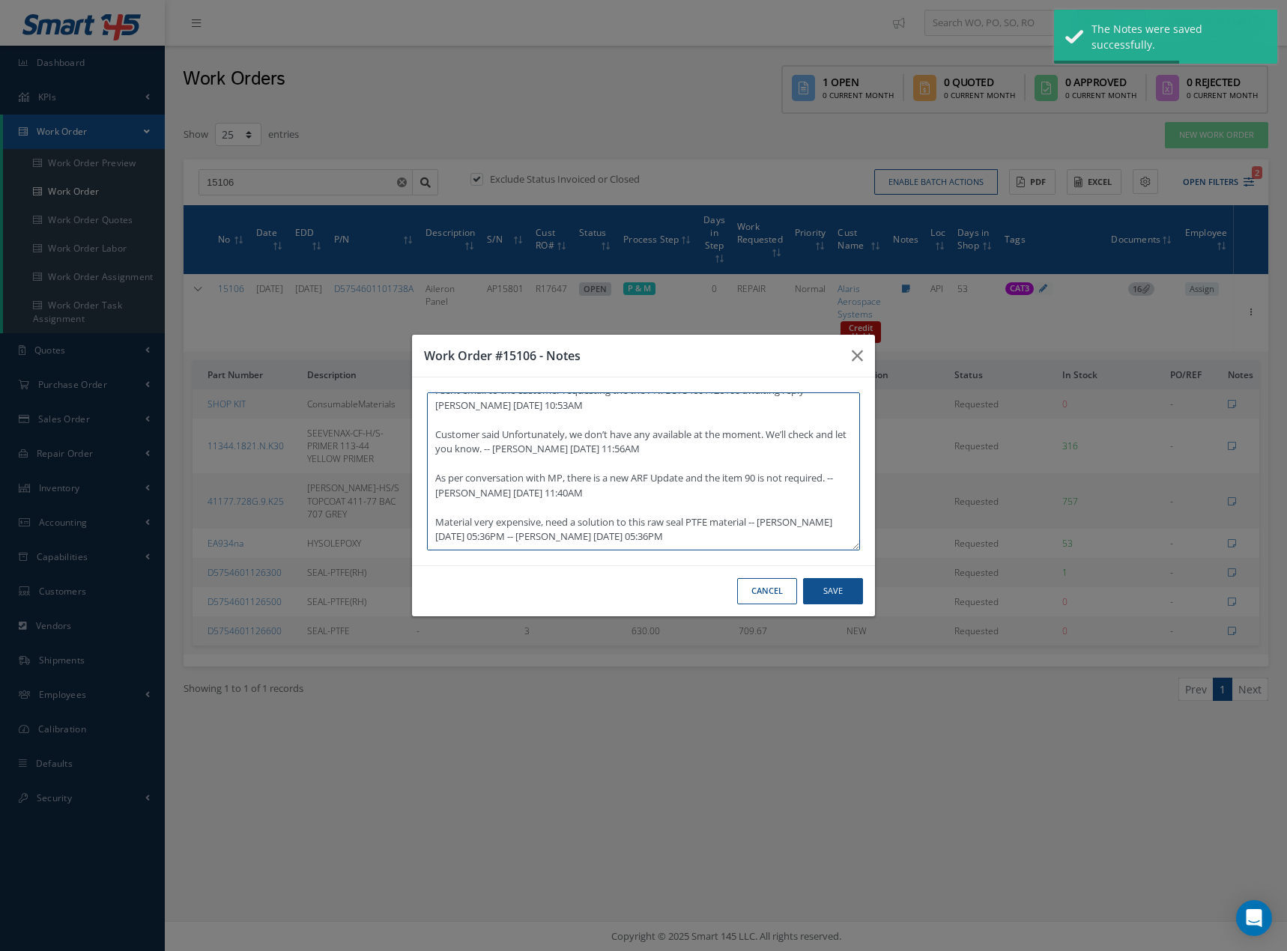
scroll to position [213, 0]
click at [695, 530] on textarea "Clean done -- Production Manager 08/21/2025 12:40PM ARF performed -- Esteban Ca…" at bounding box center [643, 471] width 433 height 158
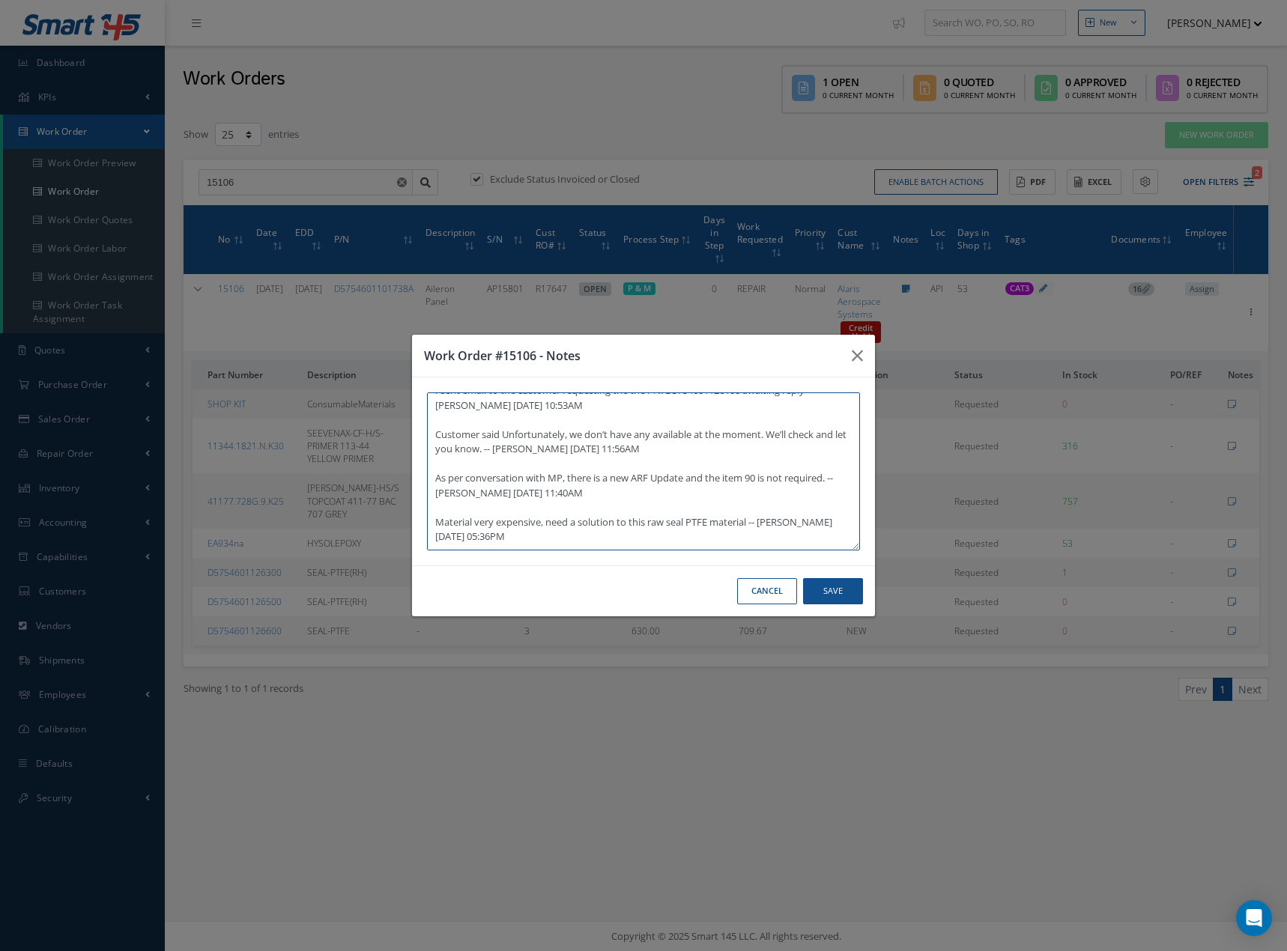
type textarea "Clean done -- Production Manager 08/21/2025 12:40PM ARF performed -- Esteban Ca…"
click at [835, 597] on button "Save" at bounding box center [833, 591] width 60 height 26
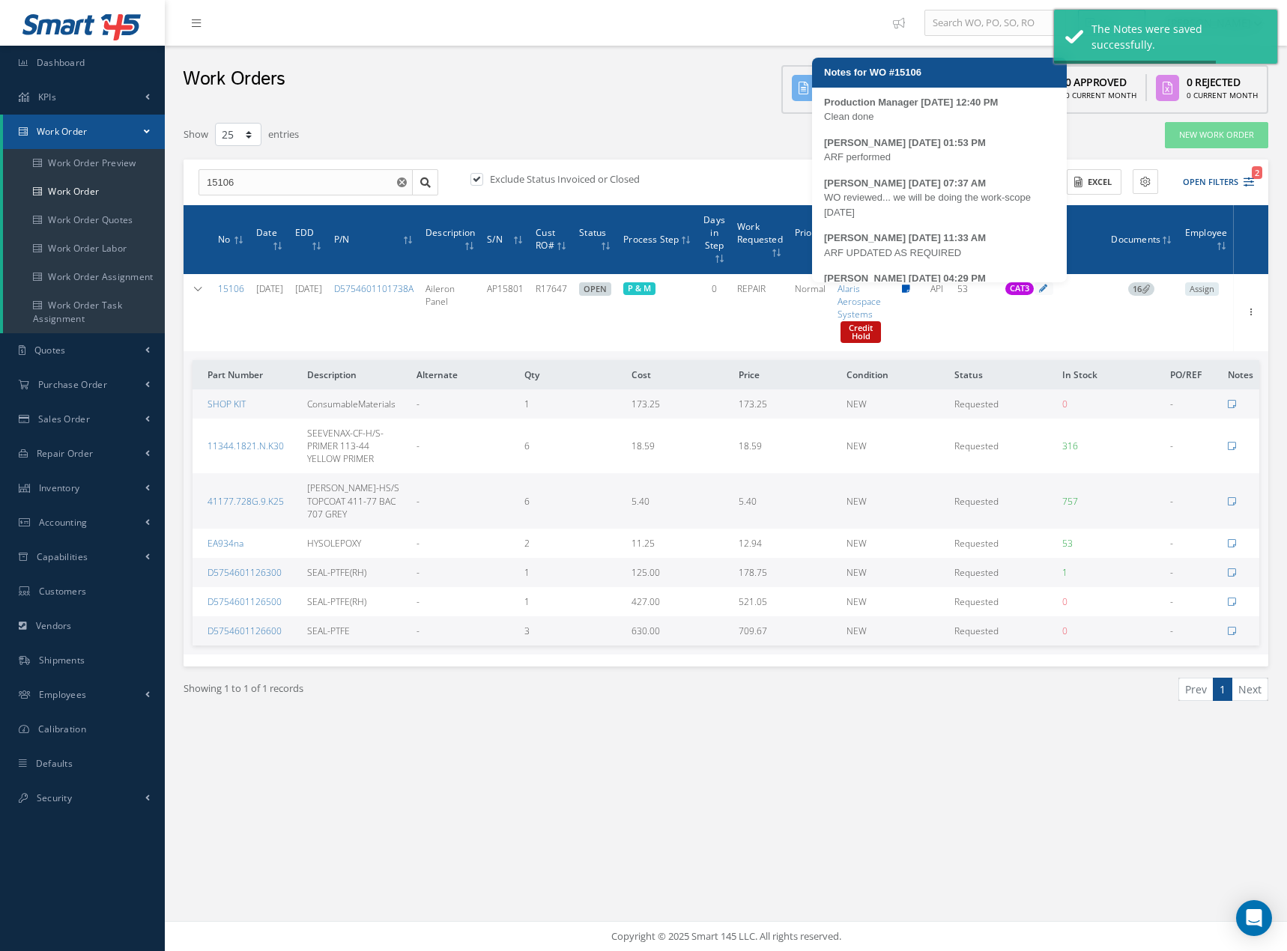
click at [910, 291] on icon at bounding box center [906, 289] width 8 height 9
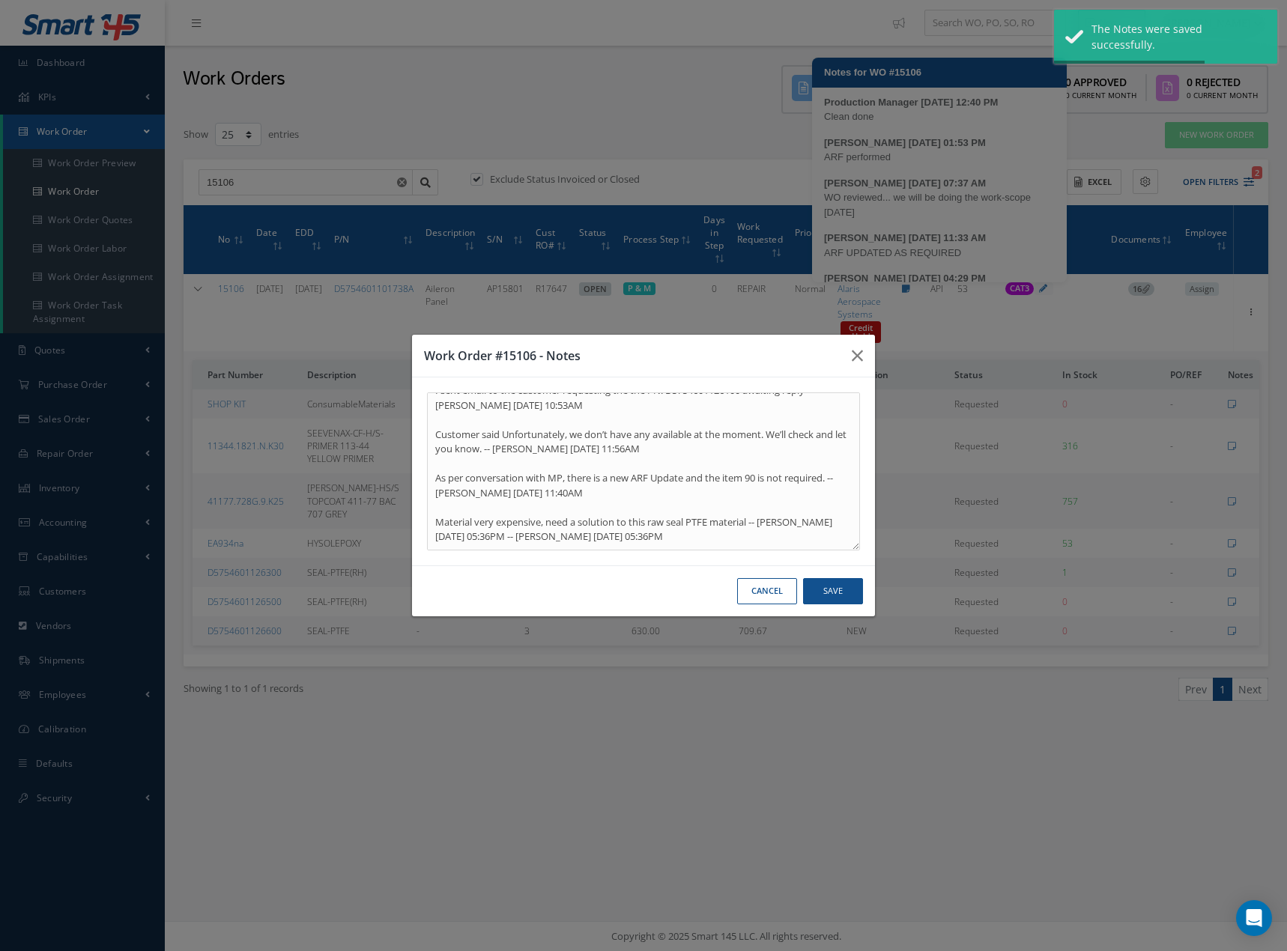
type textarea "Clean done -- Production Manager 08/21/2025 12:40PM ARF performed -- Esteban Ca…"
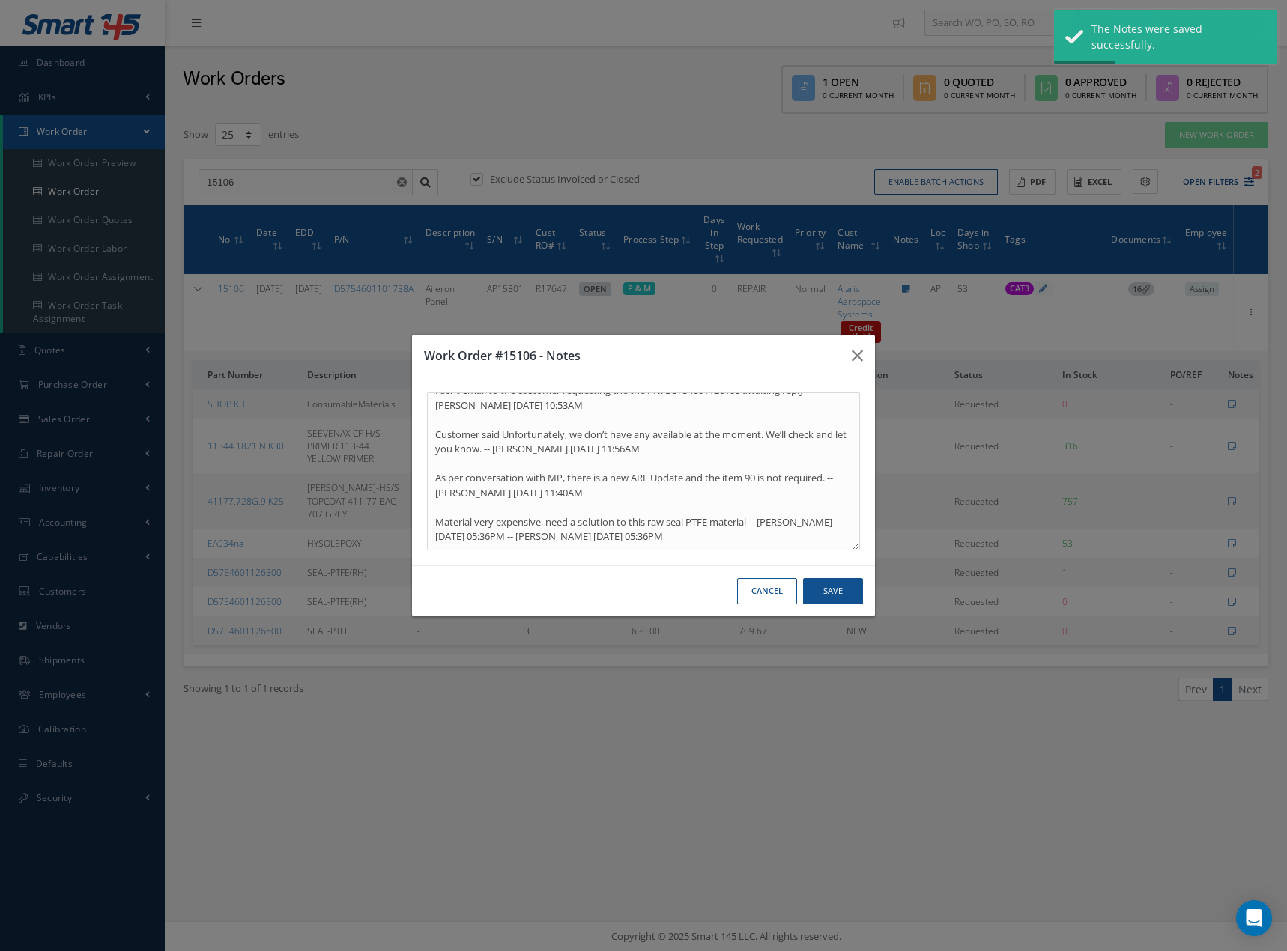
click at [771, 592] on button "Cancel" at bounding box center [767, 591] width 60 height 26
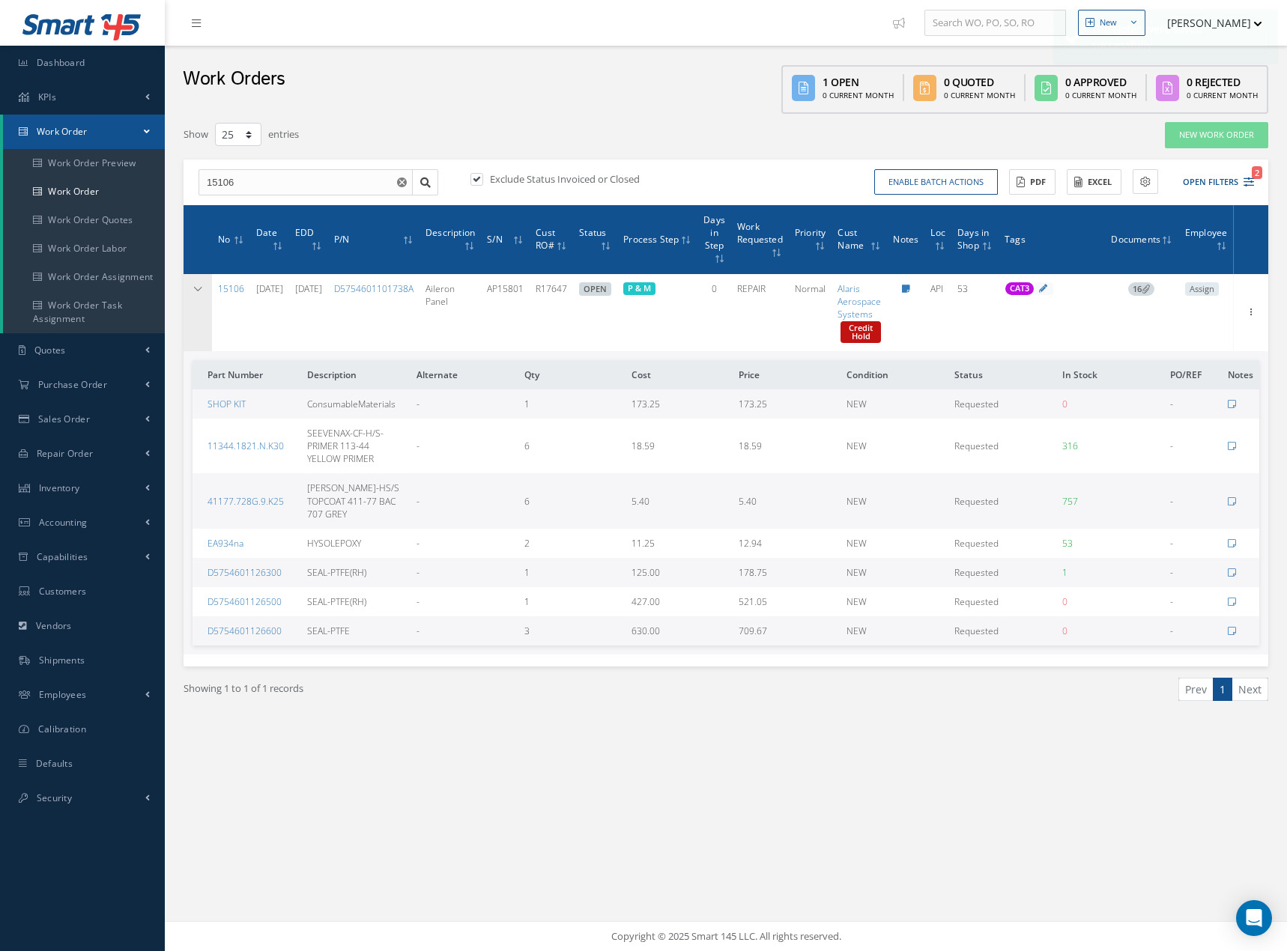
click at [190, 289] on td at bounding box center [197, 312] width 28 height 77
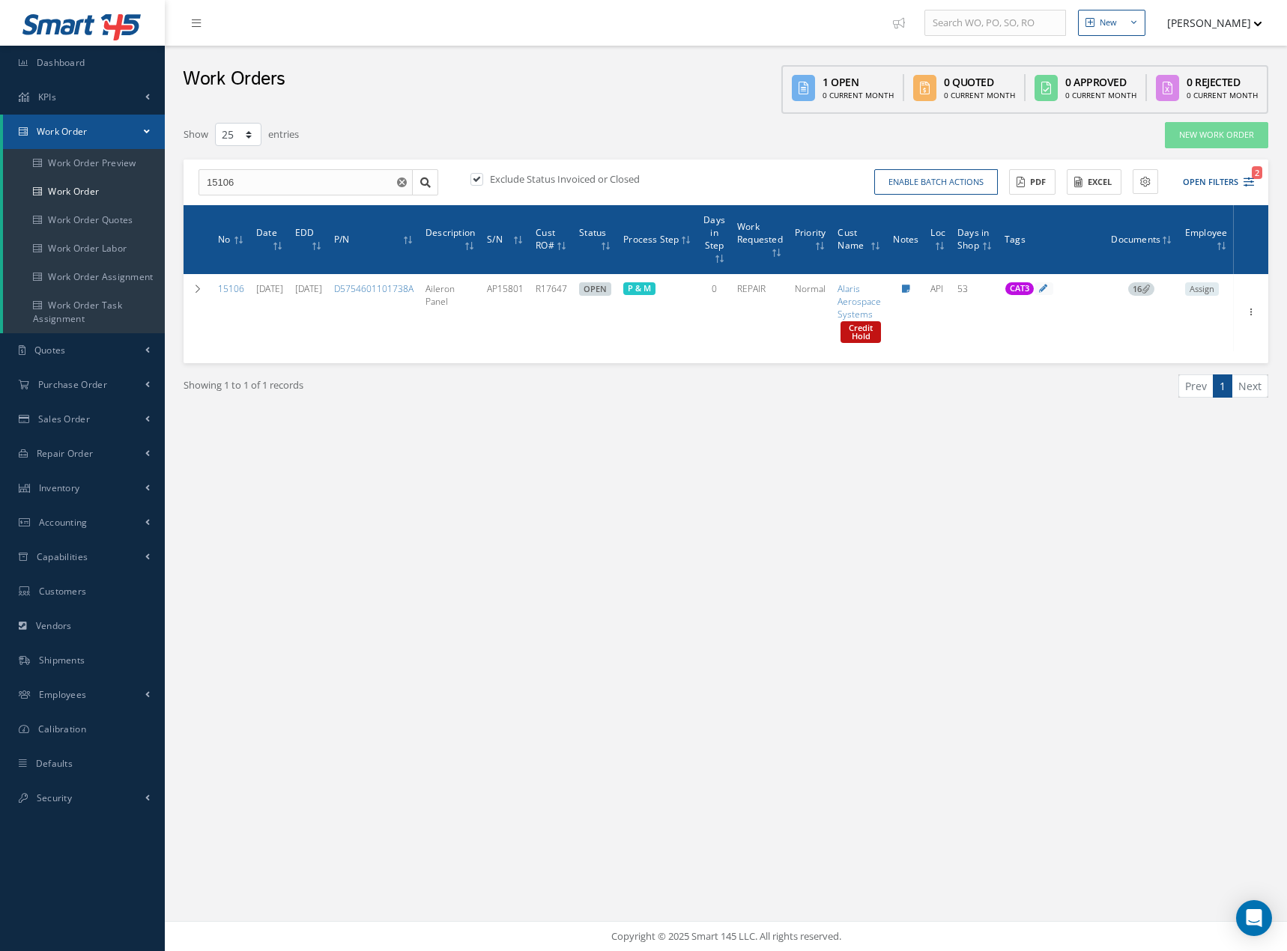
click at [400, 182] on use "Reset" at bounding box center [402, 182] width 10 height 10
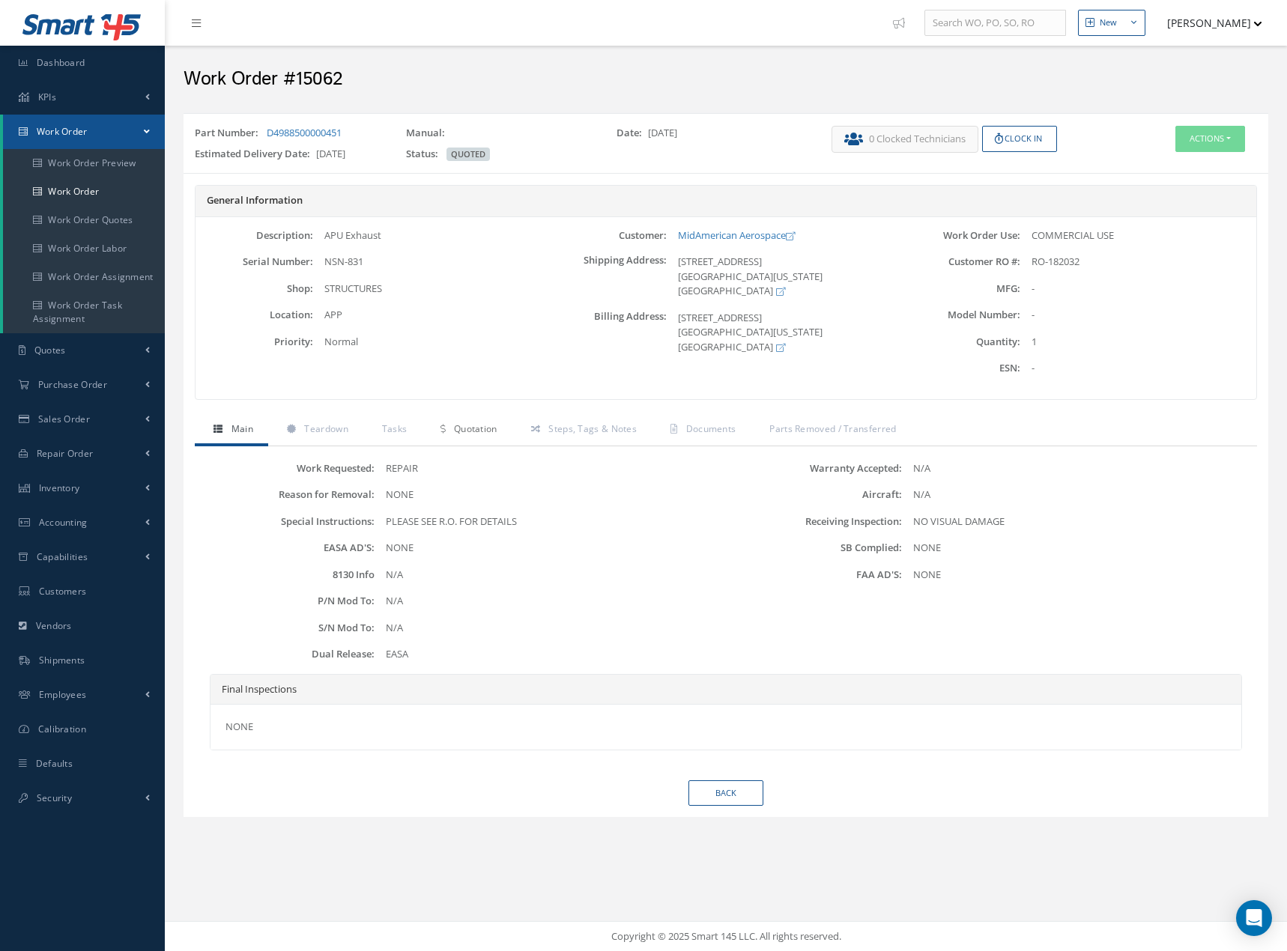
click at [479, 433] on span "Quotation" at bounding box center [475, 428] width 43 height 13
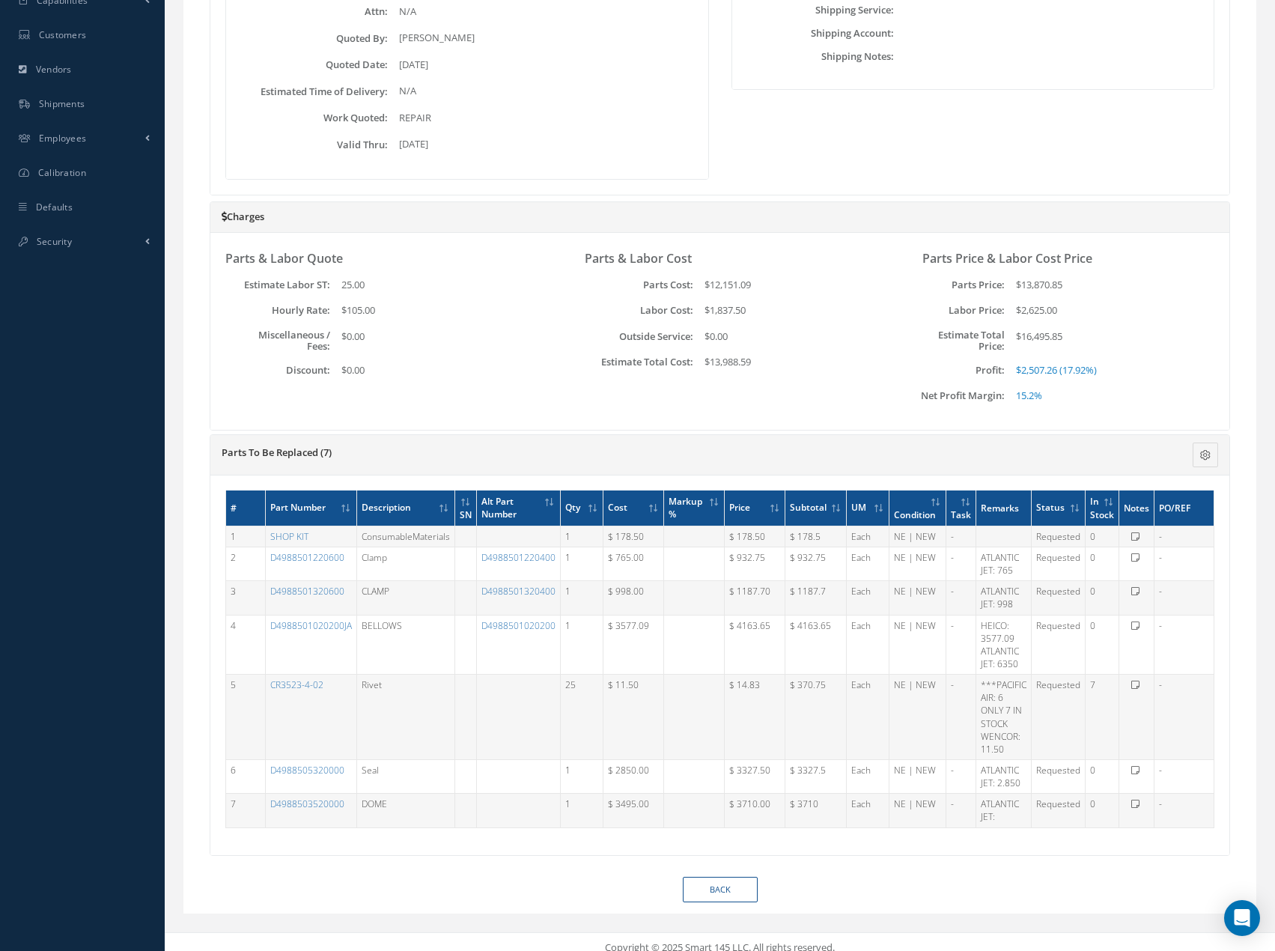
scroll to position [568, 0]
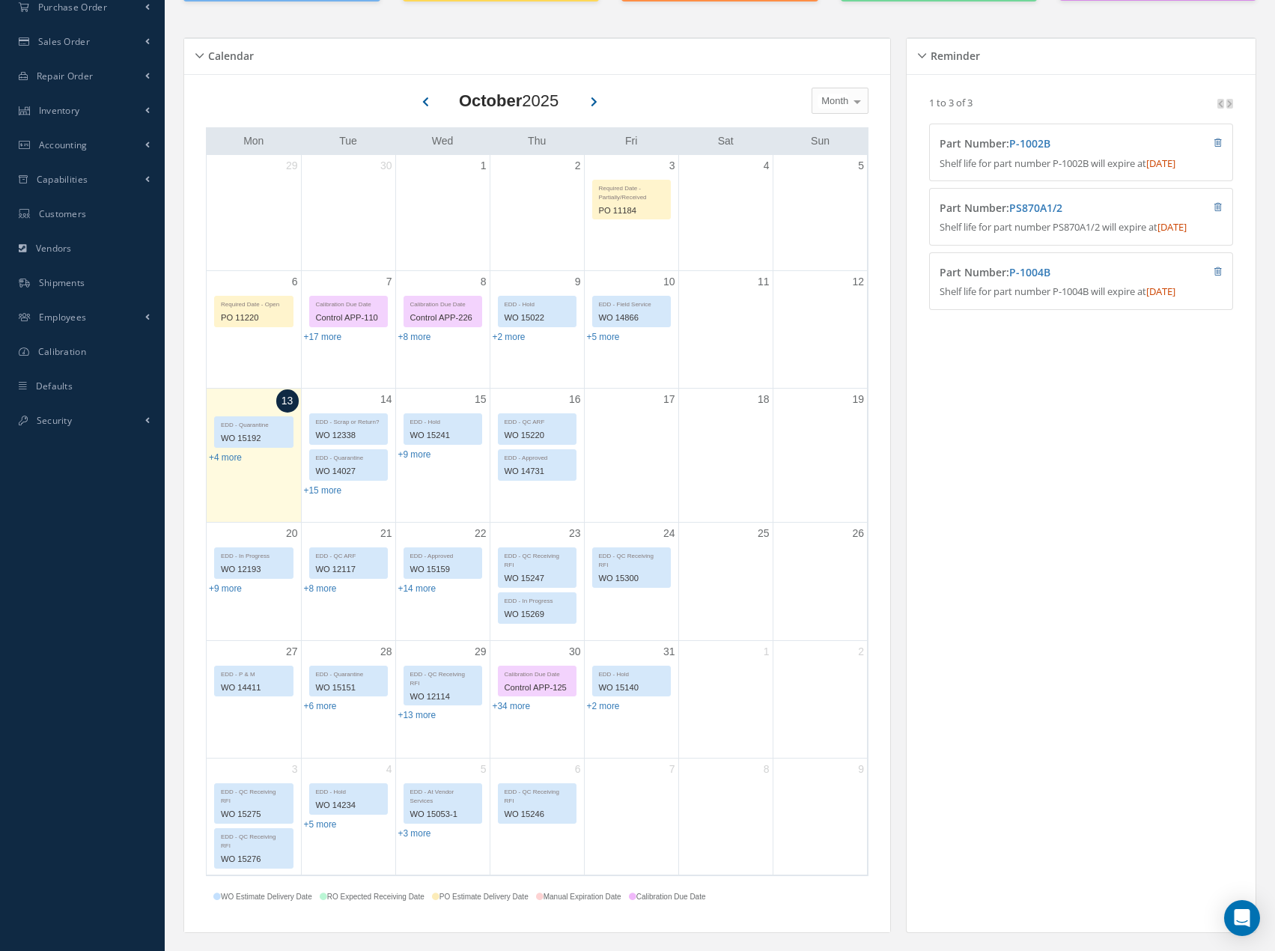
scroll to position [332, 0]
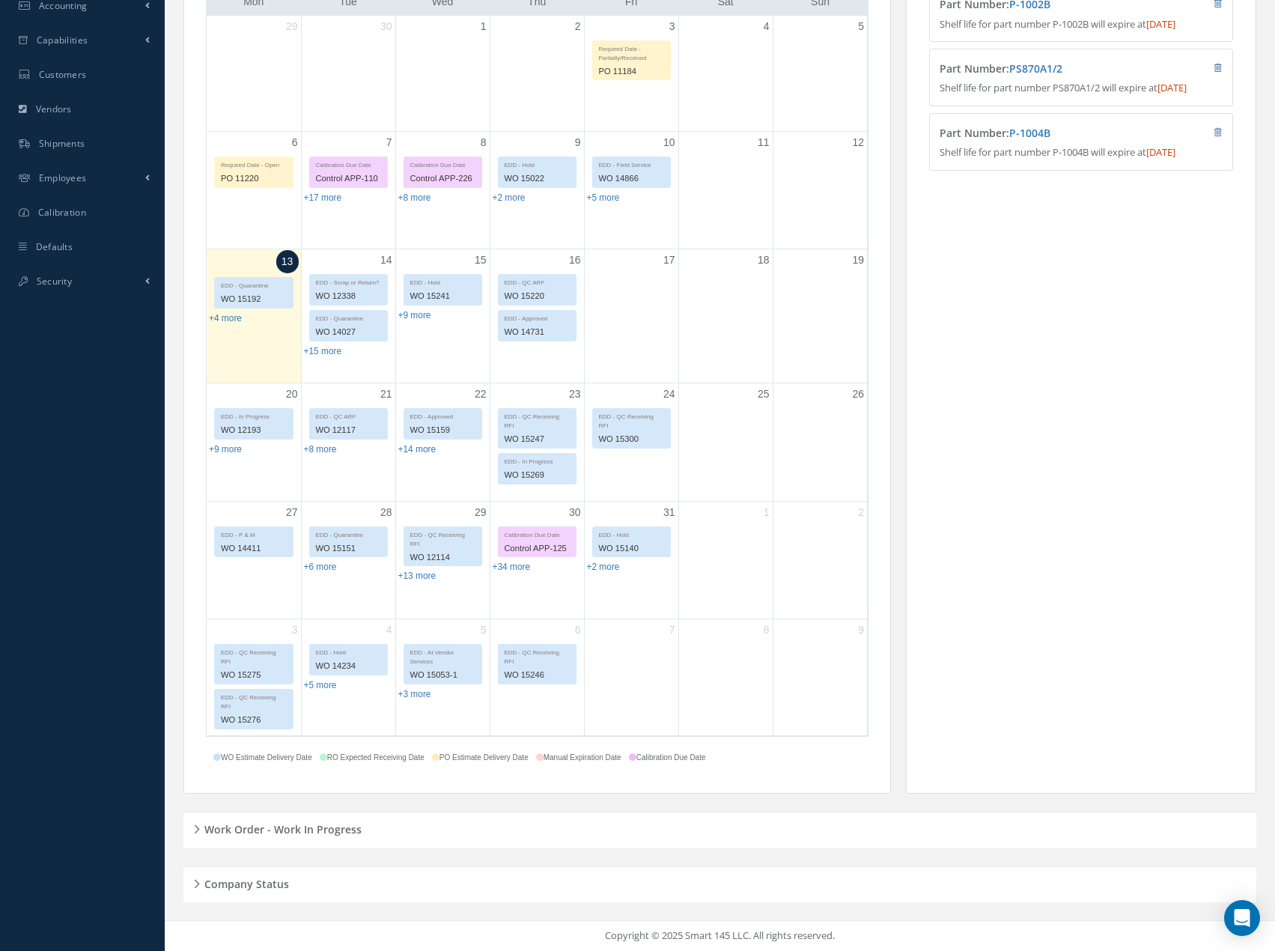
drag, startPoint x: 395, startPoint y: 840, endPoint x: 665, endPoint y: 798, distance: 273.6
click at [398, 842] on div "Work Order - Work In Progress" at bounding box center [719, 830] width 1073 height 36
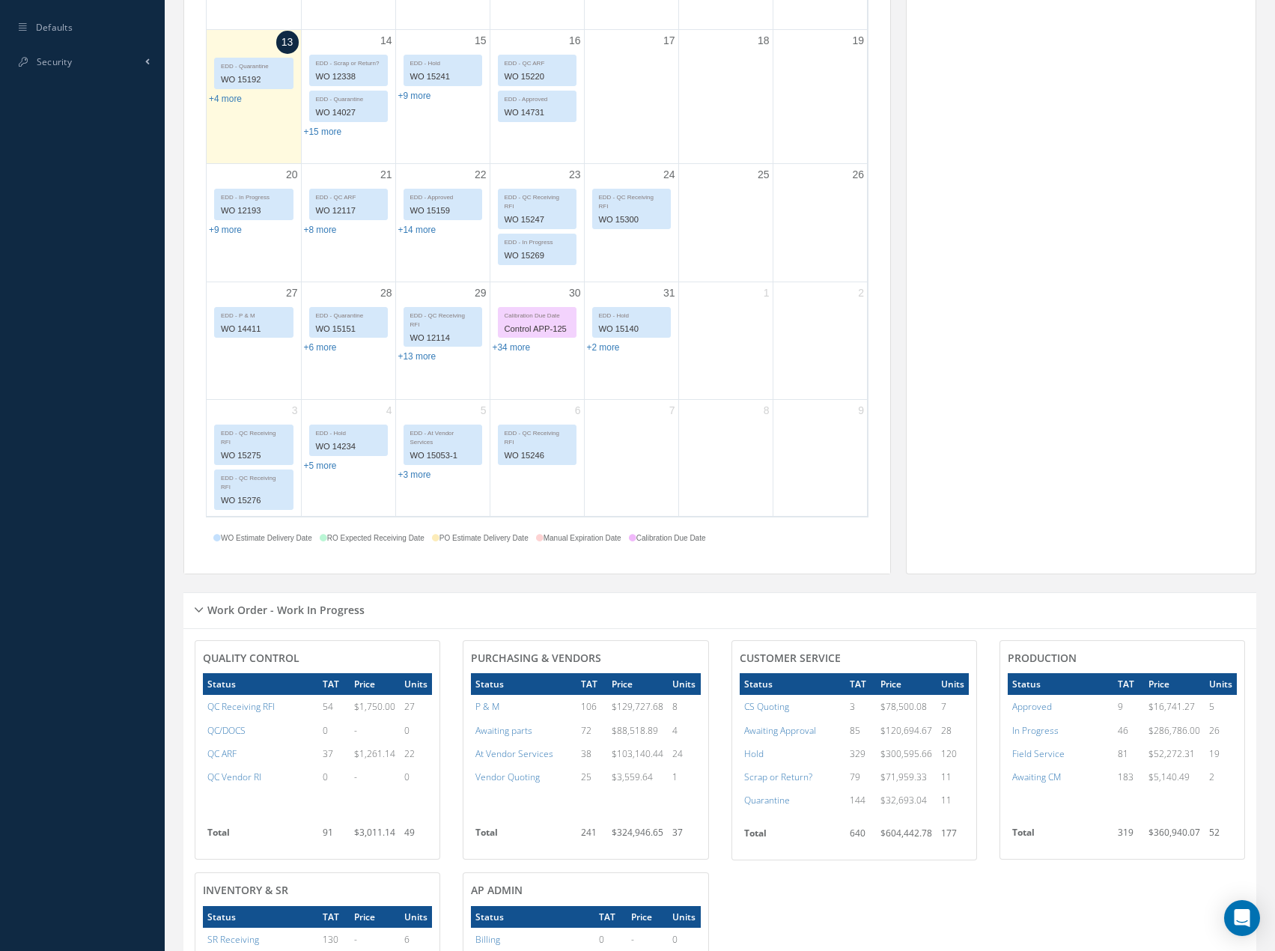
scroll to position [798, 0]
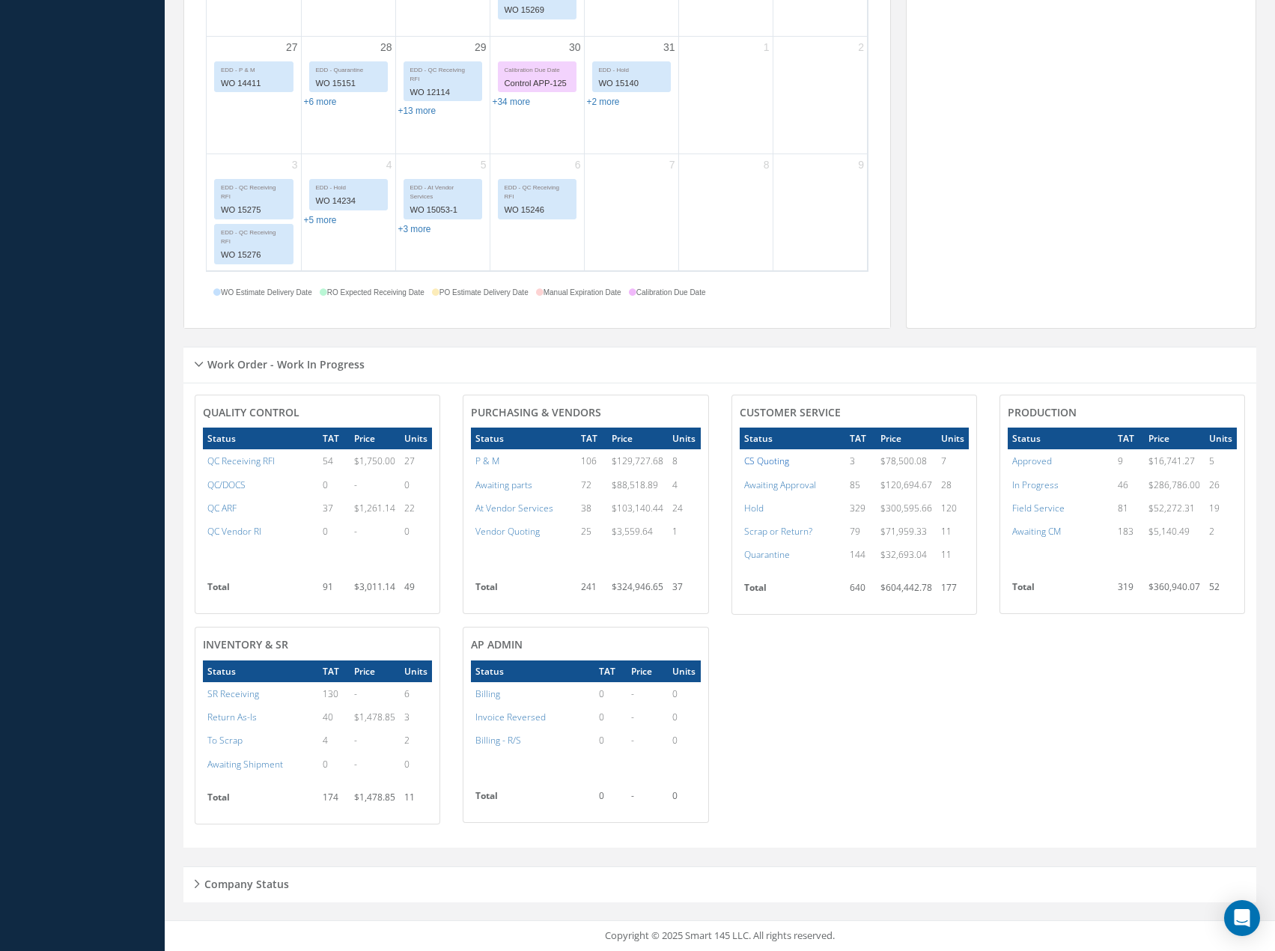
click at [761, 462] on a=4&excludeInternalCustomer=false&excludeInvoicedOrClosed=true&&filtersHidded"] "CS Quoting" at bounding box center [766, 461] width 45 height 13
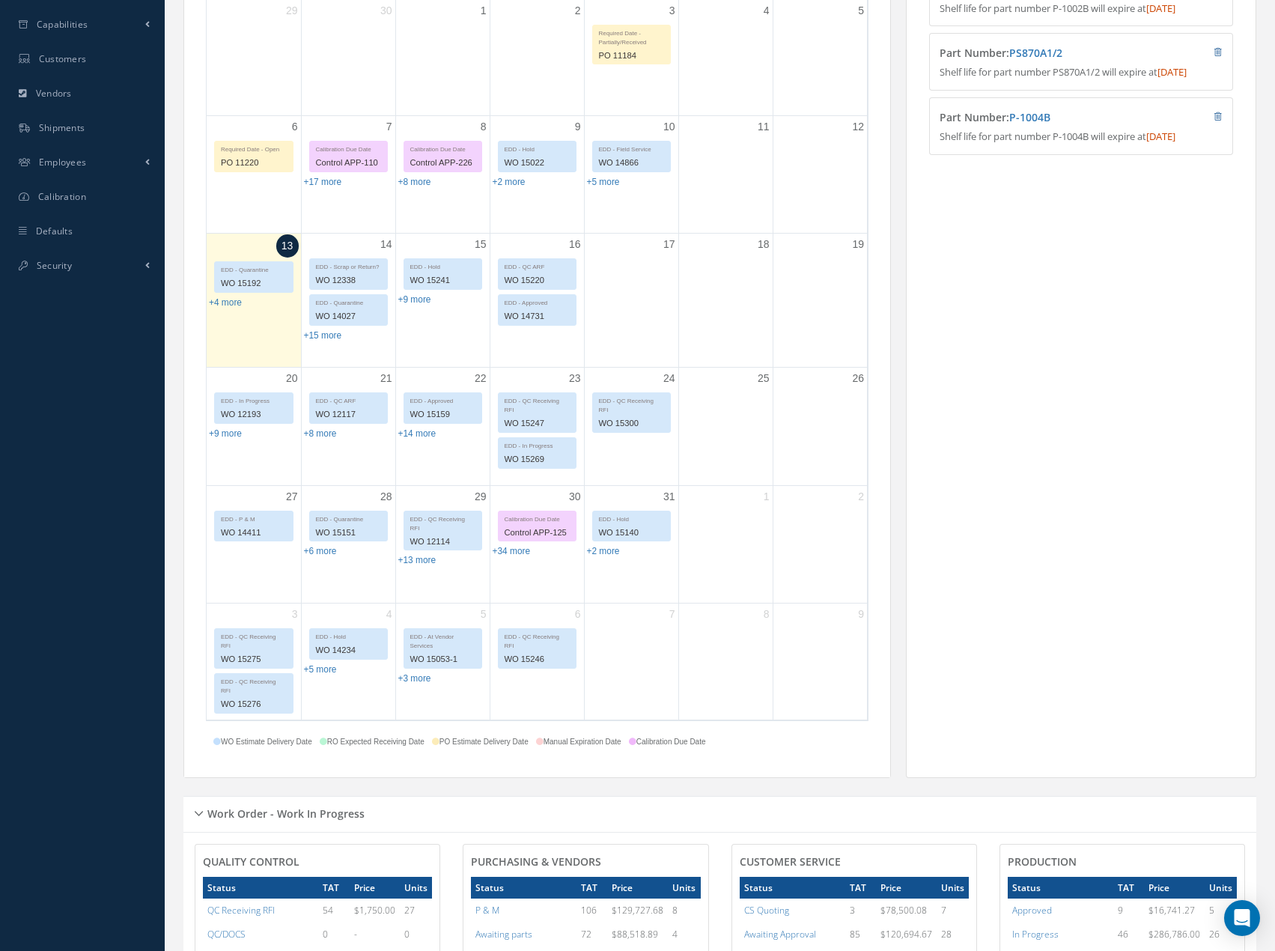
scroll to position [0, 0]
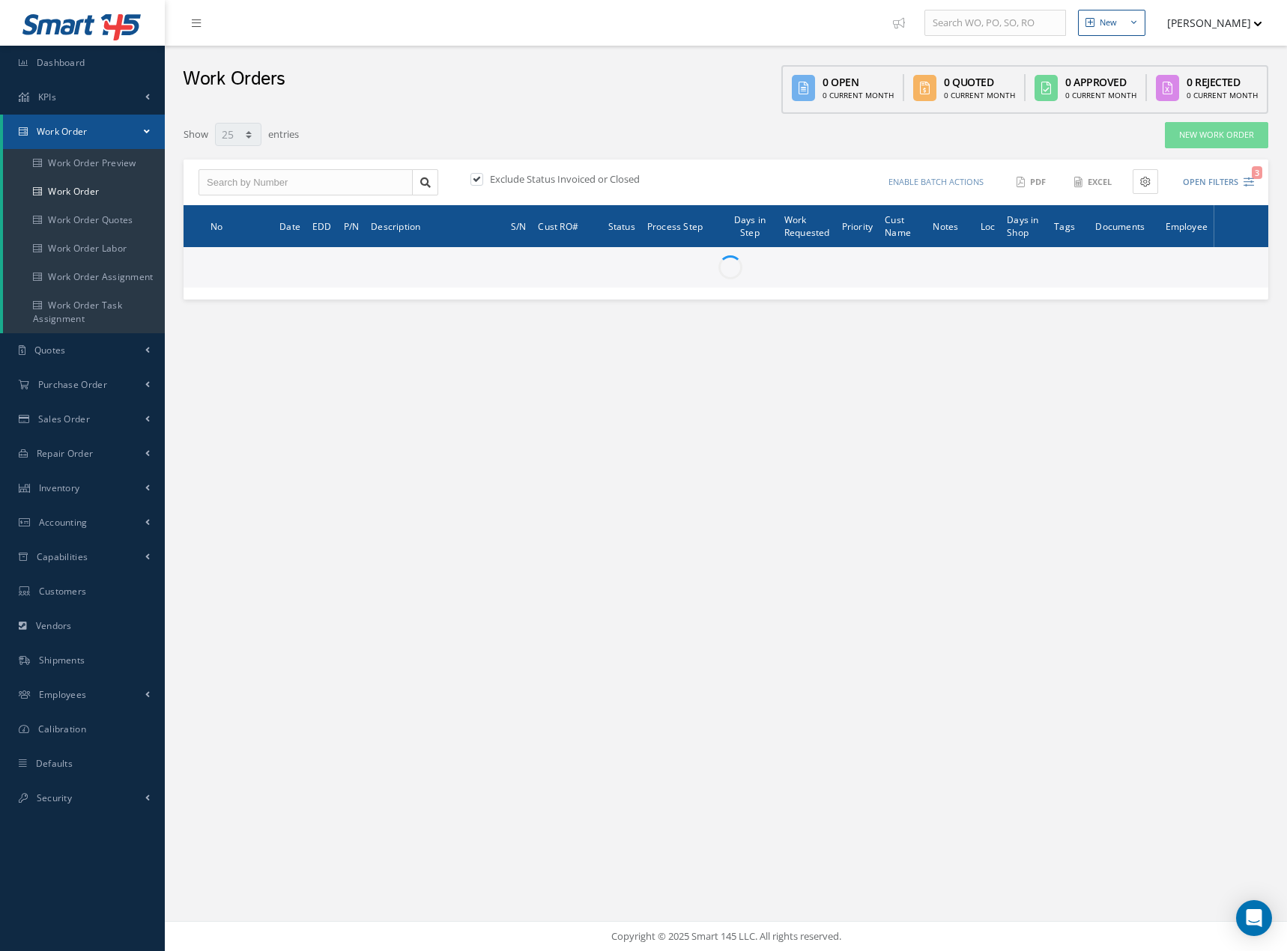
select select "25"
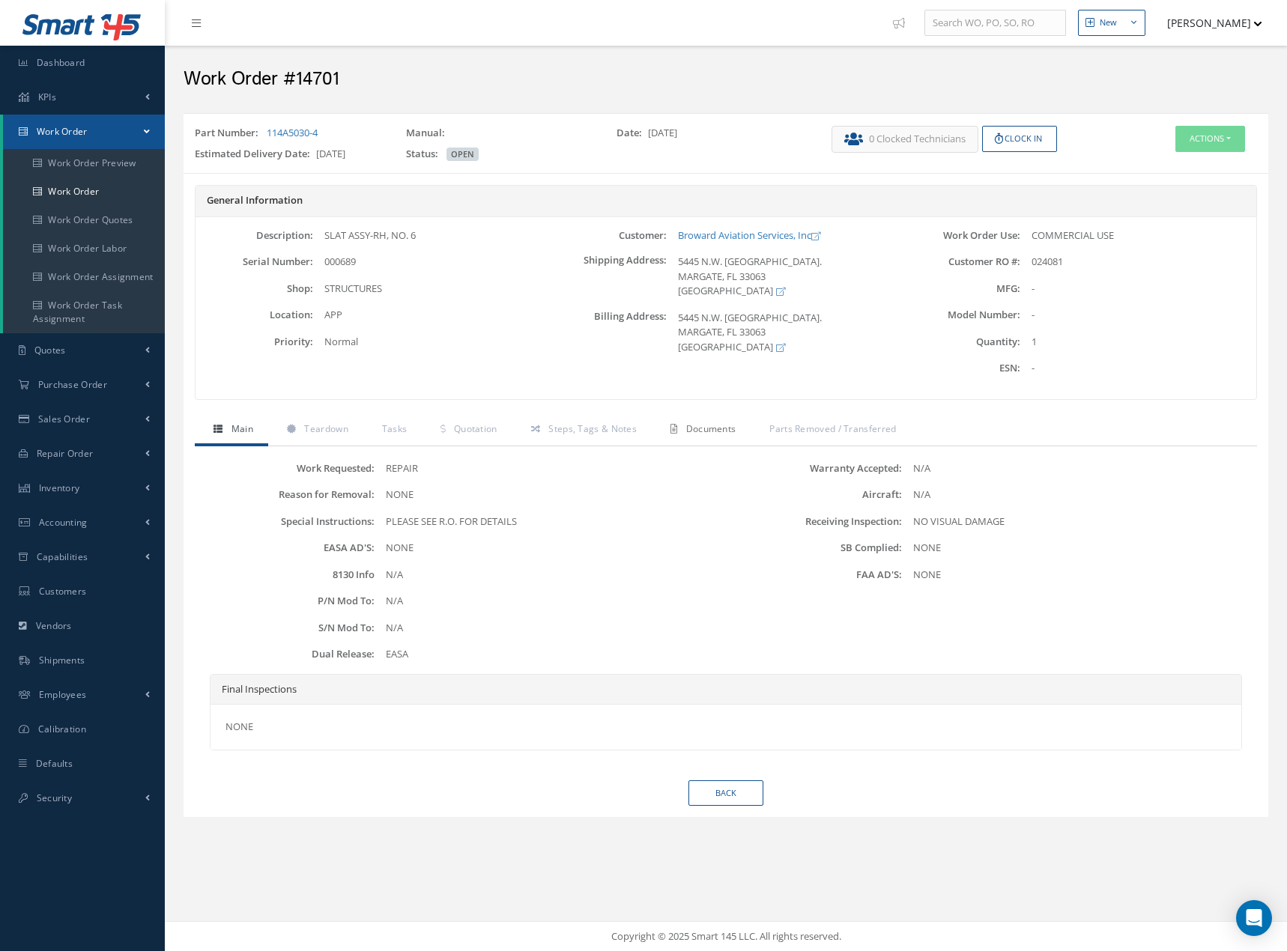
drag, startPoint x: 705, startPoint y: 431, endPoint x: 713, endPoint y: 431, distance: 8.2
click at [705, 431] on span "Documents" at bounding box center [711, 428] width 50 height 13
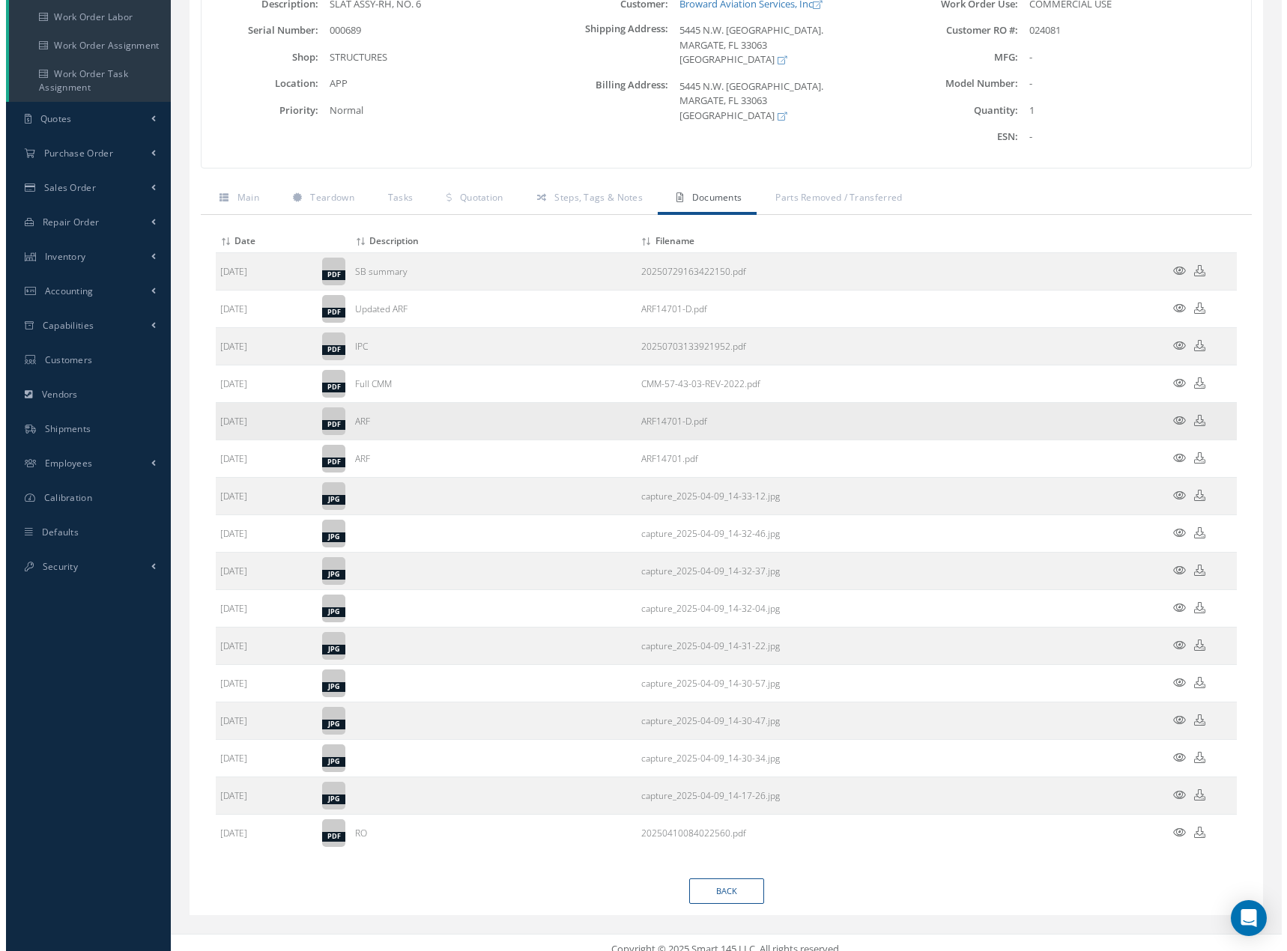
scroll to position [244, 0]
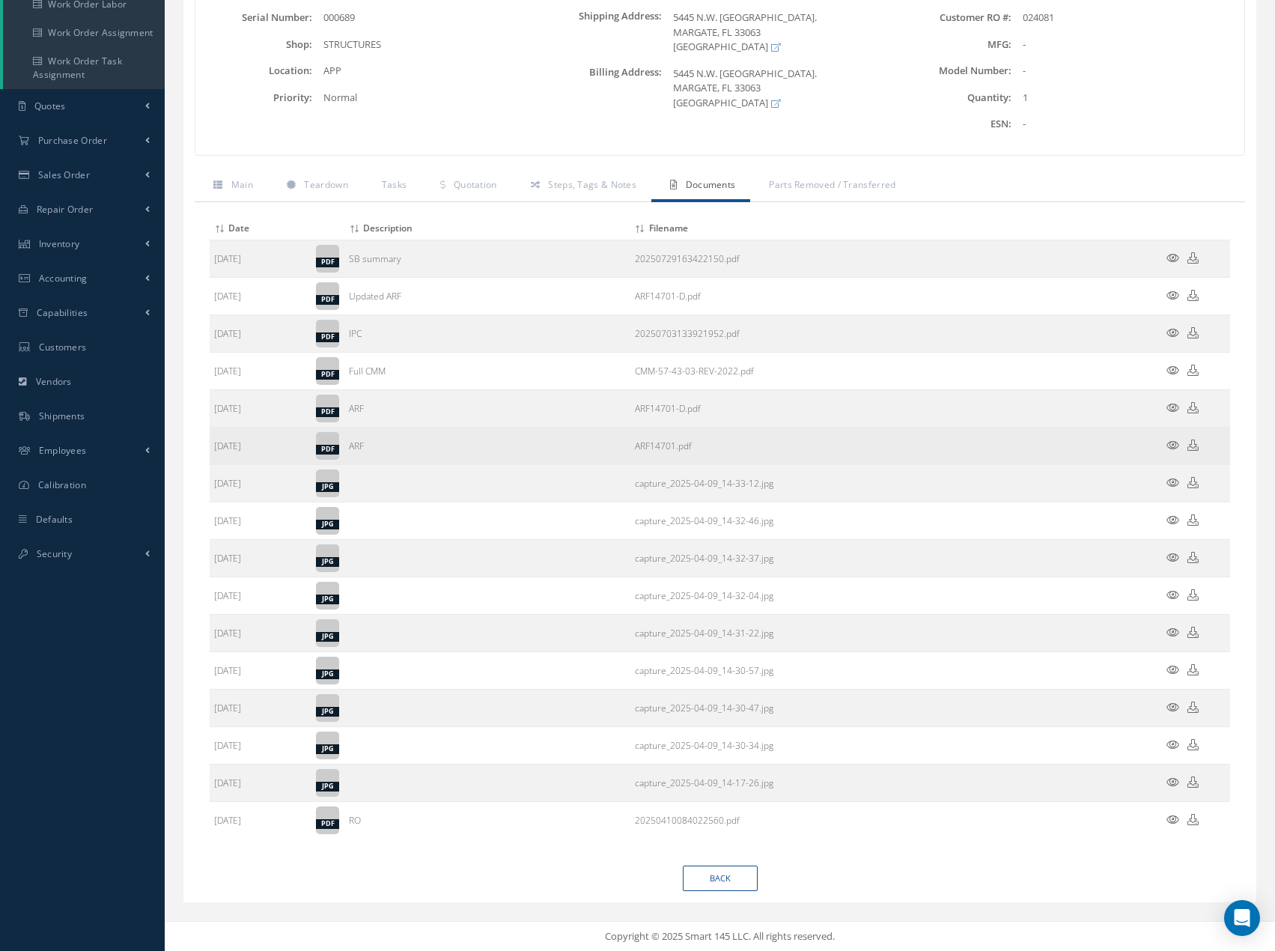
click at [1171, 443] on icon at bounding box center [1173, 445] width 13 height 11
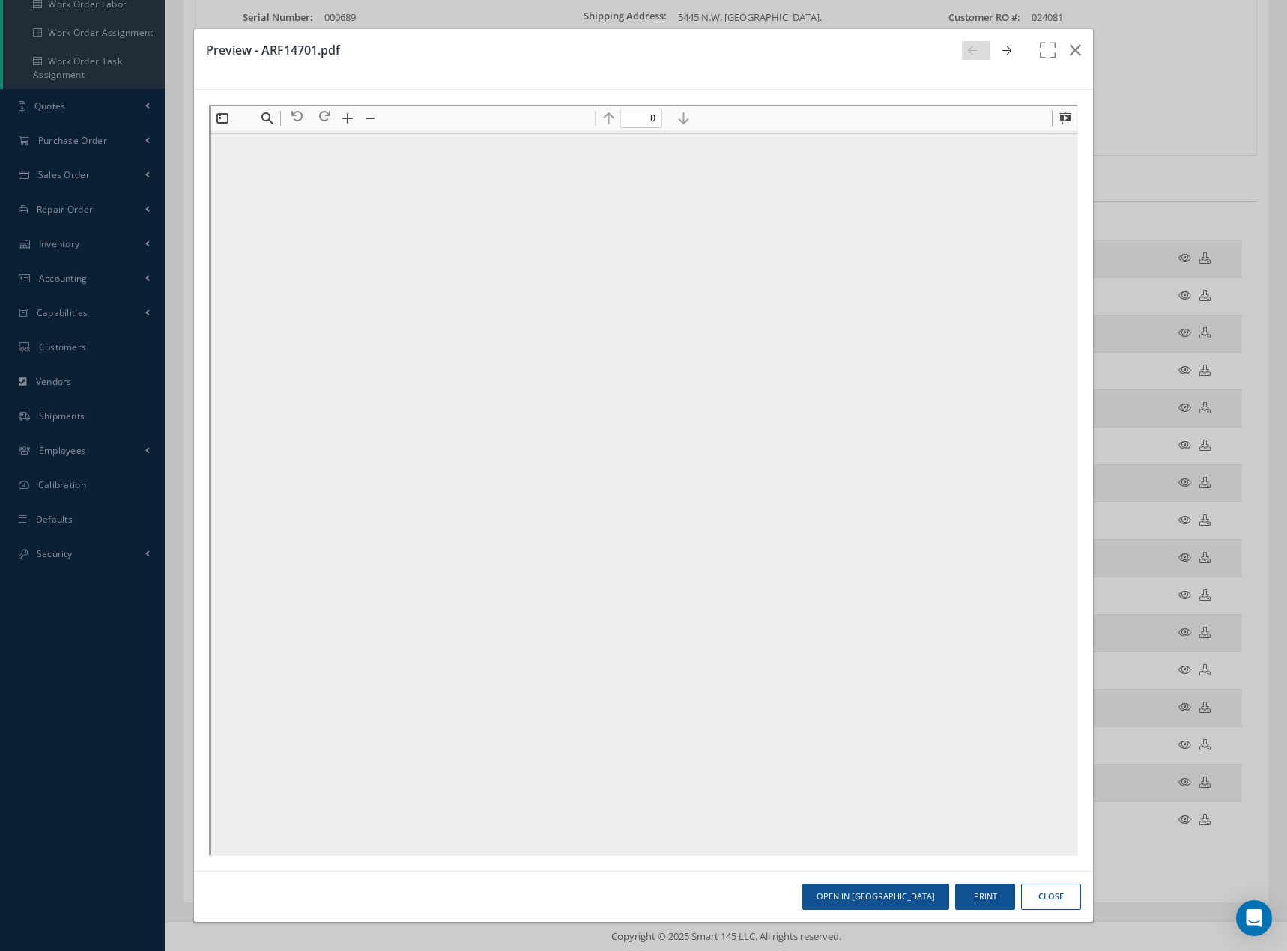
scroll to position [0, 0]
click at [1066, 117] on button at bounding box center [1062, 116] width 21 height 21
type input "1"
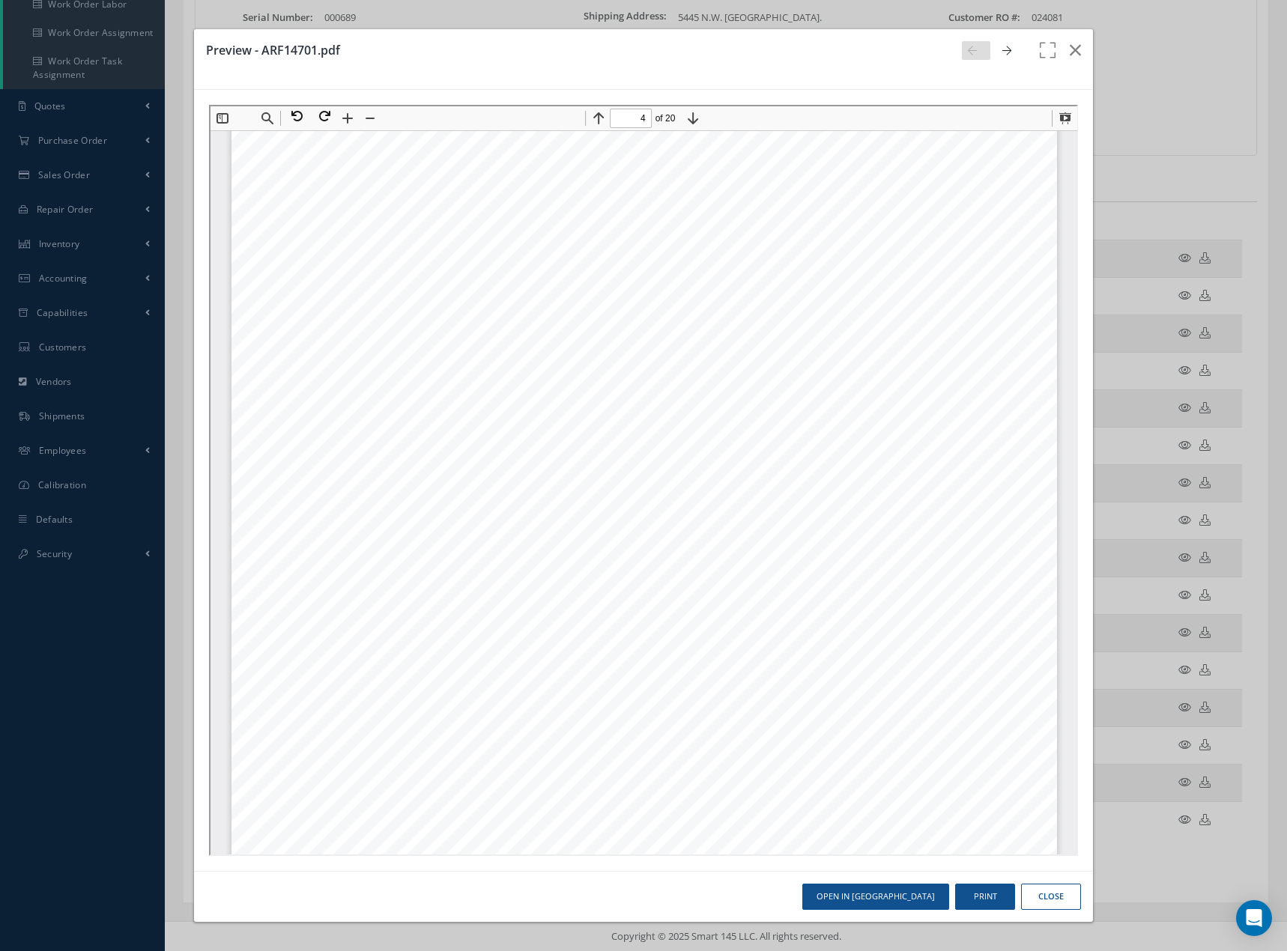
scroll to position [3662, 0]
type input "6"
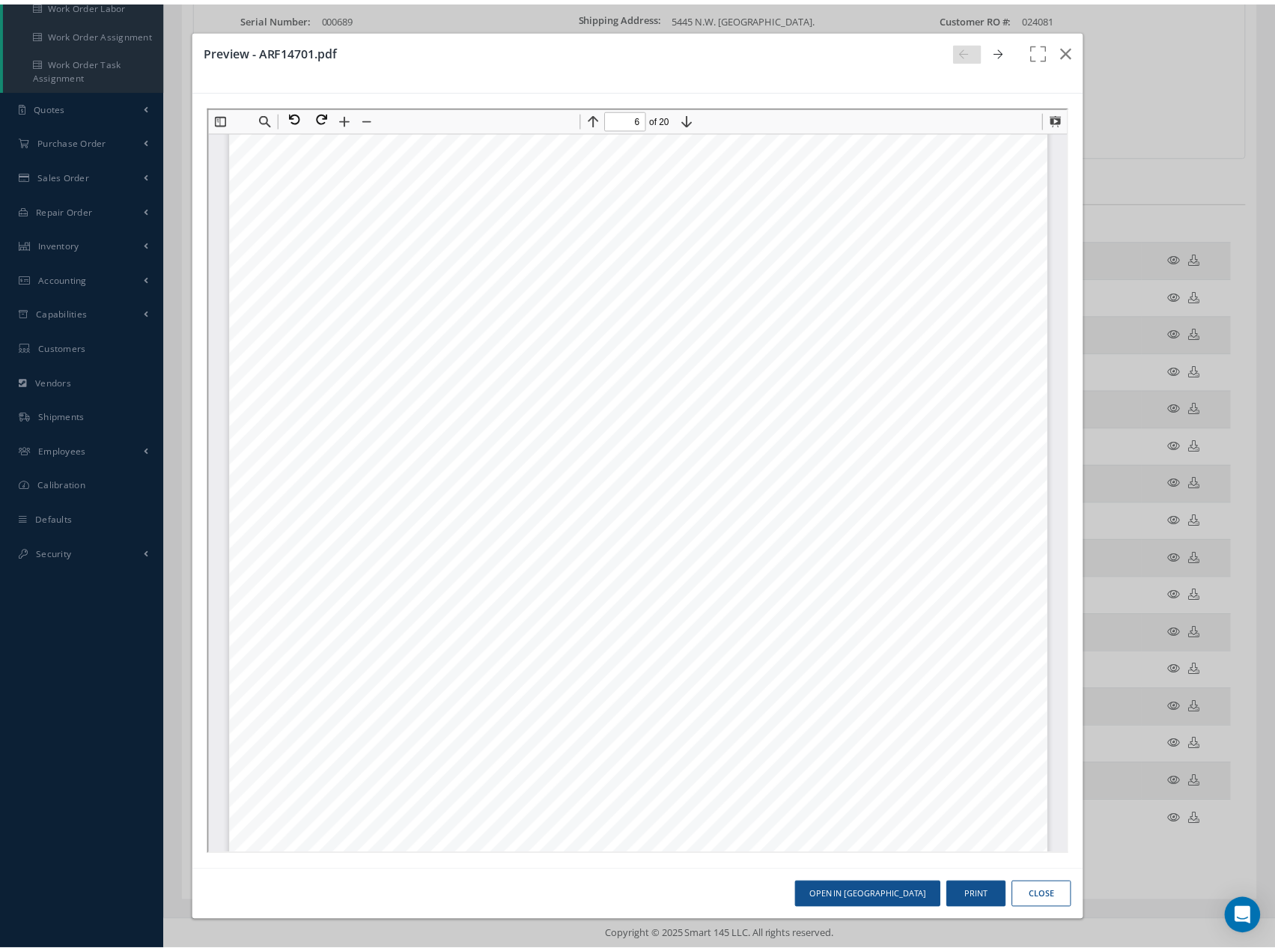
scroll to position [5878, 0]
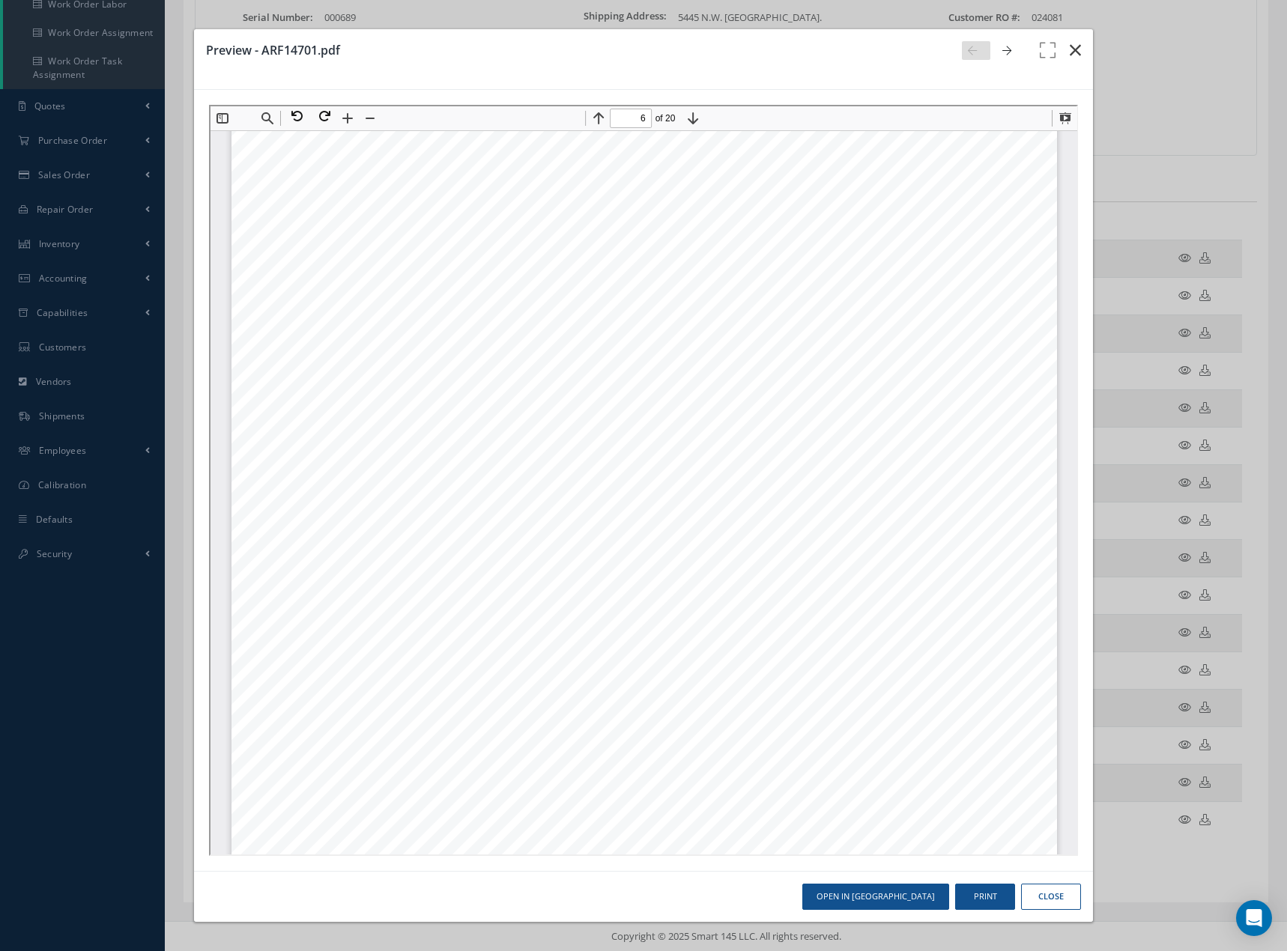
click at [1072, 47] on icon "button" at bounding box center [1074, 50] width 11 height 18
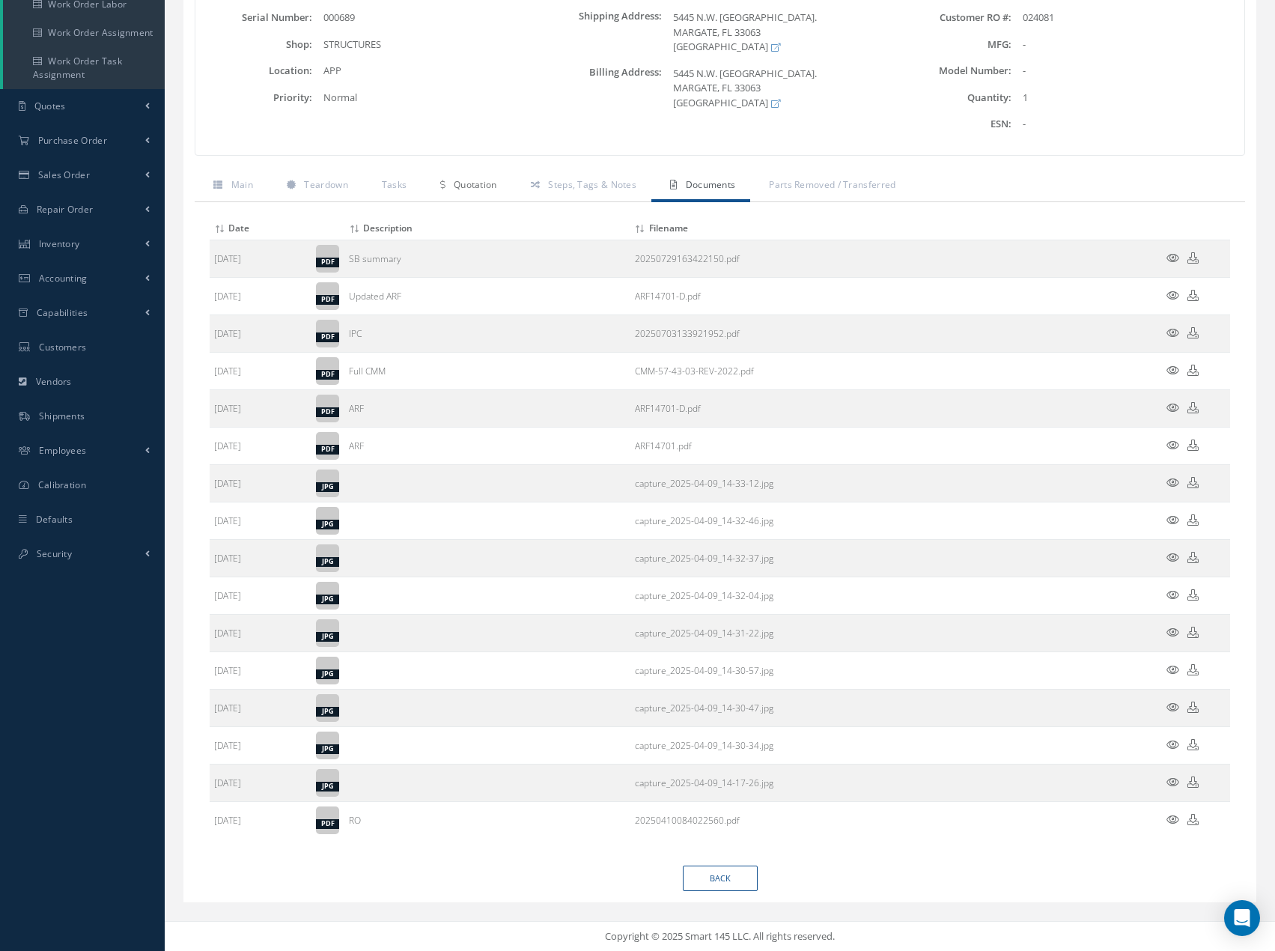
click at [464, 183] on span "Quotation" at bounding box center [475, 184] width 43 height 13
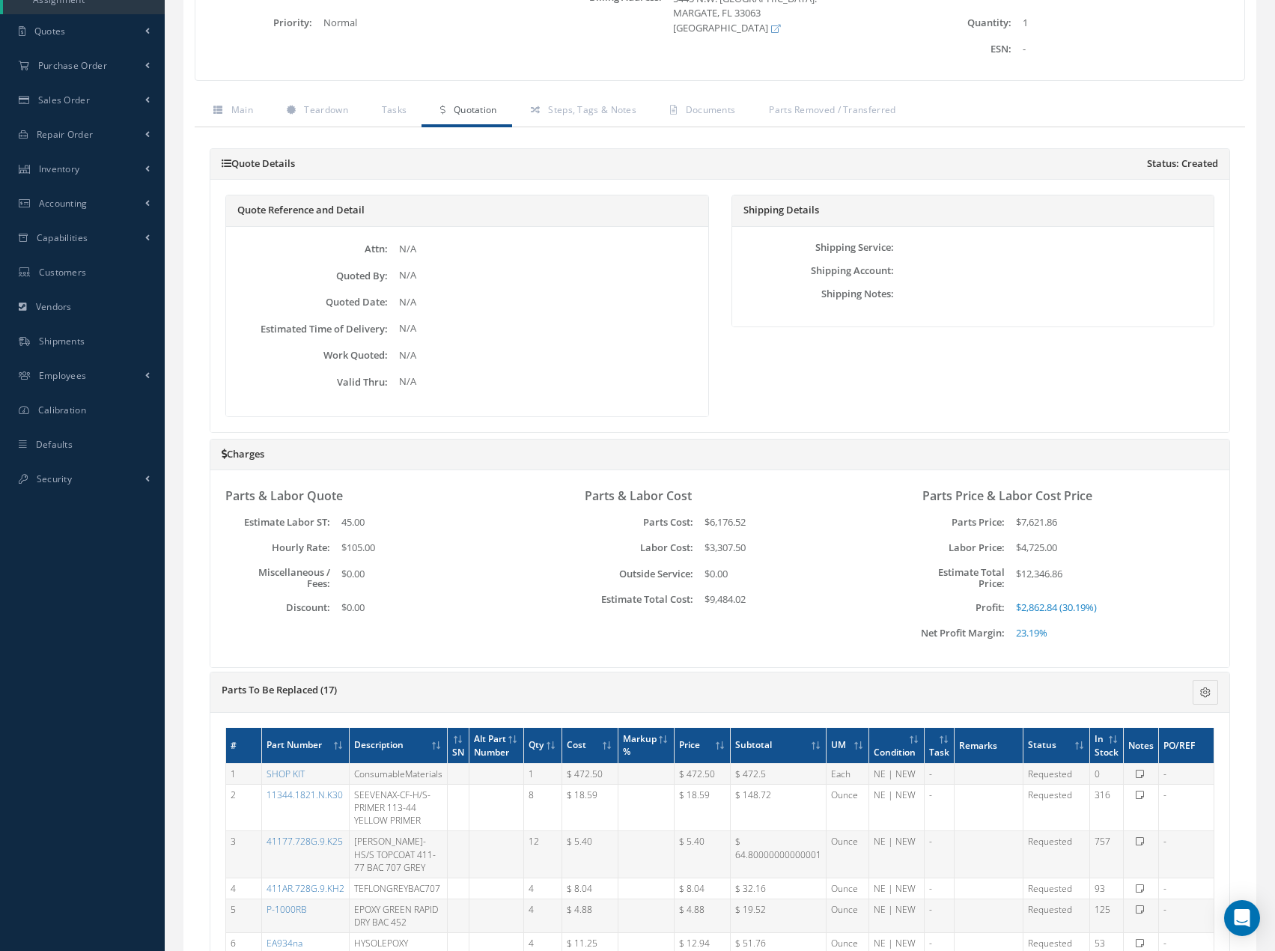
scroll to position [19, 0]
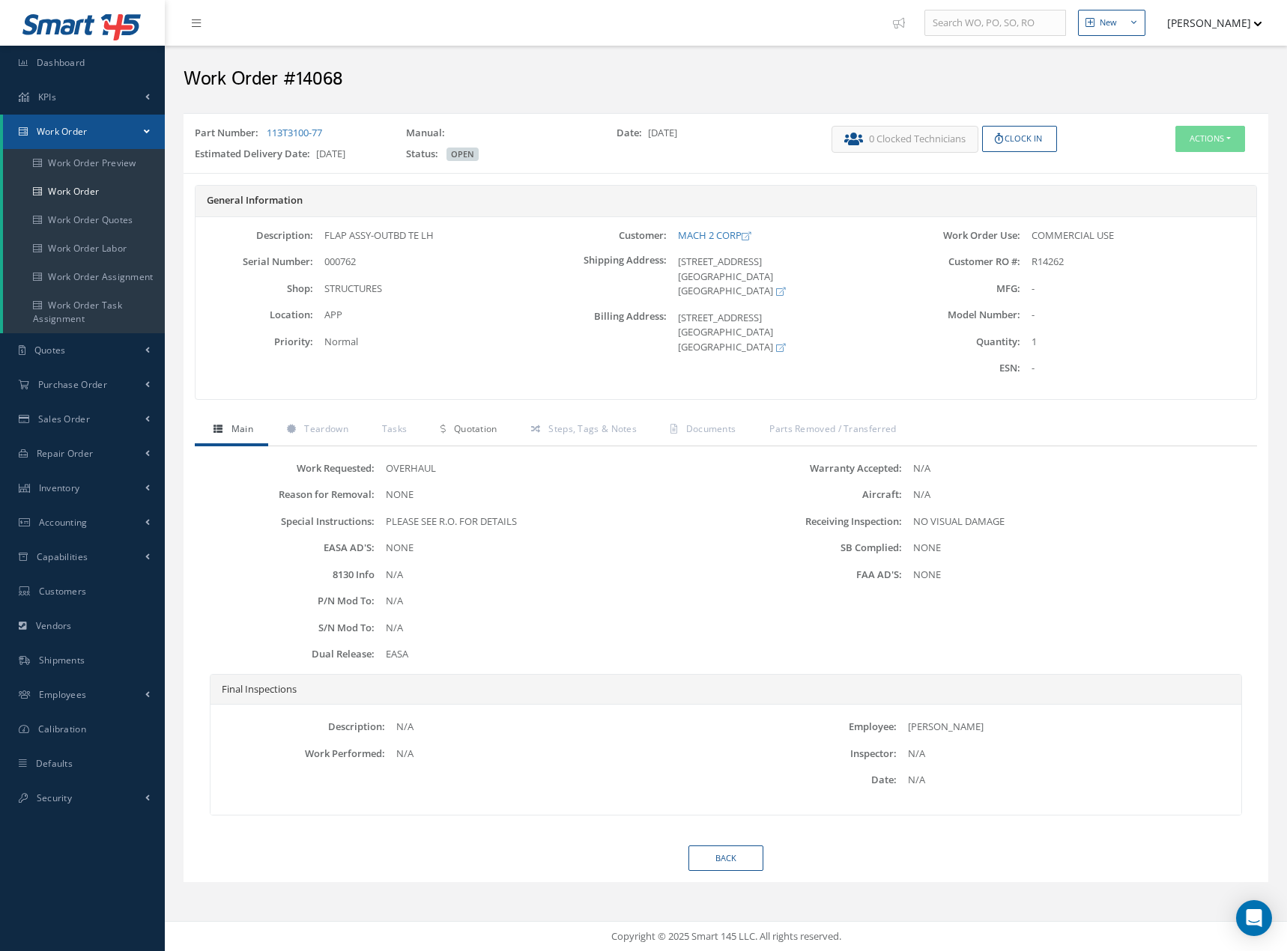
click at [491, 431] on span "Quotation" at bounding box center [475, 428] width 43 height 13
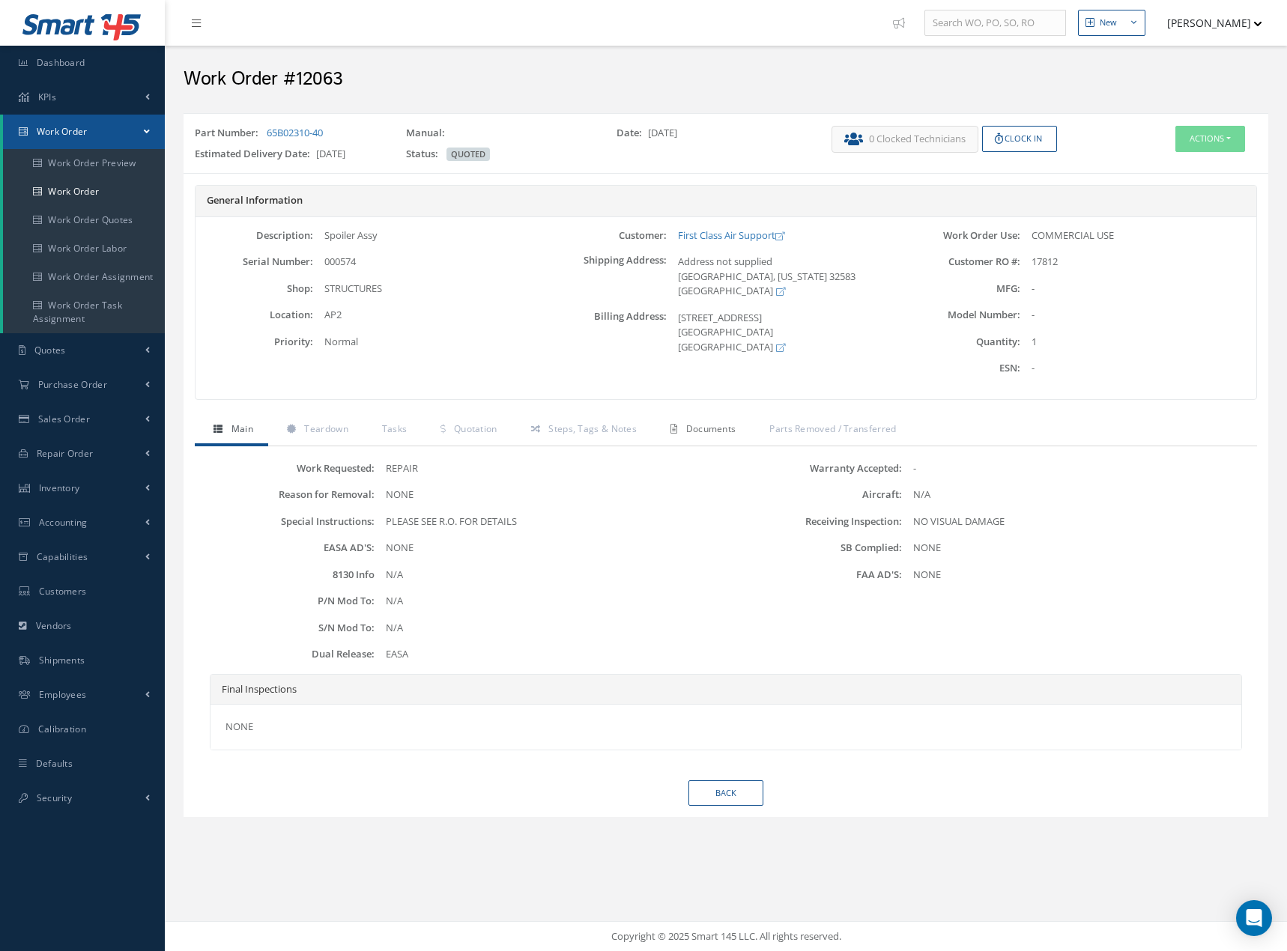
drag, startPoint x: 700, startPoint y: 431, endPoint x: 723, endPoint y: 437, distance: 23.8
click at [700, 431] on span "Documents" at bounding box center [711, 428] width 50 height 13
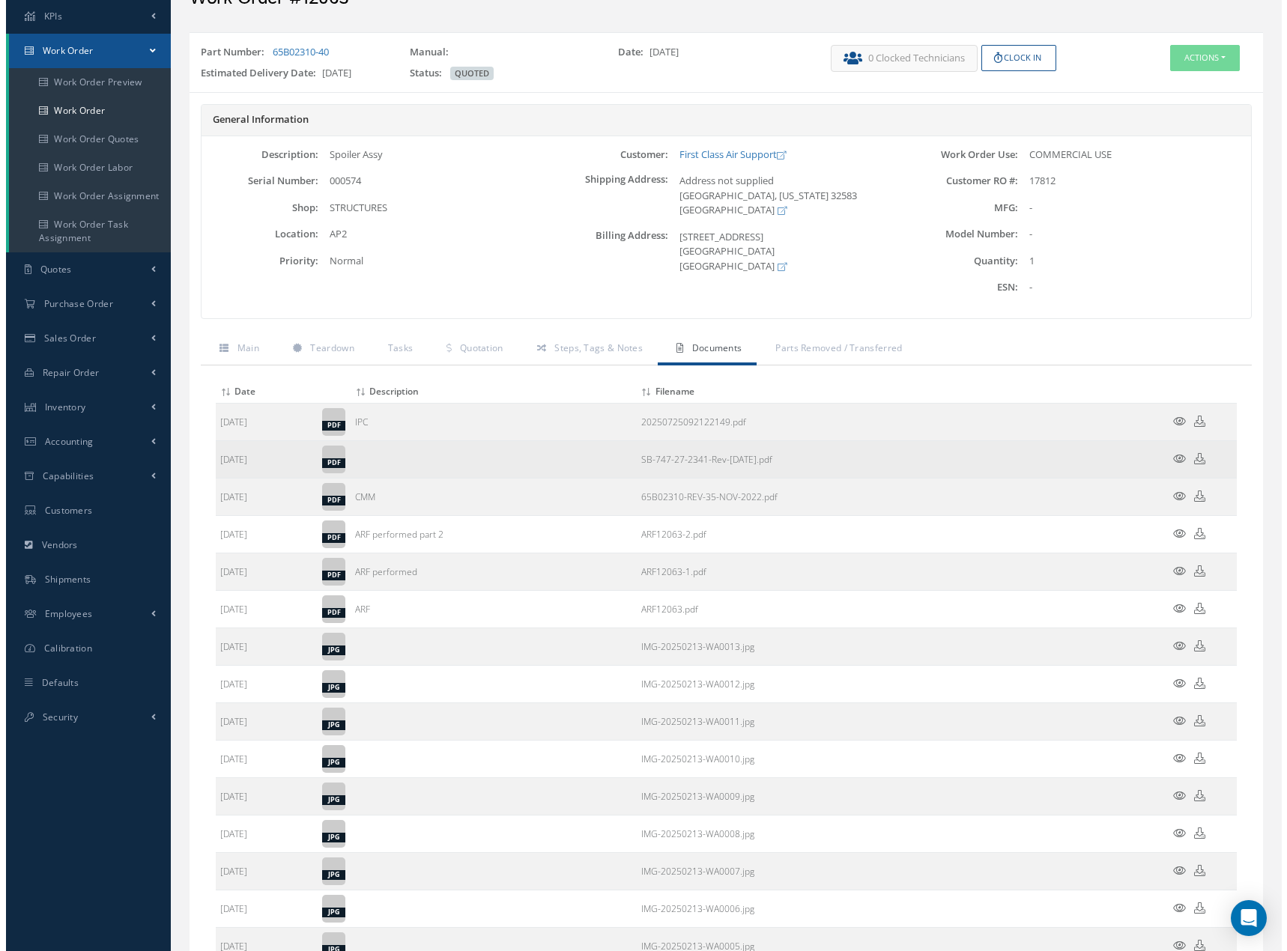
scroll to position [356, 0]
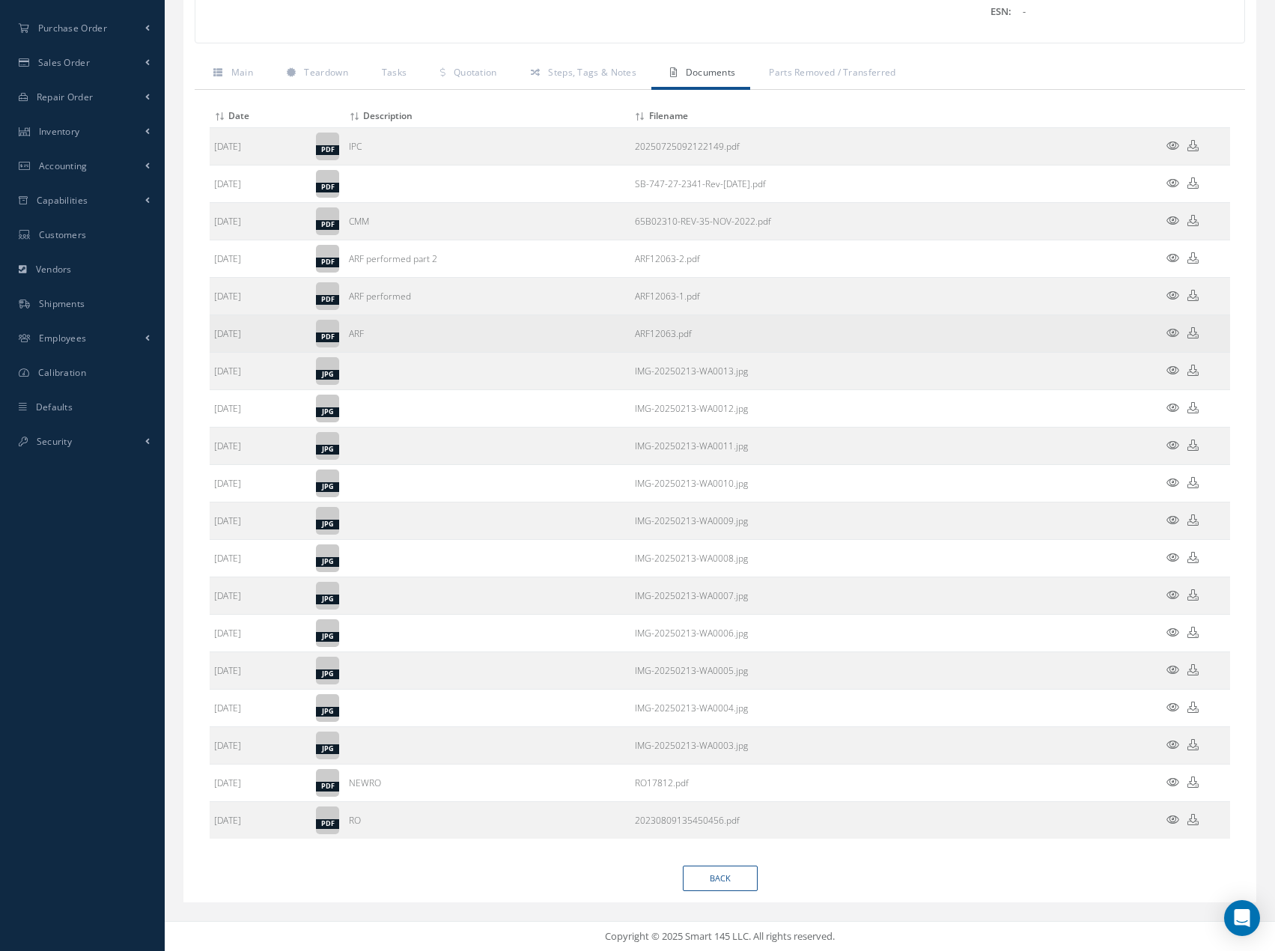
click at [1173, 332] on icon at bounding box center [1173, 332] width 13 height 11
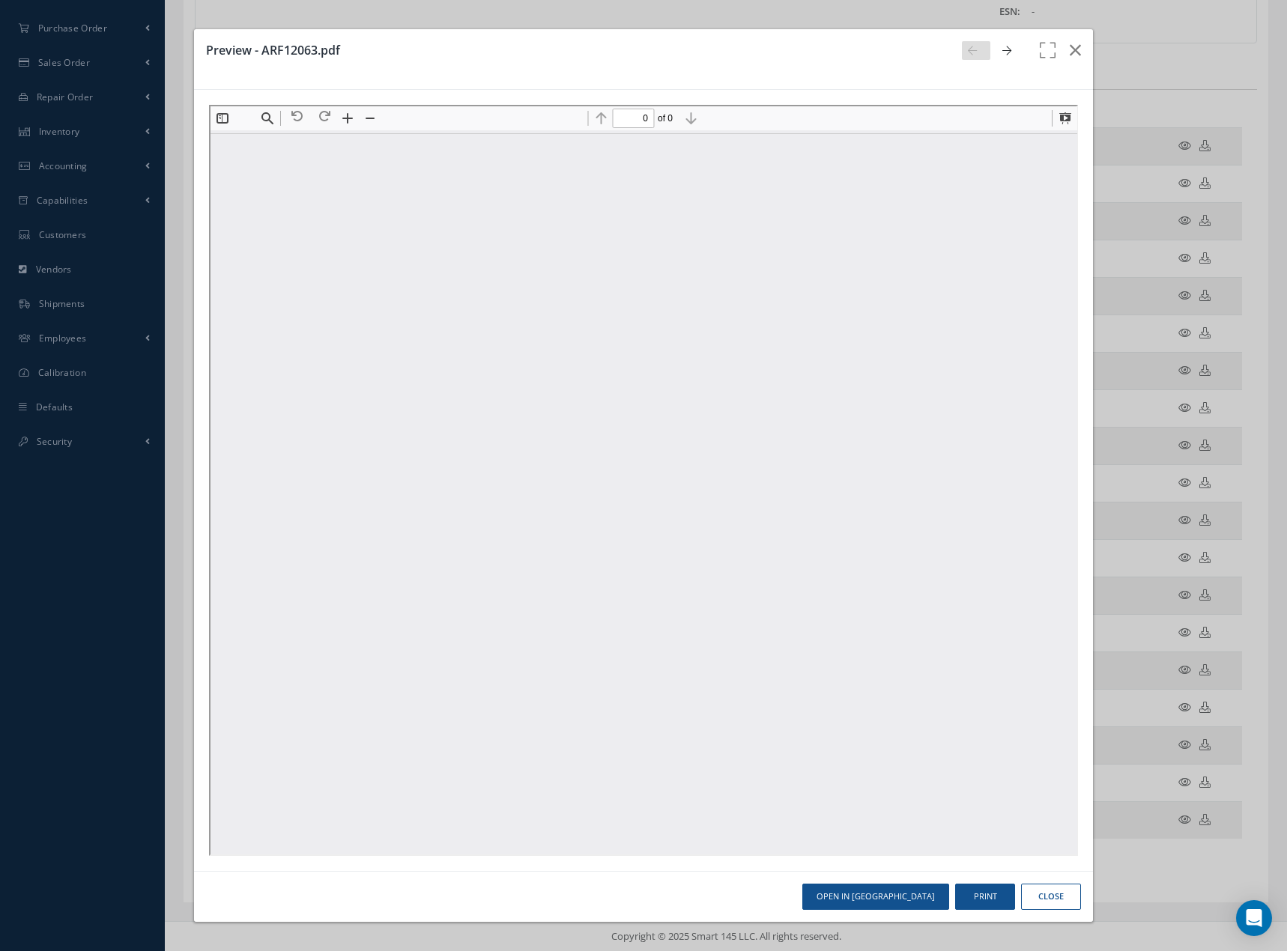
scroll to position [0, 0]
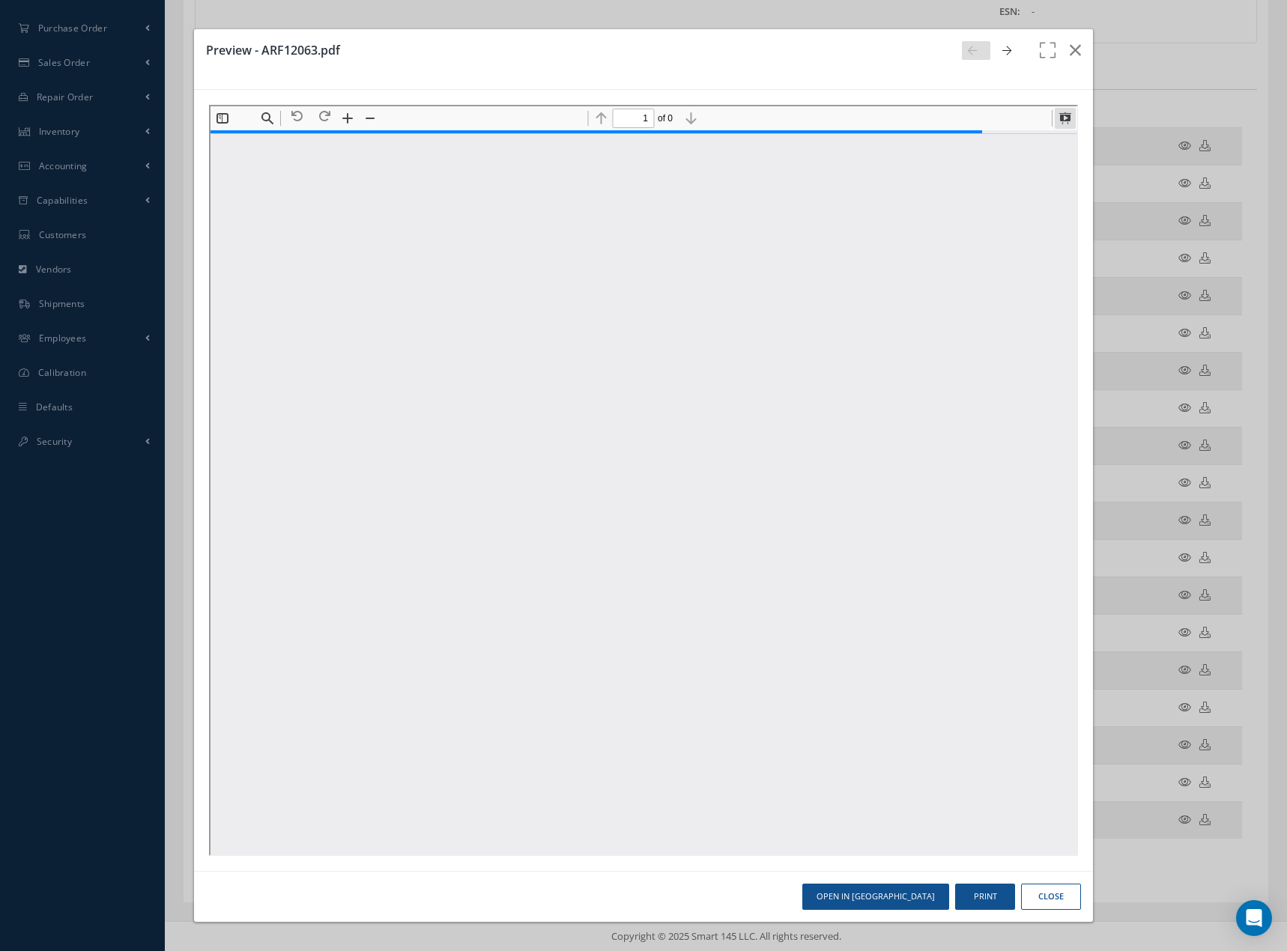
click at [1064, 115] on button at bounding box center [1062, 116] width 21 height 21
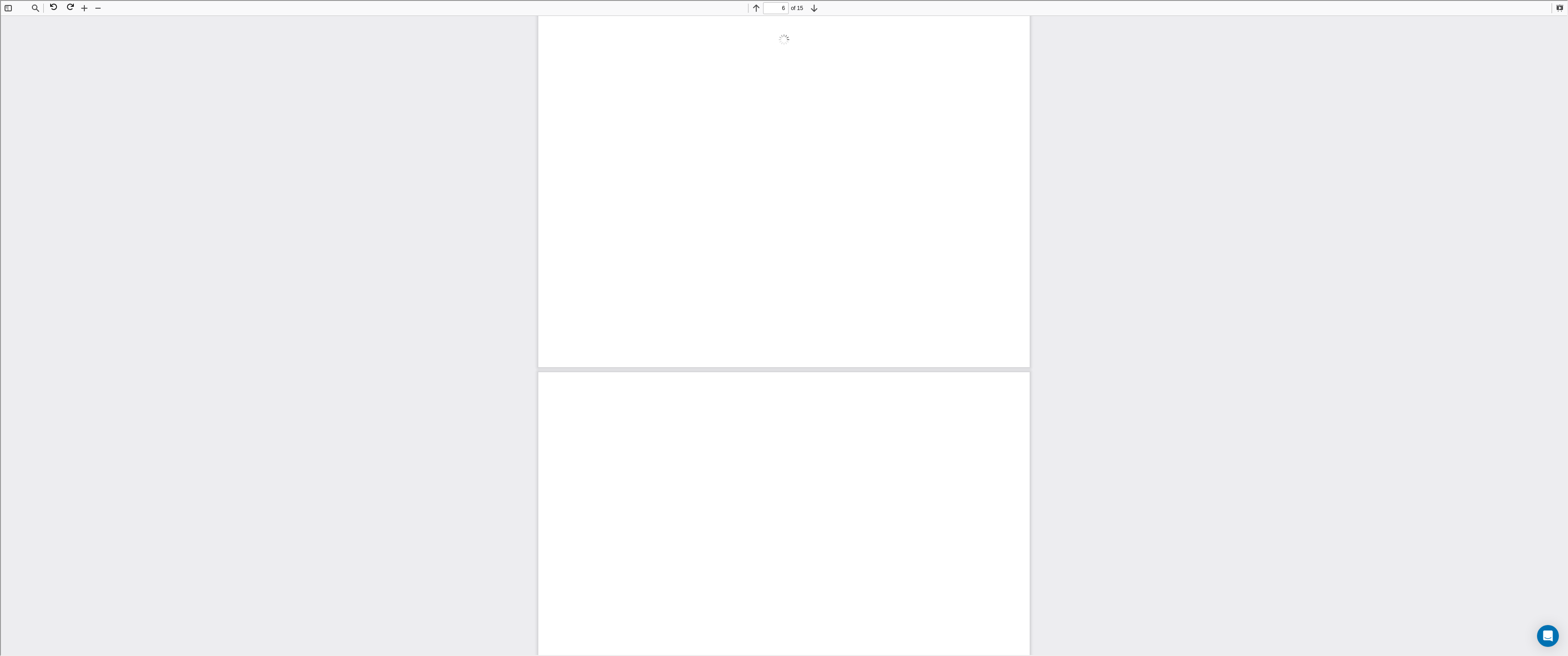
scroll to position [11115, 0]
type input "6"
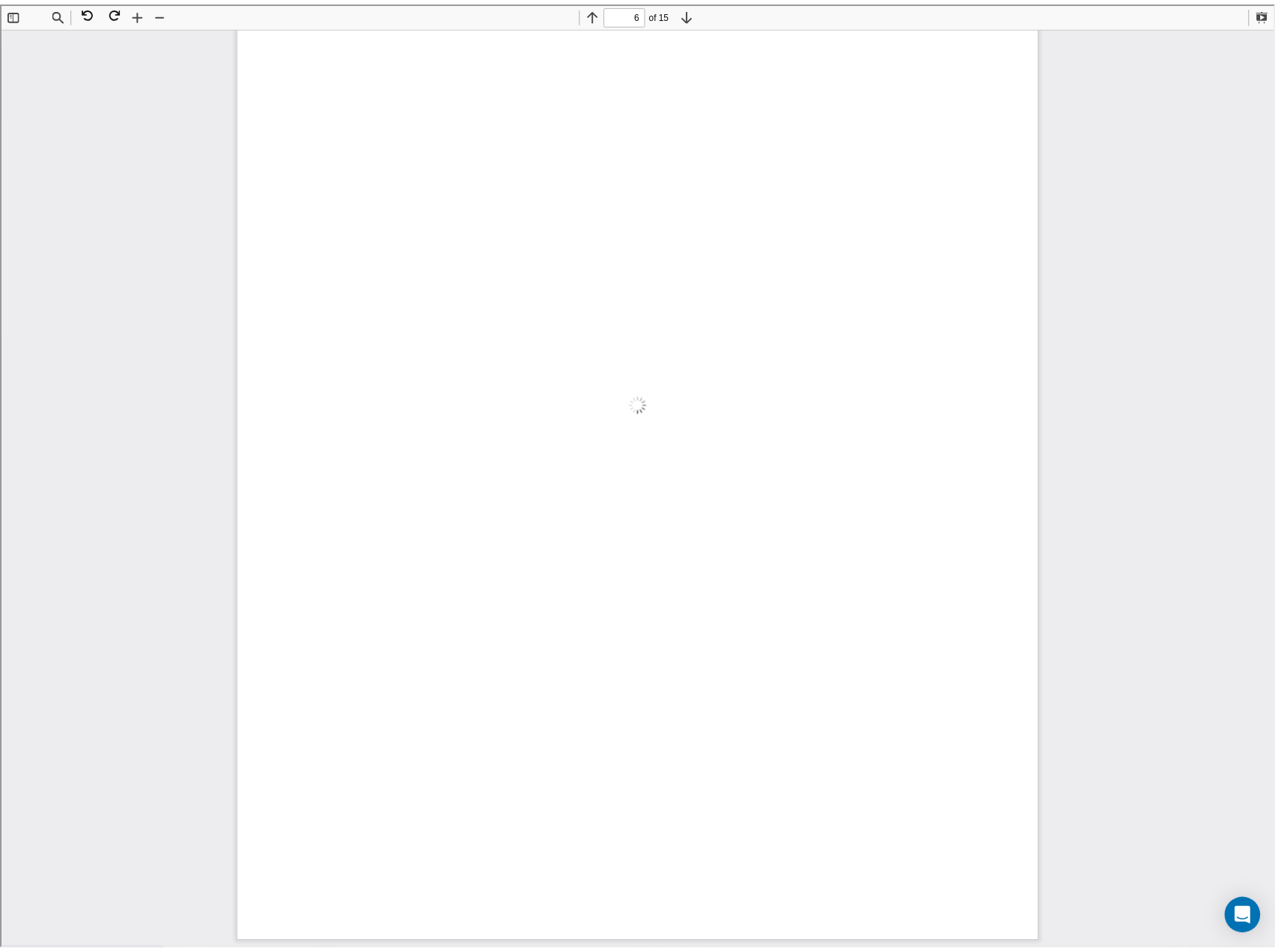
scroll to position [5549, 0]
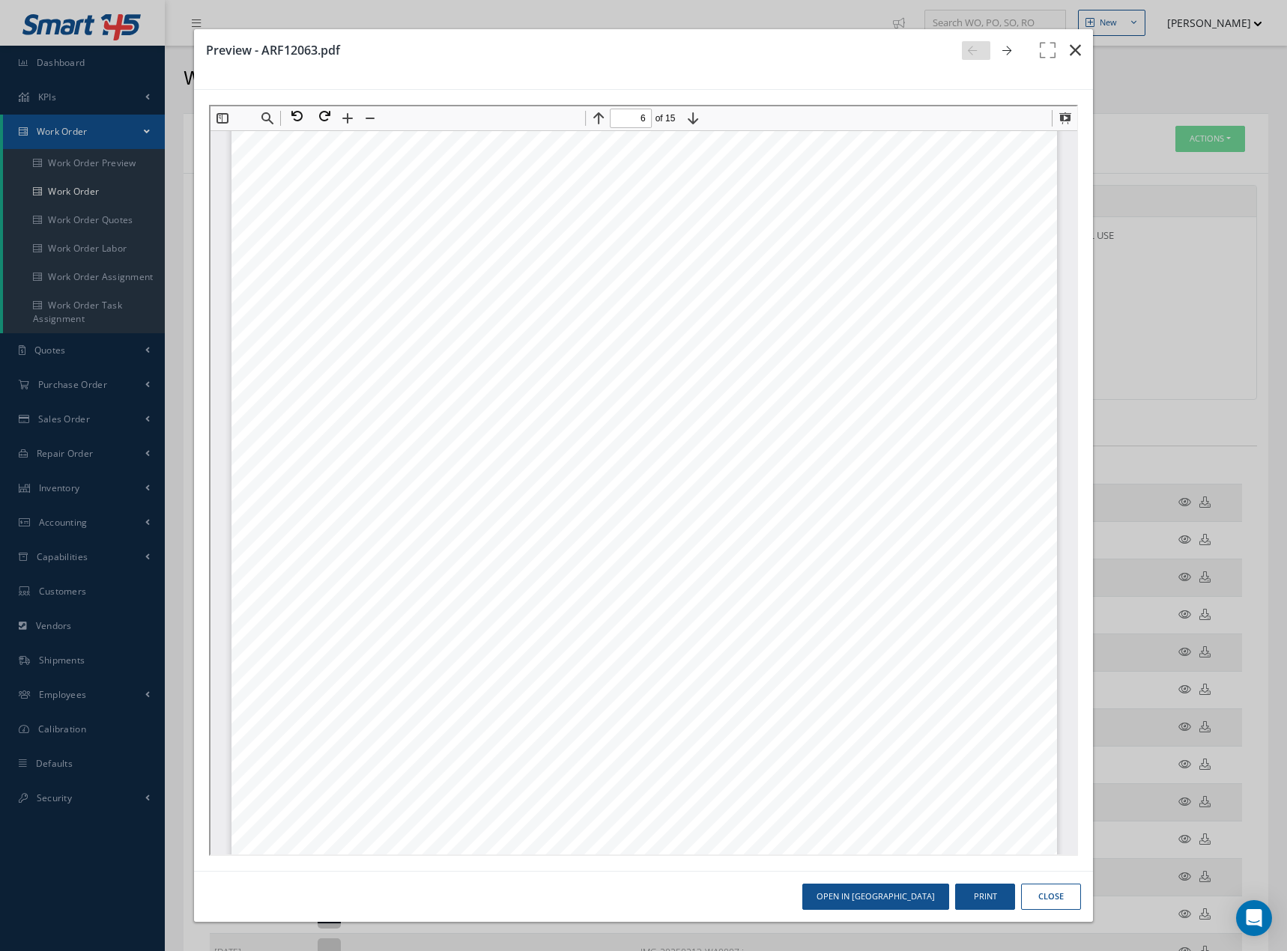
click at [1072, 47] on icon "button" at bounding box center [1074, 50] width 11 height 18
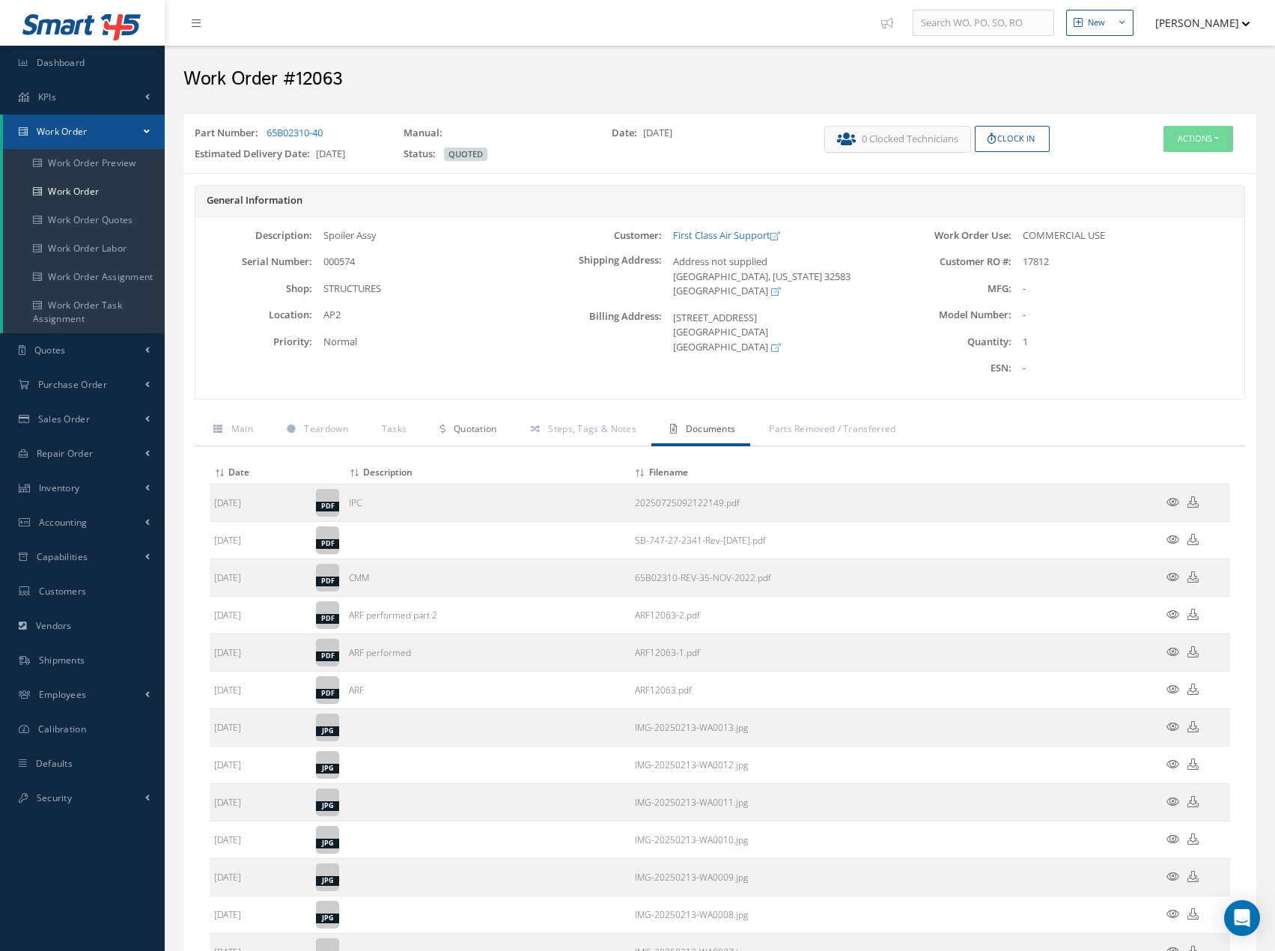
click at [474, 428] on span "Quotation" at bounding box center [475, 428] width 43 height 13
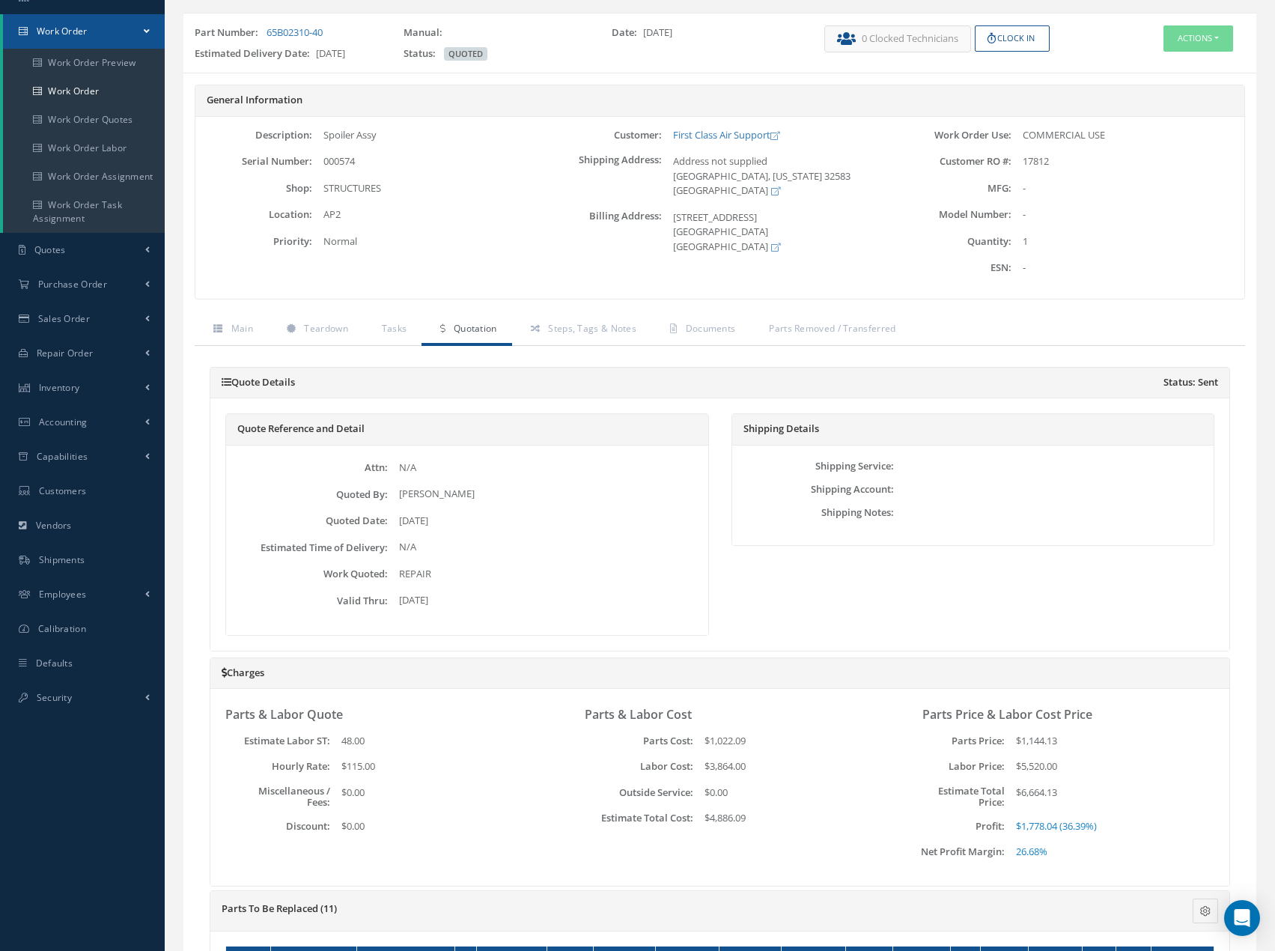
scroll to position [0, 0]
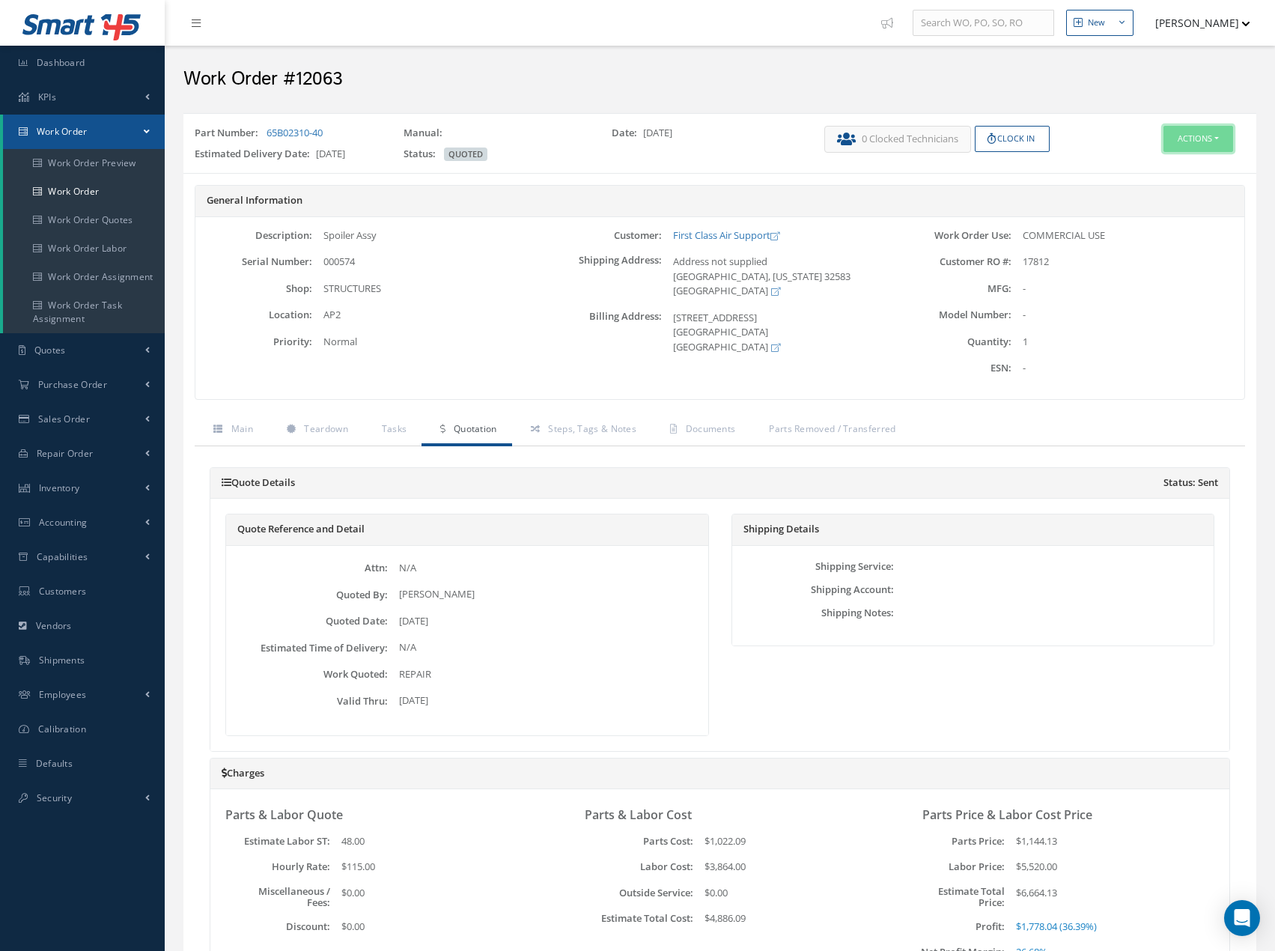
click at [1206, 136] on button "Actions" at bounding box center [1199, 139] width 70 height 26
click at [1191, 175] on link "Edit" at bounding box center [1176, 167] width 120 height 20
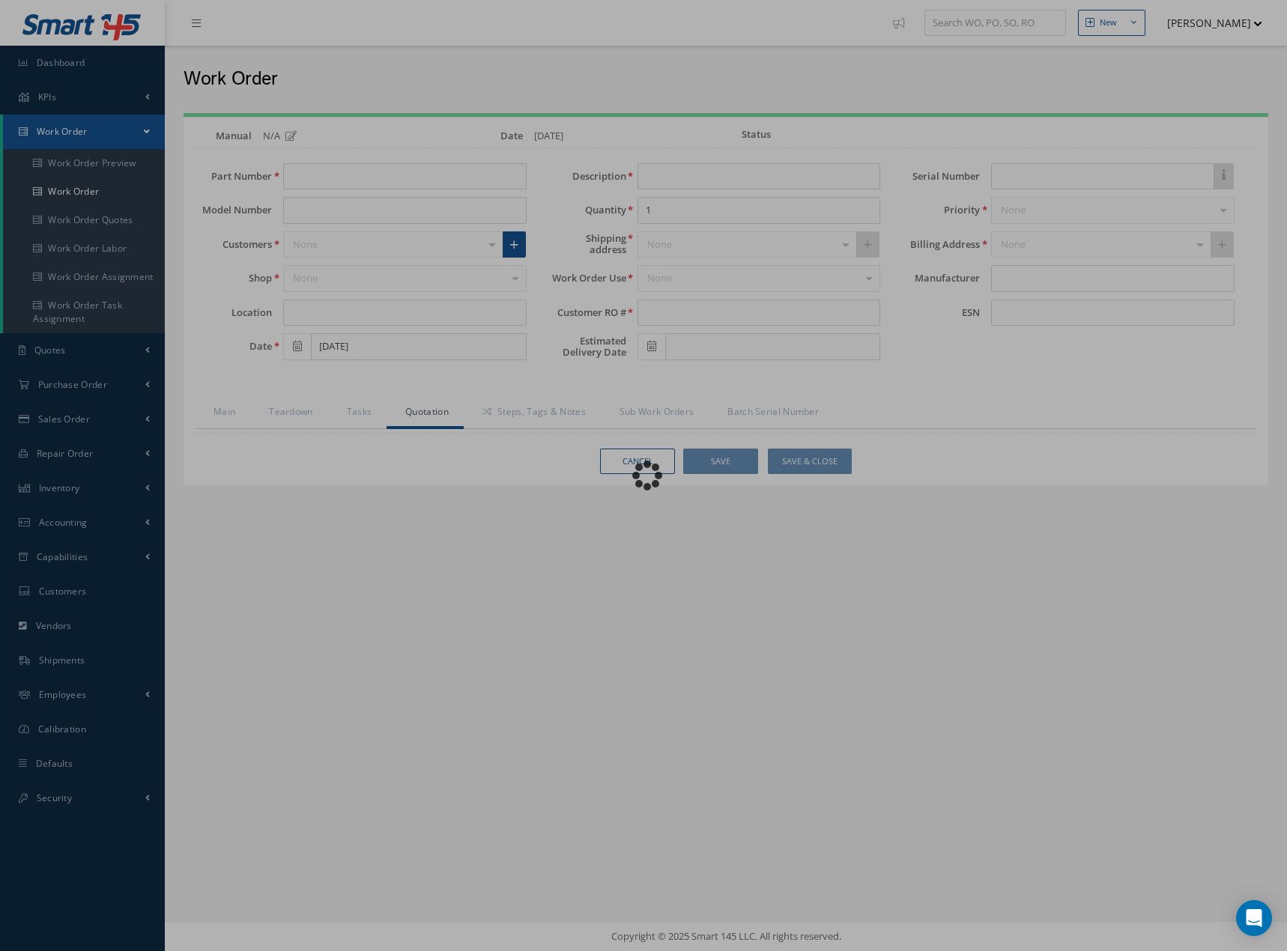
type input "65B02310-40"
type input "AP2"
type input "[DATE]"
type input "Spoiler Assy"
type input "17812"
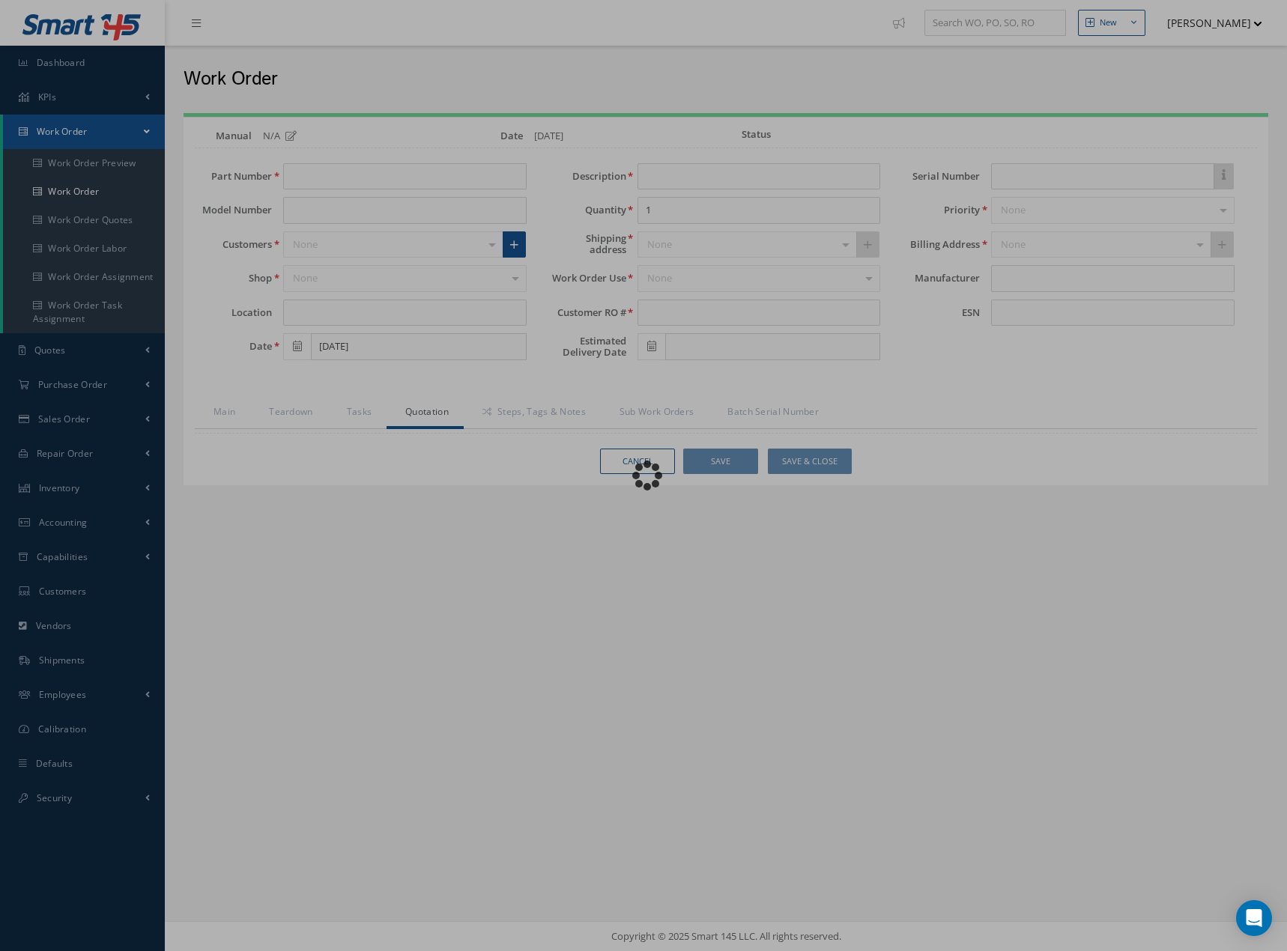
type input "[DATE]"
type input "000574"
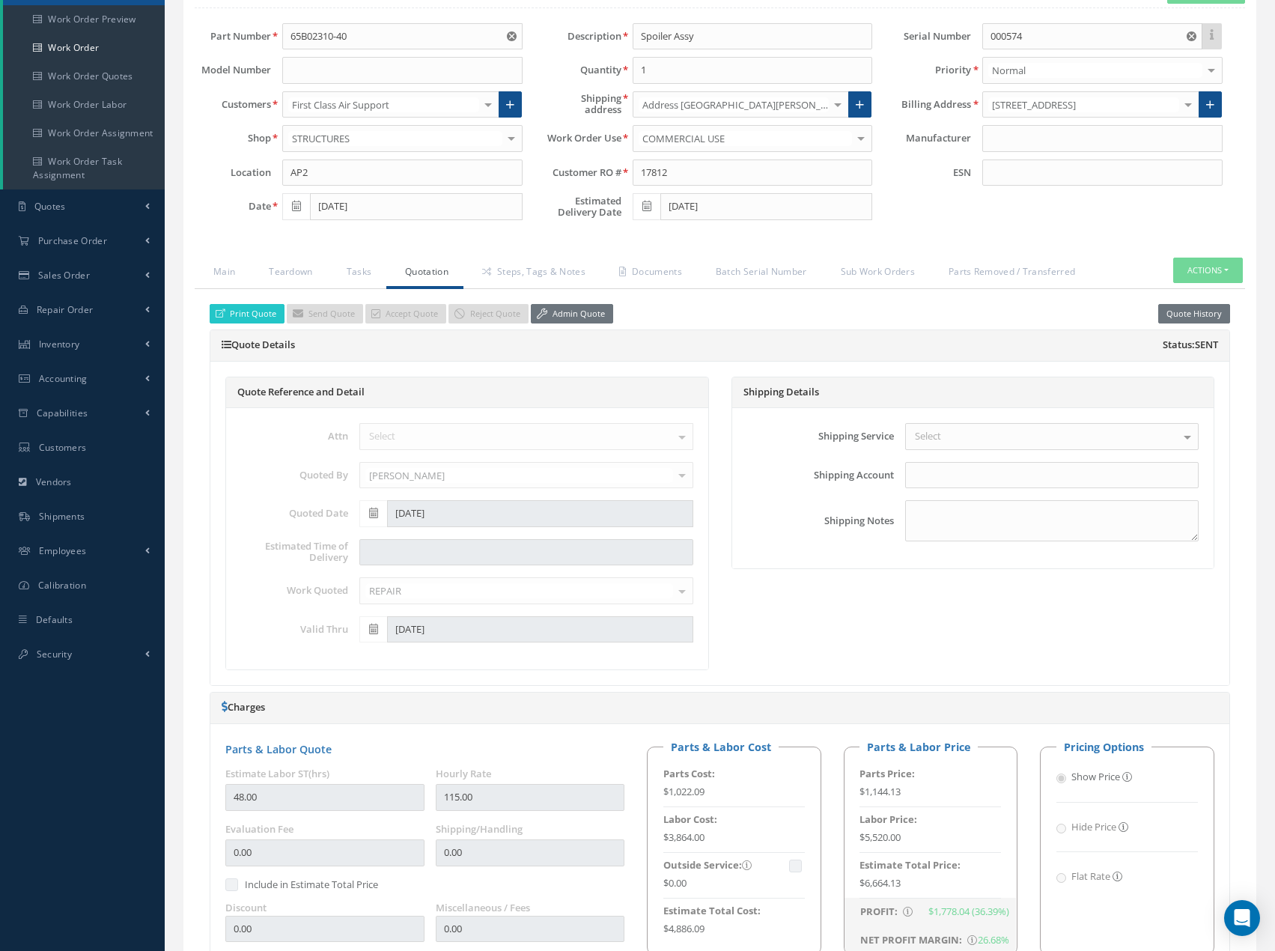
scroll to position [374, 0]
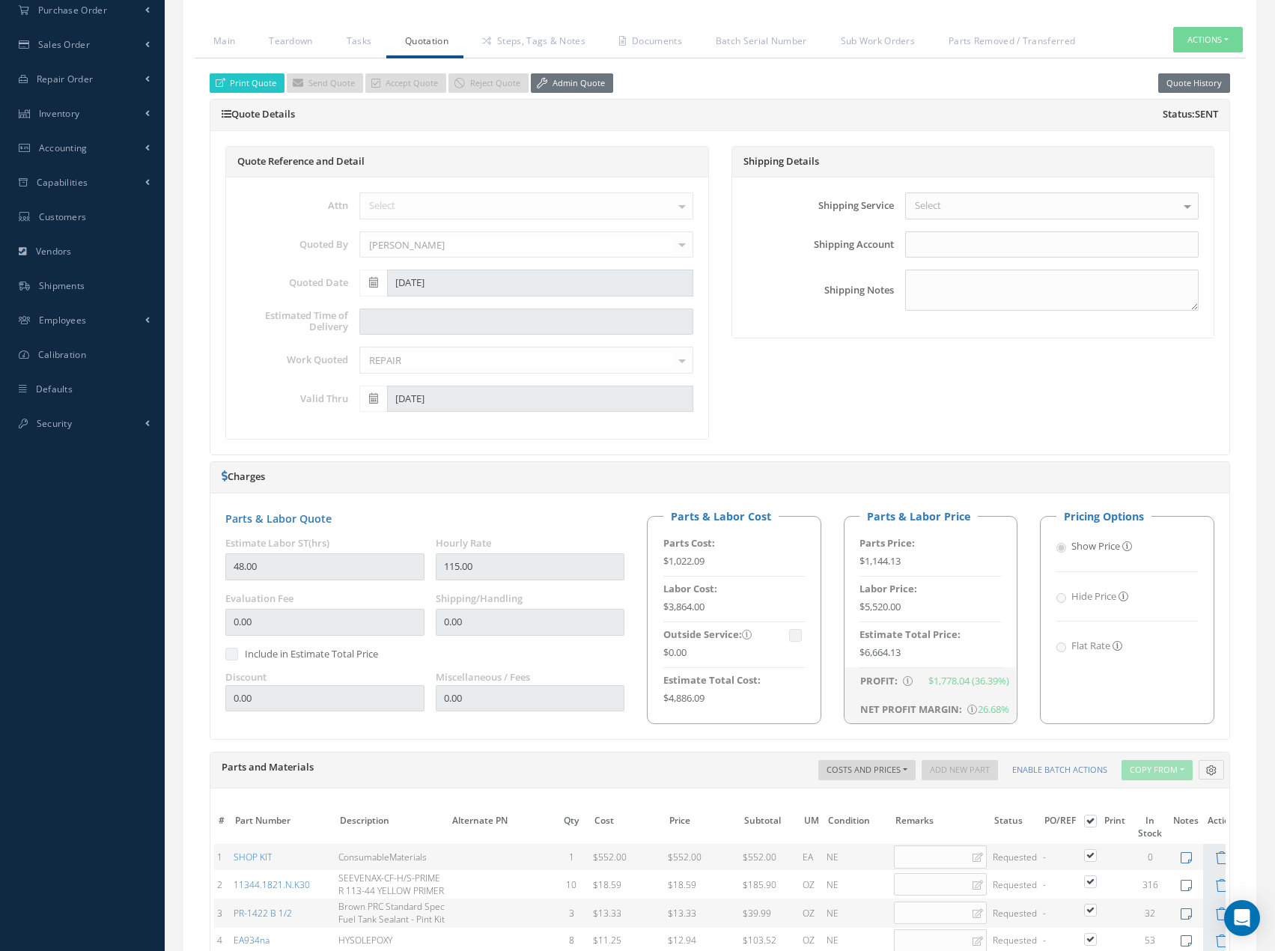
drag, startPoint x: 559, startPoint y: 79, endPoint x: 544, endPoint y: 124, distance: 47.4
click at [558, 79] on link "Admin Quote" at bounding box center [572, 83] width 82 height 20
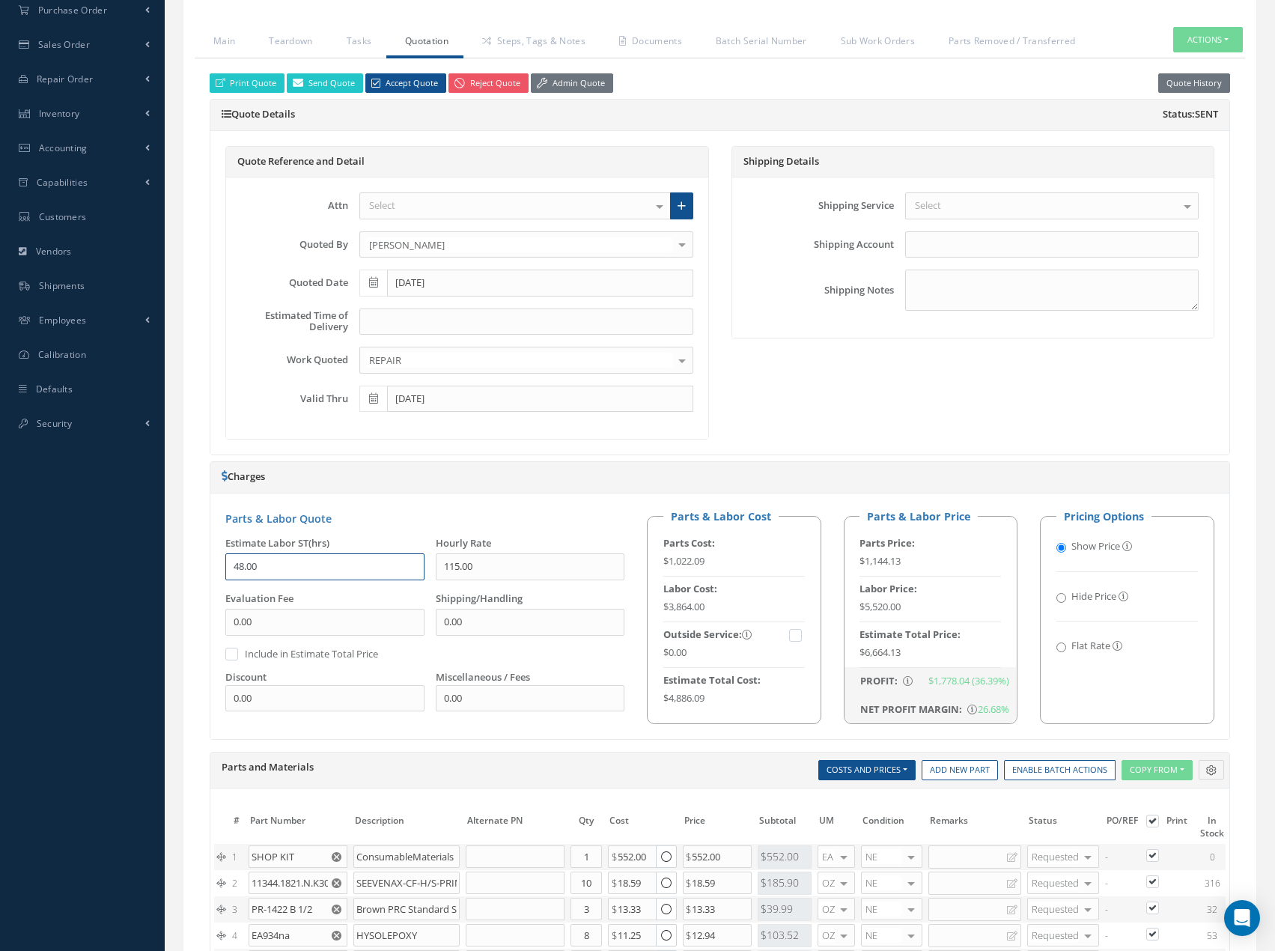
drag, startPoint x: 279, startPoint y: 571, endPoint x: 207, endPoint y: 573, distance: 71.9
click at [207, 573] on div "Print Quote Send Quote Accept Quote Reject Quote Admin Quote Quote History Quot…" at bounding box center [720, 710] width 1051 height 1305
type input "4"
click at [943, 398] on div "Shipping Details Shipping Service Select Airborne COURIER CUST PICKUP DELIVERY …" at bounding box center [973, 293] width 506 height 294
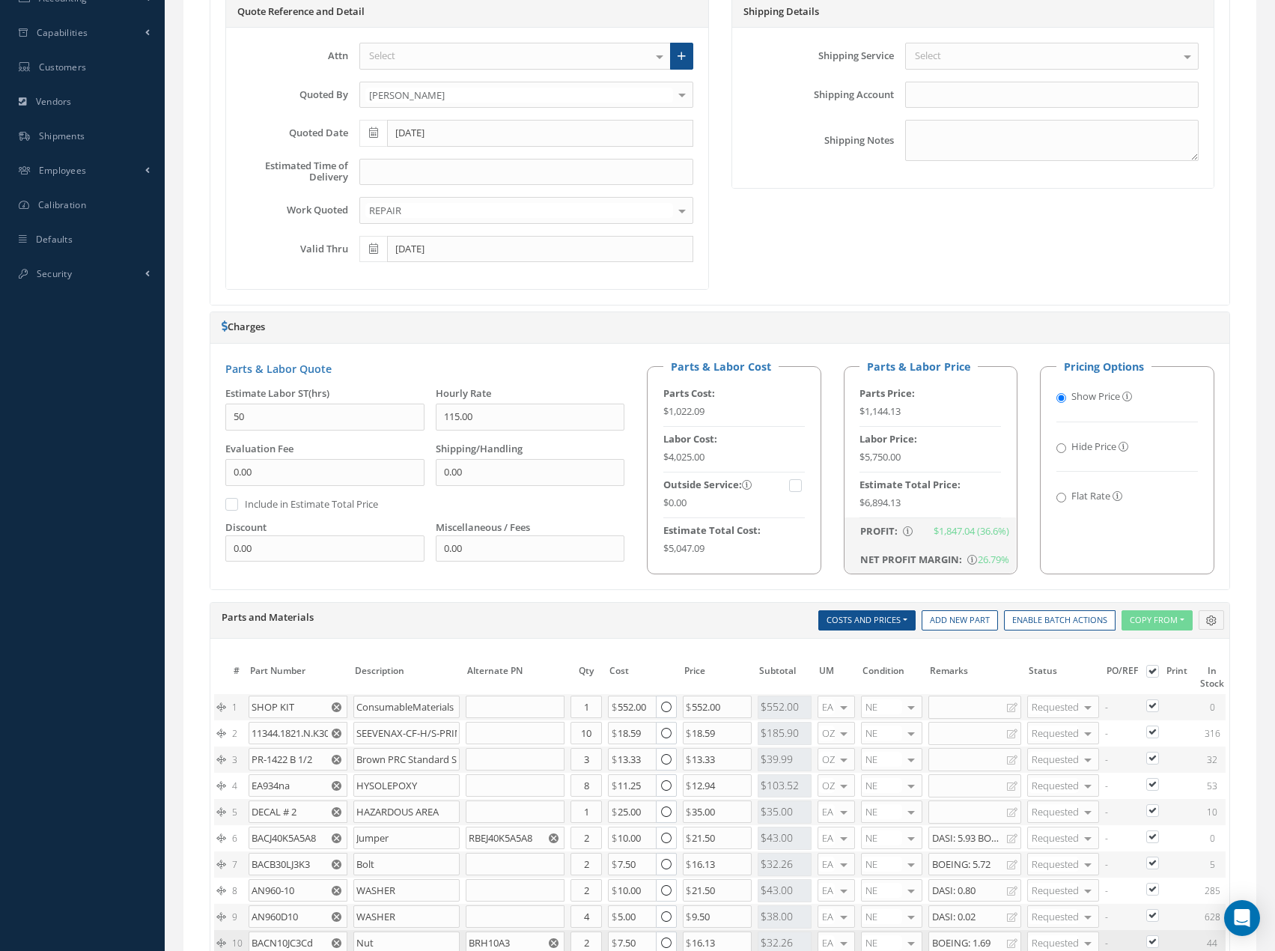
scroll to position [918, 0]
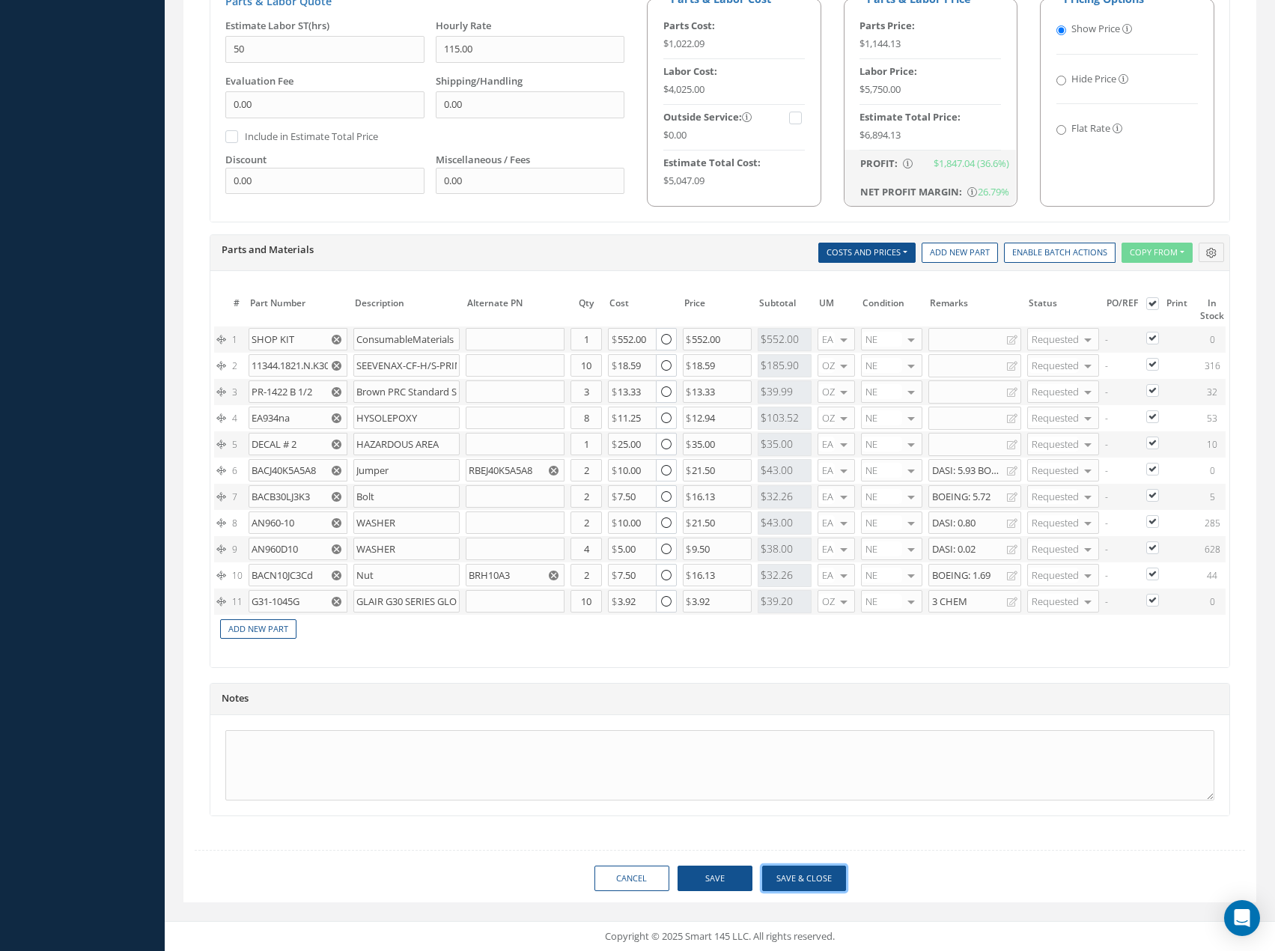
click at [809, 871] on button "Save & Close" at bounding box center [804, 879] width 84 height 26
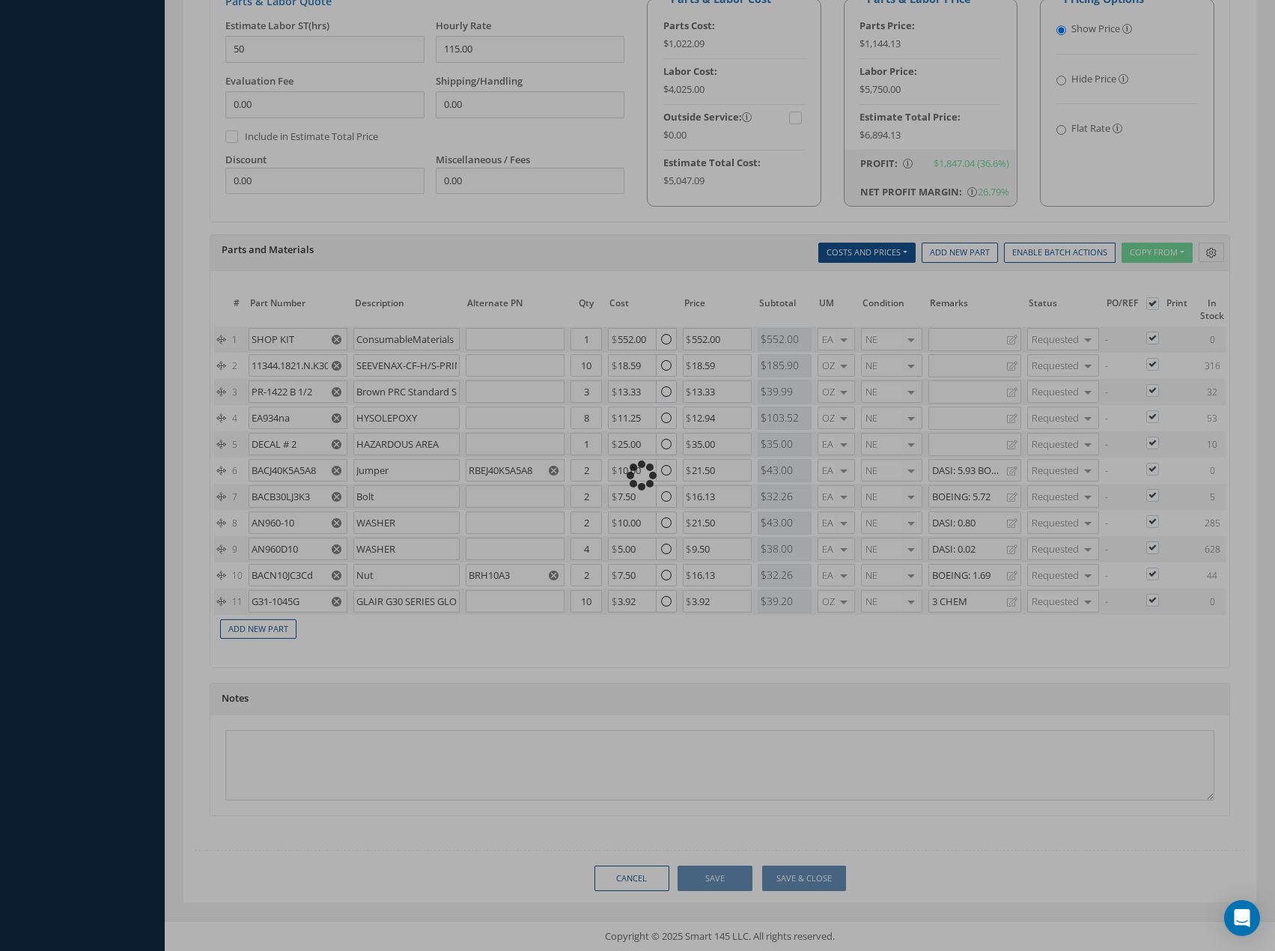
type input "50.00"
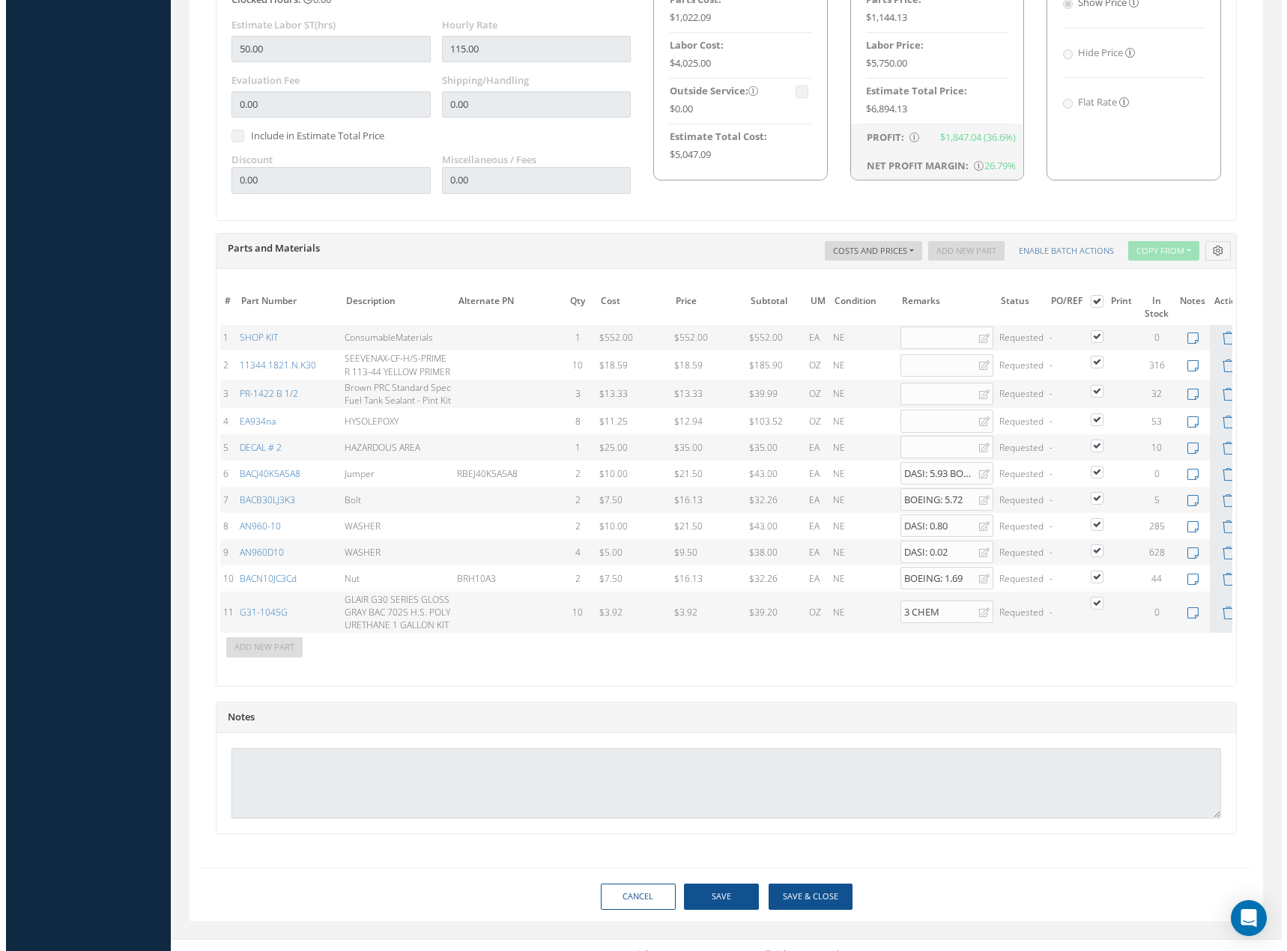
scroll to position [944, 0]
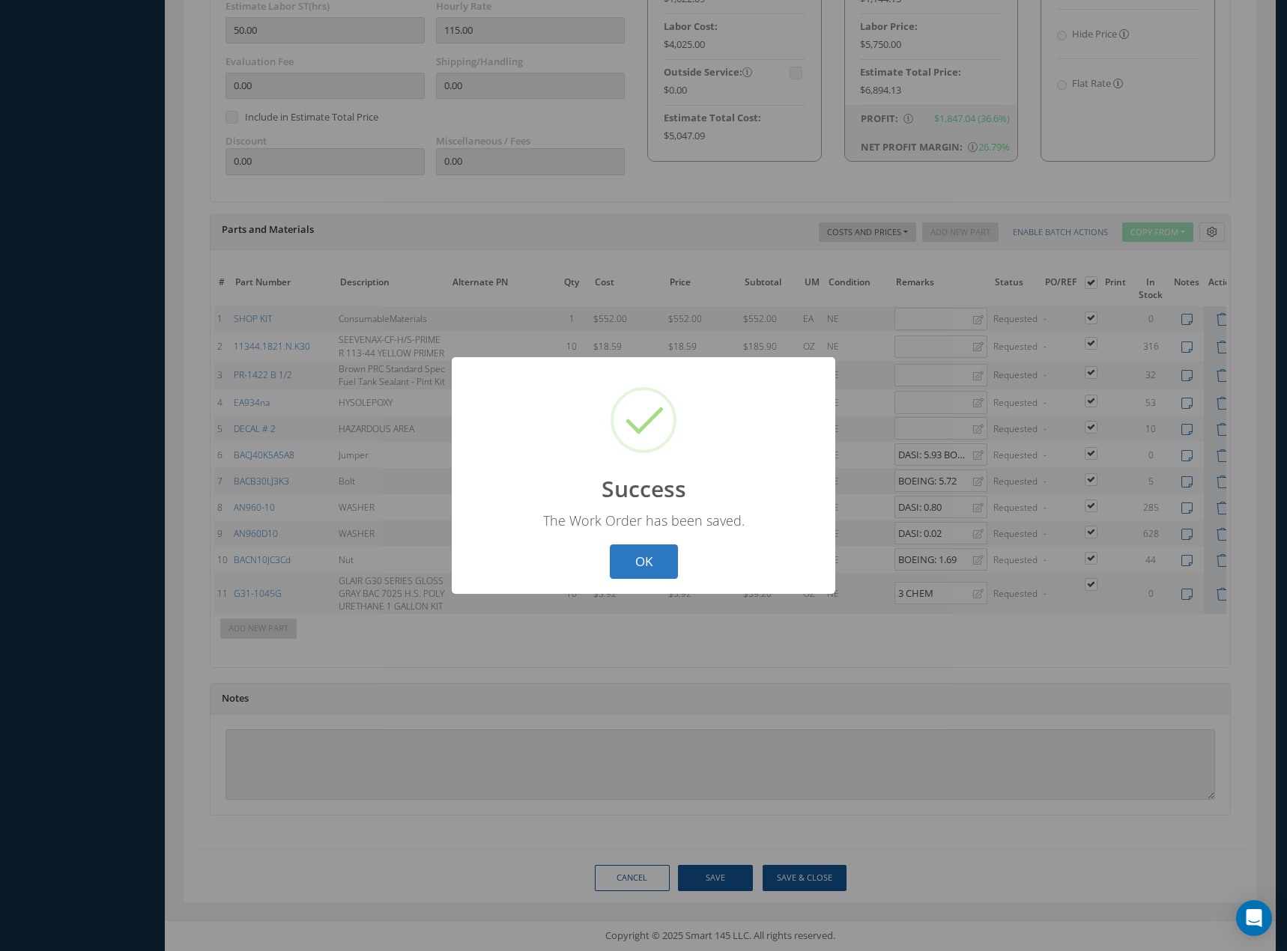
click at [622, 559] on button "OK" at bounding box center [644, 561] width 68 height 35
select select "25"
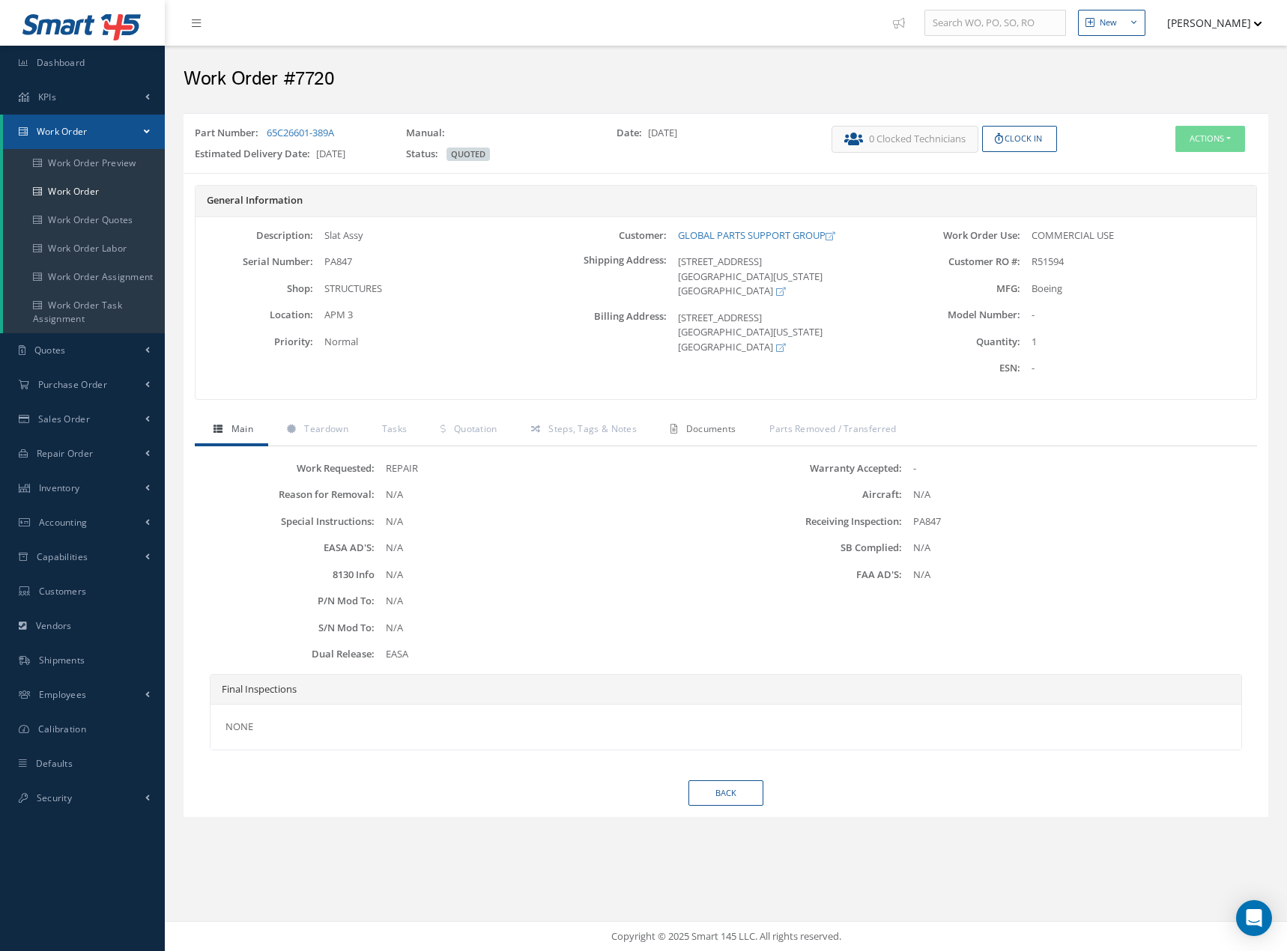
click at [719, 431] on span "Documents" at bounding box center [711, 428] width 50 height 13
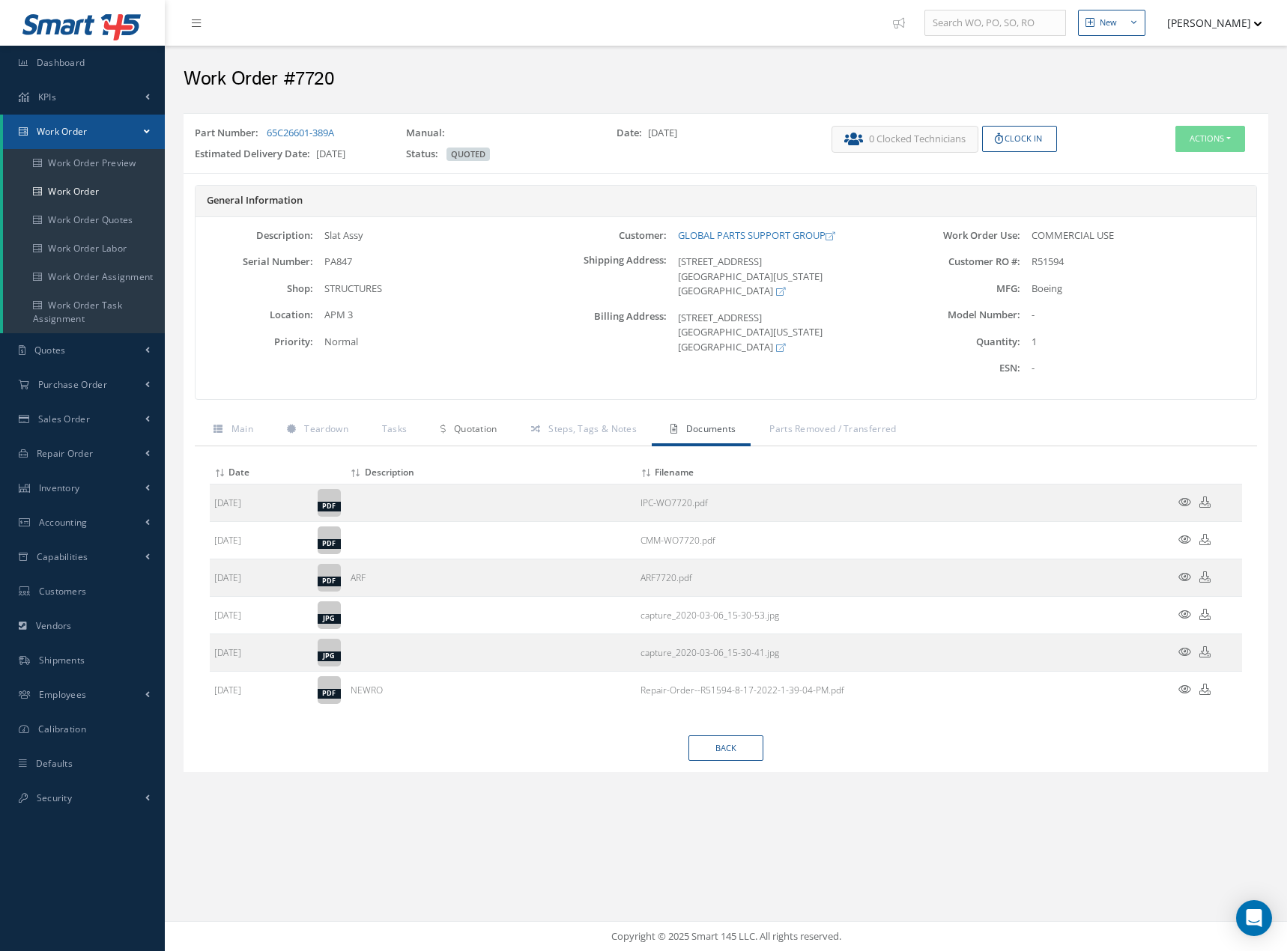
click at [479, 425] on span "Quotation" at bounding box center [475, 428] width 43 height 13
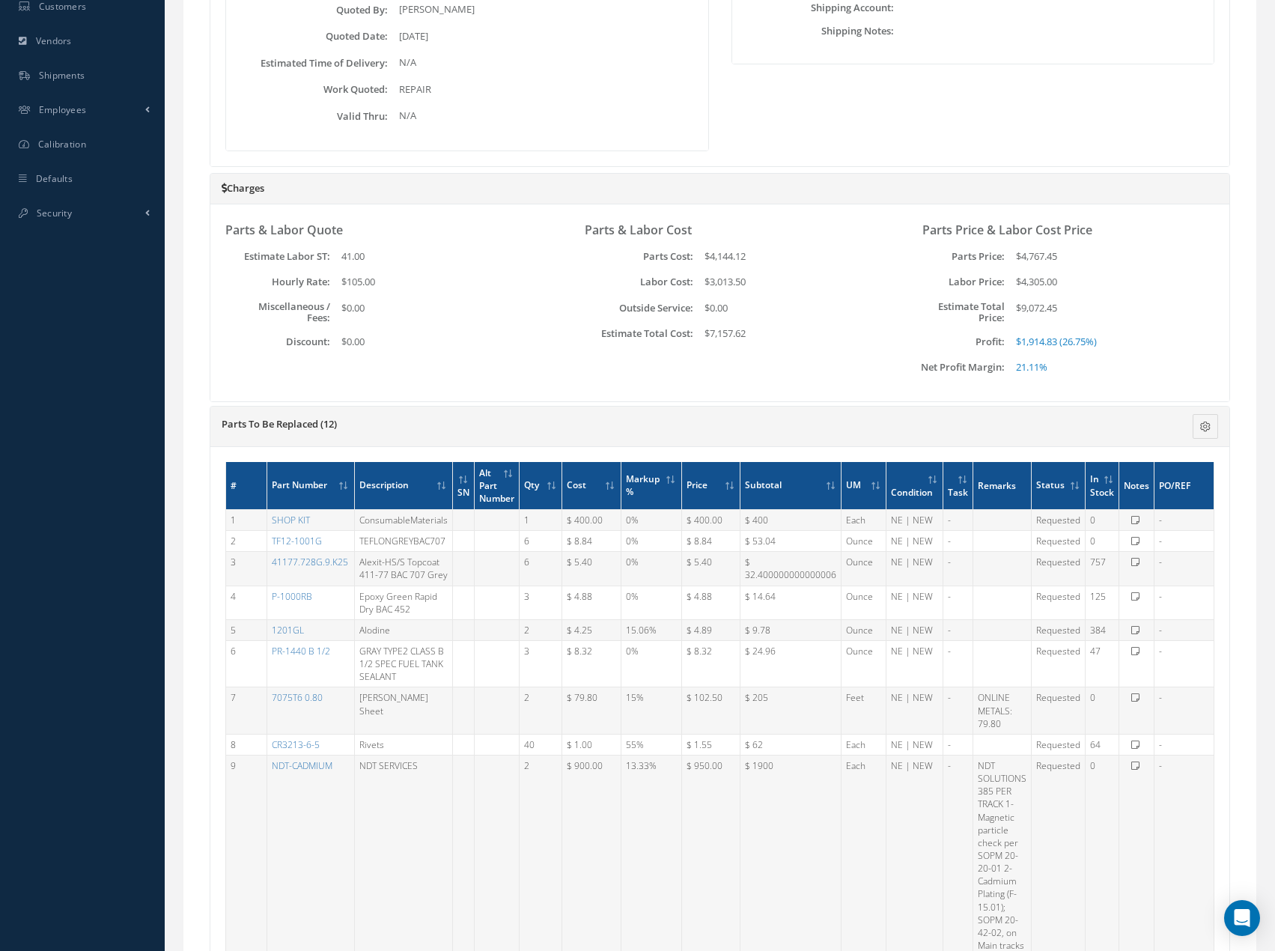
scroll to position [817, 0]
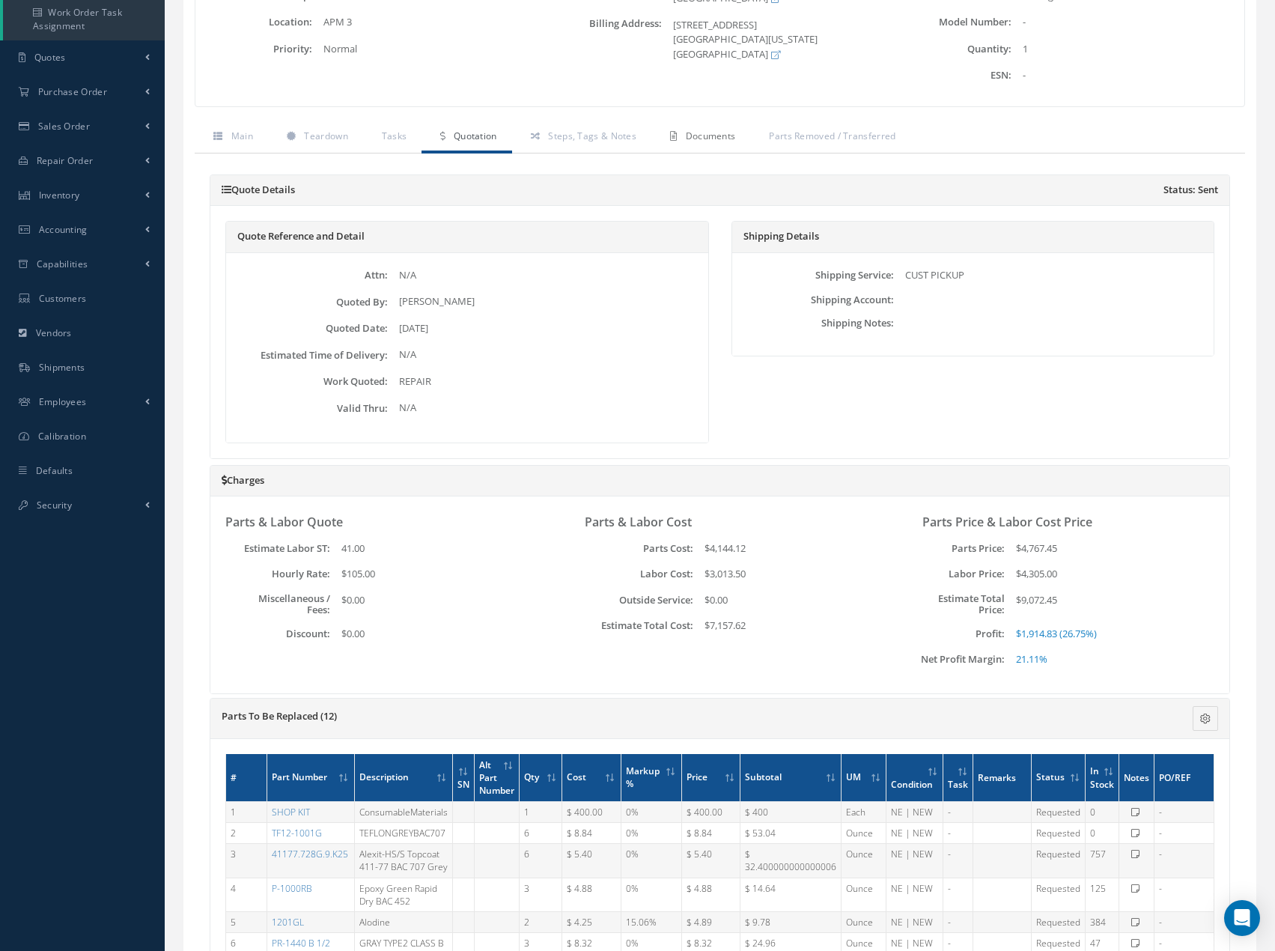
click at [700, 137] on span "Documents" at bounding box center [711, 136] width 50 height 13
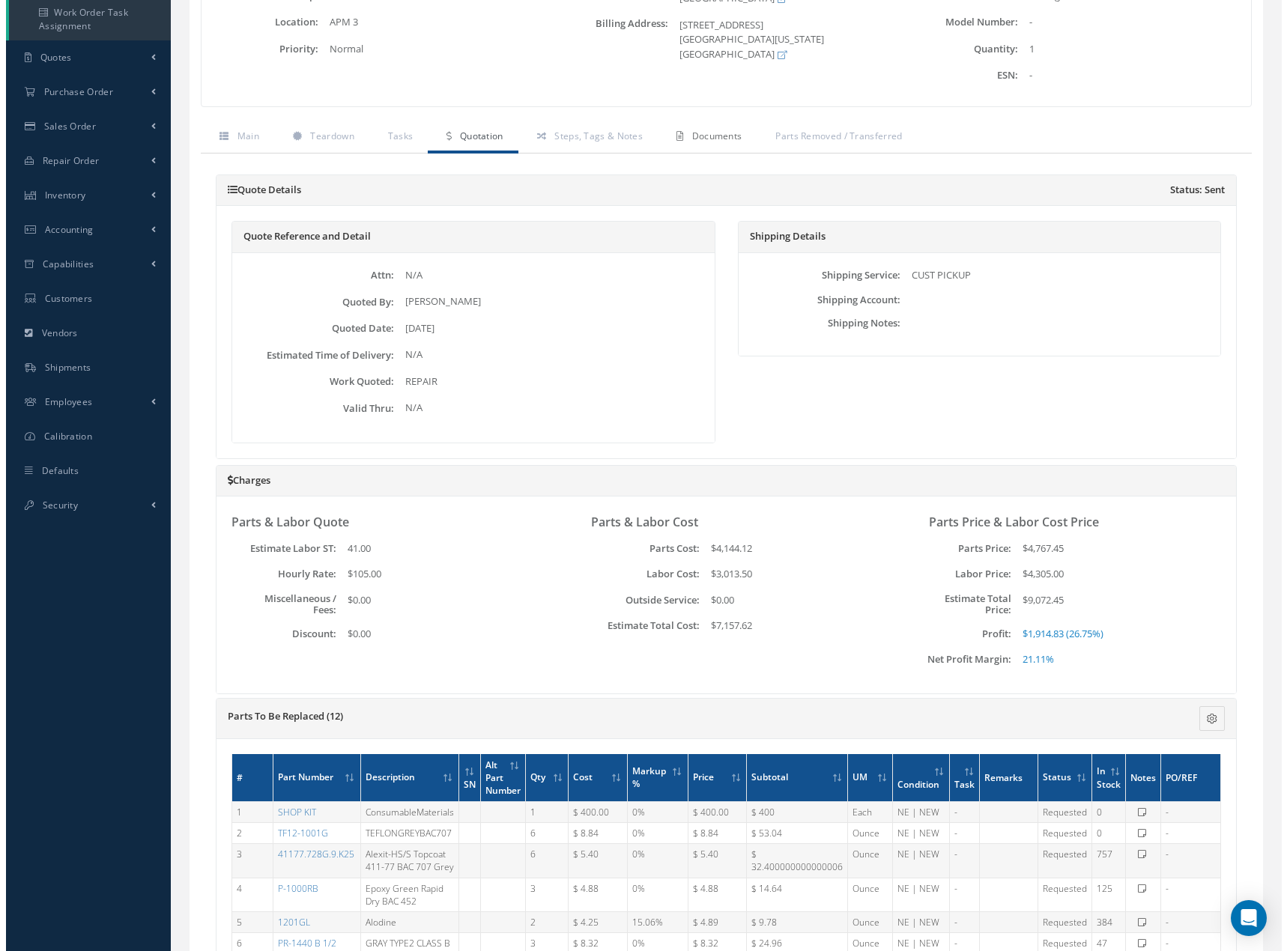
scroll to position [0, 0]
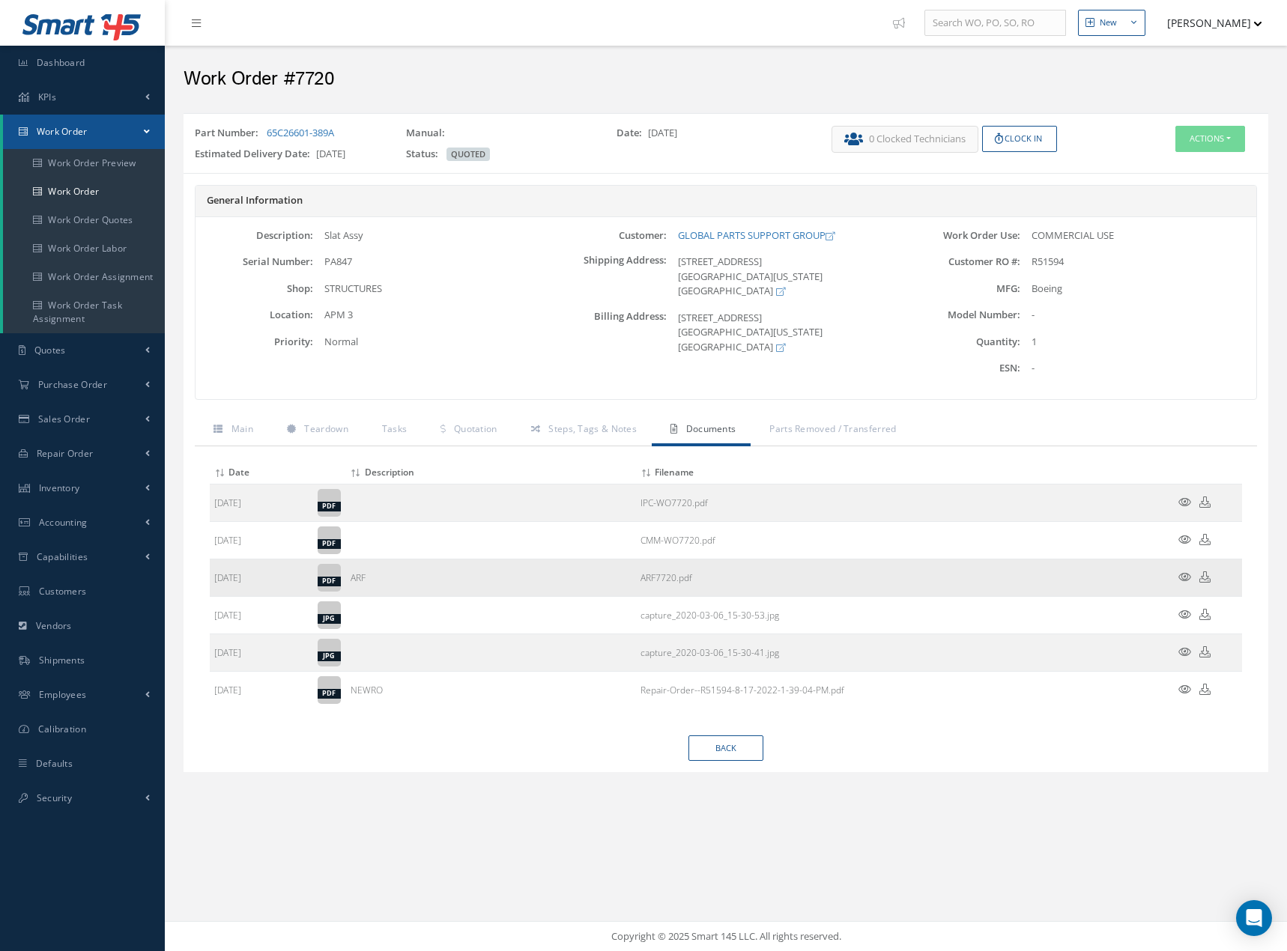
click at [1182, 577] on icon at bounding box center [1184, 576] width 13 height 11
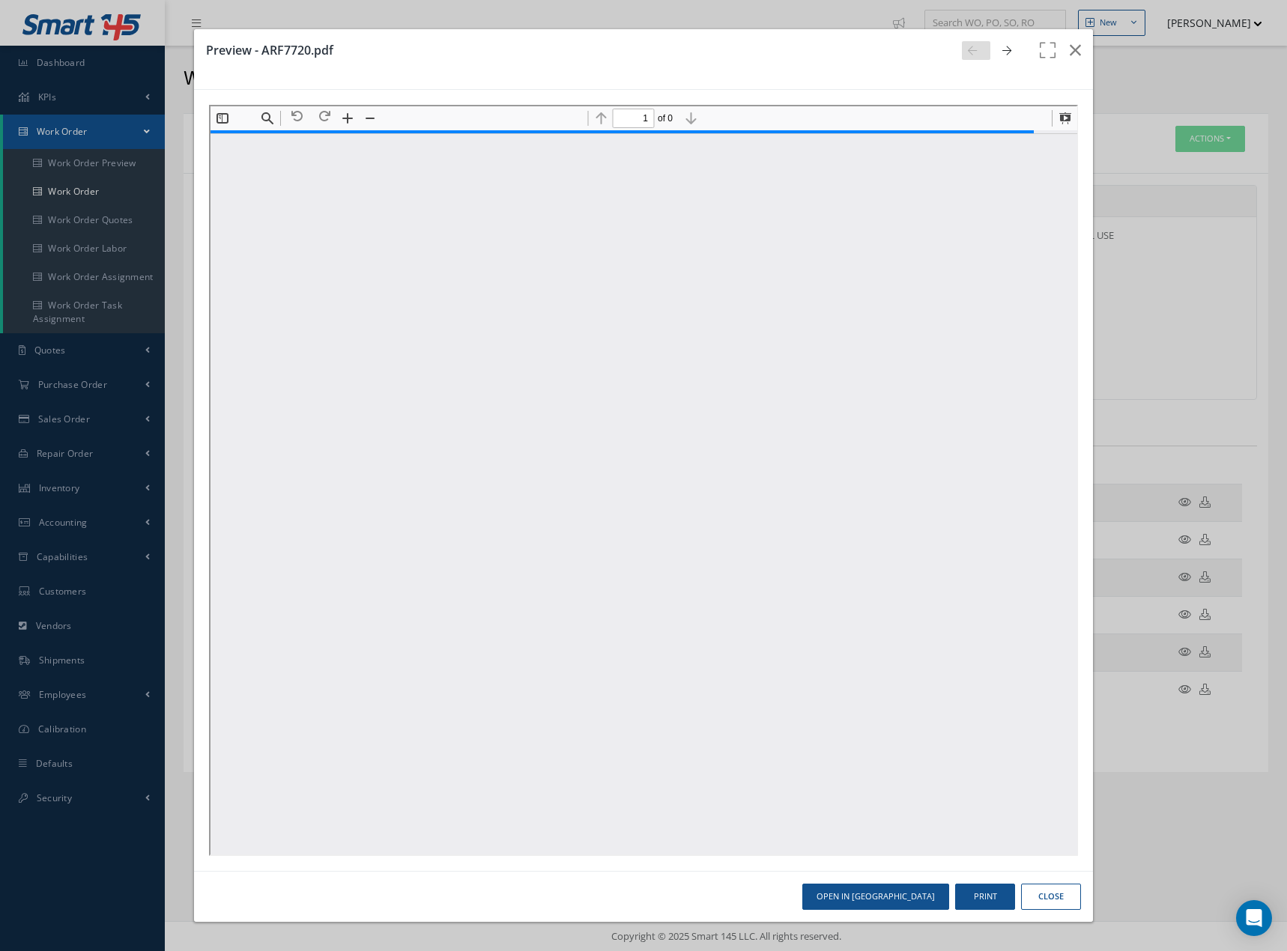
scroll to position [7, 0]
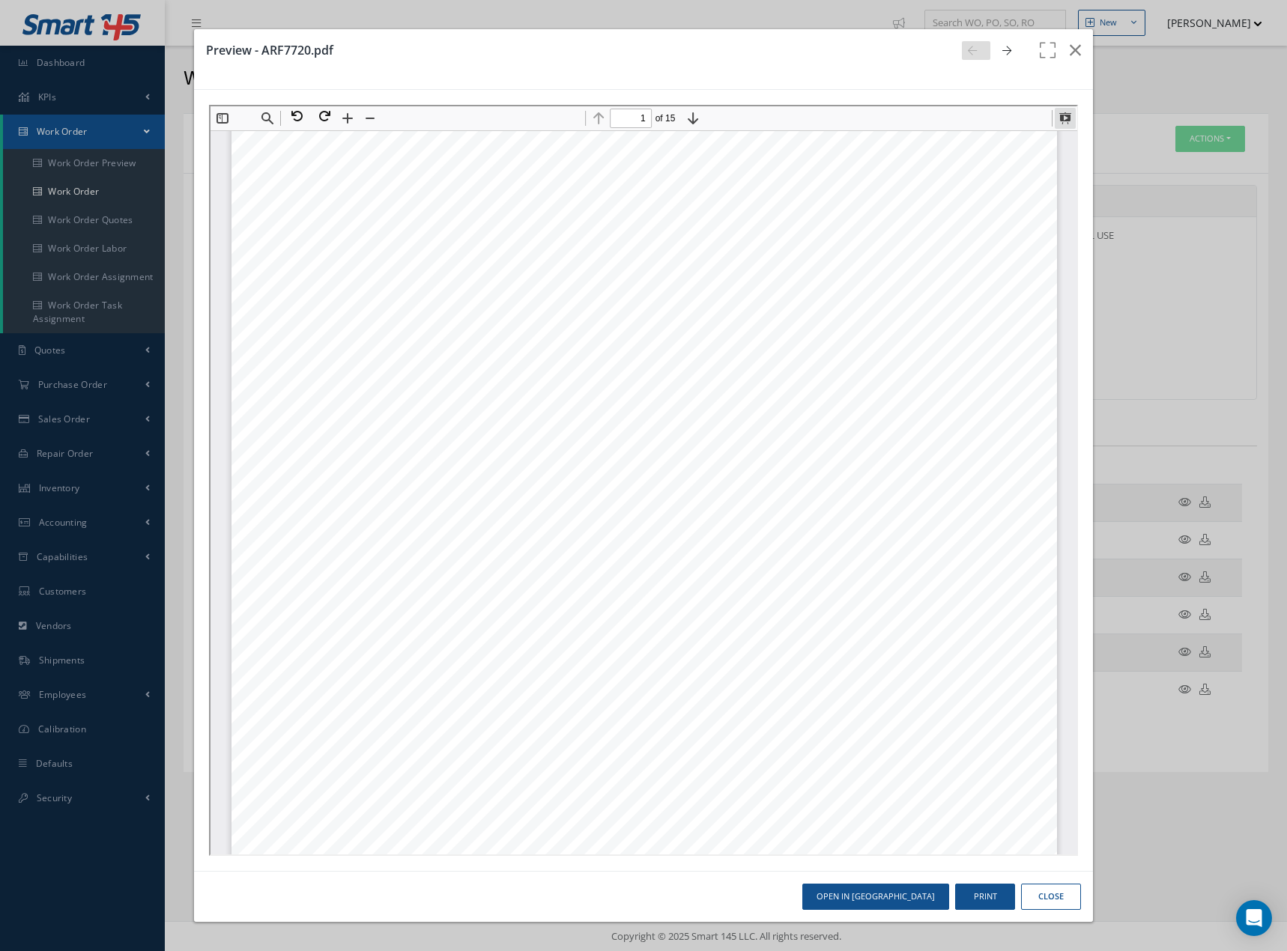
drag, startPoint x: 1062, startPoint y: 119, endPoint x: 1273, endPoint y: 318, distance: 289.8
click at [1062, 120] on button at bounding box center [1062, 116] width 21 height 21
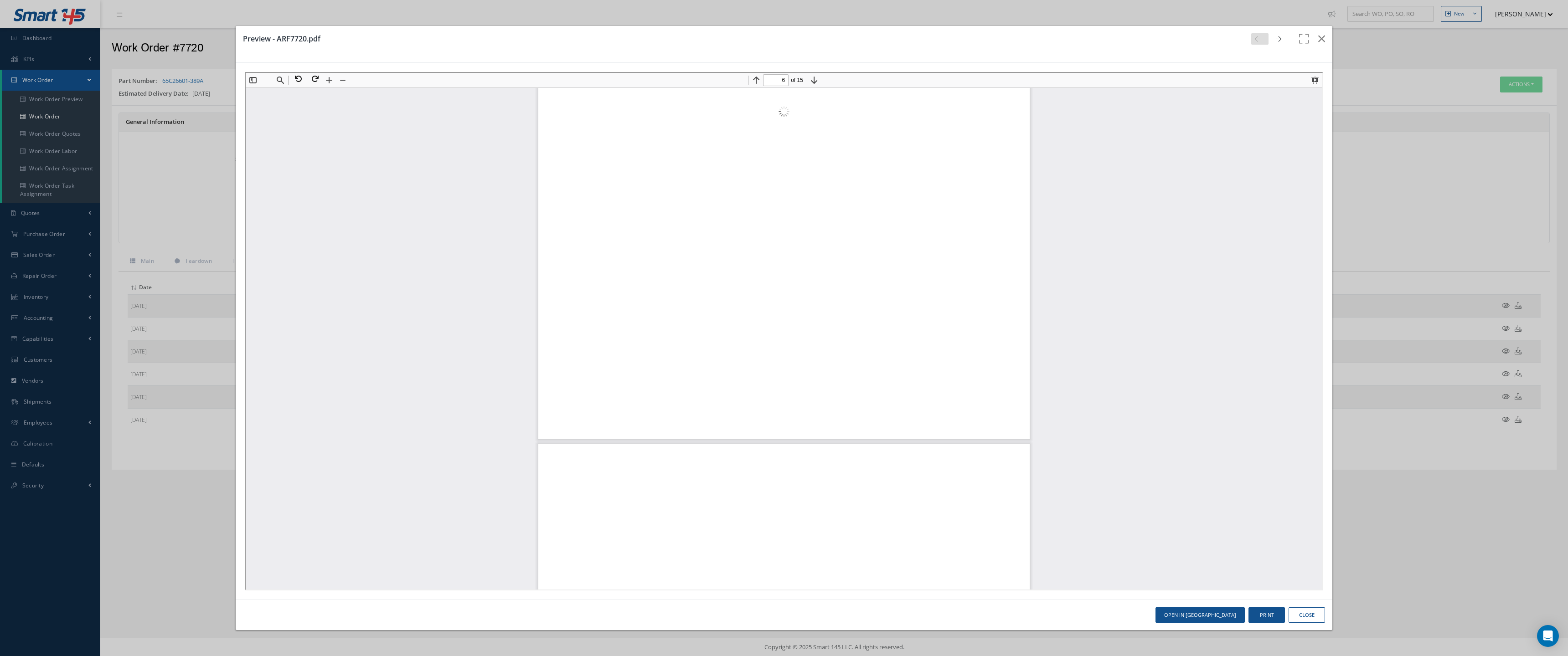
scroll to position [11115, 0]
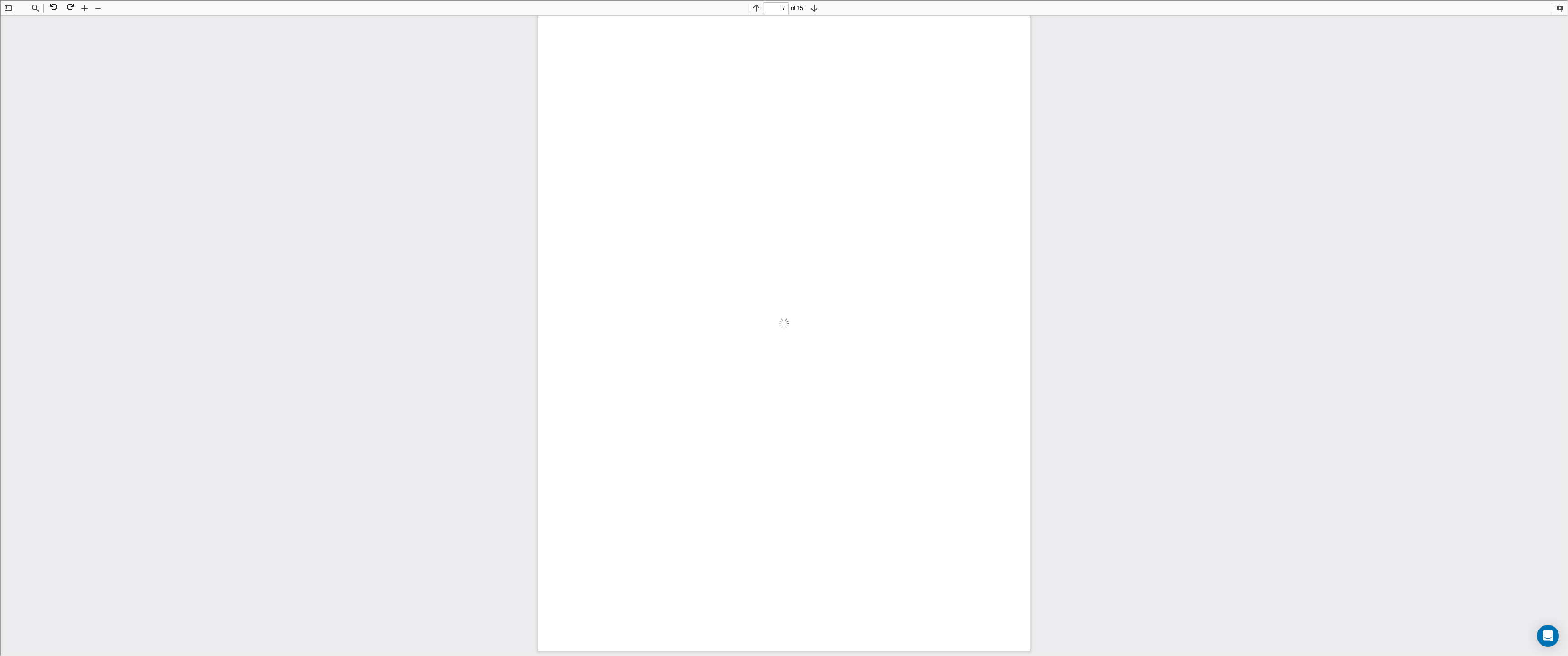
type input "8"
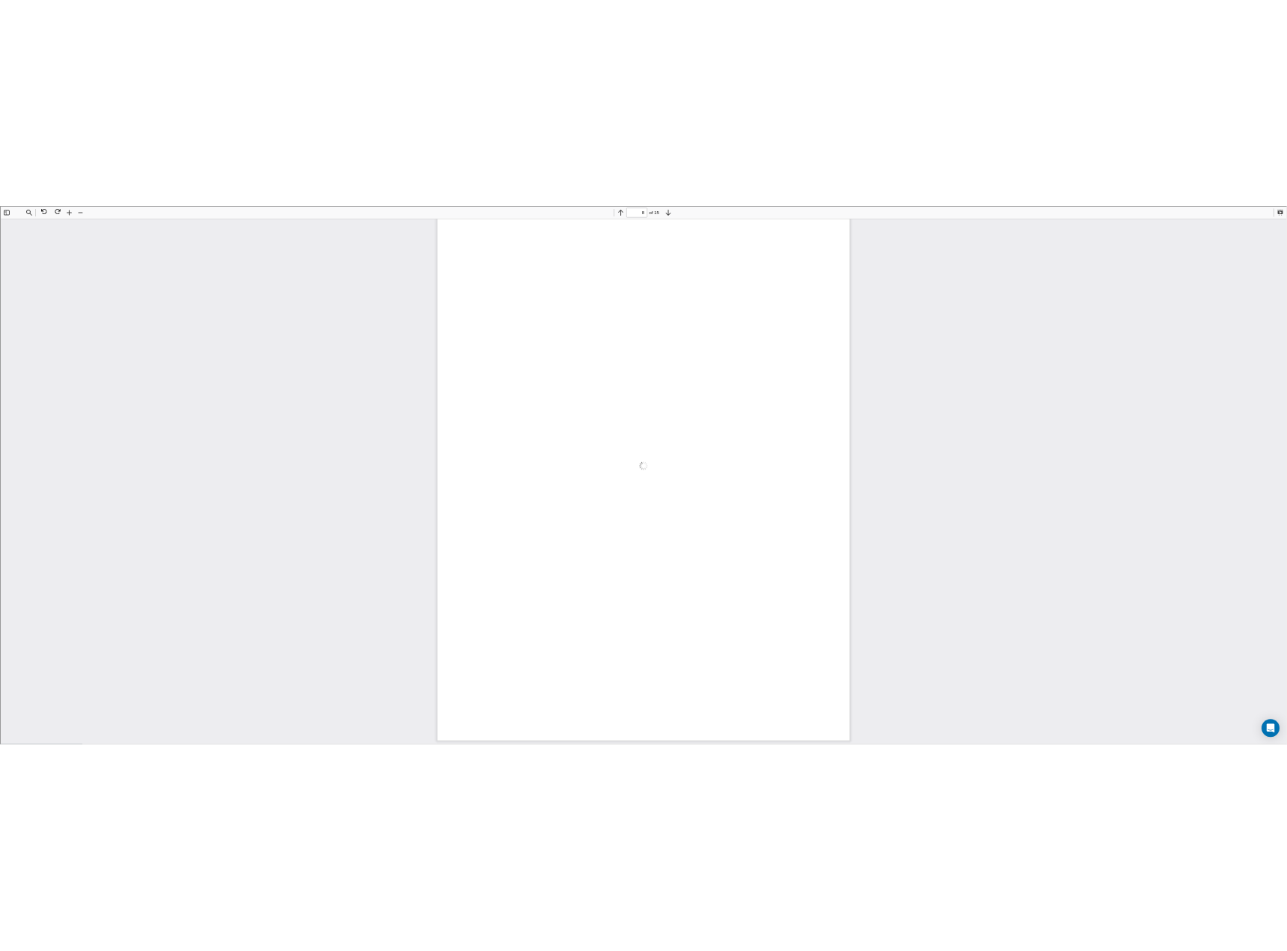
scroll to position [7765, 0]
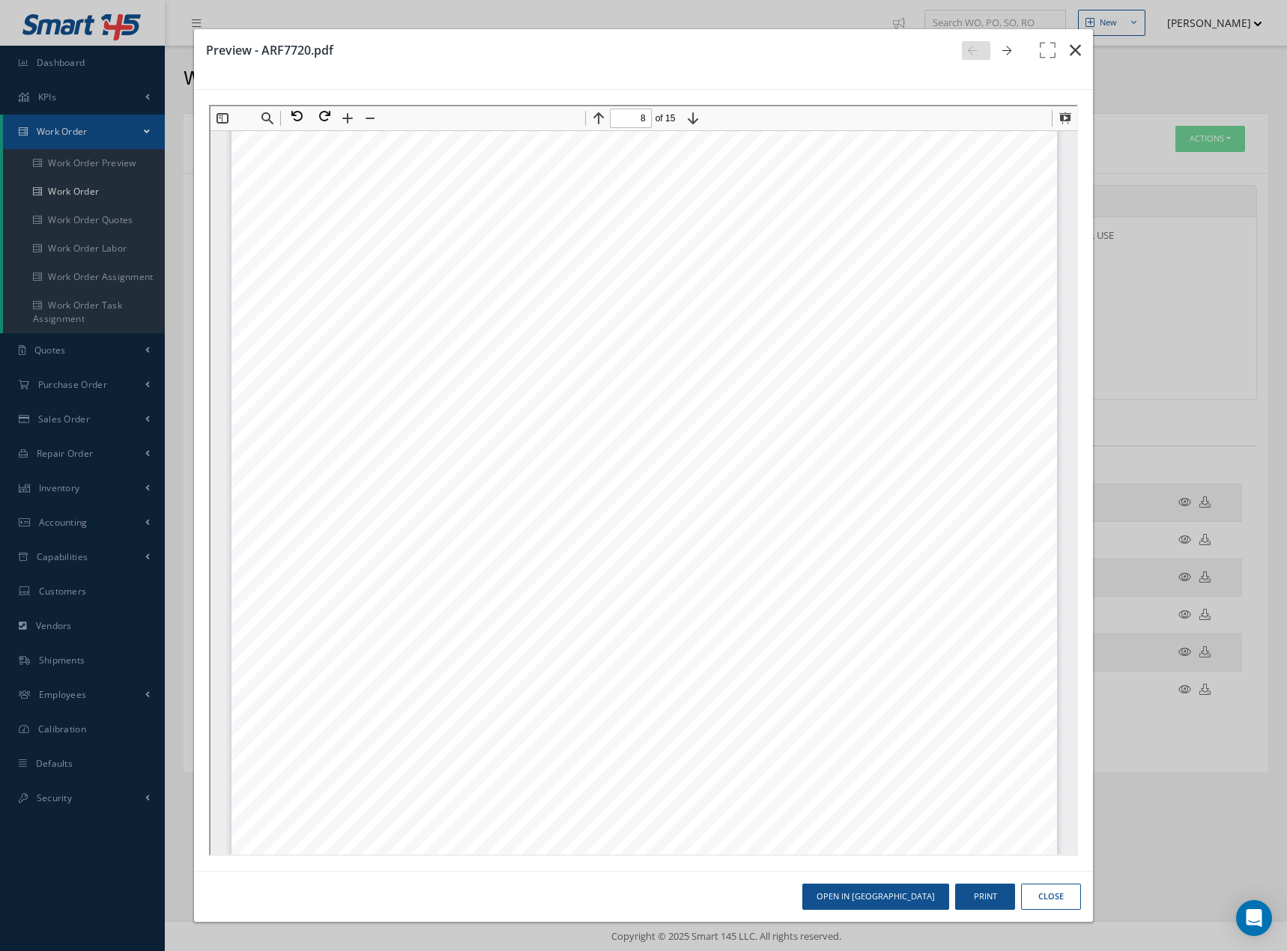
click at [1075, 46] on icon "button" at bounding box center [1074, 50] width 11 height 18
